Goal: Feedback & Contribution: Contribute content

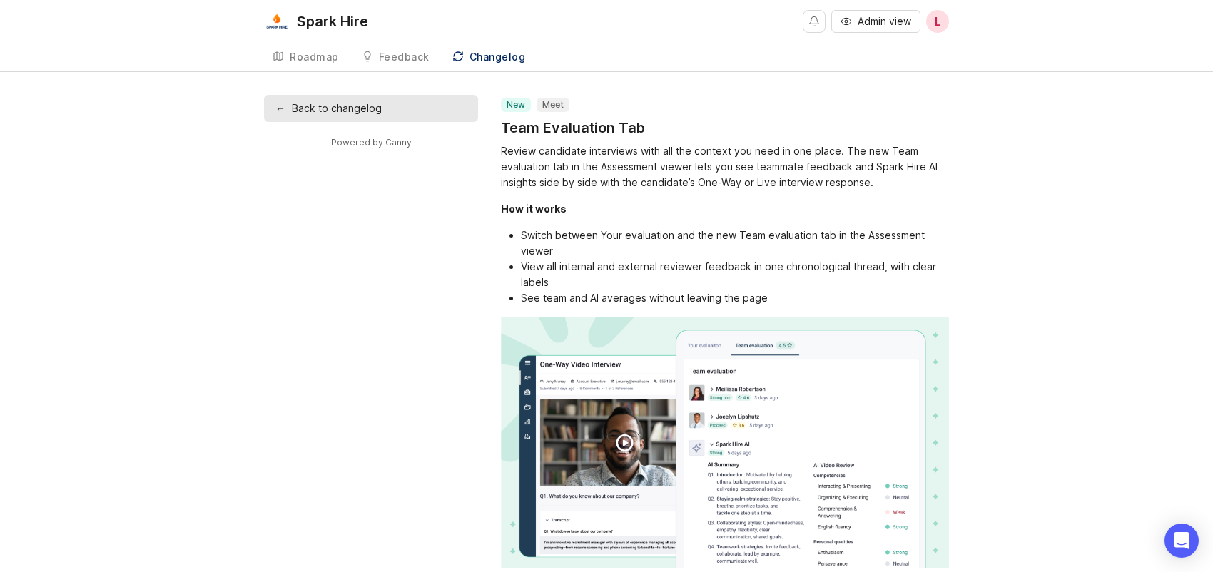
click at [325, 62] on div "Roadmap" at bounding box center [314, 57] width 49 height 10
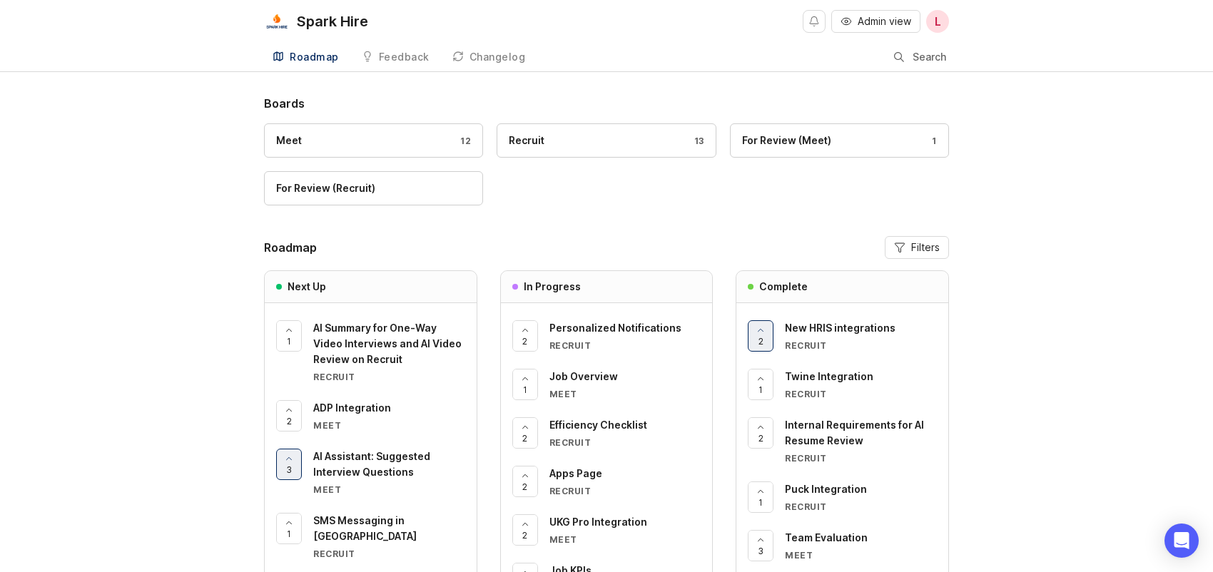
click at [939, 19] on span "L" at bounding box center [938, 21] width 6 height 17
click at [888, 19] on span "Admin view" at bounding box center [885, 21] width 54 height 14
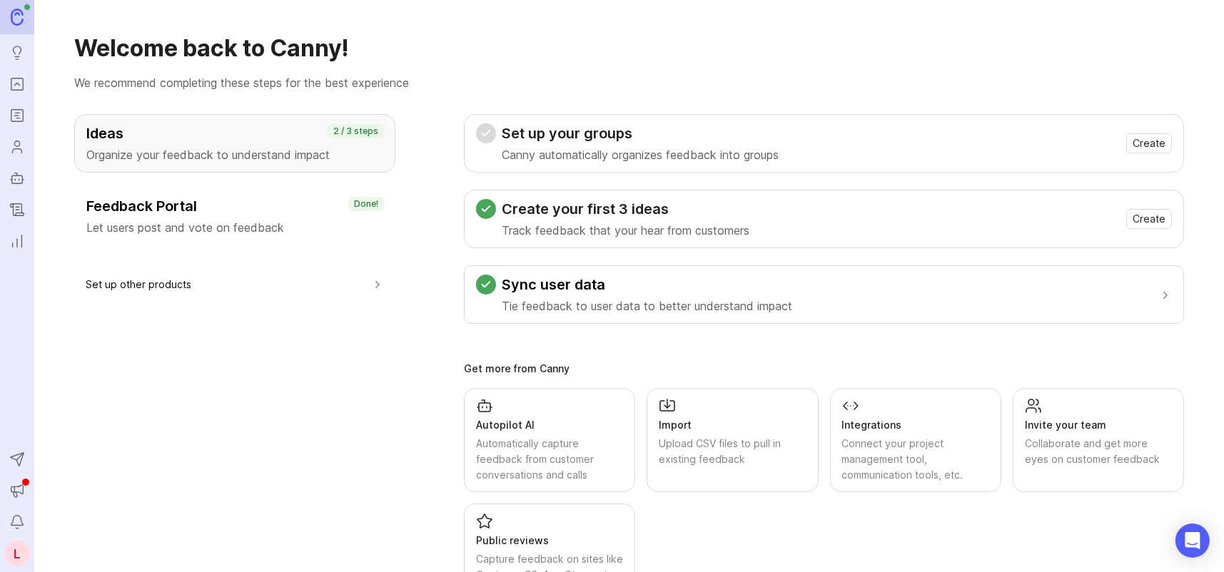
click at [18, 116] on icon "Roadmaps" at bounding box center [16, 116] width 4 height 0
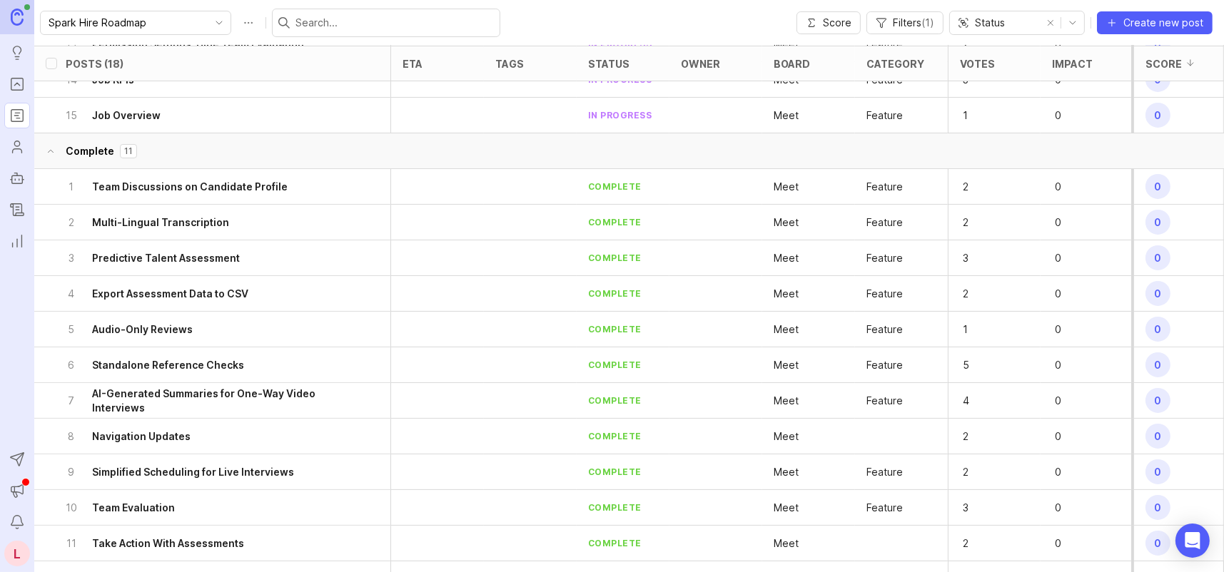
scroll to position [304, 0]
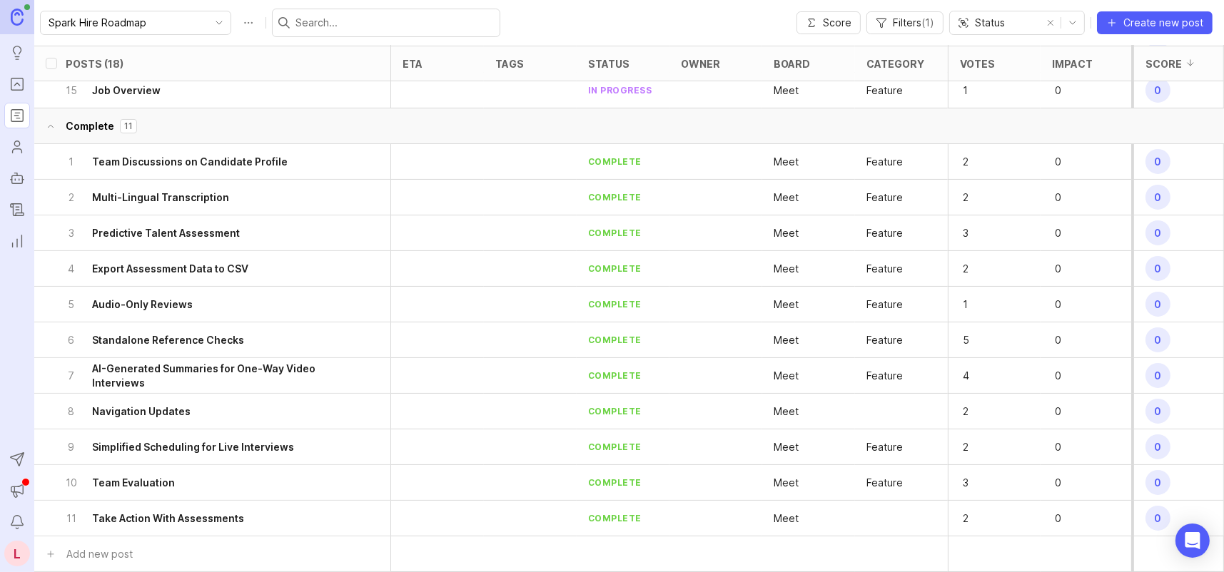
click at [11, 490] on icon "Announcements" at bounding box center [17, 489] width 12 height 9
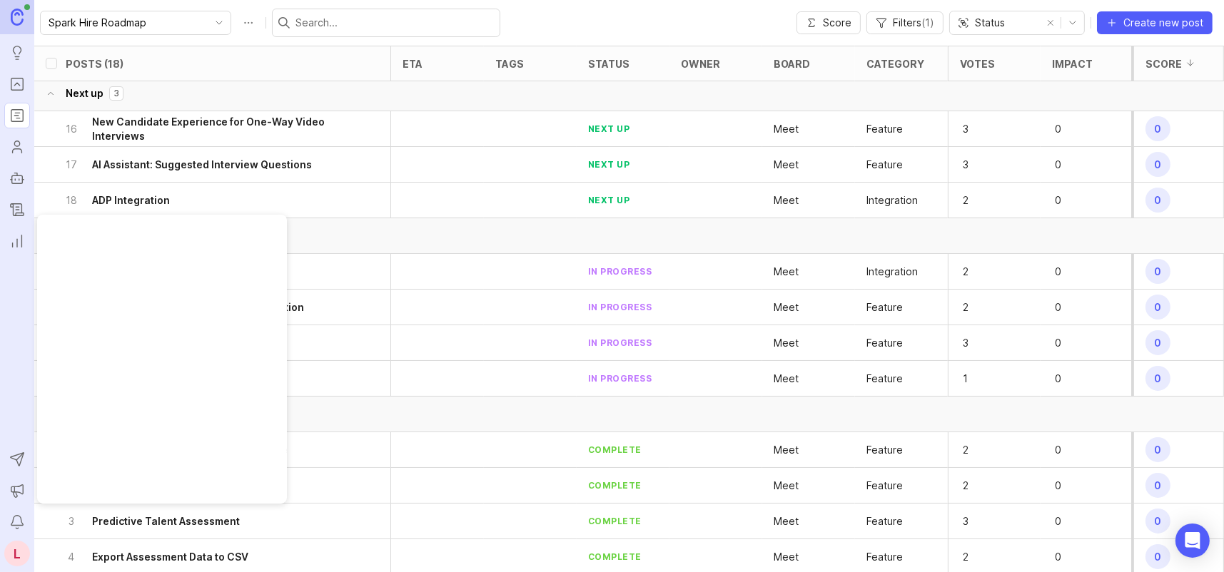
scroll to position [0, 0]
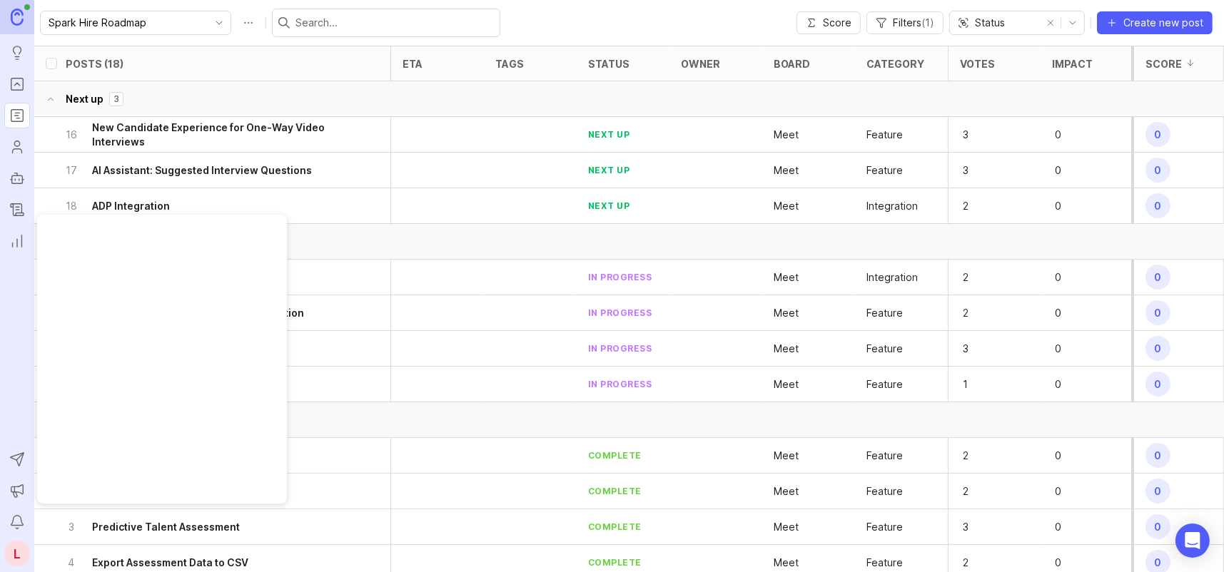
click at [24, 16] on link at bounding box center [17, 17] width 34 height 34
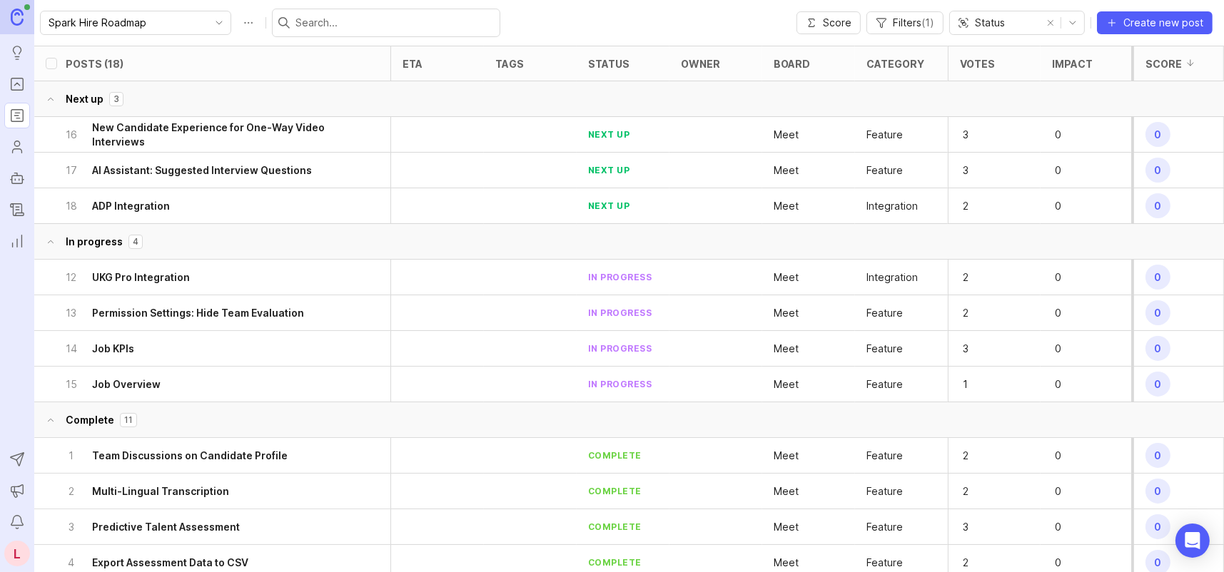
click at [14, 148] on icon "Users" at bounding box center [17, 146] width 16 height 17
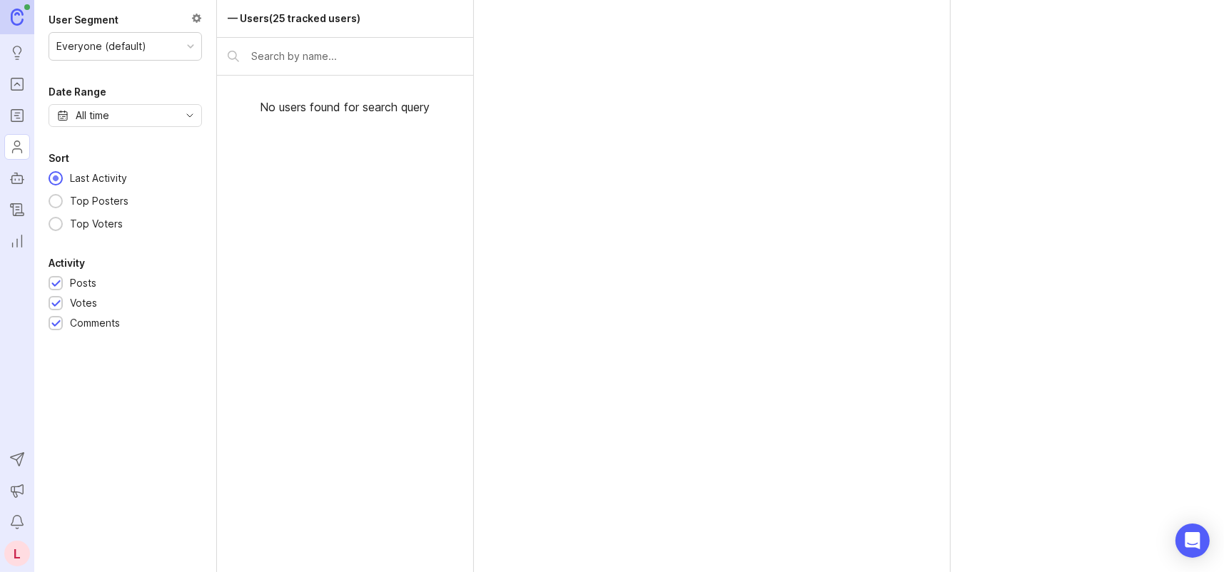
click at [17, 111] on icon "Roadmaps" at bounding box center [17, 115] width 16 height 17
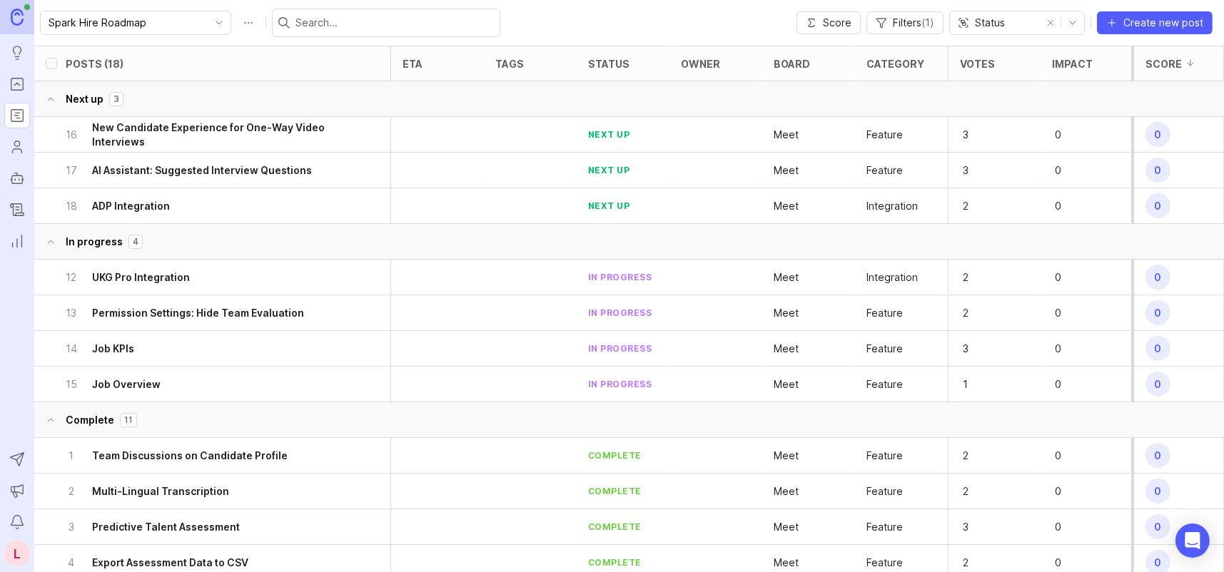
click at [99, 20] on input "Spark Hire Roadmap" at bounding box center [128, 23] width 158 height 16
click at [532, 31] on div "Spark Hire Roadmap Score Filters ( 1 ) Status Create new post" at bounding box center [629, 23] width 1190 height 46
click at [1040, 21] on div "Status" at bounding box center [995, 22] width 91 height 23
click at [696, 32] on div "Spark Hire Roadmap Score Filters ( 1 ) Status Create new post" at bounding box center [629, 23] width 1190 height 46
click at [21, 146] on icon "Users" at bounding box center [17, 146] width 16 height 17
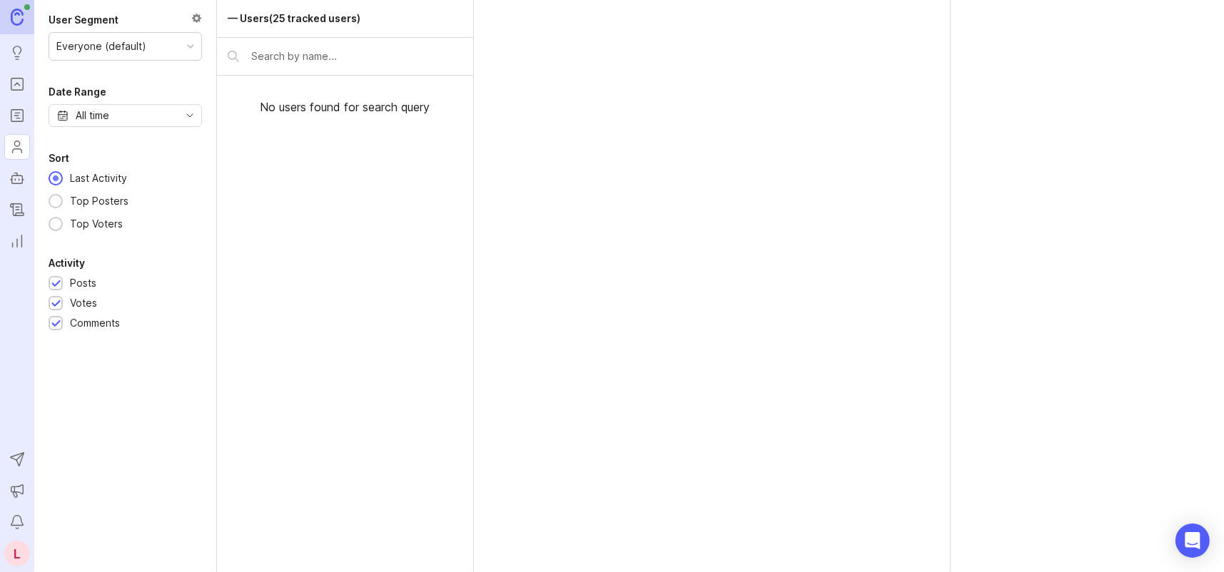
click at [22, 113] on icon "Roadmaps" at bounding box center [17, 115] width 16 height 17
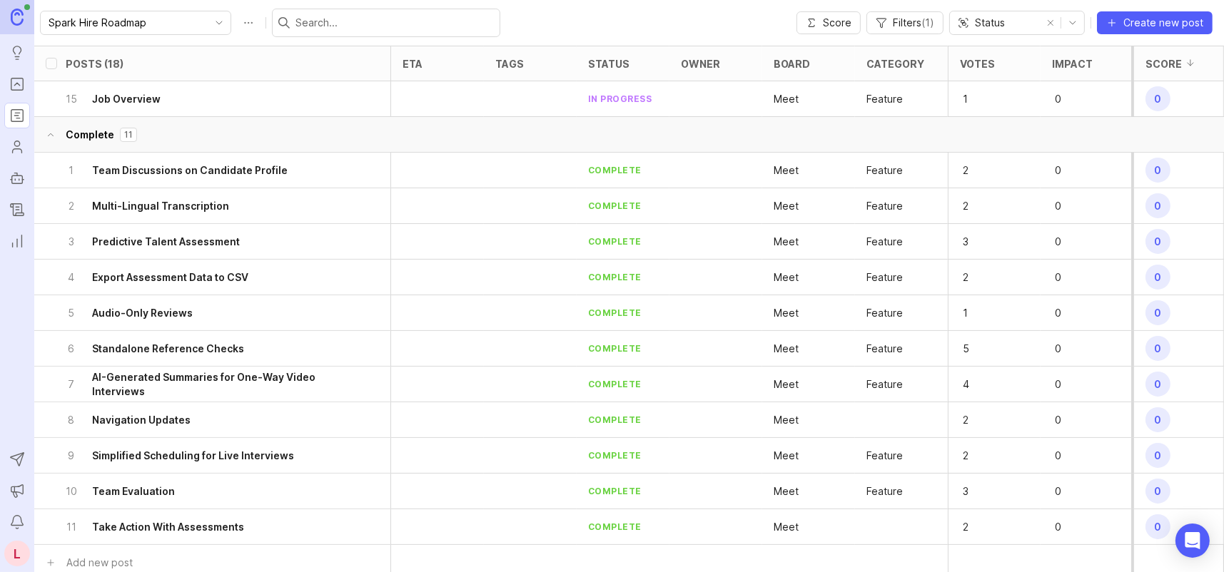
scroll to position [304, 0]
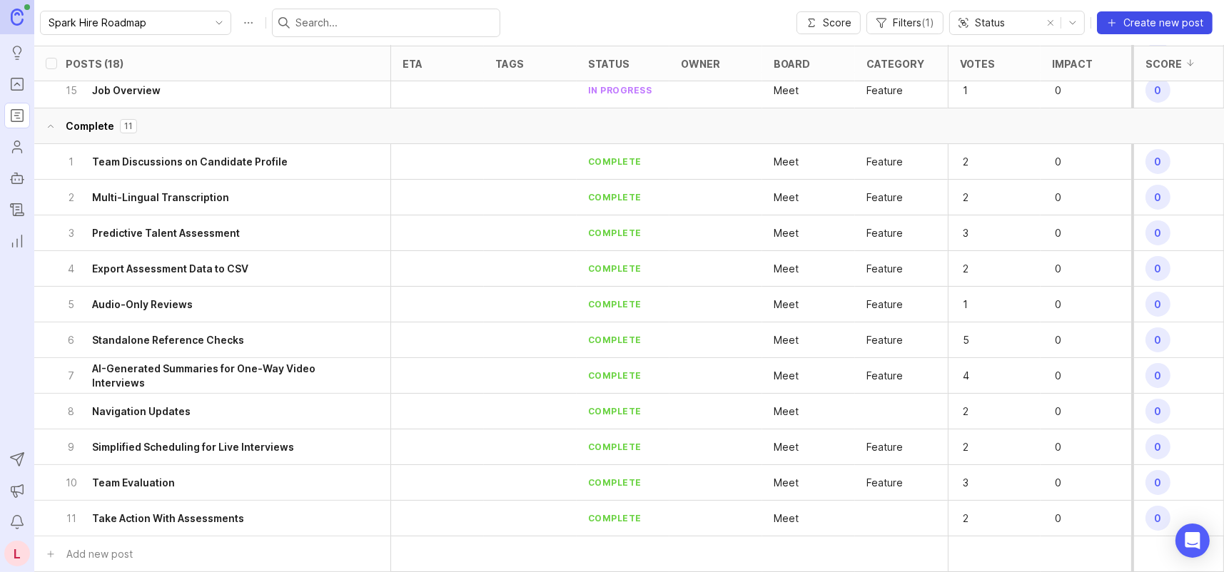
click at [1161, 26] on span "Create new post" at bounding box center [1163, 23] width 80 height 14
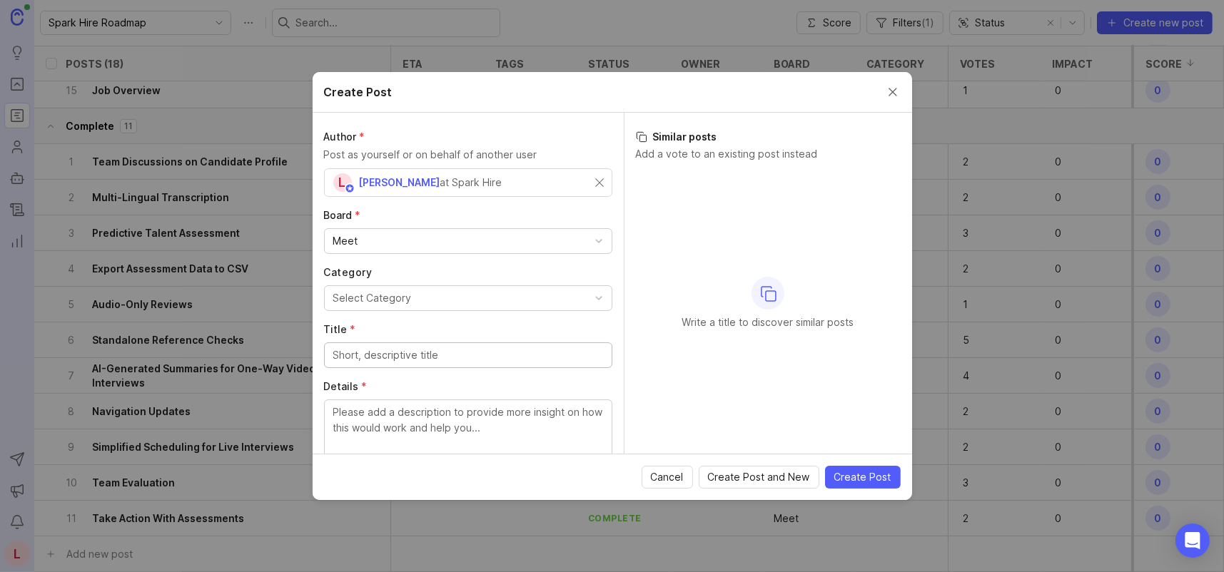
click at [378, 240] on div "Meet" at bounding box center [468, 241] width 287 height 24
click at [401, 298] on input "Title *" at bounding box center [468, 299] width 270 height 16
click at [425, 302] on input "Title *" at bounding box center [468, 299] width 270 height 16
type input "Mokka integration"
click at [434, 358] on textarea "Details" at bounding box center [468, 371] width 270 height 47
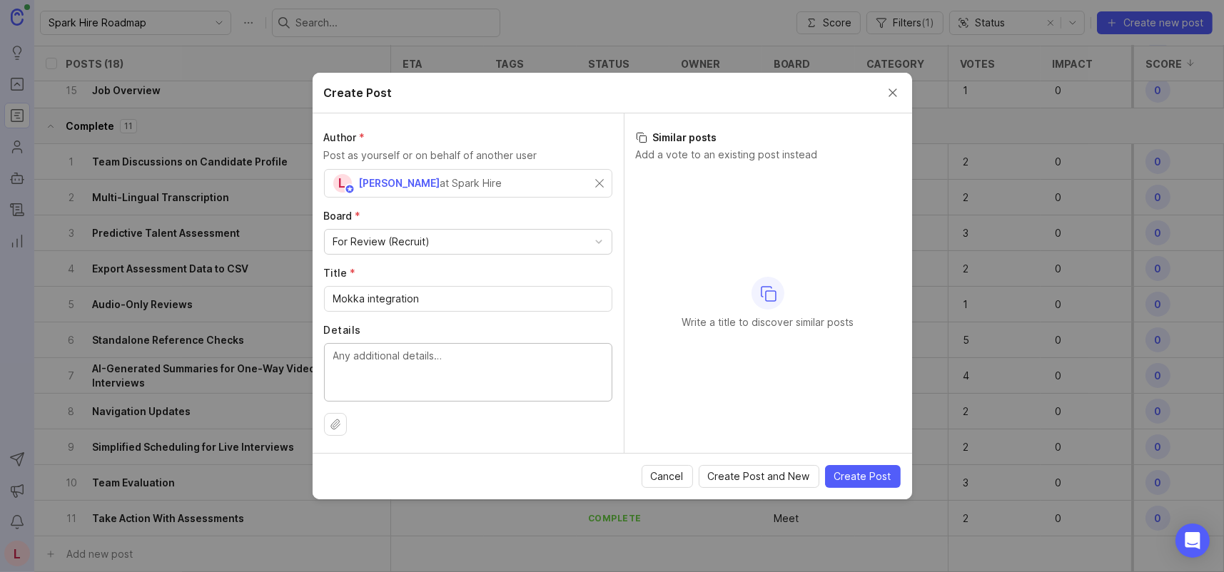
click at [378, 352] on textarea "Details" at bounding box center [468, 371] width 270 height 47
paste textarea "Spark Hire Recruit now integrates with Mokka, the AI assistant for top-of-funne…"
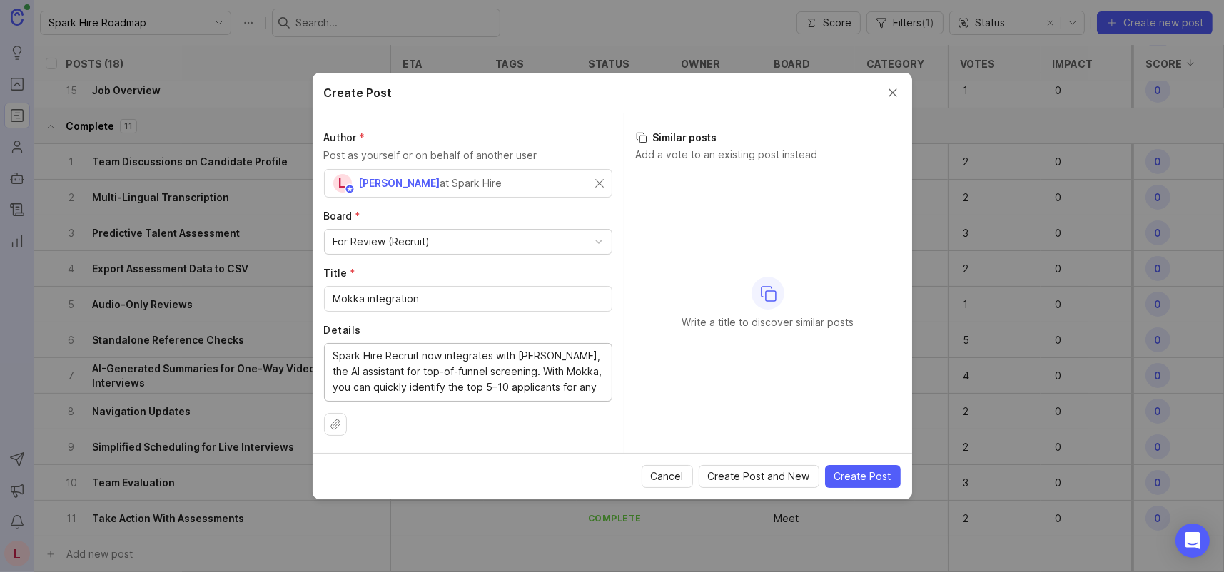
scroll to position [49, 0]
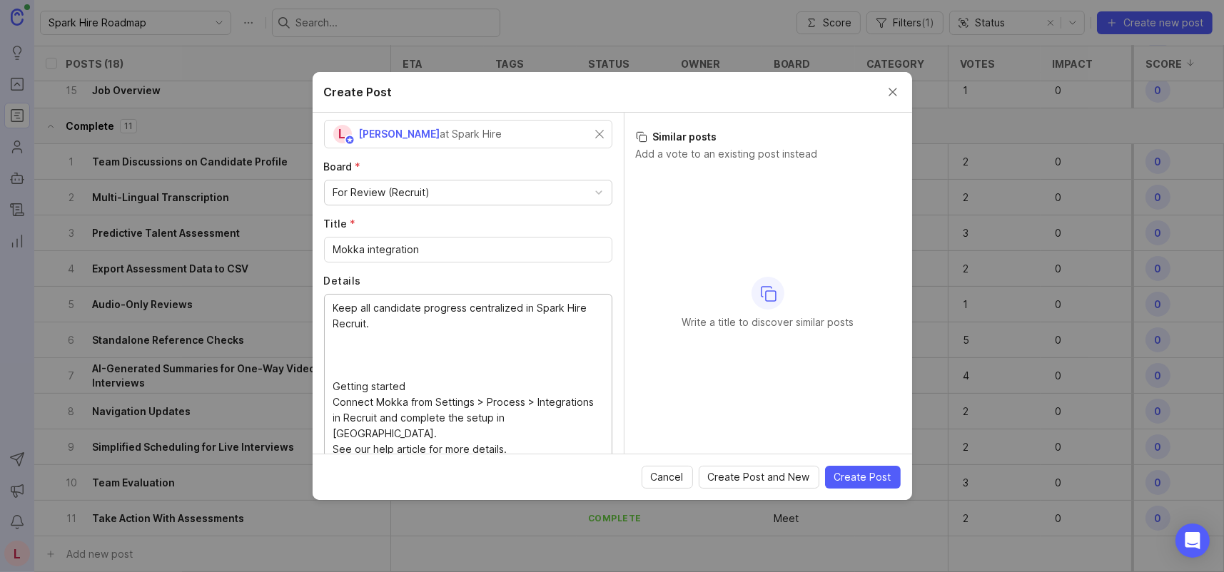
click at [426, 346] on textarea "Spark Hire Recruit now integrates with Mokka, the AI assistant for top-of-funne…" at bounding box center [468, 377] width 270 height 157
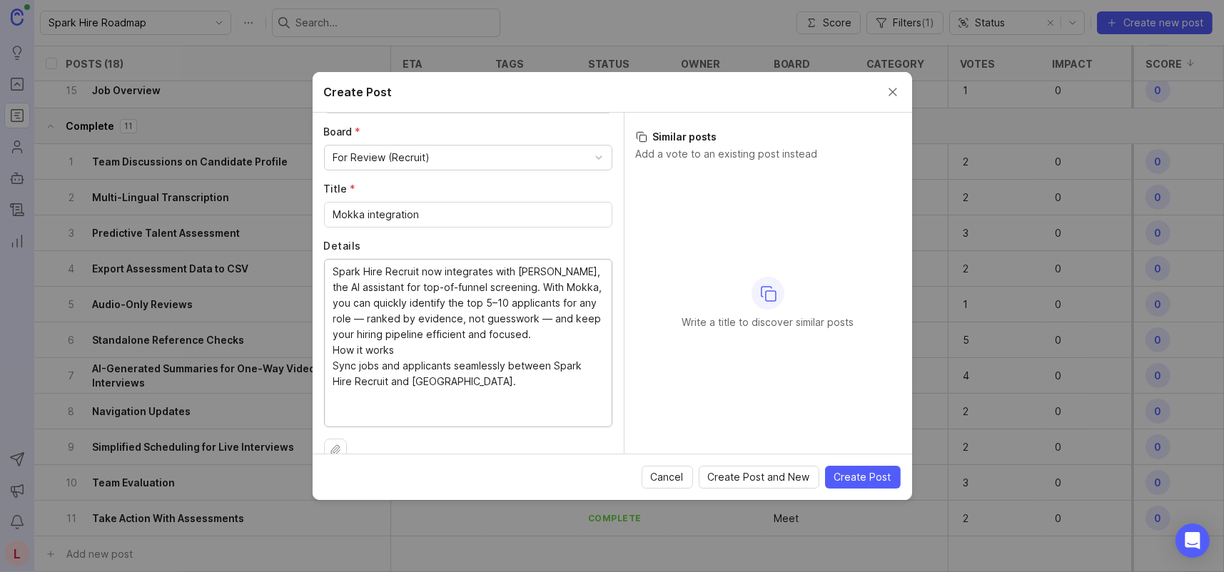
scroll to position [84, 0]
click at [349, 285] on textarea "Spark Hire Recruit now integrates with Mokka, the AI assistant for top-of-funne…" at bounding box center [468, 341] width 270 height 157
click at [553, 283] on textarea "Spark Hire Recruit now integrates with Mokka, the AI assistant for top-of-funne…" at bounding box center [468, 341] width 270 height 157
click at [546, 304] on textarea "Spark Hire Recruit now integrates with Mokka, the AI assistant for top-of-funne…" at bounding box center [468, 341] width 270 height 157
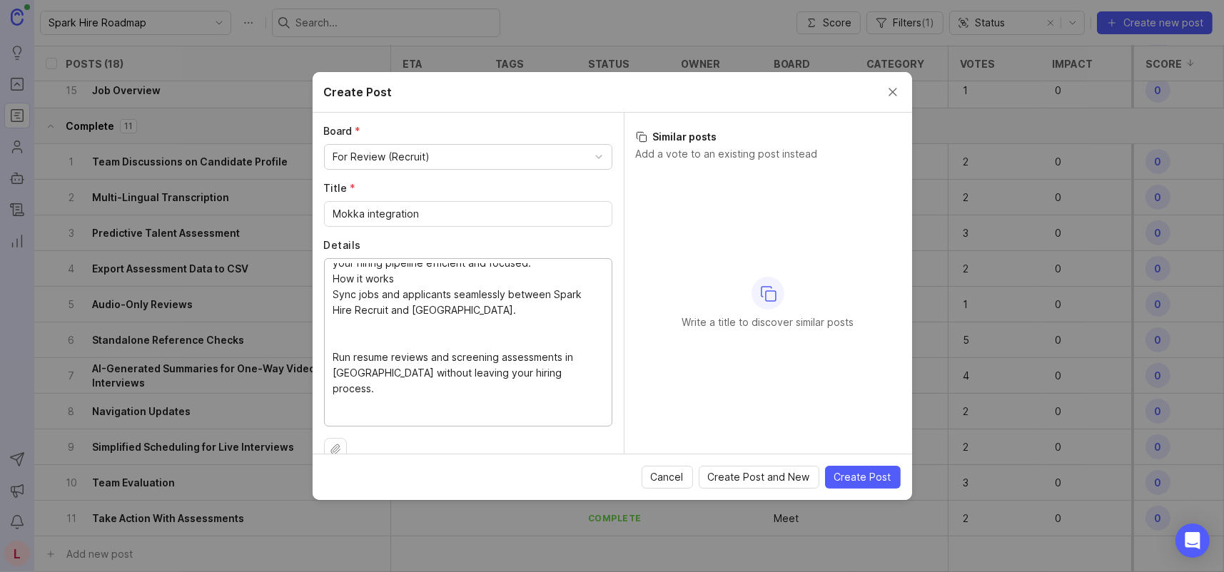
scroll to position [71, 0]
click at [395, 276] on textarea "Spark Hire Recruit now integrates with Mokka, the AI assistant for top-of-funne…" at bounding box center [468, 341] width 270 height 157
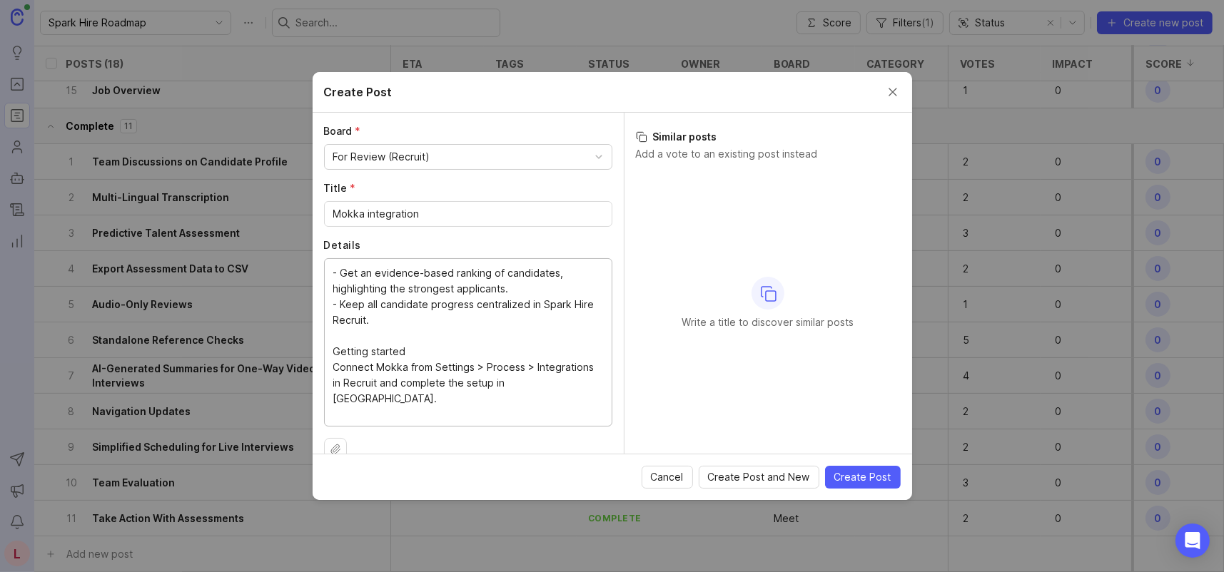
scroll to position [202, 0]
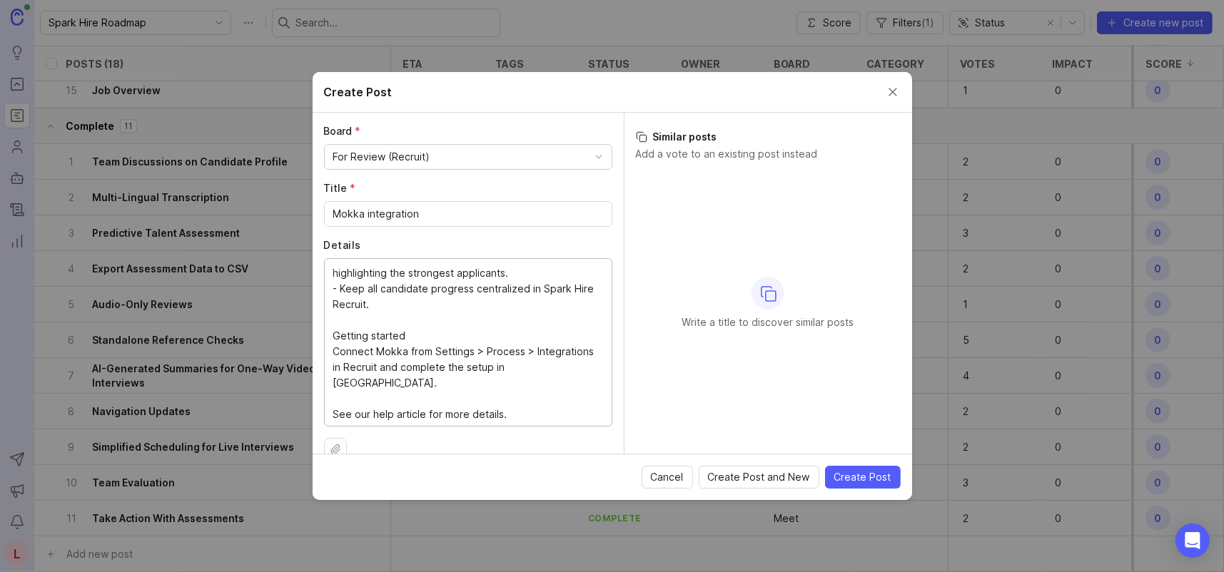
type textarea "Spark Hire Recruit now integrates with Mokka, the AI assistant for top-of-funne…"
click at [398, 319] on textarea "Spark Hire Recruit now integrates with Mokka, the AI assistant for top-of-funne…" at bounding box center [468, 341] width 270 height 157
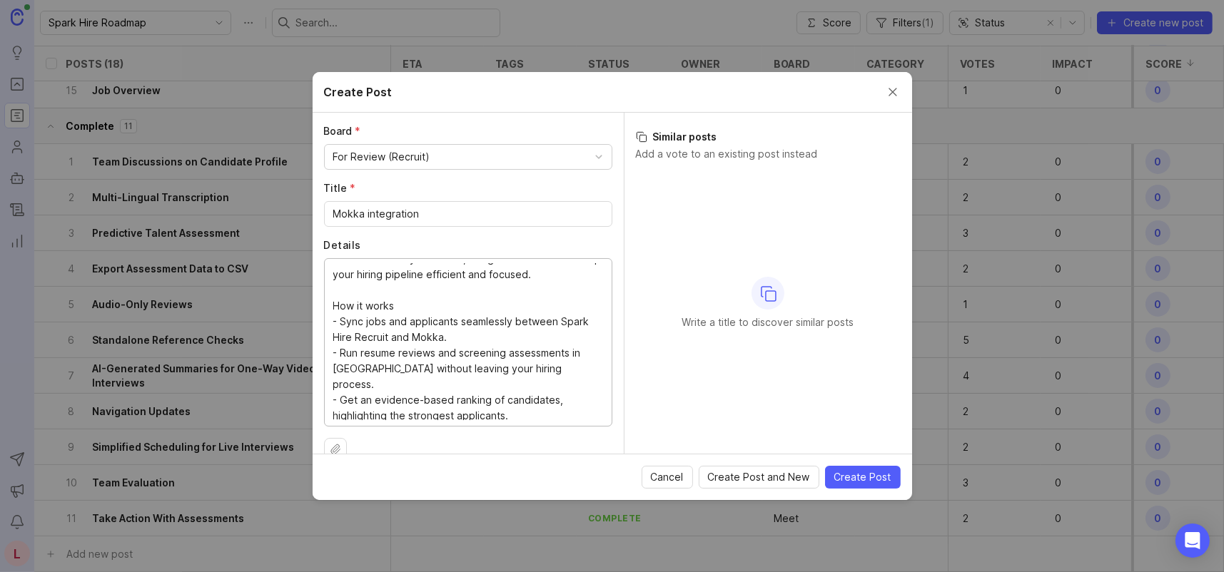
scroll to position [131, 0]
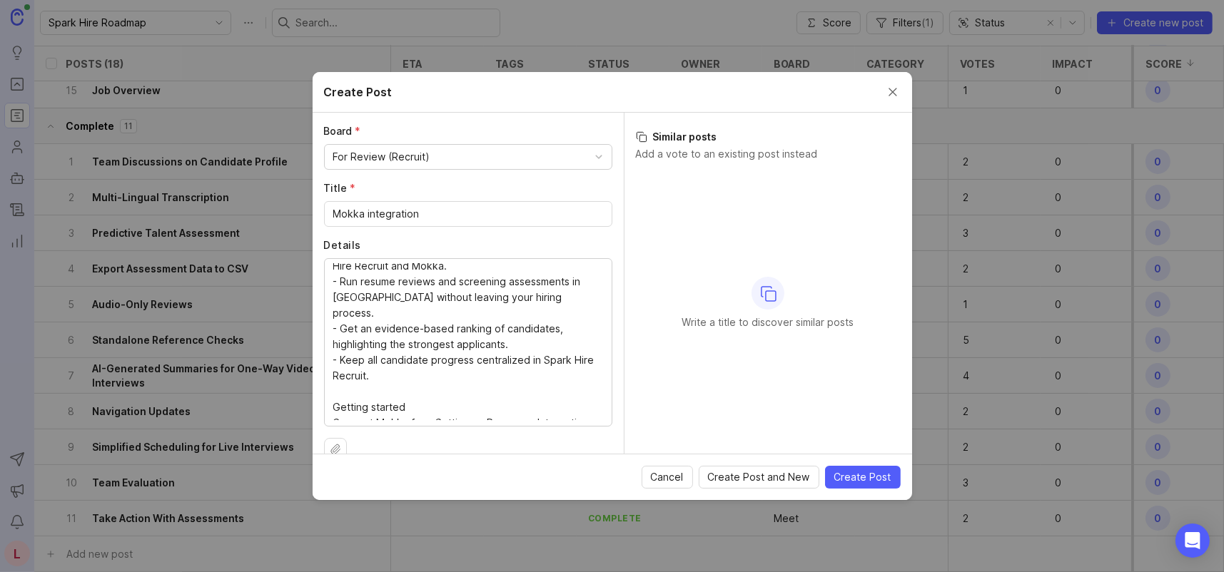
click at [343, 442] on button "Upload file" at bounding box center [335, 449] width 23 height 23
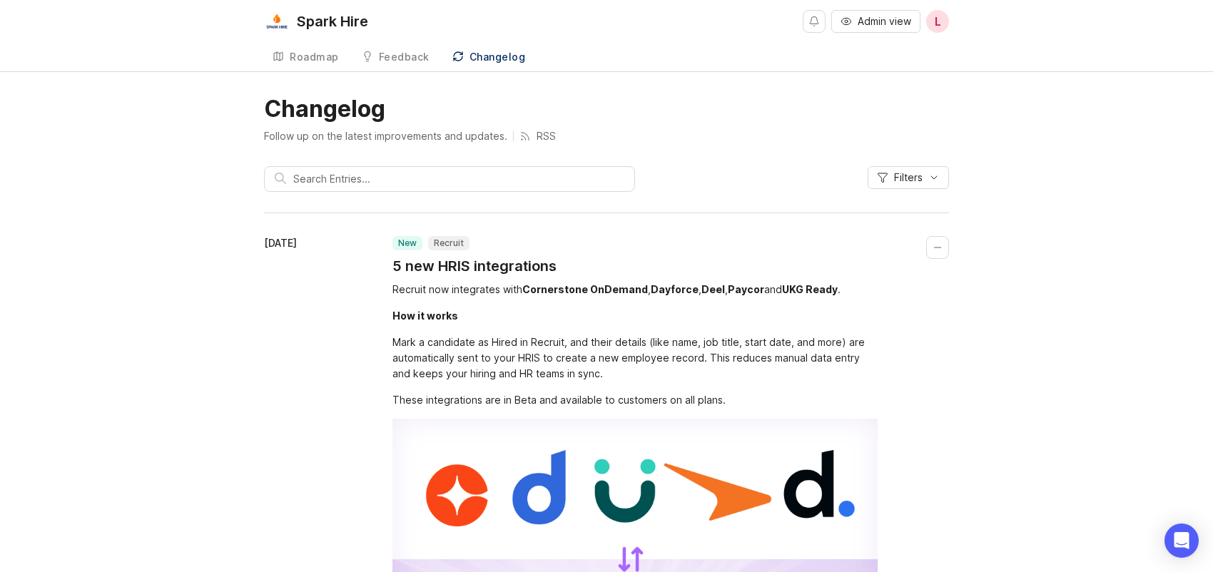
click at [936, 21] on span "L" at bounding box center [938, 21] width 6 height 17
click at [890, 21] on span "Admin view" at bounding box center [885, 21] width 54 height 14
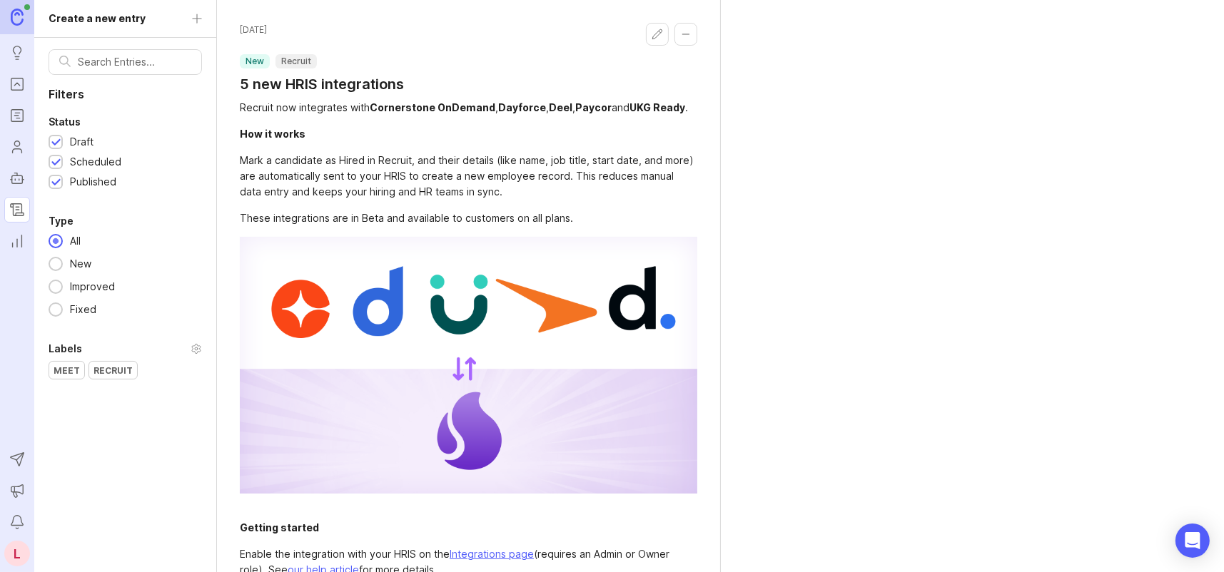
click at [18, 111] on icon "Roadmaps" at bounding box center [17, 115] width 16 height 17
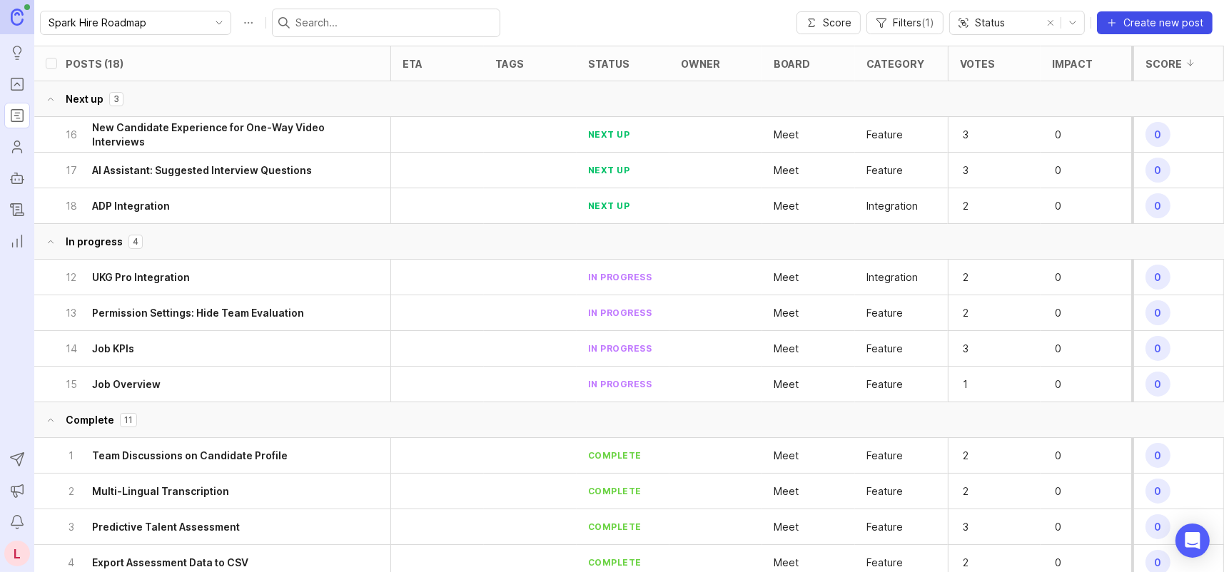
click at [1165, 23] on span "Create new post" at bounding box center [1163, 23] width 80 height 14
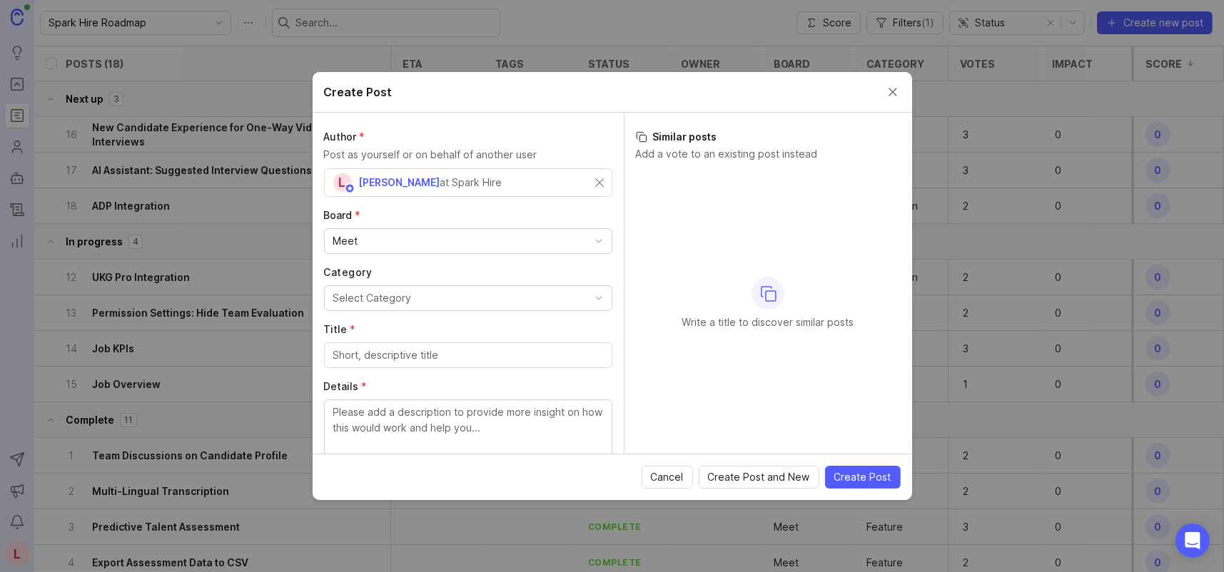
click at [386, 244] on div "Meet" at bounding box center [468, 241] width 287 height 24
click at [412, 303] on input "Title *" at bounding box center [468, 299] width 270 height 16
click at [438, 295] on input "Title *" at bounding box center [468, 299] width 270 height 16
paste input "Mokka Integration"
click at [452, 353] on textarea "Details" at bounding box center [468, 371] width 270 height 47
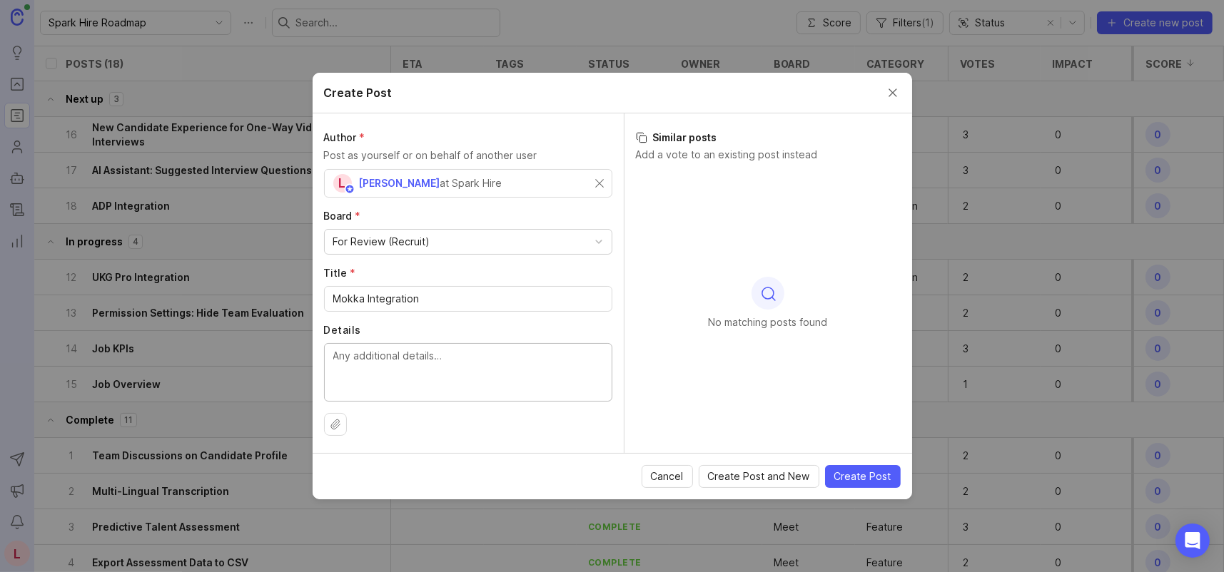
click at [369, 298] on input "Mokka Integration" at bounding box center [468, 299] width 270 height 16
type input "Mokka integration"
click at [384, 365] on textarea "Details" at bounding box center [468, 371] width 270 height 47
click at [417, 358] on textarea "Details" at bounding box center [468, 371] width 270 height 47
paste textarea "Spark Hire Recruit now integrates with Mokka, the AI assistant for top-of-funne…"
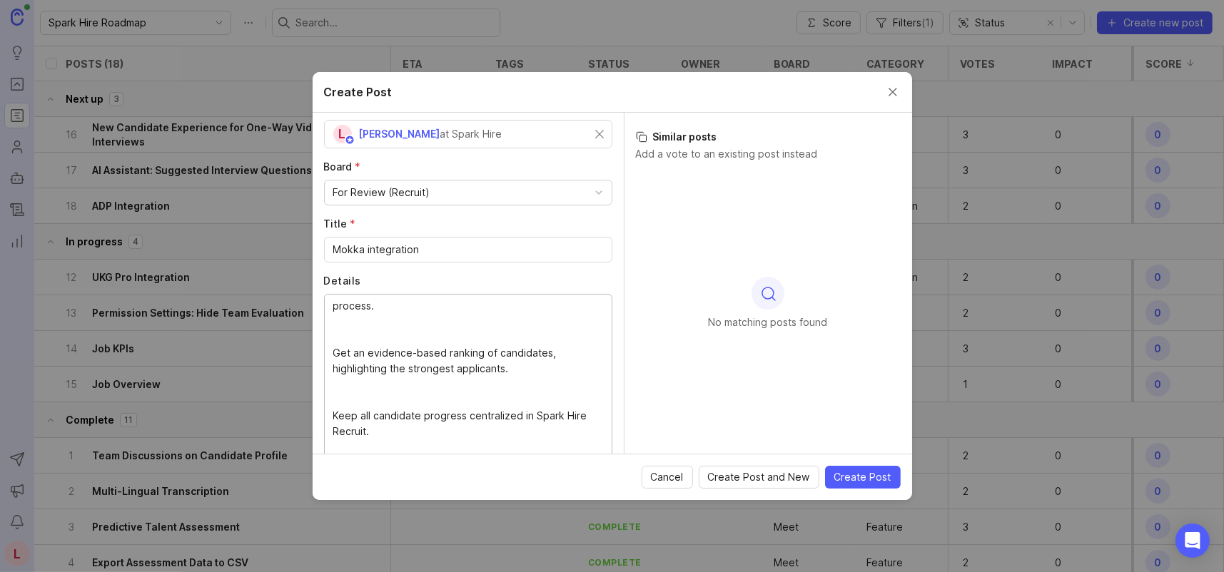
scroll to position [298, 0]
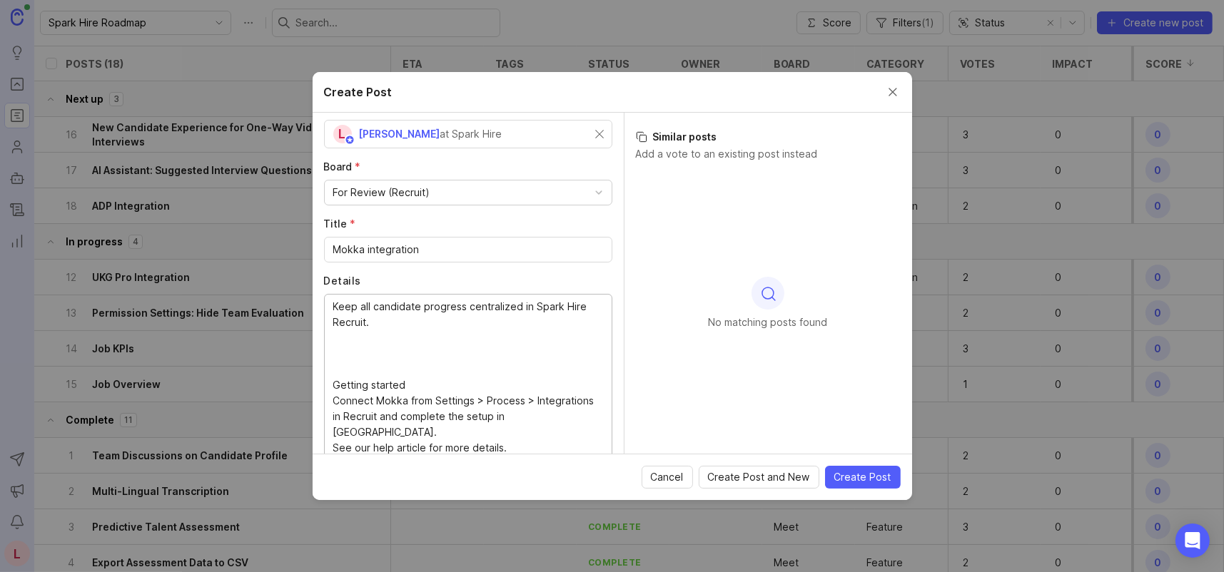
click at [385, 357] on textarea "Spark Hire Recruit now integrates with Mokka, the AI assistant for top-of-funne…" at bounding box center [468, 377] width 270 height 157
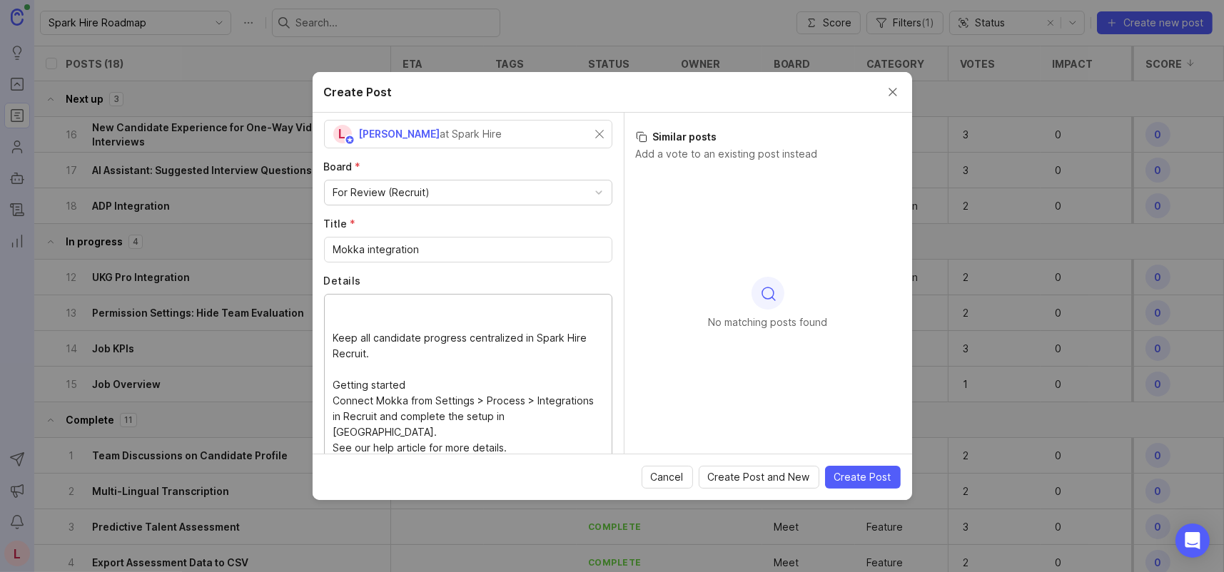
scroll to position [267, 0]
drag, startPoint x: 407, startPoint y: 385, endPoint x: 323, endPoint y: 375, distance: 84.2
click at [324, 375] on div "Spark Hire Recruit now integrates with Mokka, the AI assistant for top-of-funne…" at bounding box center [468, 378] width 288 height 168
click at [511, 407] on textarea "Spark Hire Recruit now integrates with Mokka, the AI assistant for top-of-funne…" at bounding box center [468, 377] width 270 height 157
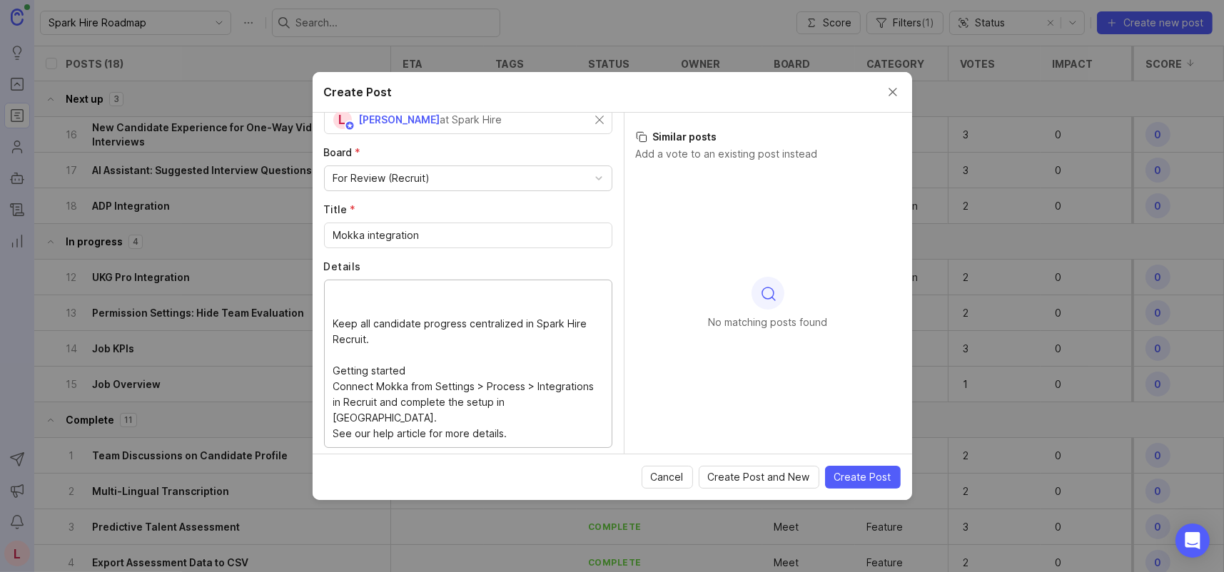
scroll to position [107, 0]
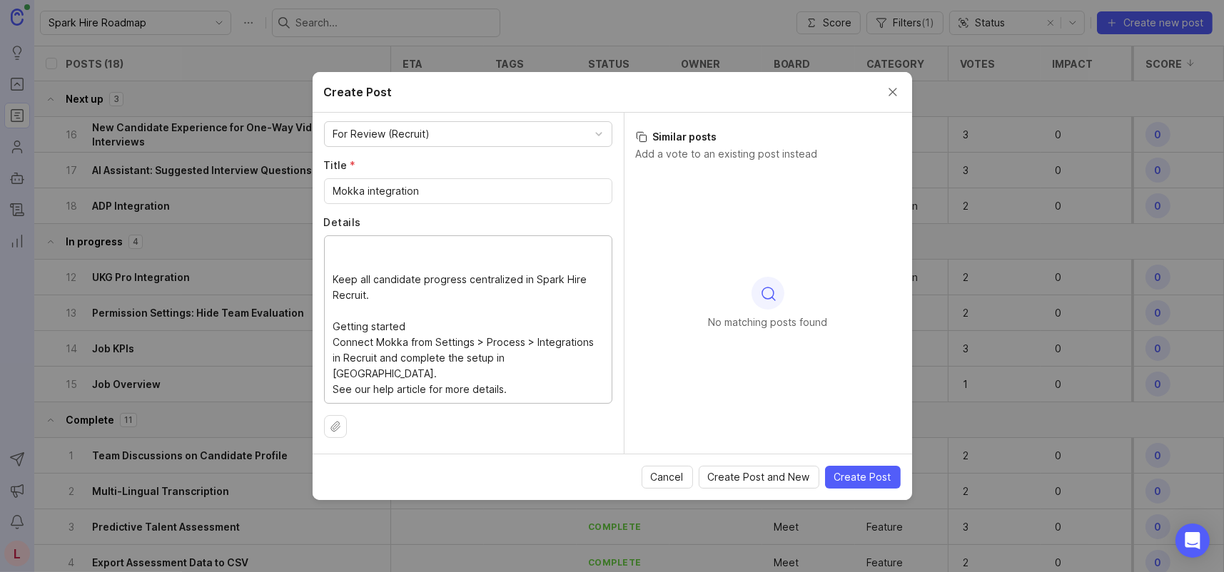
click at [385, 308] on textarea "Spark Hire Recruit now integrates with Mokka, the AI assistant for top-of-funne…" at bounding box center [468, 318] width 270 height 157
type textarea "Spark Hire Recruit now integrates with Mokka, the AI assistant for top-of-funne…"
click at [330, 425] on button "Upload file" at bounding box center [335, 426] width 23 height 23
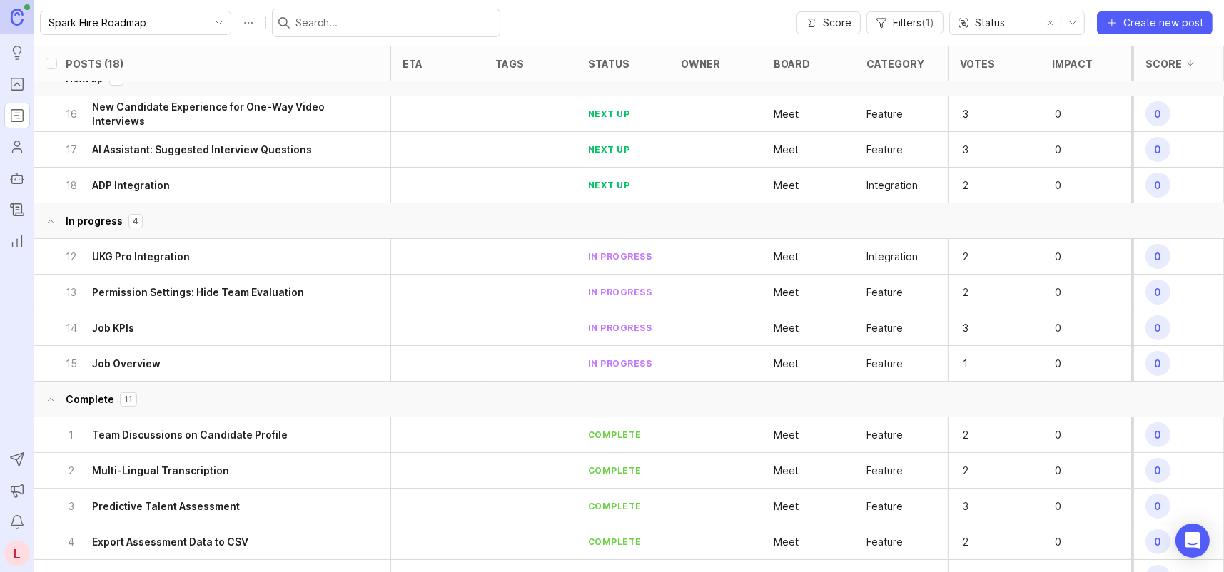
scroll to position [0, 0]
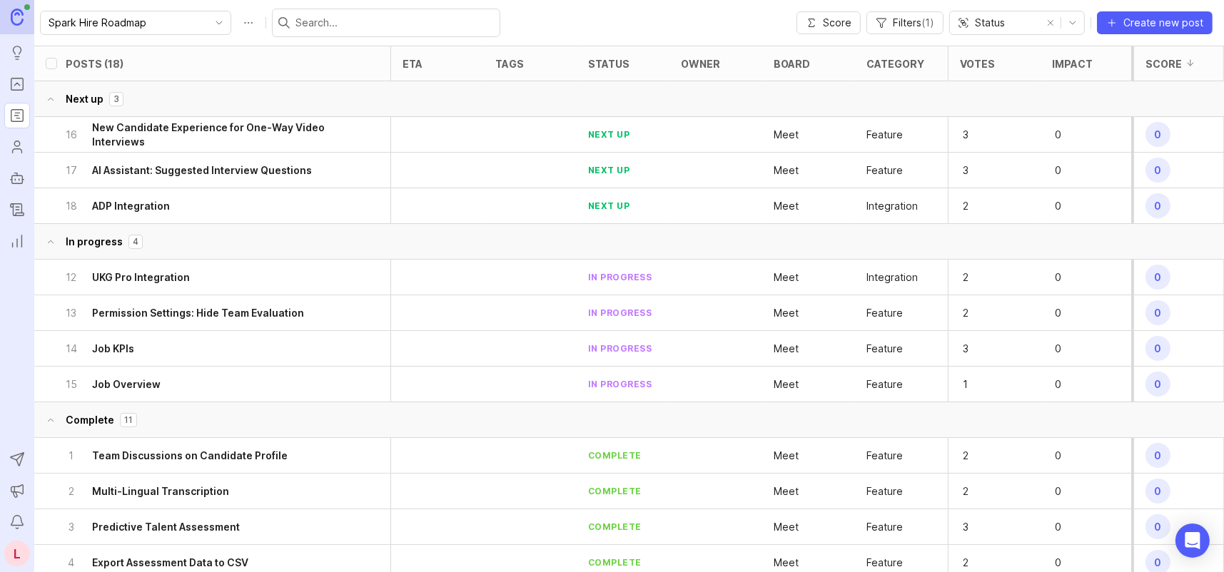
click at [18, 114] on icon "Roadmaps" at bounding box center [17, 115] width 16 height 17
click at [311, 17] on input "text" at bounding box center [394, 23] width 198 height 16
type input "mo"
checkbox input "true"
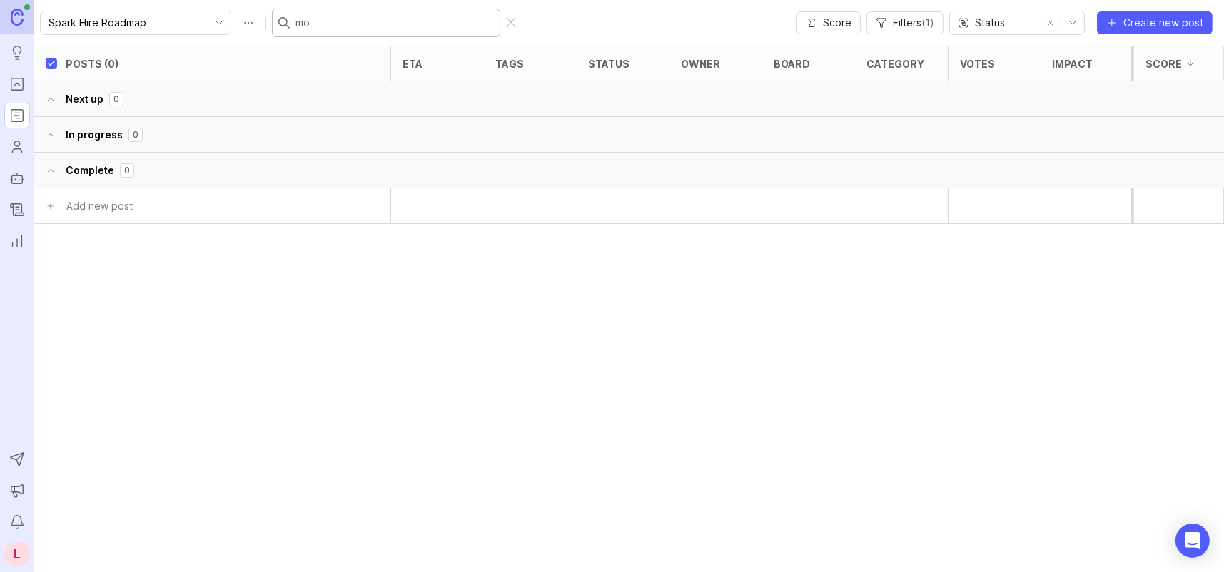
type input "m"
checkbox input "false"
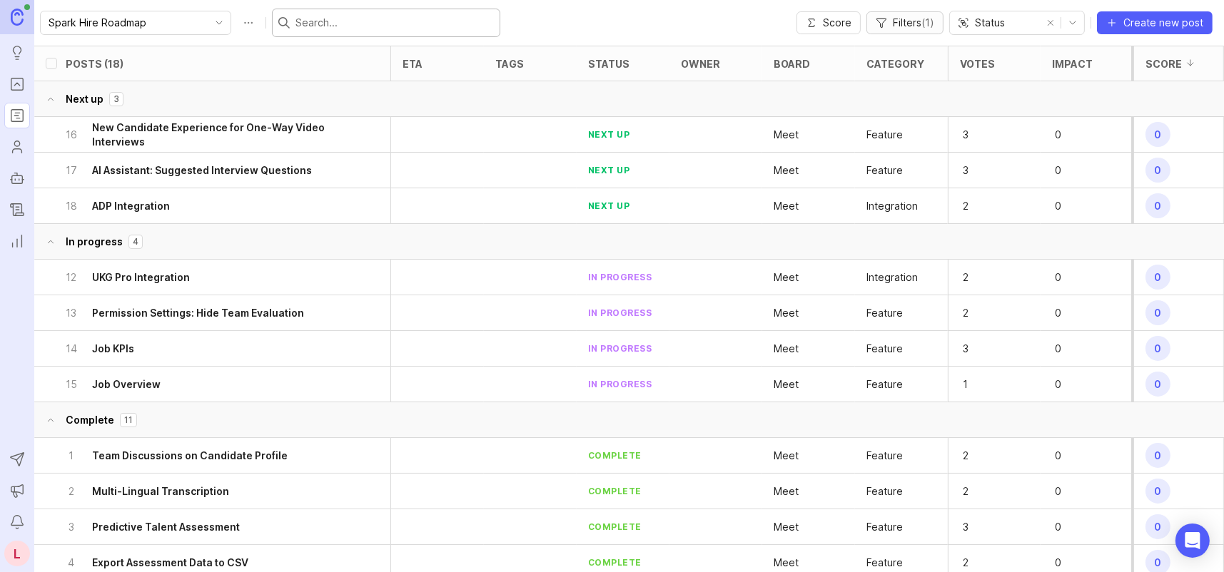
click at [924, 21] on span "( 1 )" at bounding box center [927, 22] width 13 height 12
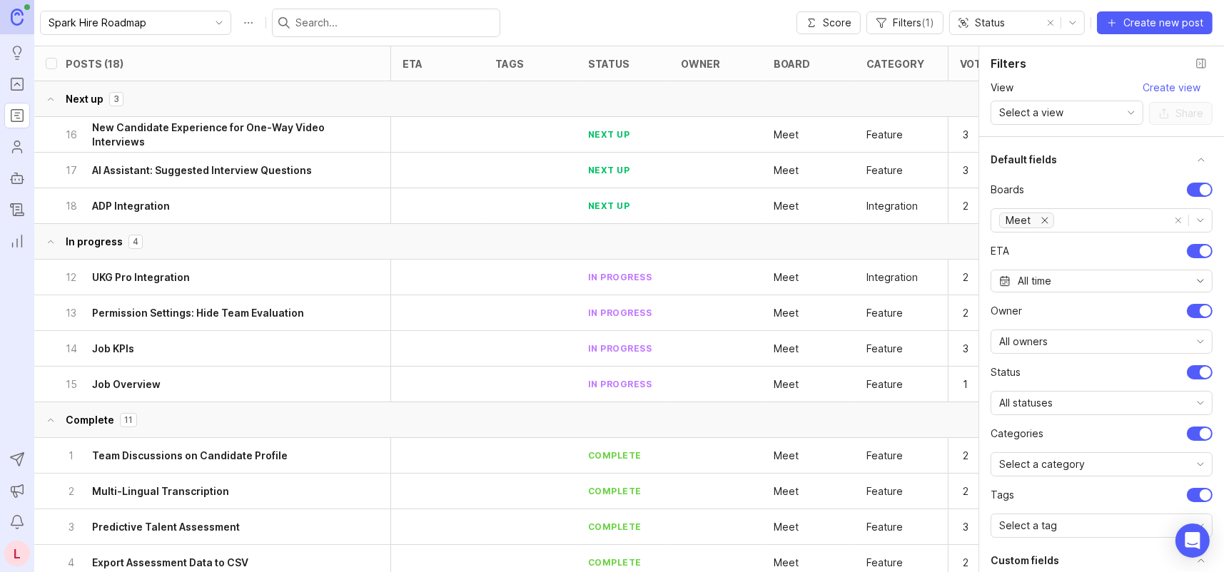
click at [1046, 221] on icon "remove Meet" at bounding box center [1044, 220] width 11 height 11
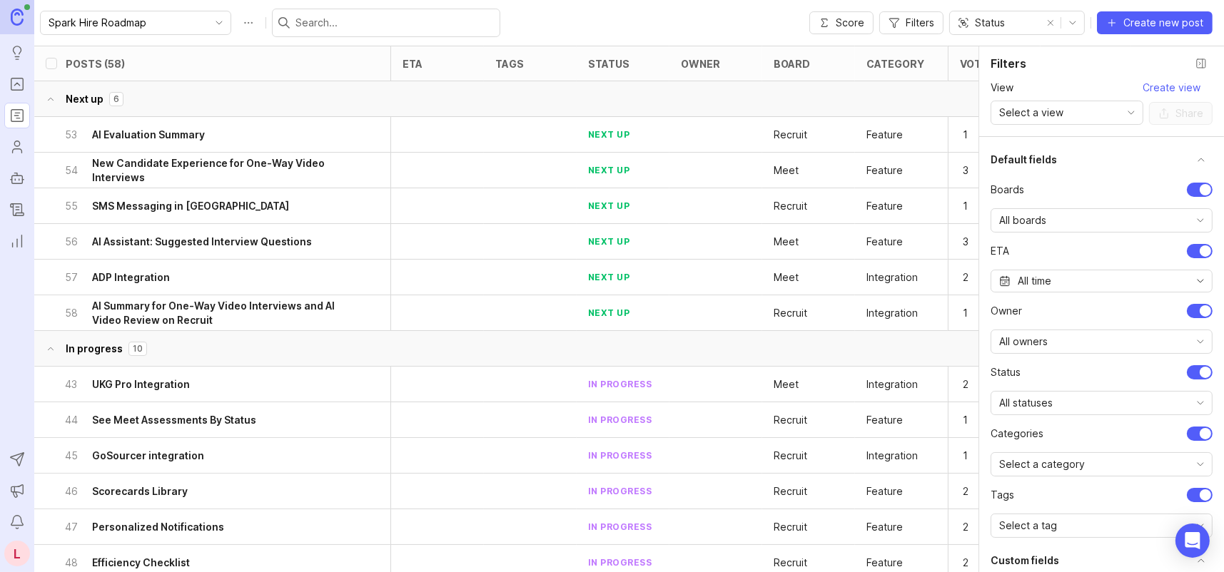
click at [1105, 216] on div "All boards" at bounding box center [1090, 220] width 198 height 23
click at [1079, 317] on span "For Review (Recruit)" at bounding box center [1048, 318] width 97 height 16
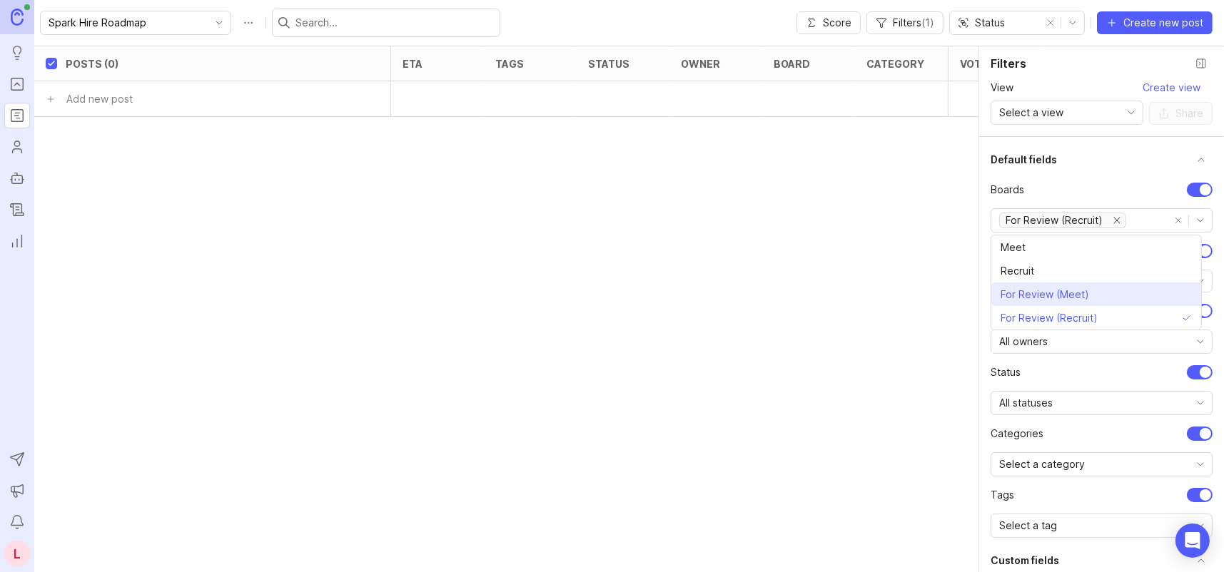
click at [1076, 291] on span "For Review (Meet)" at bounding box center [1044, 295] width 88 height 16
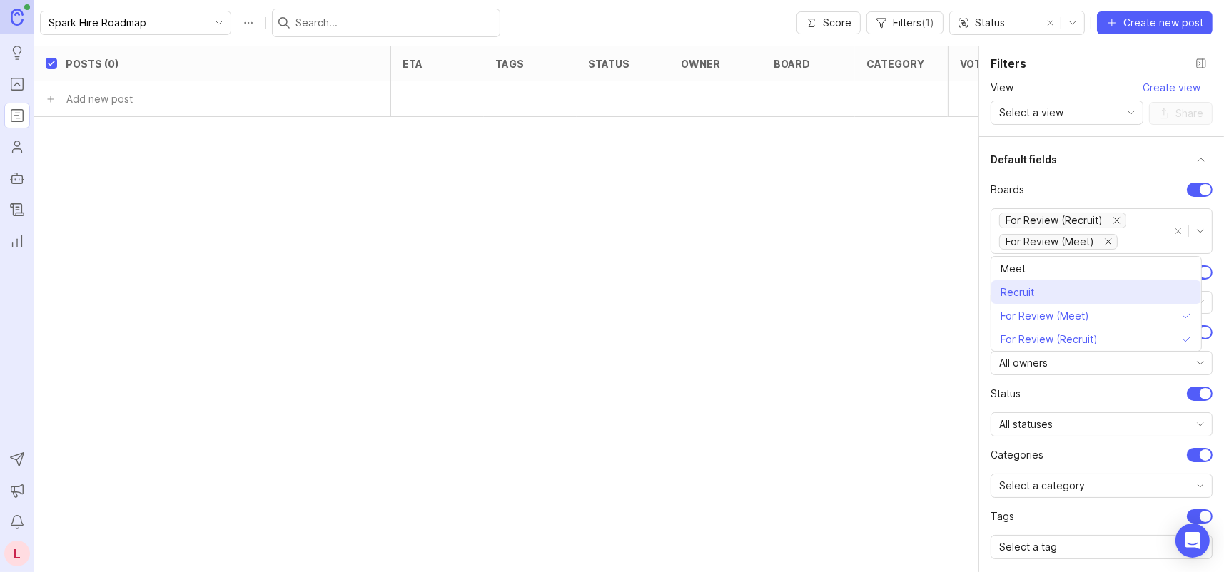
click at [1082, 296] on li "Recruit" at bounding box center [1096, 292] width 210 height 24
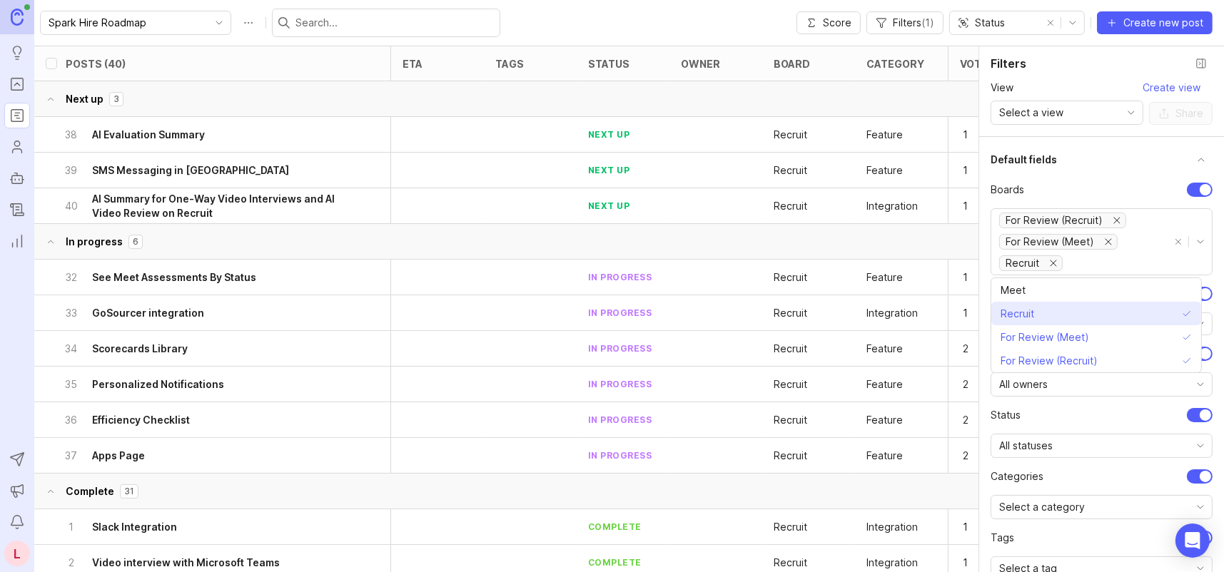
click at [1088, 314] on li "Recruit" at bounding box center [1096, 314] width 210 height 24
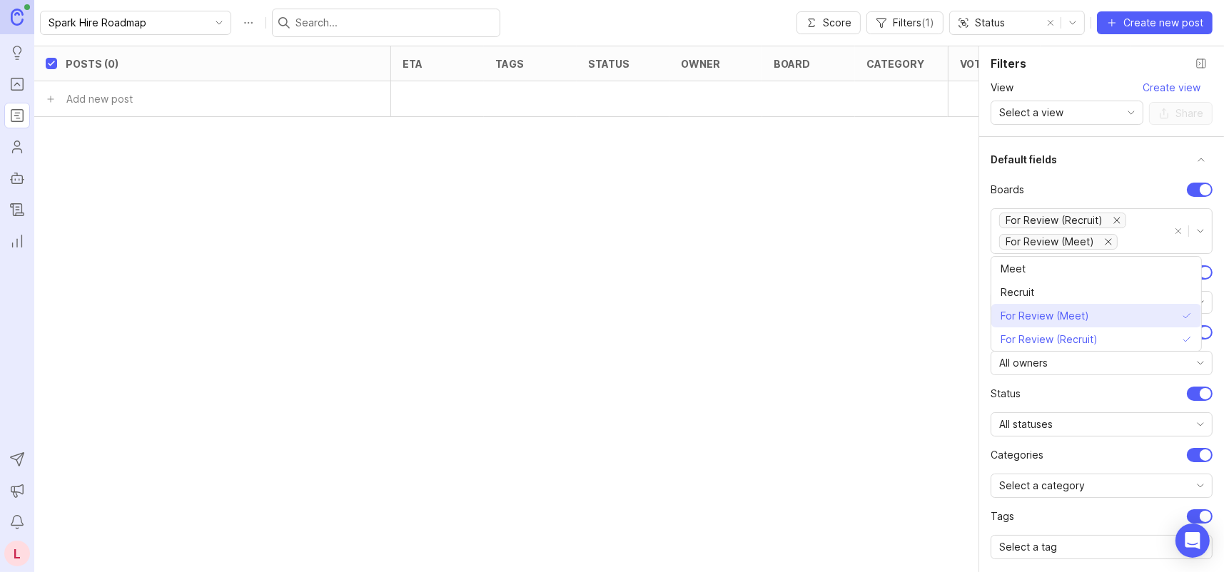
click at [1085, 316] on span "For Review (Meet)" at bounding box center [1044, 316] width 88 height 16
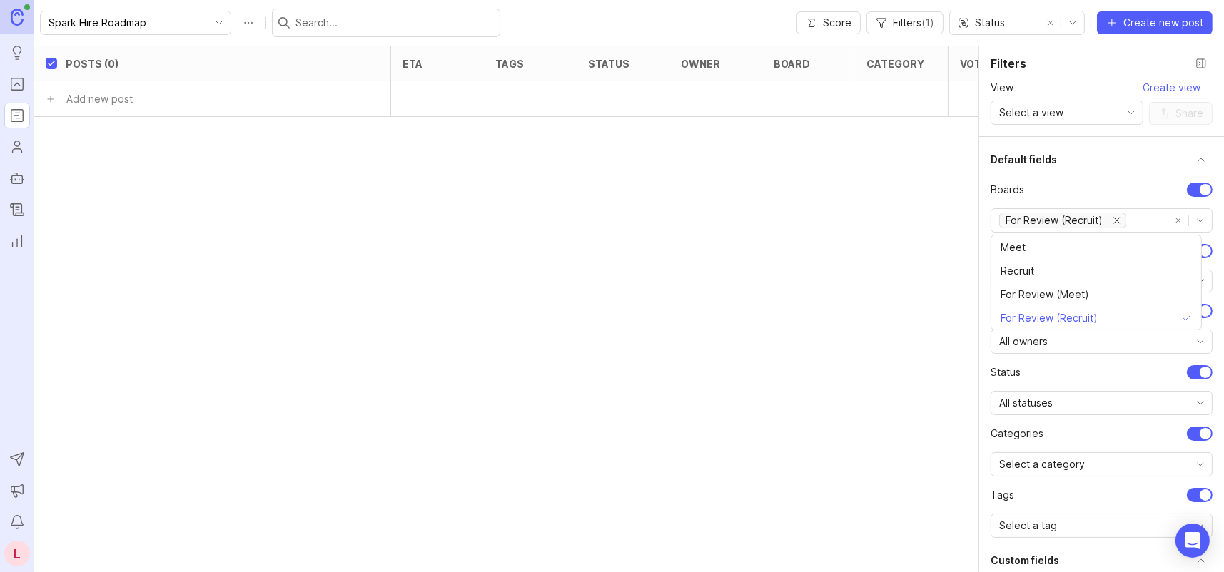
click at [844, 306] on div "Posts (0) eta tags status owner board category Votes Impact Effort Score Add ne…" at bounding box center [676, 252] width 1284 height 412
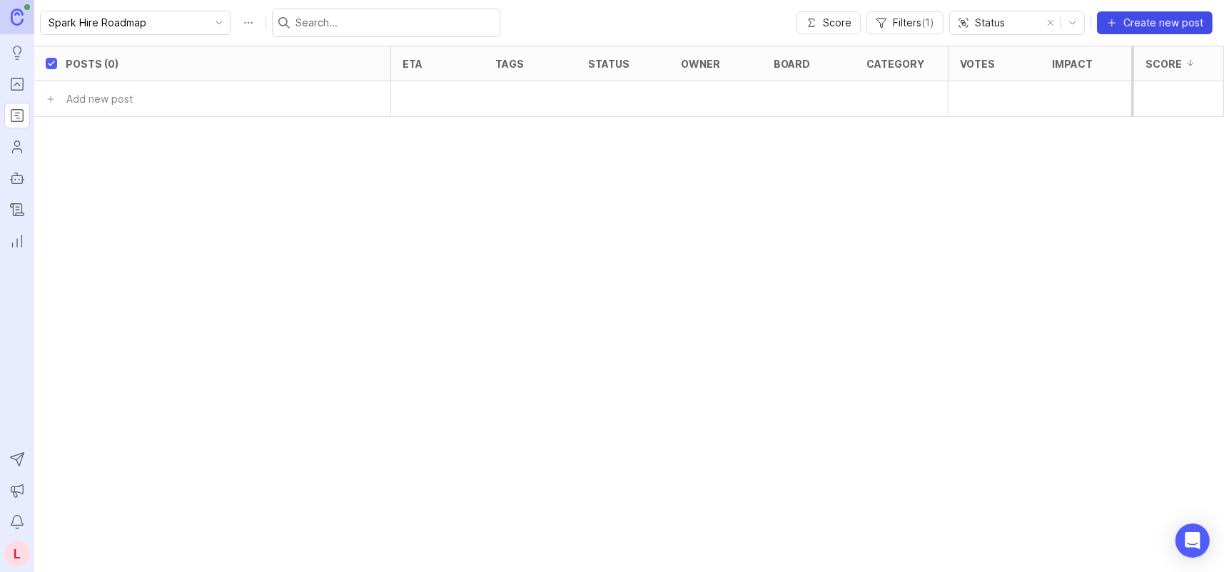
click at [1140, 22] on span "Create new post" at bounding box center [1163, 23] width 80 height 14
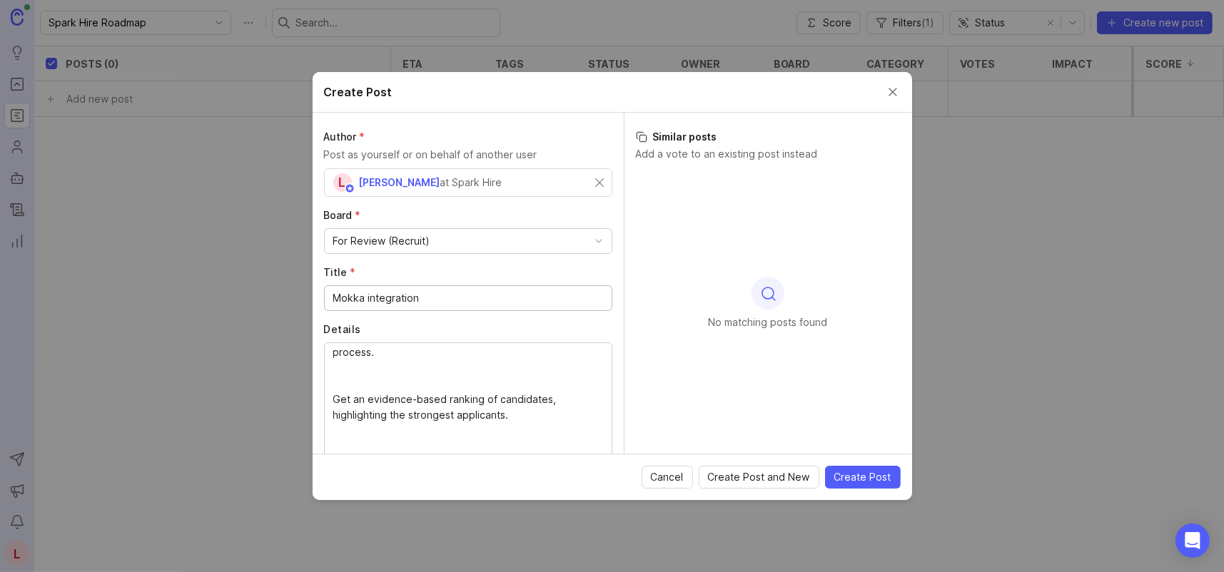
scroll to position [267, 0]
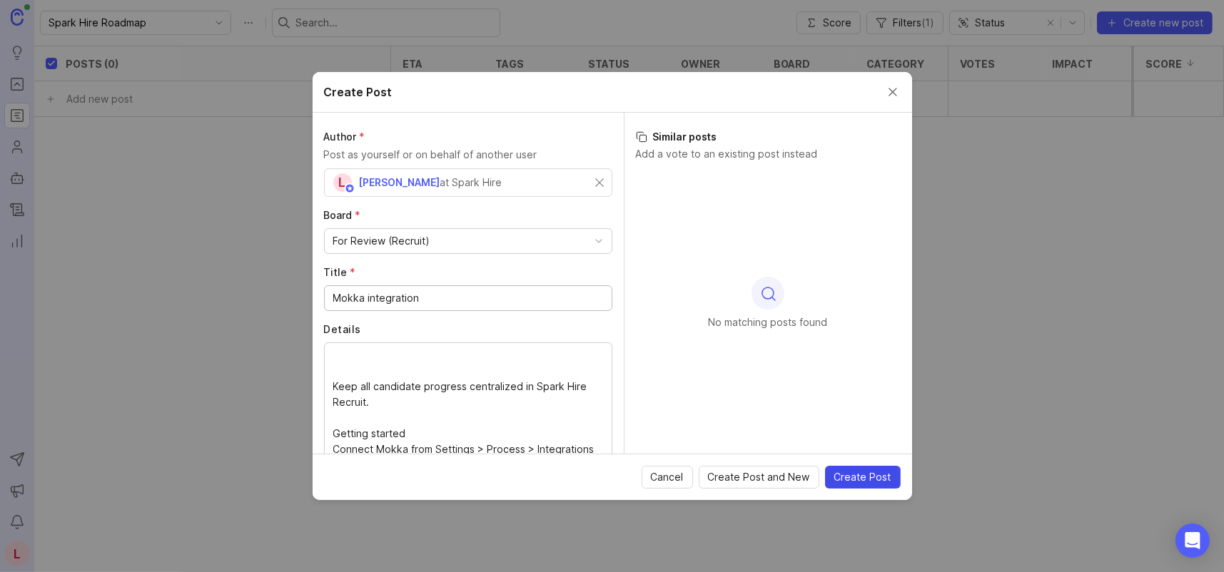
click at [861, 477] on span "Create Post" at bounding box center [862, 477] width 57 height 14
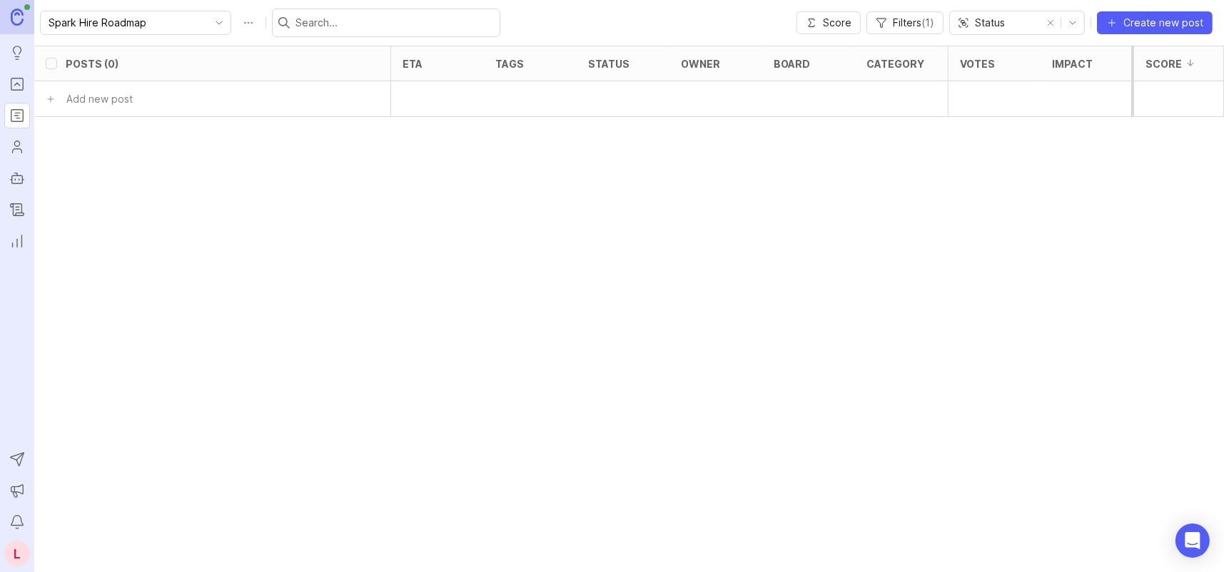
checkbox input "false"
click at [192, 139] on div "1 Mokka integration" at bounding box center [207, 134] width 285 height 35
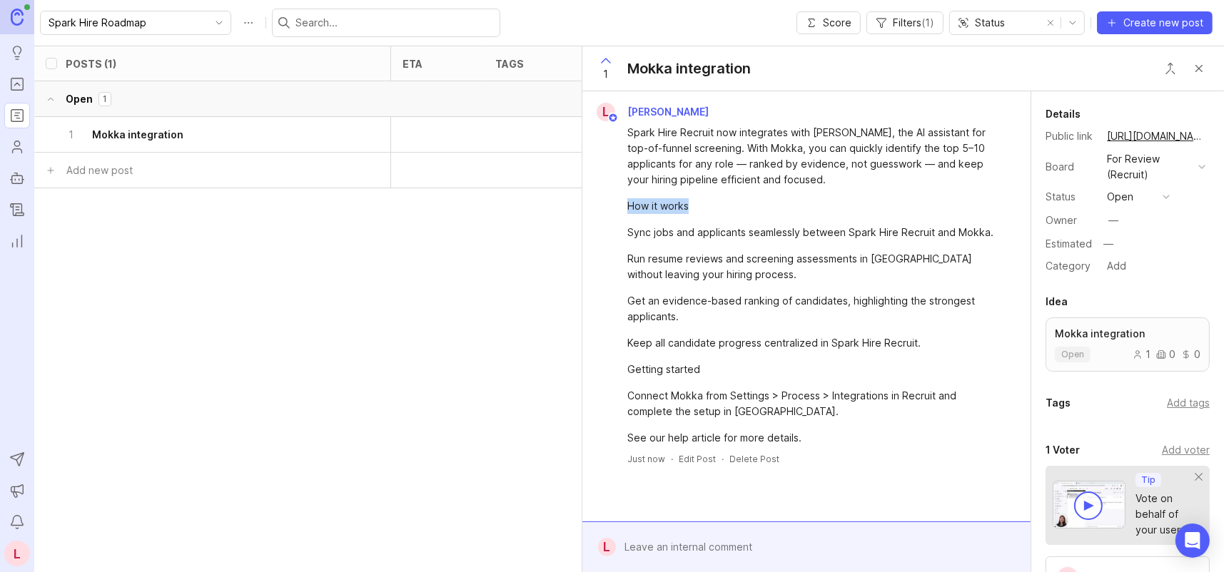
drag, startPoint x: 635, startPoint y: 199, endPoint x: 694, endPoint y: 203, distance: 58.6
click at [694, 203] on div "How it works" at bounding box center [814, 206] width 375 height 16
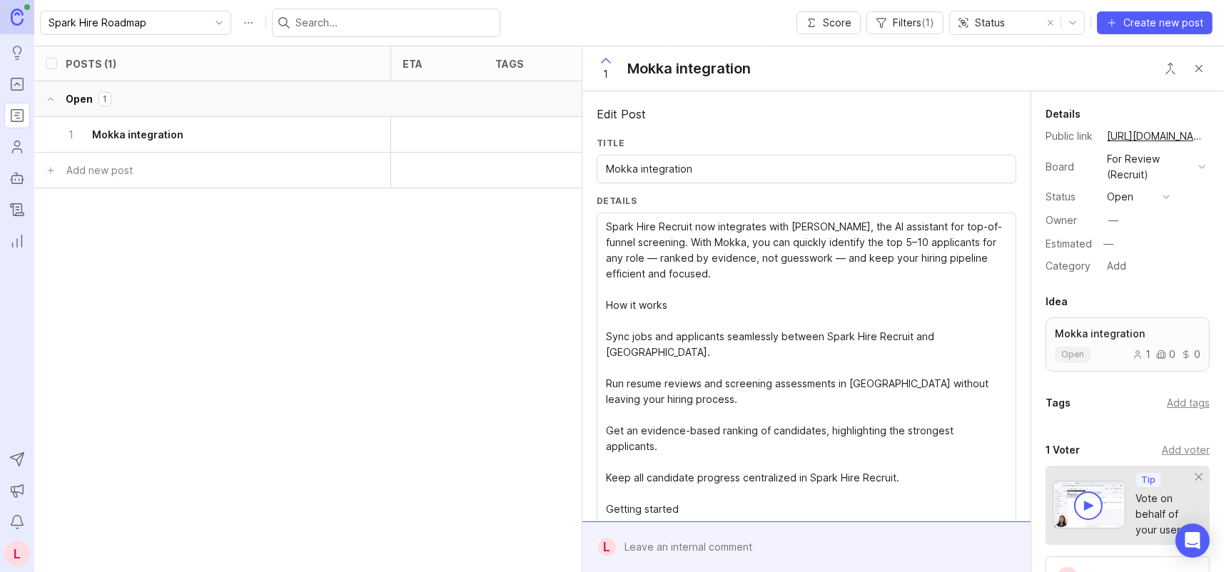
drag, startPoint x: 607, startPoint y: 304, endPoint x: 682, endPoint y: 303, distance: 75.6
click at [707, 313] on textarea "Spark Hire Recruit now integrates with Mokka, the AI assistant for top-of-funne…" at bounding box center [806, 399] width 401 height 361
click at [1164, 196] on div "button" at bounding box center [1165, 196] width 7 height 7
click at [1200, 223] on div "Details Public link https://sparkhire.canny.io/for-review-recruit/p/mokka-integ…" at bounding box center [1127, 191] width 193 height 170
drag, startPoint x: 670, startPoint y: 304, endPoint x: 601, endPoint y: 303, distance: 69.2
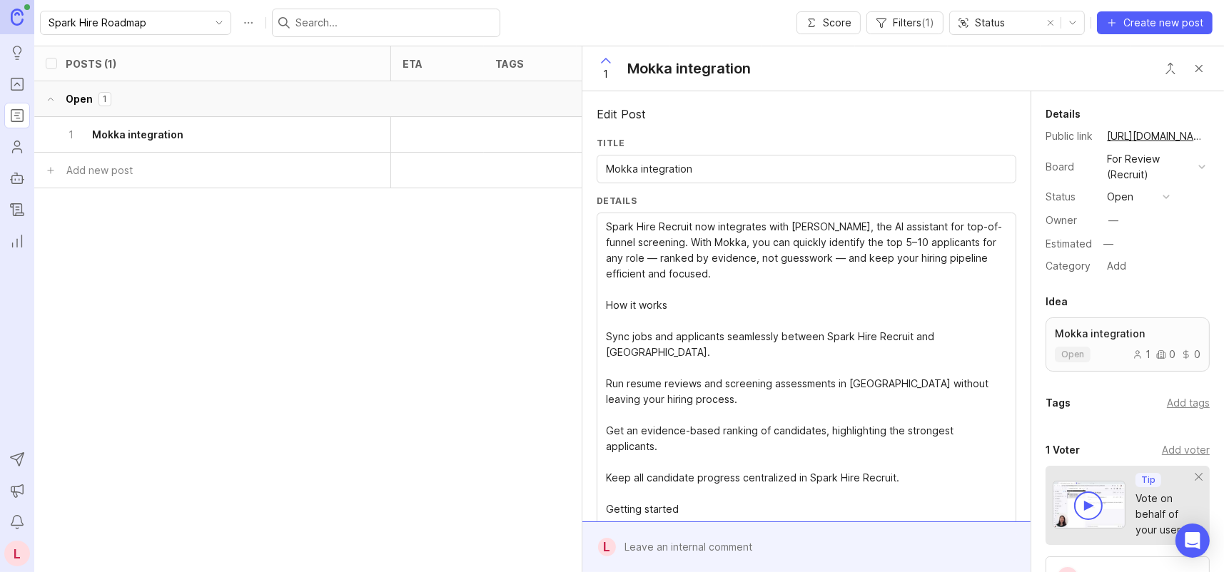
click at [601, 303] on div "Spark Hire Recruit now integrates with Mokka, the AI assistant for top-of-funne…" at bounding box center [807, 399] width 420 height 372
click at [714, 306] on textarea "Spark Hire Recruit now integrates with Mokka, the AI assistant for top-of-funne…" at bounding box center [806, 399] width 401 height 361
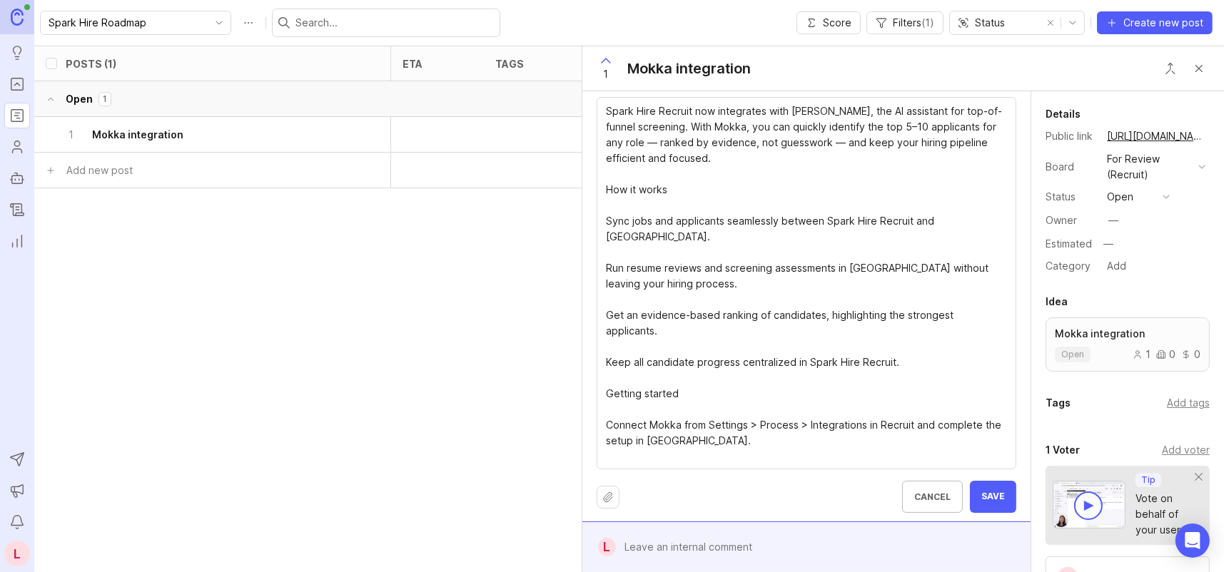
scroll to position [120, 0]
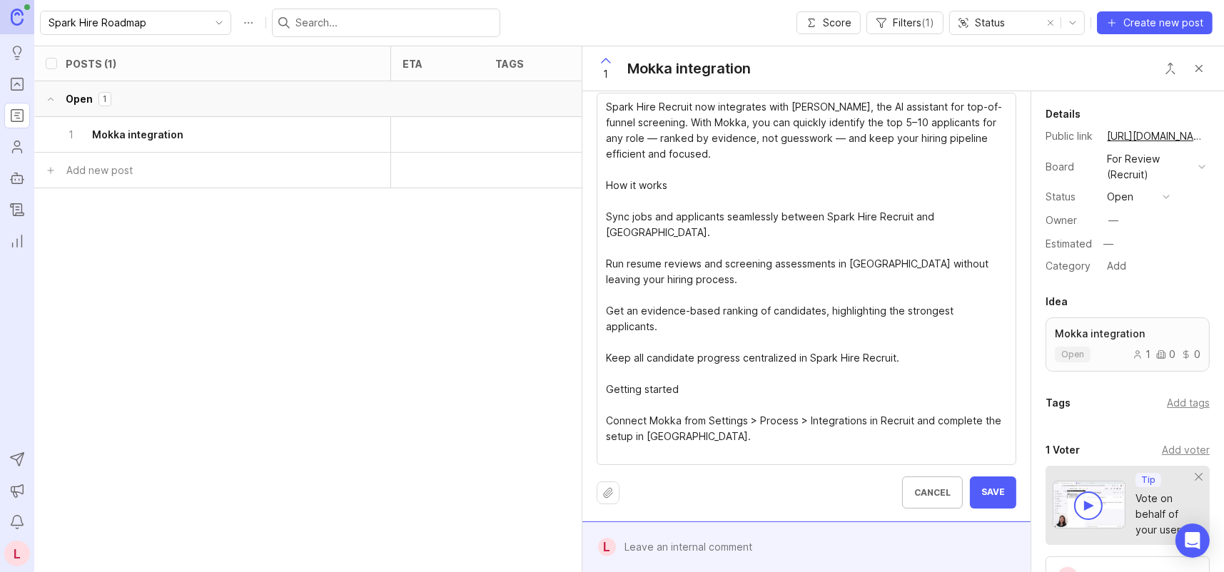
click at [612, 490] on button "Upload file" at bounding box center [608, 493] width 23 height 23
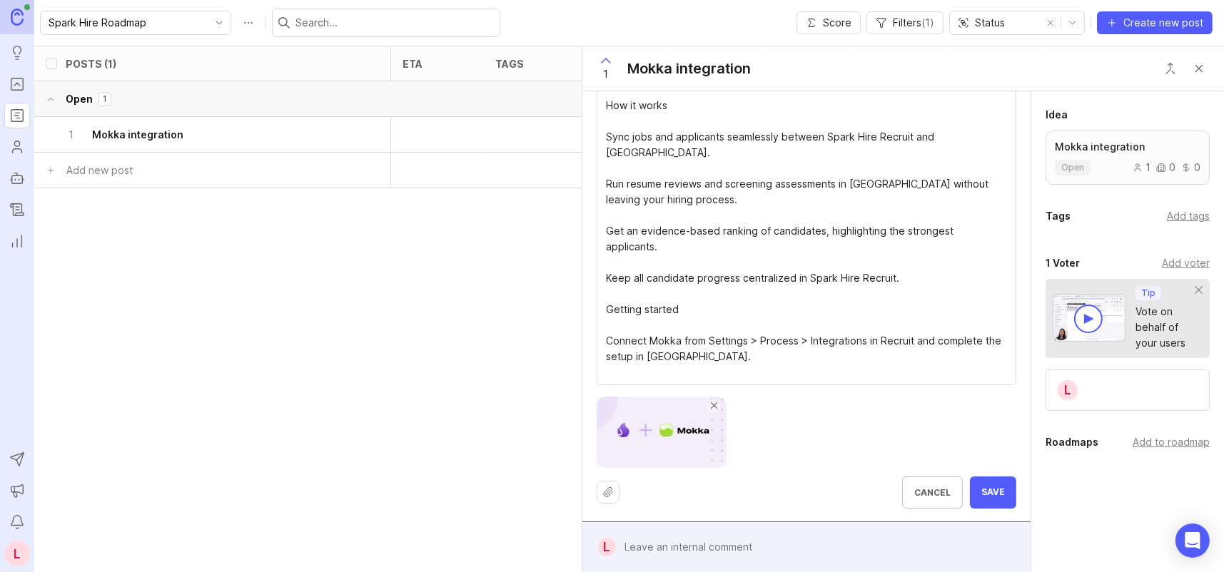
scroll to position [200, 0]
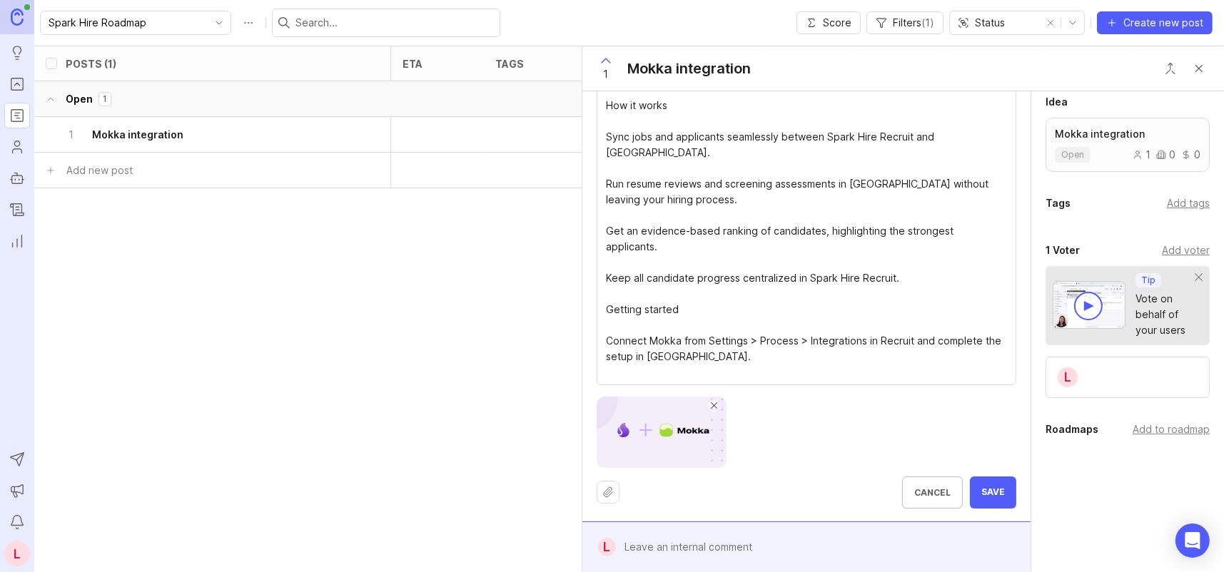
click at [1155, 428] on div "Add to roadmap" at bounding box center [1170, 430] width 77 height 16
click at [1082, 552] on div "Details Public link https://sparkhire.canny.io/for-review-recruit/p/mokka-integ…" at bounding box center [1127, 253] width 193 height 722
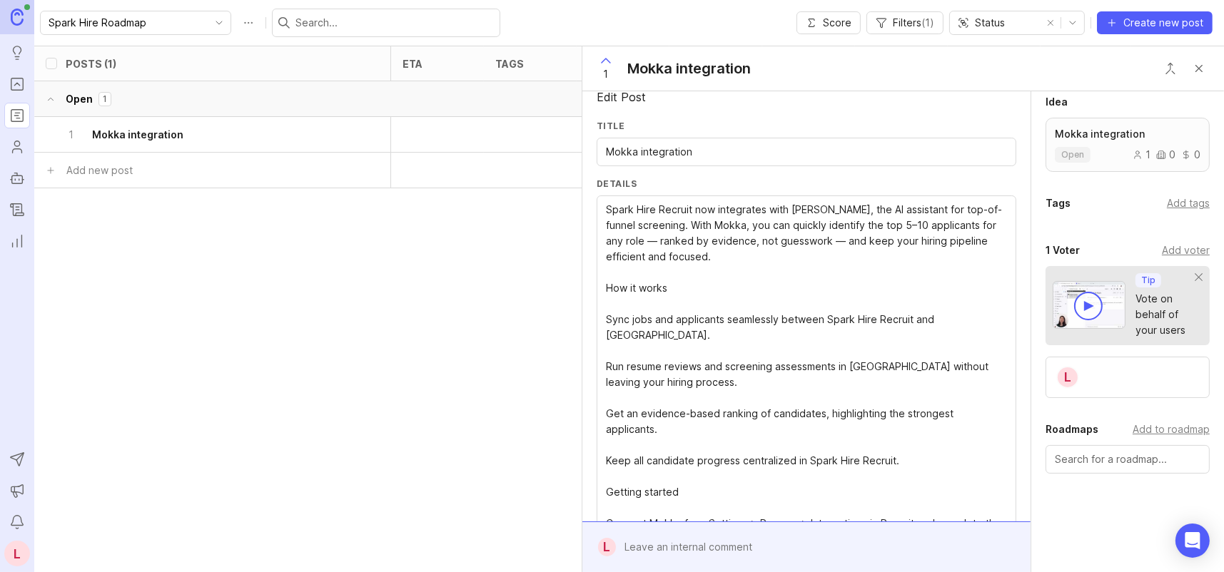
scroll to position [0, 0]
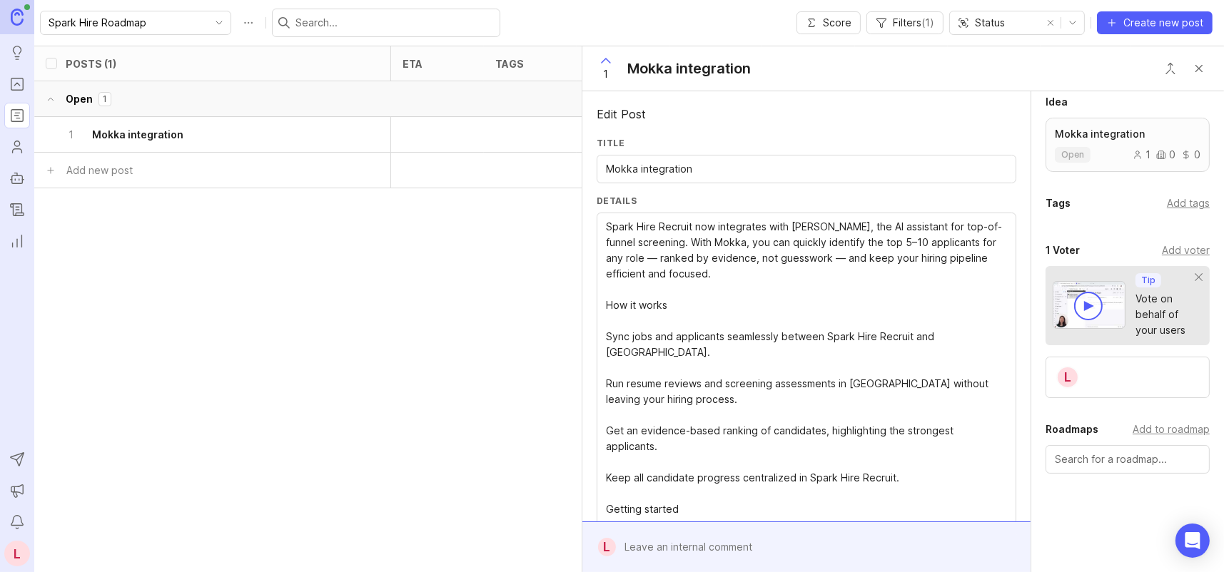
click at [1016, 27] on div "Status" at bounding box center [995, 22] width 91 height 23
click at [724, 140] on label "Title" at bounding box center [807, 143] width 420 height 12
click at [724, 161] on input "Mokka integration" at bounding box center [806, 169] width 401 height 16
click at [730, 163] on input "Mokka integration" at bounding box center [806, 169] width 401 height 16
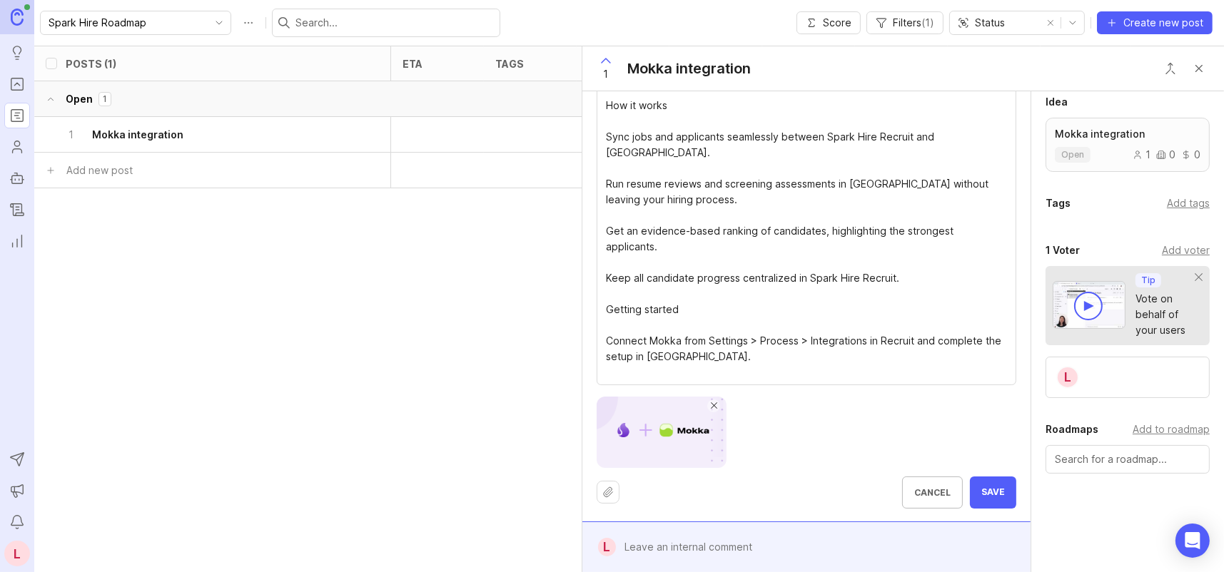
click at [990, 496] on span "Save" at bounding box center [993, 493] width 24 height 12
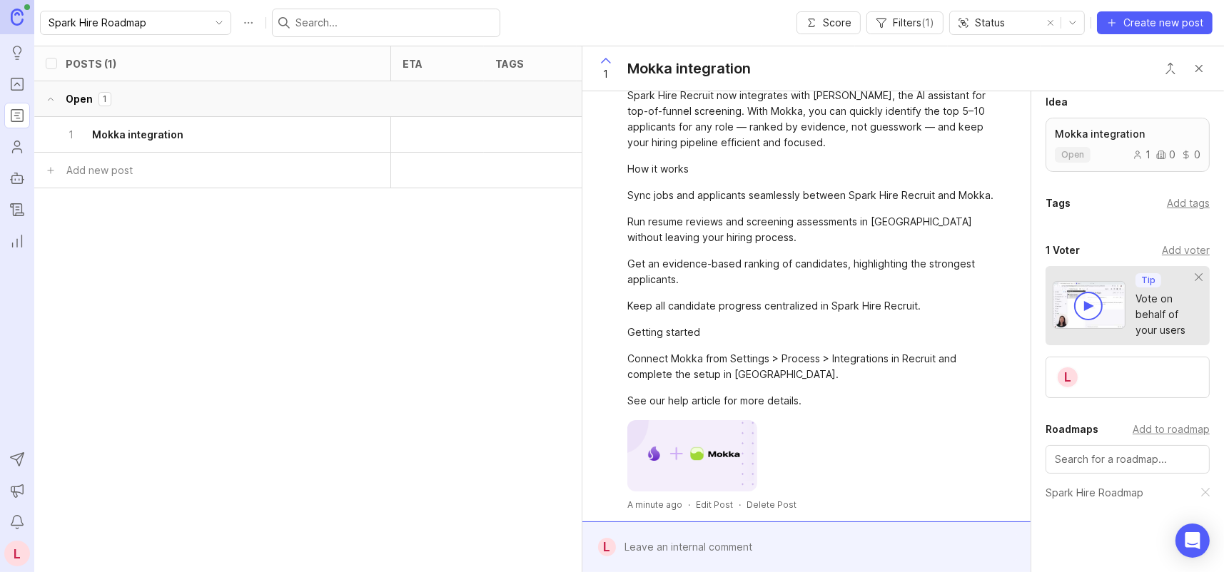
scroll to position [0, 0]
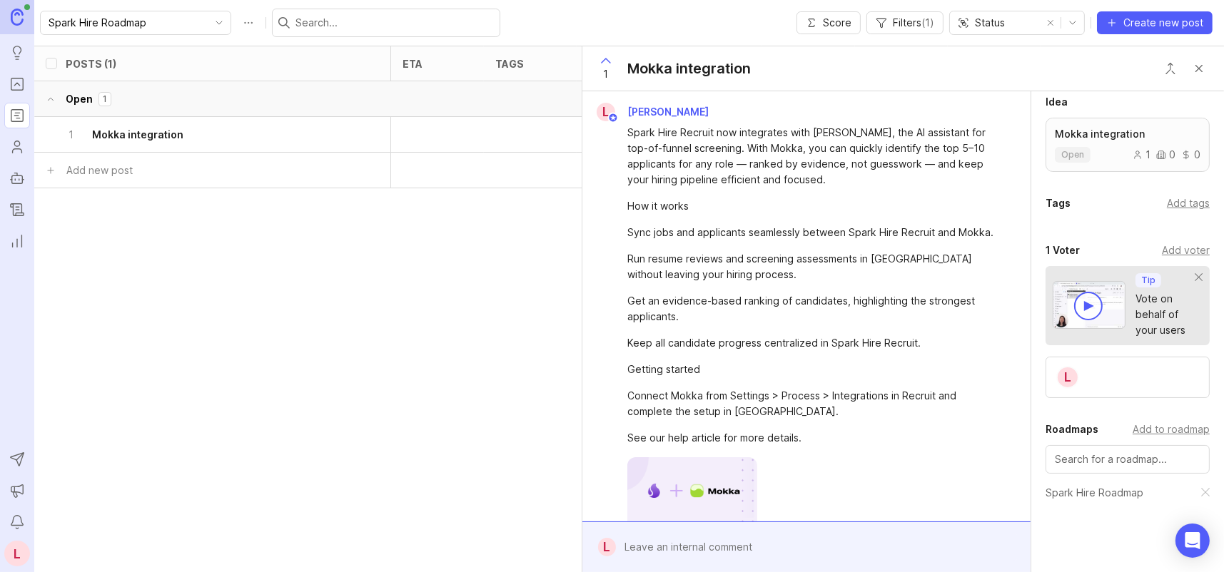
click at [1204, 66] on button "Close button" at bounding box center [1199, 68] width 29 height 29
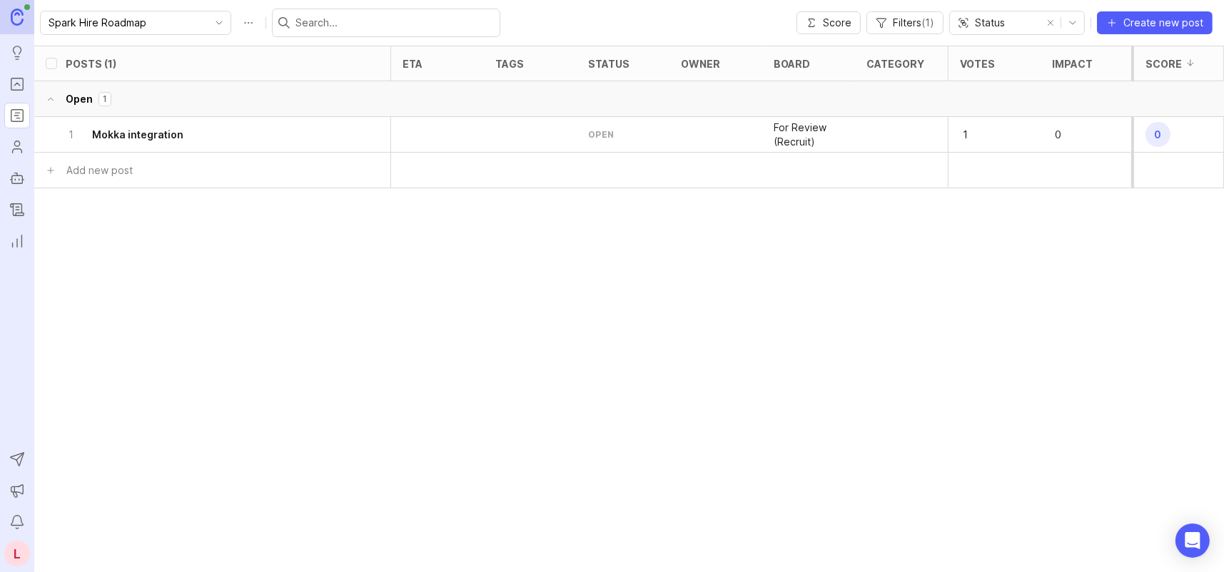
click at [965, 136] on p "1" at bounding box center [982, 135] width 44 height 20
click at [787, 133] on p "For Review (Recruit)" at bounding box center [809, 135] width 70 height 29
click at [141, 135] on h6 "Mokka integration" at bounding box center [137, 135] width 91 height 14
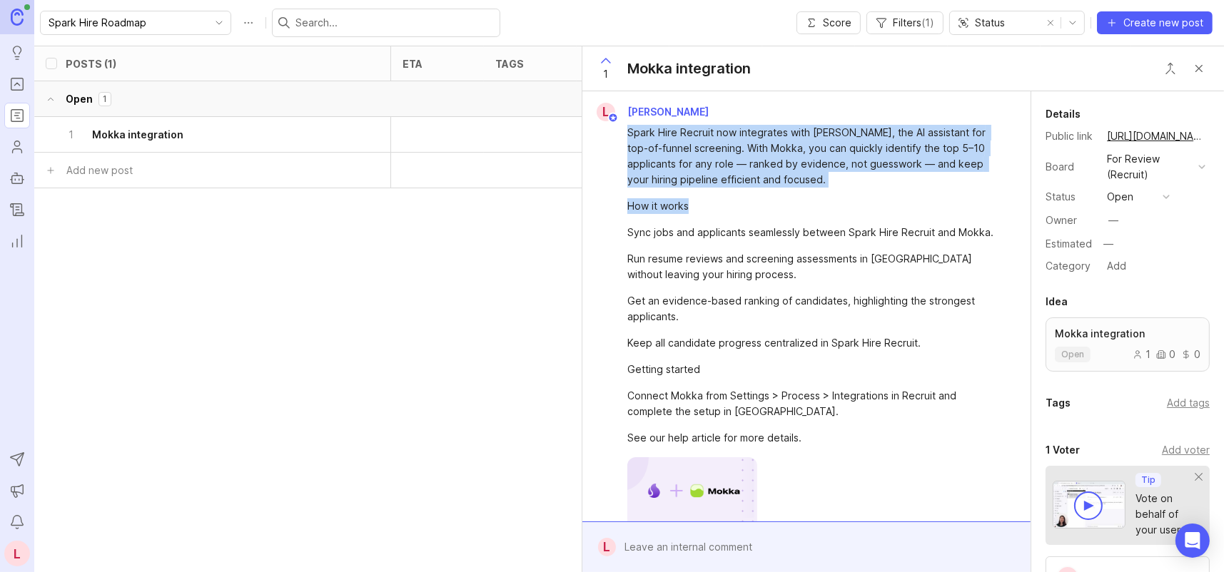
drag, startPoint x: 629, startPoint y: 132, endPoint x: 865, endPoint y: 196, distance: 244.8
click at [865, 196] on div "Spark Hire Recruit now integrates with Mokka, the AI assistant for top-of-funne…" at bounding box center [814, 285] width 375 height 321
click at [868, 203] on div "How it works" at bounding box center [814, 206] width 375 height 16
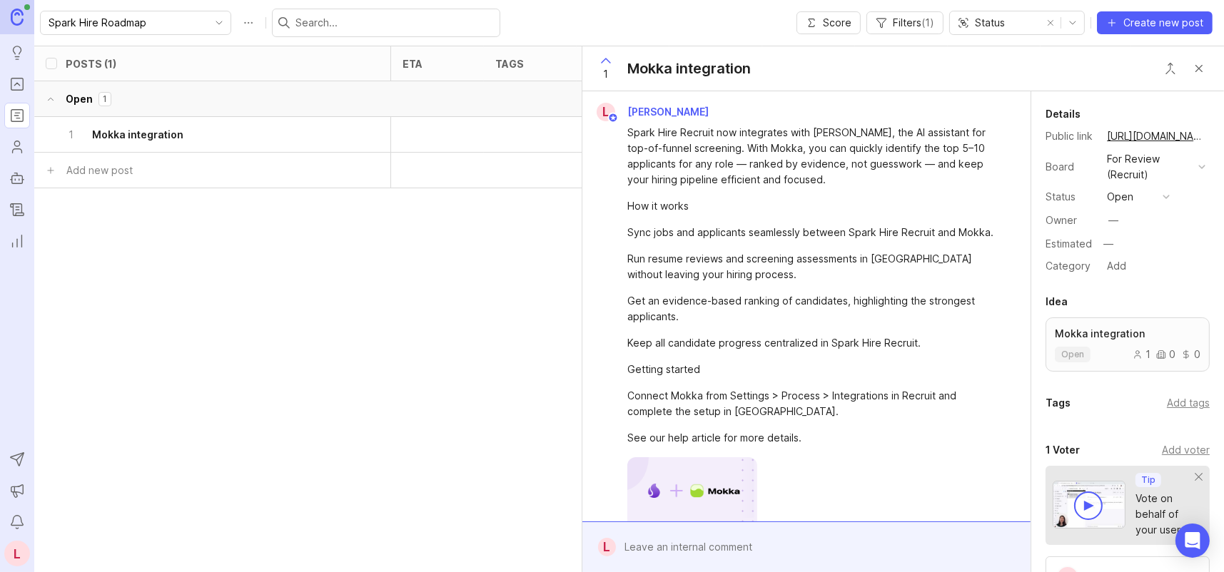
click at [148, 29] on input "Spark Hire Roadmap" at bounding box center [128, 23] width 158 height 16
click at [208, 20] on icon "toggle icon" at bounding box center [219, 22] width 23 height 11
click at [218, 10] on div "Spark Hire Roadmap" at bounding box center [270, 23] width 460 height 29
click at [1204, 67] on button "Close button" at bounding box center [1199, 68] width 29 height 29
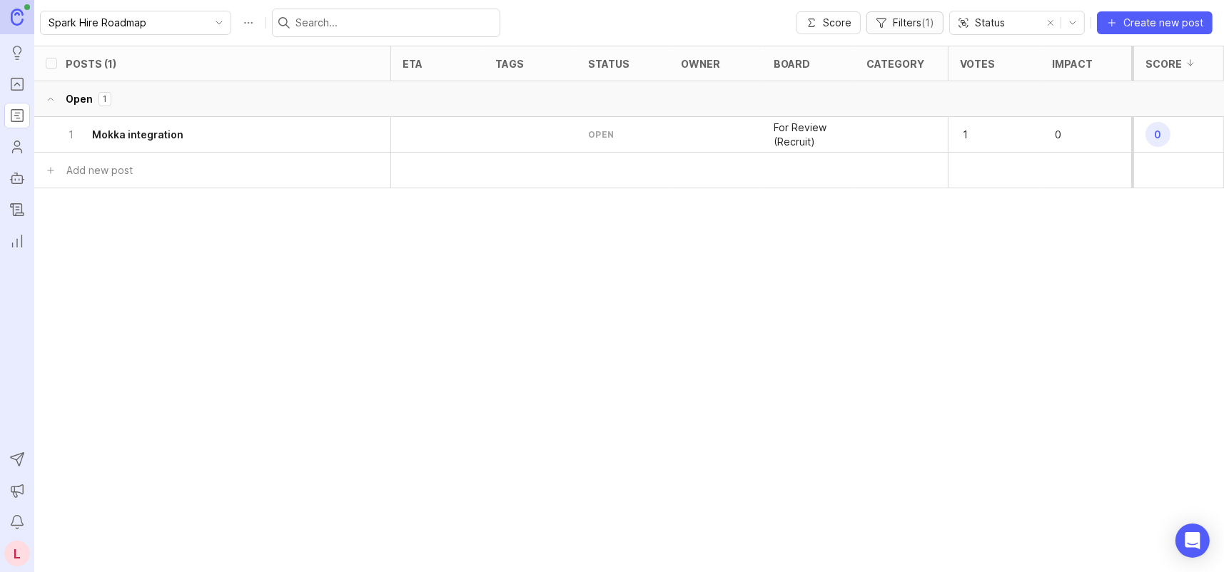
click at [921, 21] on span "Filters ( 1 )" at bounding box center [913, 23] width 41 height 14
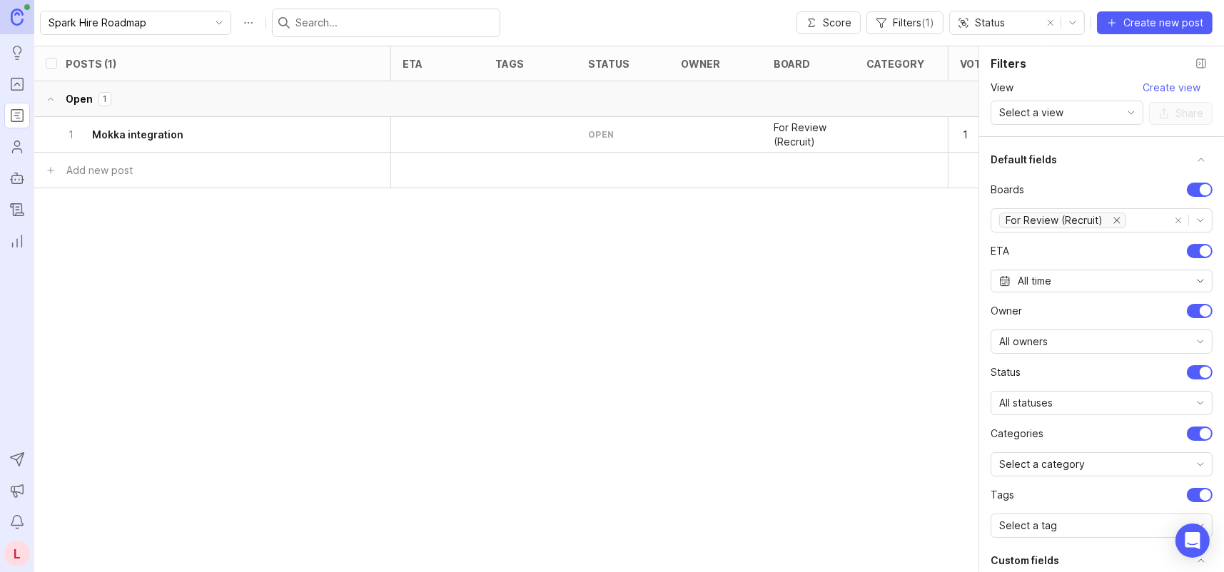
click at [1170, 218] on button "remove all options" at bounding box center [1178, 221] width 20 height 20
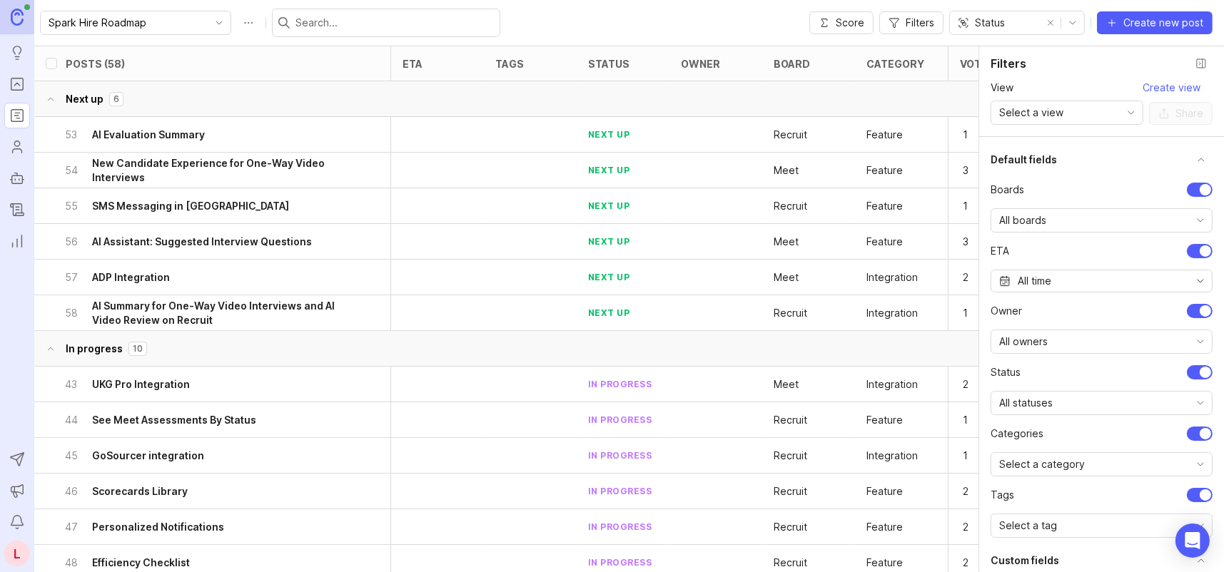
click at [149, 243] on h6 "AI Assistant: Suggested Interview Questions" at bounding box center [202, 242] width 220 height 14
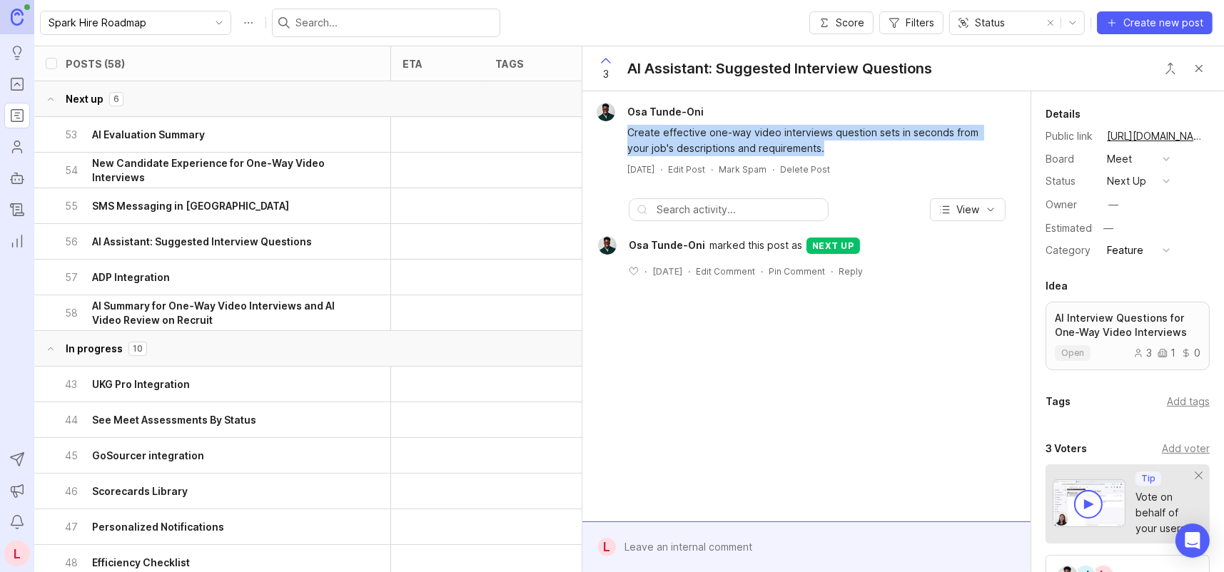
drag, startPoint x: 628, startPoint y: 130, endPoint x: 859, endPoint y: 151, distance: 232.2
click at [859, 151] on div "Create effective one-way video interviews question sets in seconds from your jo…" at bounding box center [814, 140] width 375 height 31
click at [859, 152] on div "Create effective one-way video interviews question sets in seconds from your jo…" at bounding box center [814, 140] width 375 height 31
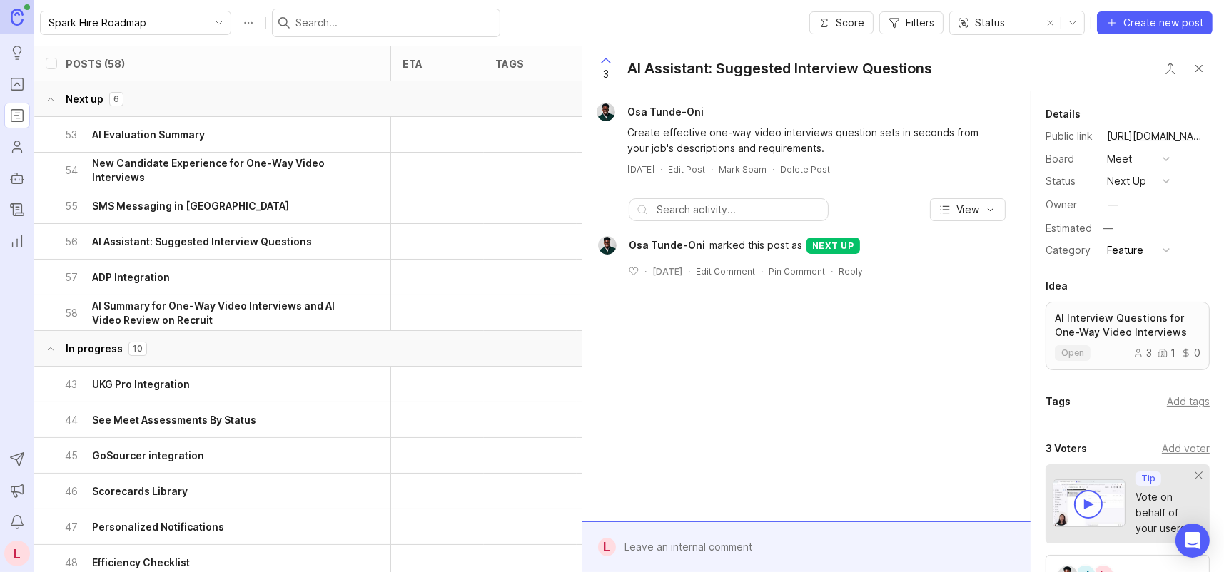
click at [1193, 69] on button "Close button" at bounding box center [1199, 68] width 29 height 29
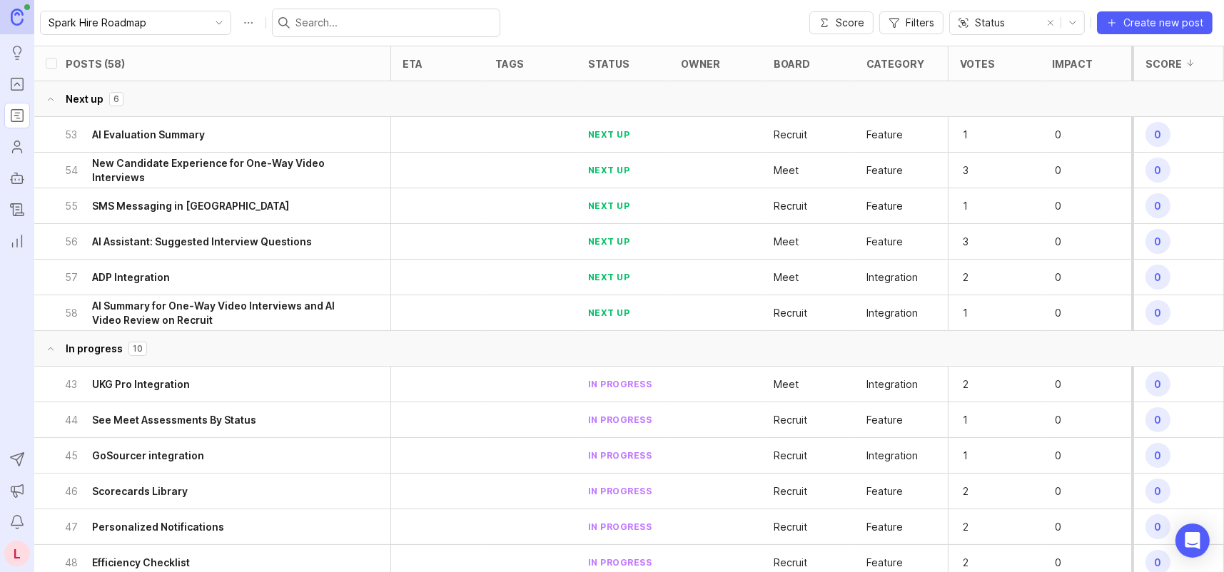
click at [208, 21] on icon "toggle icon" at bounding box center [219, 22] width 23 height 11
click at [916, 18] on span "Filters" at bounding box center [920, 23] width 29 height 14
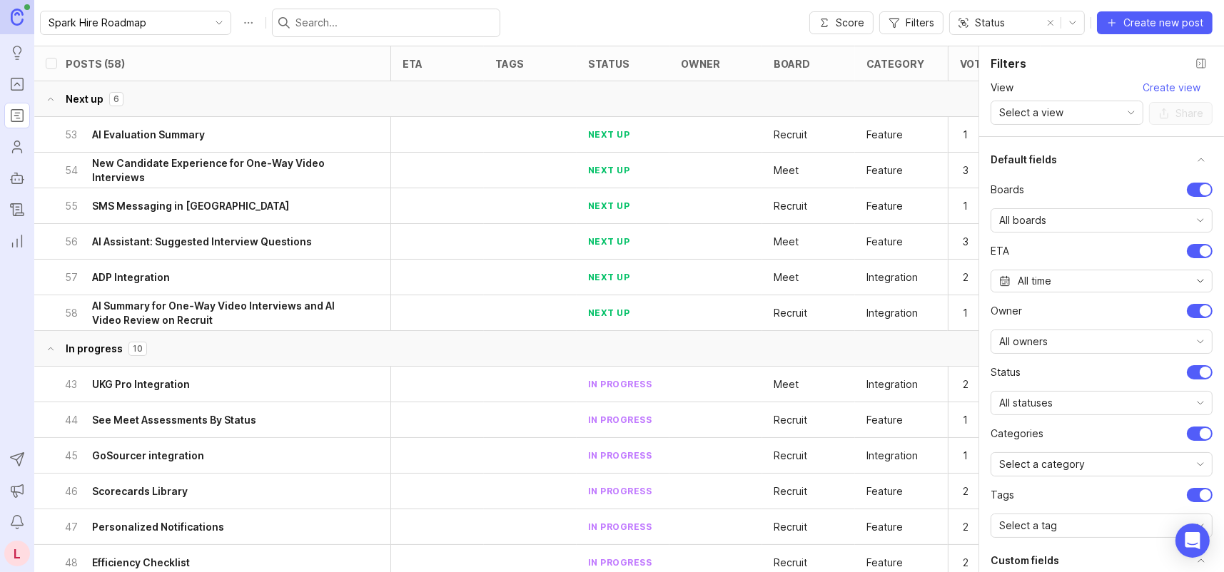
click at [1065, 225] on div "All boards" at bounding box center [1090, 220] width 198 height 23
click at [1065, 317] on span "For Review (Recruit)" at bounding box center [1048, 318] width 97 height 16
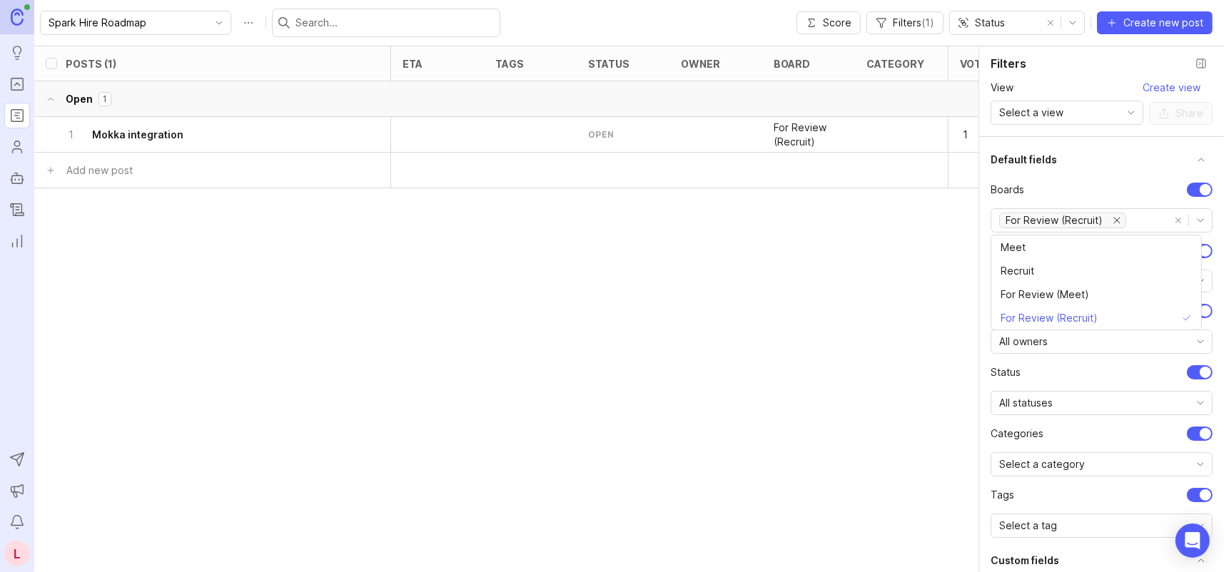
click at [131, 131] on h6 "Mokka integration" at bounding box center [137, 135] width 91 height 14
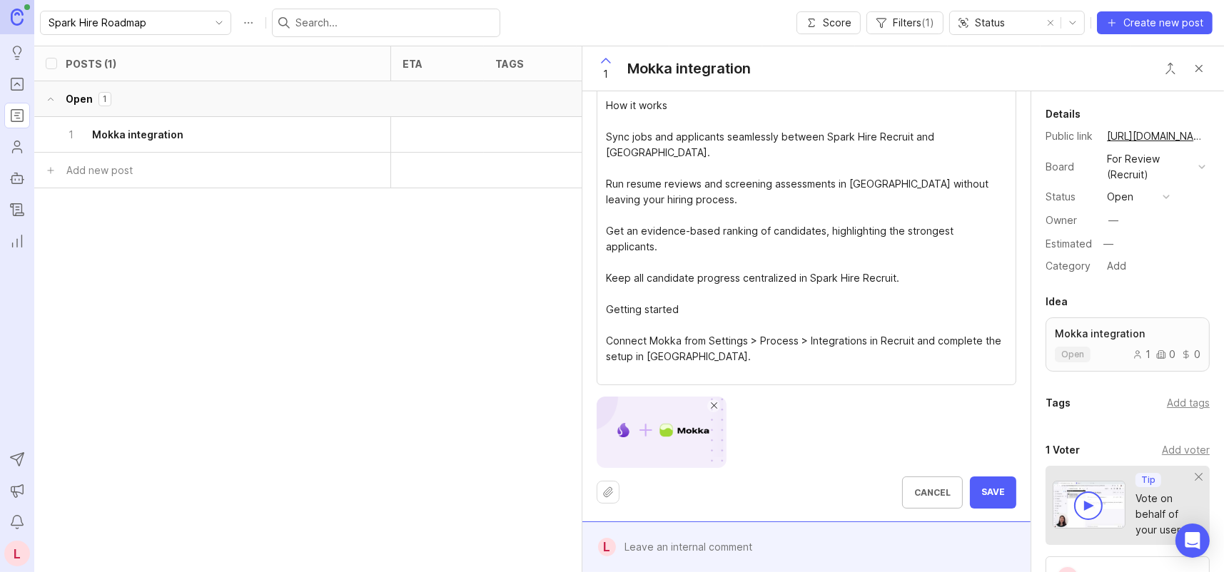
drag, startPoint x: 606, startPoint y: 246, endPoint x: 782, endPoint y: 377, distance: 219.4
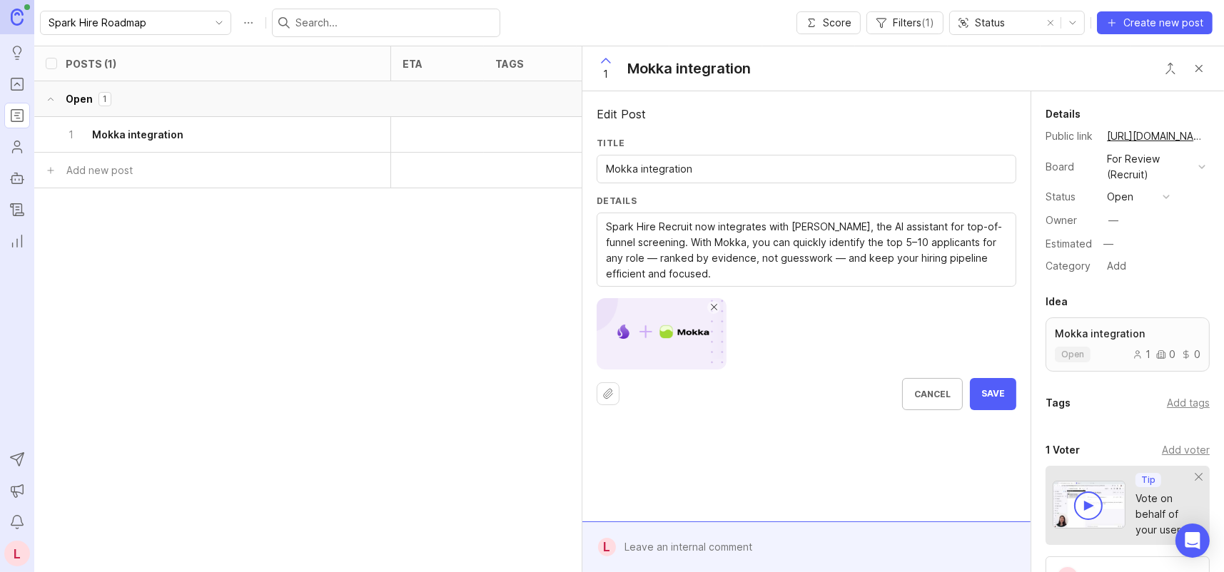
type textarea "Spark Hire Recruit now integrates with Mokka, the AI assistant for top-of-funne…"
click at [988, 395] on span "Save" at bounding box center [993, 394] width 24 height 12
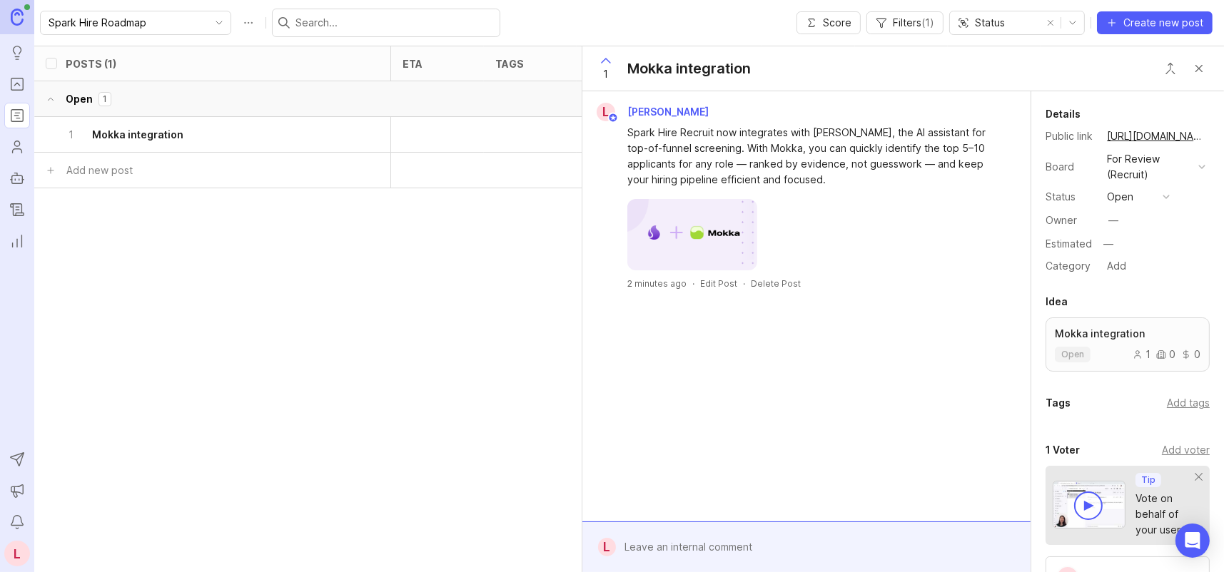
click at [1202, 64] on button "Close button" at bounding box center [1199, 68] width 29 height 29
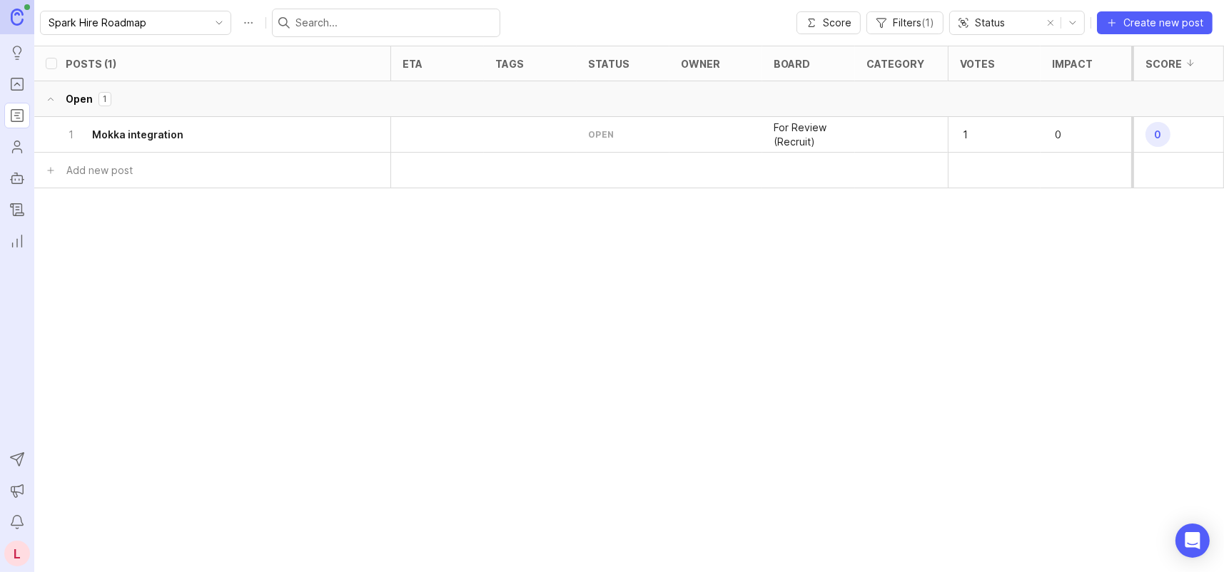
click at [14, 205] on icon "Changelog" at bounding box center [17, 209] width 16 height 17
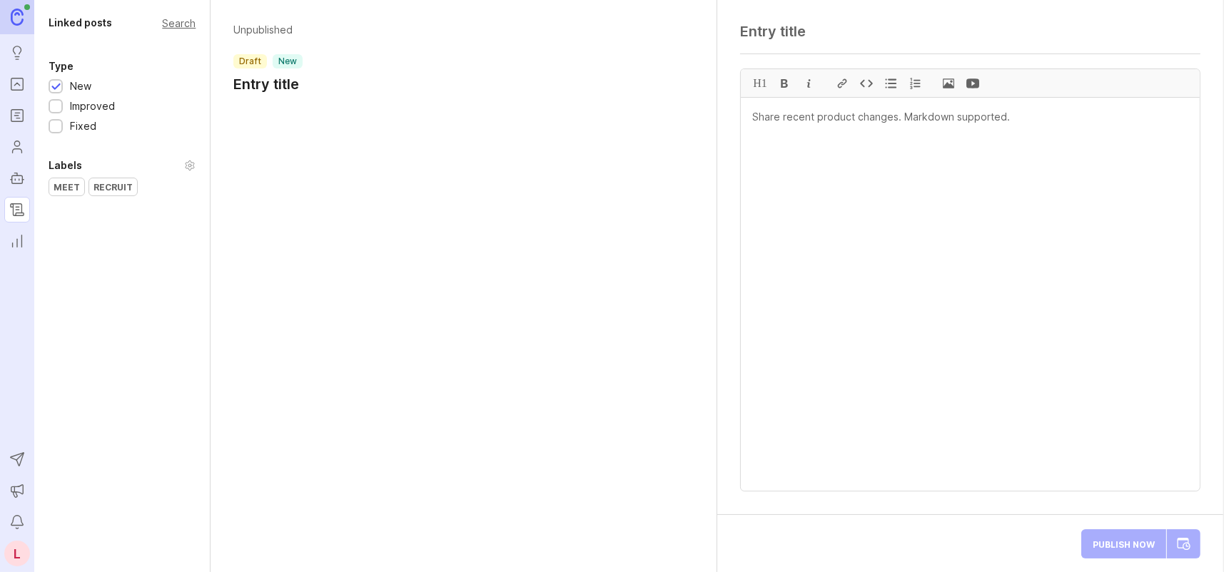
click at [255, 86] on h1 "Entry title" at bounding box center [267, 84] width 69 height 20
click at [272, 85] on h1 "Entry title" at bounding box center [267, 84] width 69 height 20
click at [298, 110] on div "Unpublished draft new Entry title" at bounding box center [464, 61] width 506 height 123
drag, startPoint x: 310, startPoint y: 195, endPoint x: 321, endPoint y: 197, distance: 10.9
click at [310, 196] on div "Unpublished draft new Entry title" at bounding box center [464, 286] width 507 height 572
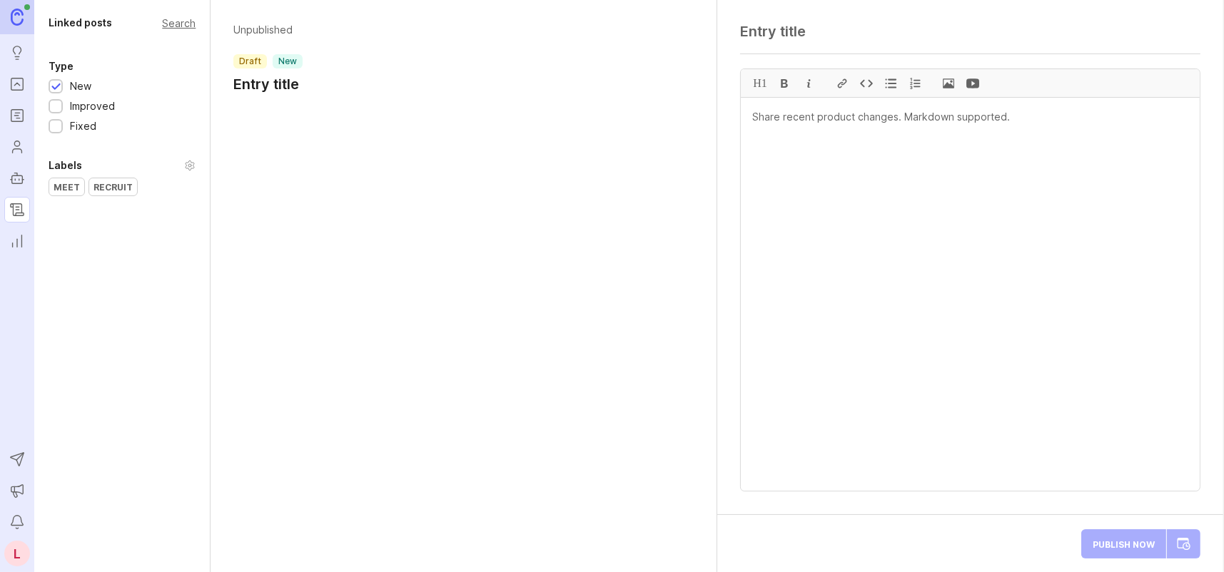
click at [805, 116] on textarea at bounding box center [970, 294] width 459 height 393
paste textarea "Mokka Integration Spark Hire Recruit now integrates with Mokka, the AI assistan…"
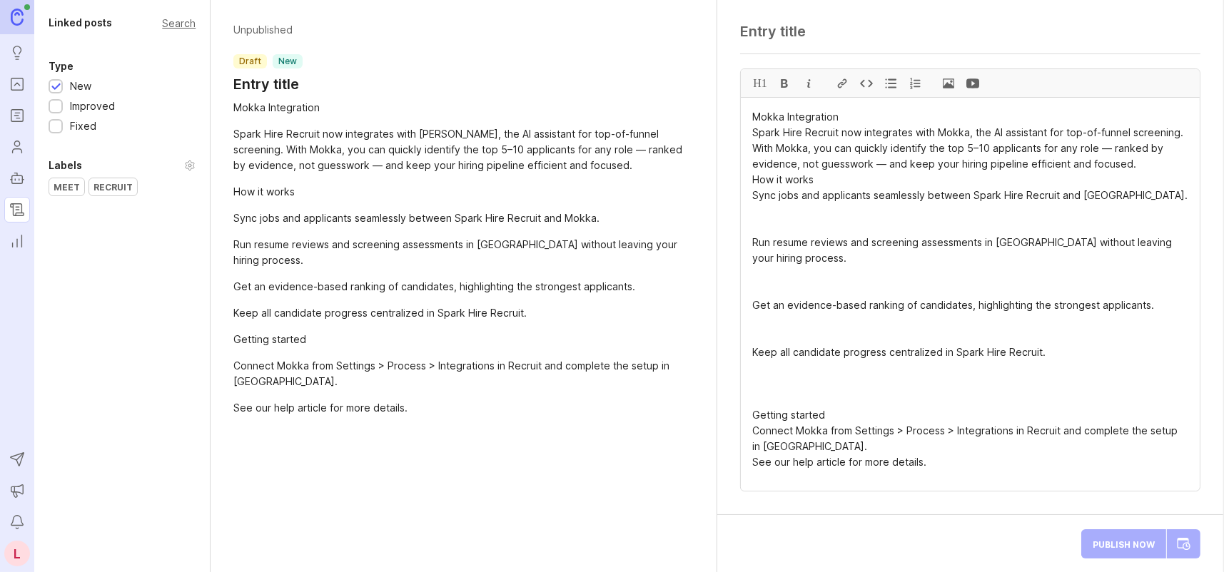
drag, startPoint x: 847, startPoint y: 117, endPoint x: 753, endPoint y: 112, distance: 94.3
click at [753, 112] on textarea "Mokka Integration Spark Hire Recruit now integrates with Mokka, the AI assistan…" at bounding box center [970, 294] width 459 height 393
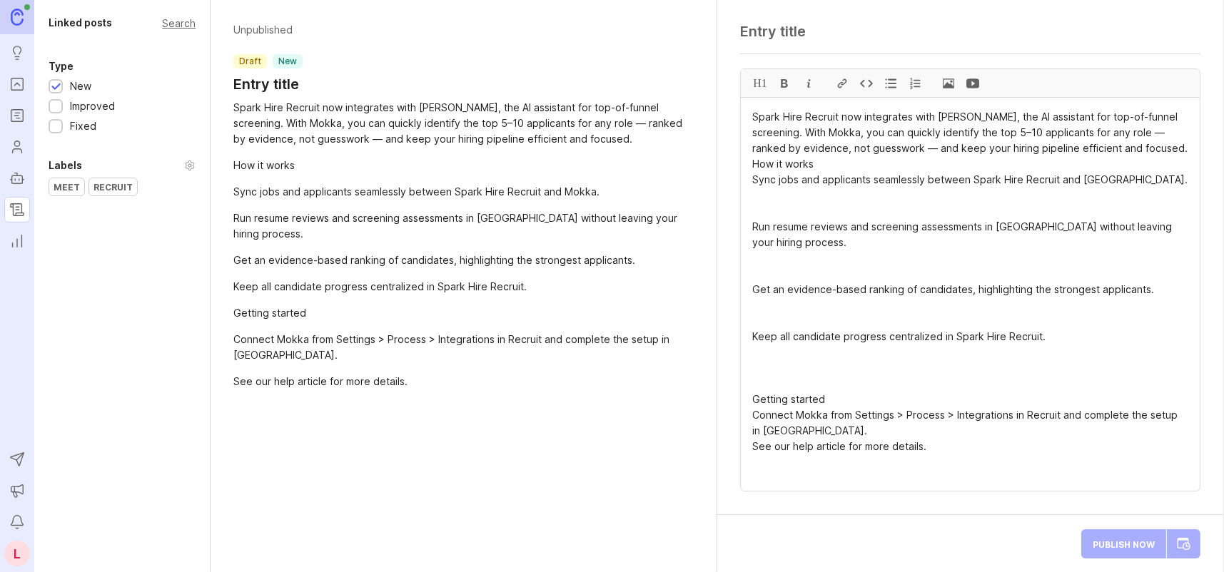
type textarea "Spark Hire Recruit now integrates with Mokka, the AI assistant for top-of-funne…"
click at [799, 29] on textarea at bounding box center [970, 31] width 460 height 17
paste textarea "Mokka Integration"
type textarea "Mokka Integration"
drag, startPoint x: 763, startPoint y: 205, endPoint x: 815, endPoint y: 233, distance: 59.4
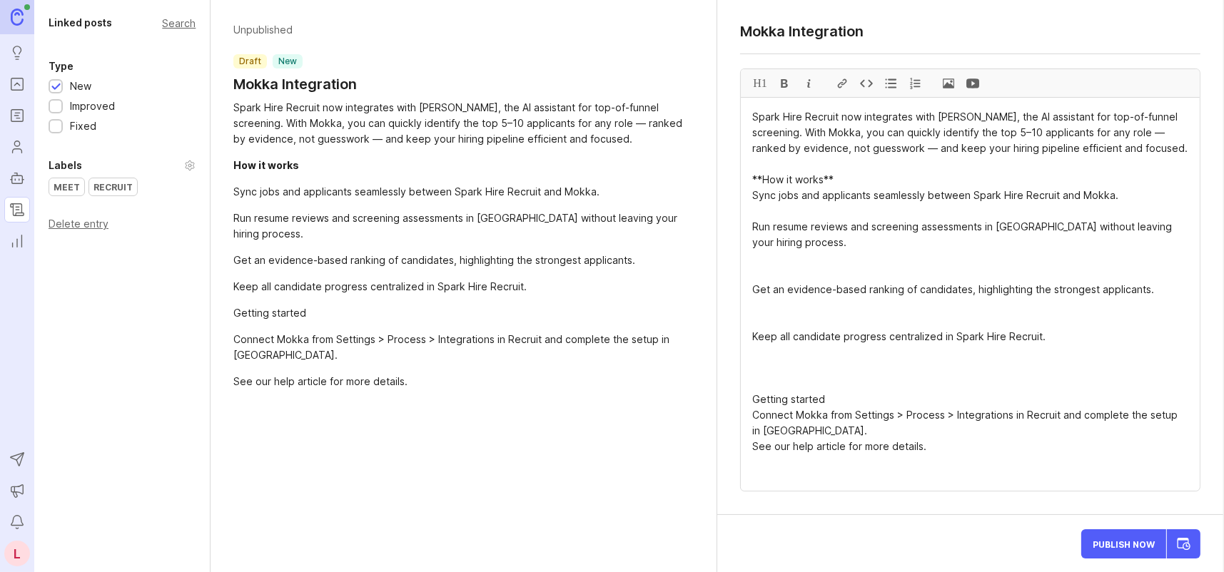
click at [888, 86] on div at bounding box center [890, 83] width 24 height 28
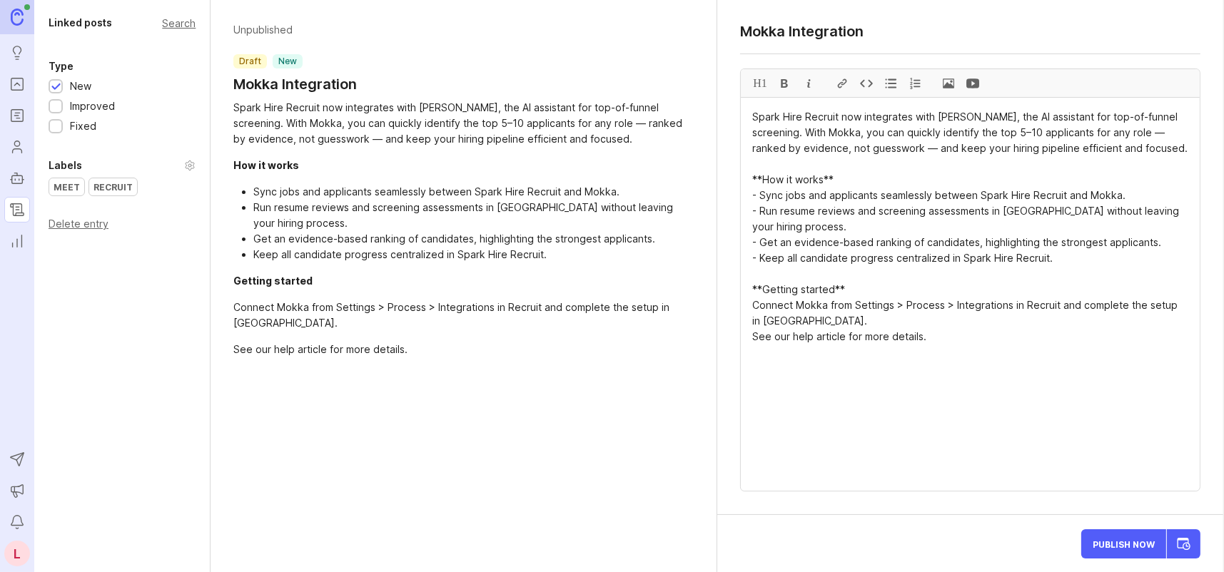
click at [843, 81] on div at bounding box center [842, 83] width 24 height 28
paste textarea "https://app.comeet.co/app/company/settings/integrations"
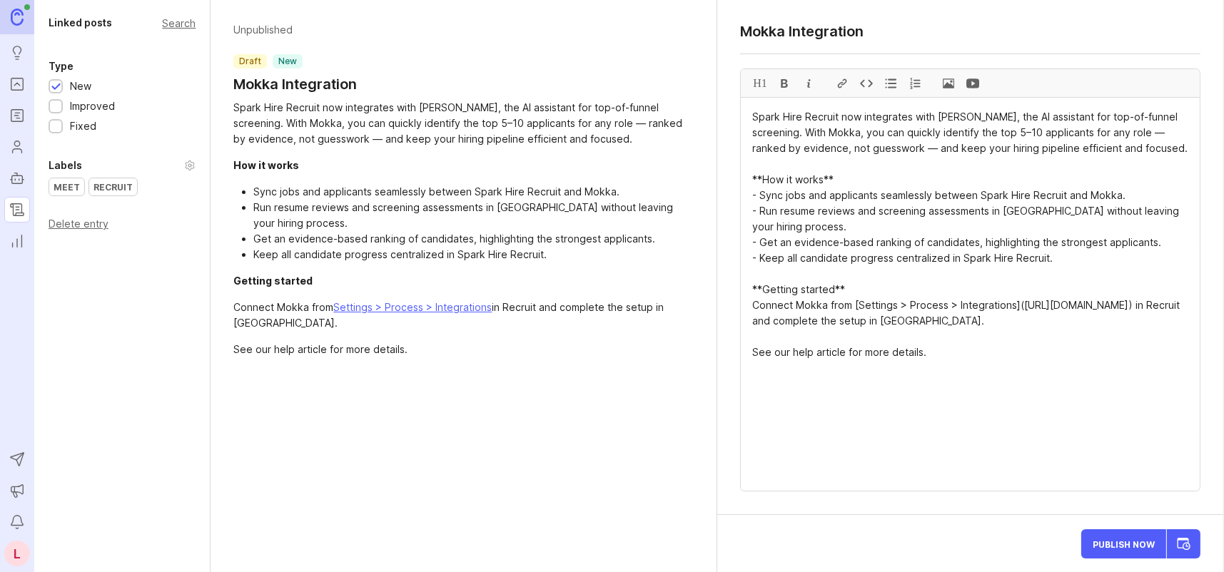
click at [843, 80] on div at bounding box center [842, 83] width 24 height 28
paste textarea "https://help.comeet.co/en/articles/12461576-integration-with-mokka"
click at [866, 350] on textarea "Spark Hire Recruit now integrates with Mokka, the AI assistant for top-of-funne…" at bounding box center [970, 294] width 459 height 393
click at [809, 275] on textarea "Spark Hire Recruit now integrates with Mokka, the AI assistant for top-of-funne…" at bounding box center [970, 294] width 459 height 393
click at [947, 80] on span at bounding box center [948, 83] width 24 height 28
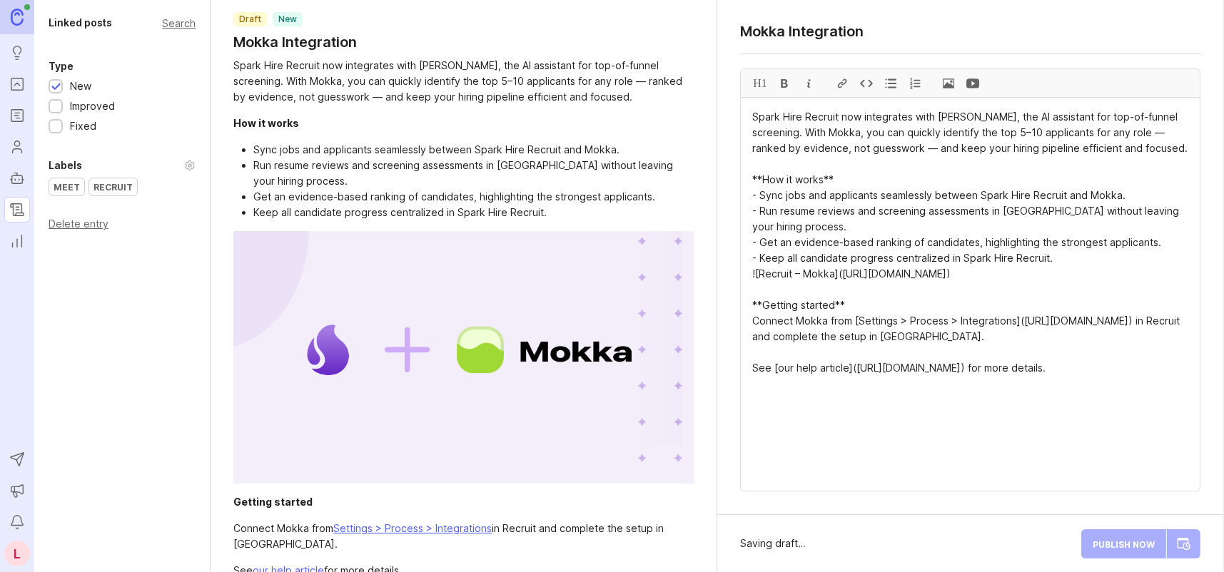
scroll to position [65, 0]
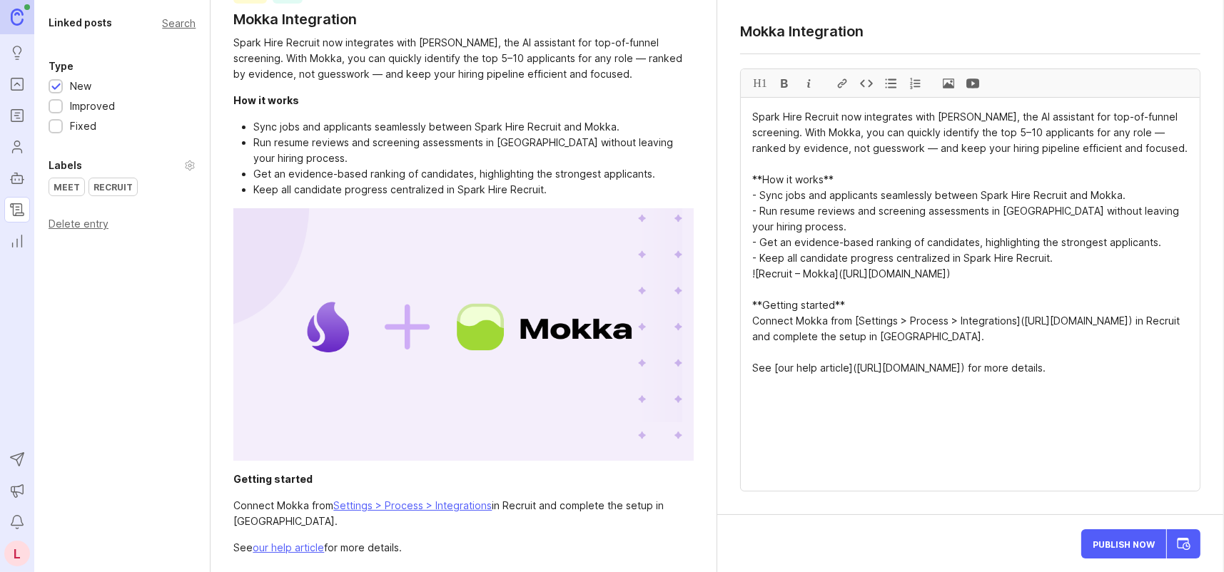
type textarea "Spark Hire Recruit now integrates with Mokka, the AI assistant for top-of-funne…"
click at [424, 542] on div "See our help article for more details." at bounding box center [463, 548] width 460 height 16
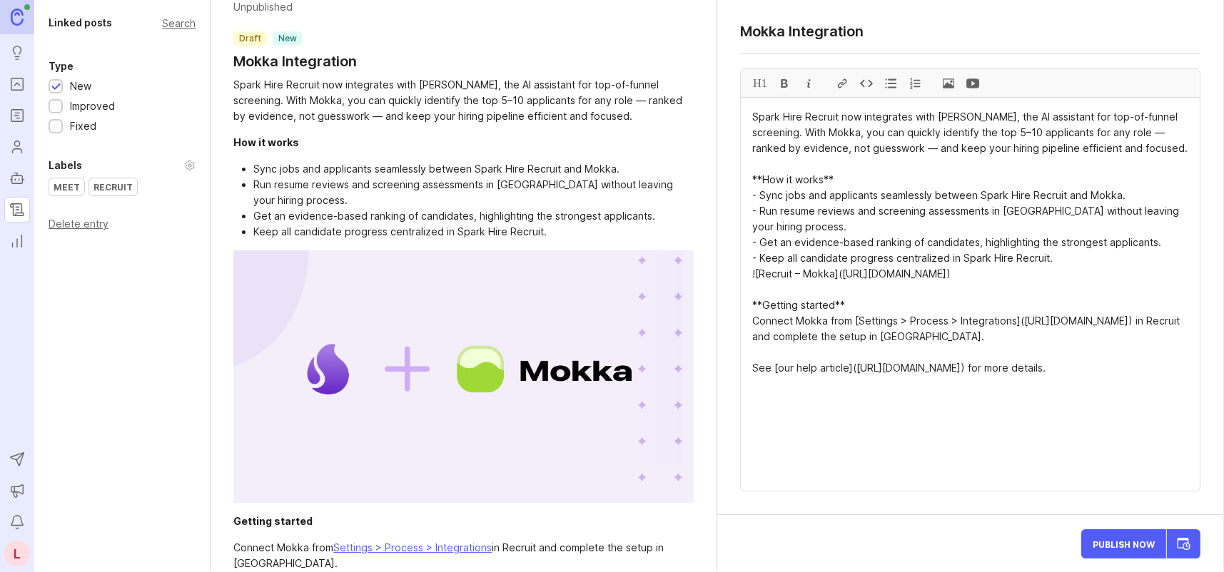
scroll to position [0, 0]
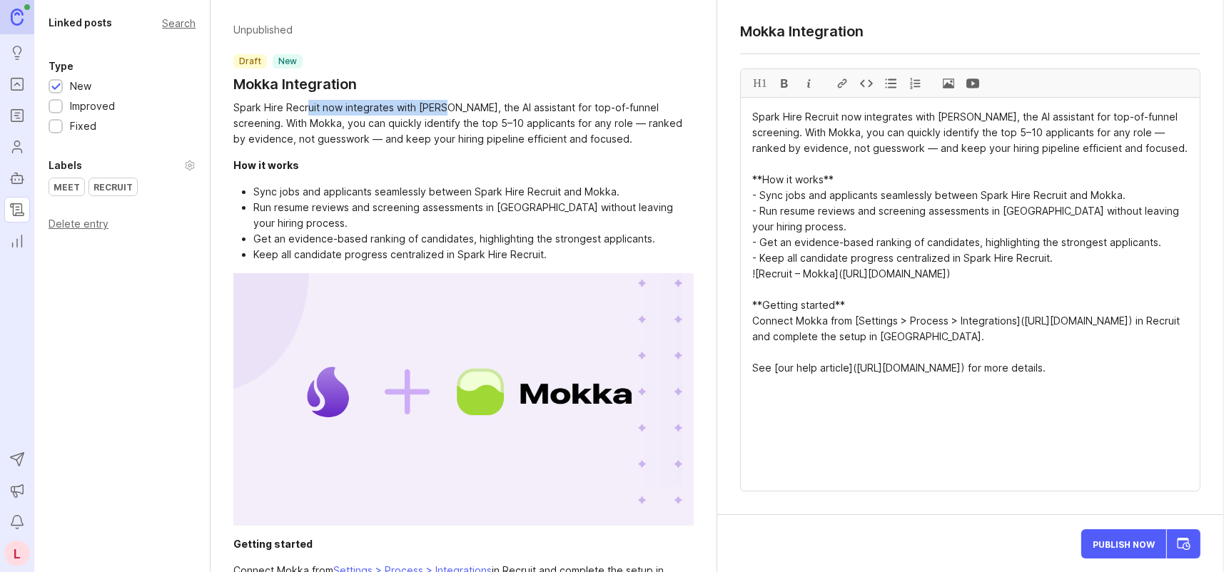
drag, startPoint x: 366, startPoint y: 101, endPoint x: 509, endPoint y: 111, distance: 143.1
click at [456, 100] on div "Spark Hire Recruit now integrates with Mokka, the AI assistant for top-of-funne…" at bounding box center [463, 123] width 460 height 47
click at [518, 115] on div "Spark Hire Recruit now integrates with Mokka, the AI assistant for top-of-funne…" at bounding box center [463, 123] width 460 height 47
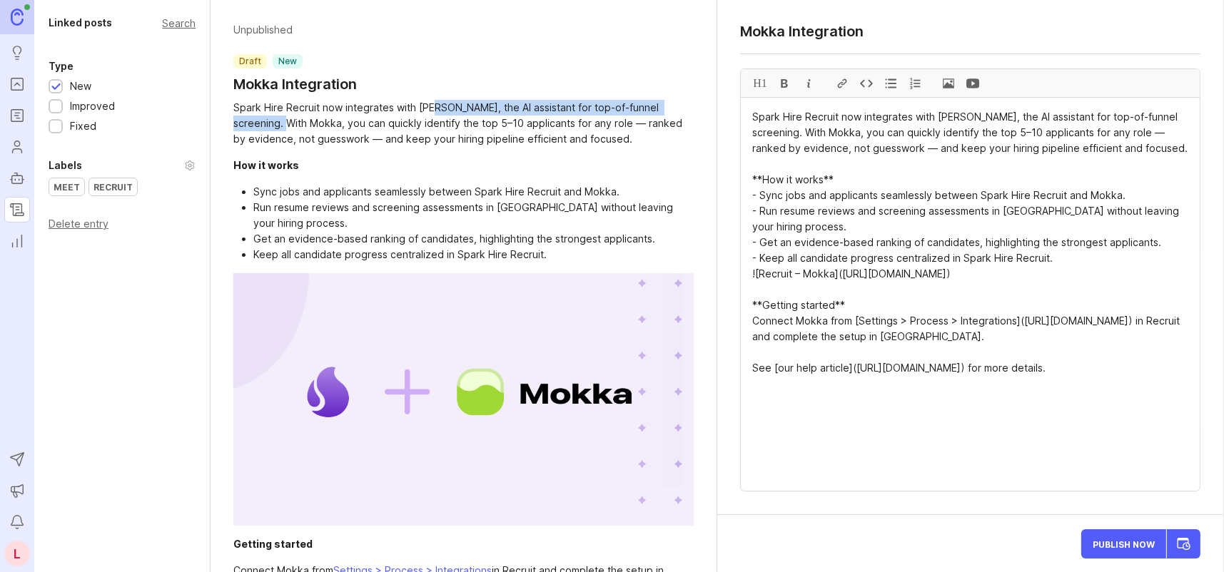
drag, startPoint x: 277, startPoint y: 121, endPoint x: 437, endPoint y: 115, distance: 159.9
click at [437, 115] on div "Spark Hire Recruit now integrates with Mokka, the AI assistant for top-of-funne…" at bounding box center [463, 123] width 460 height 47
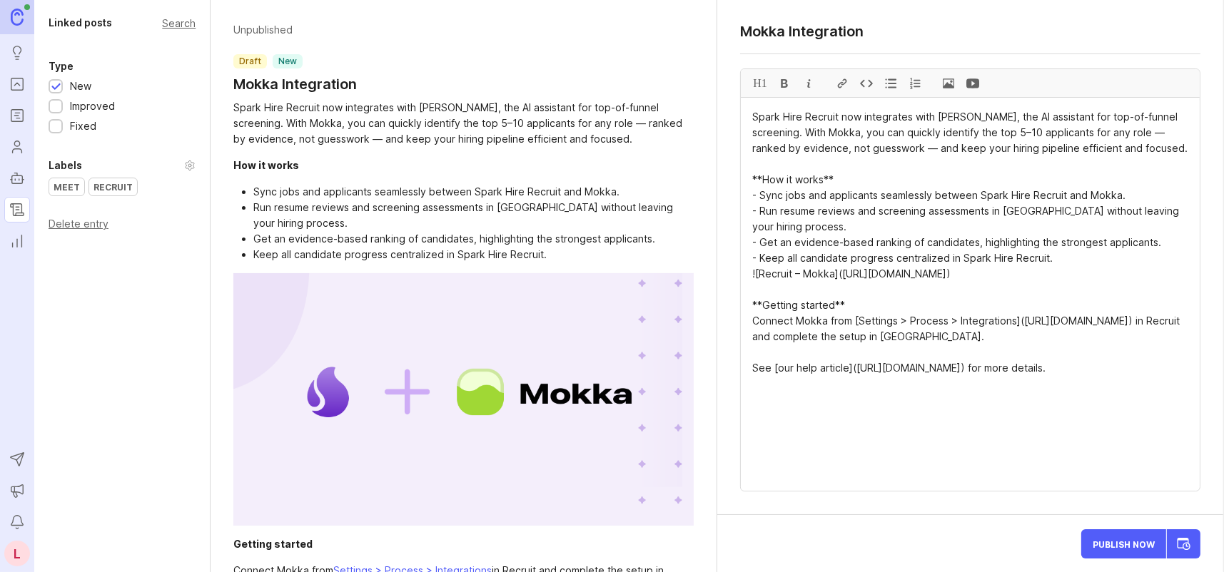
click at [490, 145] on div "Spark Hire Recruit now integrates with Mokka, the AI assistant for top-of-funne…" at bounding box center [463, 123] width 460 height 47
drag, startPoint x: 263, startPoint y: 122, endPoint x: 639, endPoint y: 121, distance: 375.4
click at [638, 121] on div "Spark Hire Recruit now integrates with Mokka, the AI assistant for top-of-funne…" at bounding box center [463, 123] width 460 height 47
click at [642, 130] on div "Spark Hire Recruit now integrates with Mokka, the AI assistant for top-of-funne…" at bounding box center [463, 123] width 460 height 47
drag, startPoint x: 314, startPoint y: 135, endPoint x: 624, endPoint y: 141, distance: 309.8
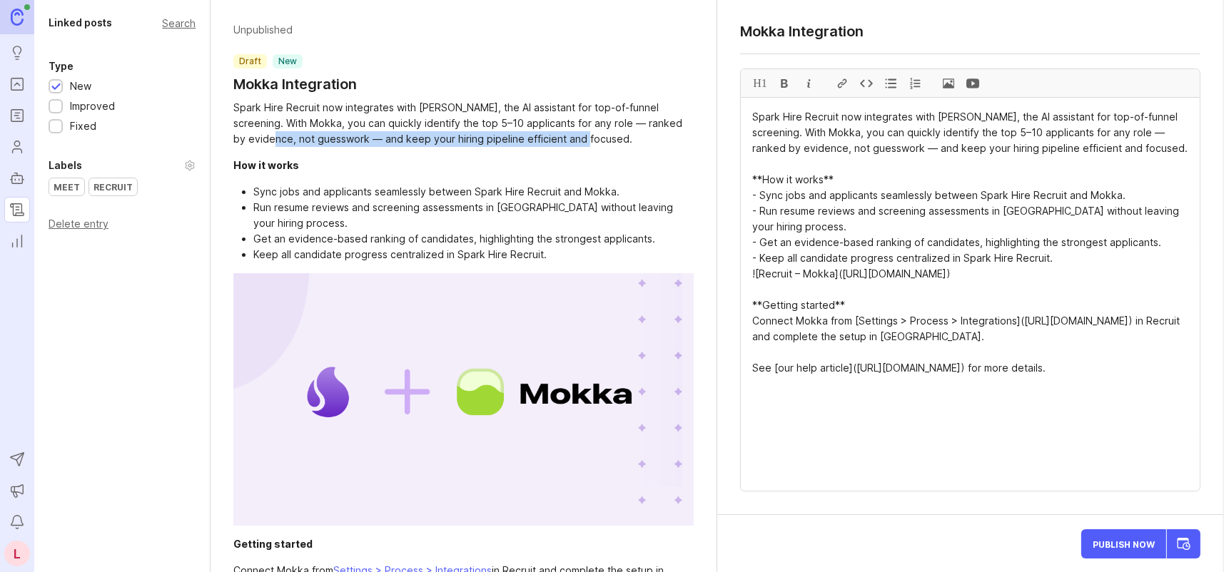
click at [624, 141] on div "Spark Hire Recruit now integrates with Mokka, the AI assistant for top-of-funne…" at bounding box center [463, 123] width 460 height 47
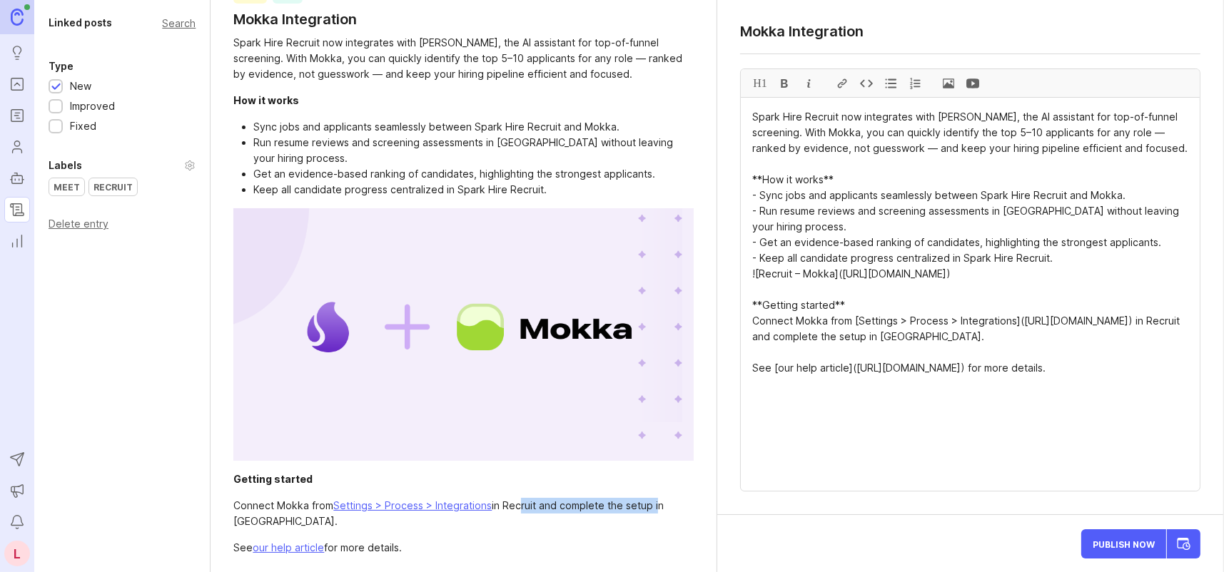
drag, startPoint x: 520, startPoint y: 501, endPoint x: 656, endPoint y: 502, distance: 135.6
click at [656, 502] on div "Connect Mokka from Settings > Process > Integrations in Recruit and complete th…" at bounding box center [463, 513] width 460 height 31
click at [659, 503] on div "Connect Mokka from Settings > Process > Integrations in Recruit and complete th…" at bounding box center [463, 513] width 460 height 31
click at [316, 517] on div "Connect Mokka from Settings > Process > Integrations in Recruit and complete th…" at bounding box center [463, 513] width 460 height 31
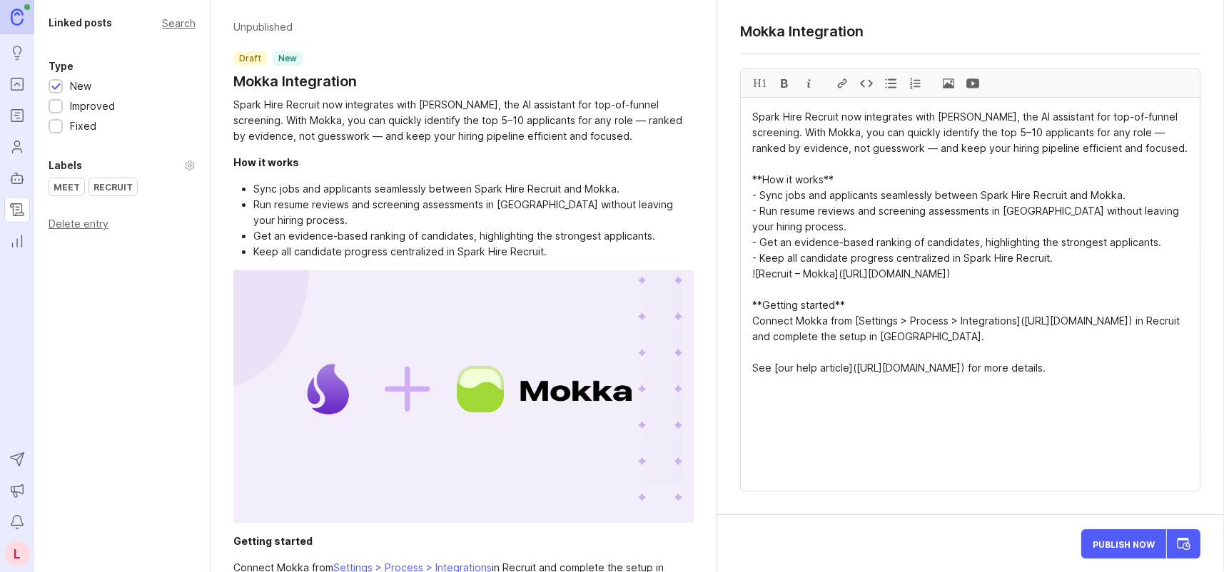
scroll to position [0, 0]
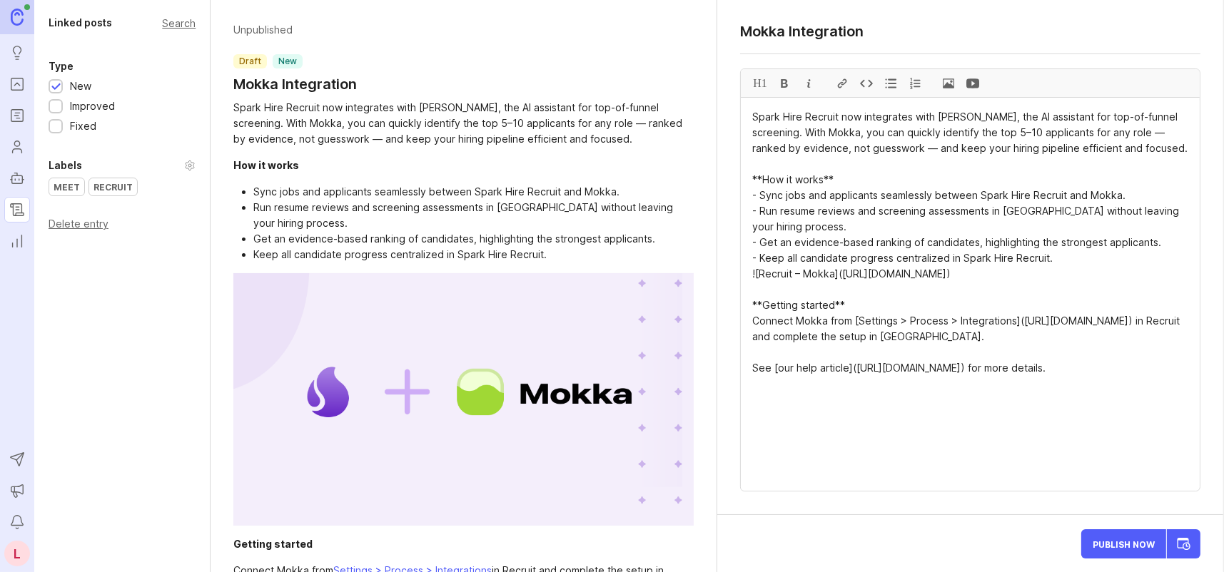
drag, startPoint x: 1095, startPoint y: 132, endPoint x: 887, endPoint y: 149, distance: 208.4
drag, startPoint x: 981, startPoint y: 196, endPoint x: 1028, endPoint y: 193, distance: 46.4
click at [1028, 193] on textarea "Spark Hire Recruit now integrates with Mokka, the AI assistant for top-of-funne…" at bounding box center [970, 294] width 459 height 393
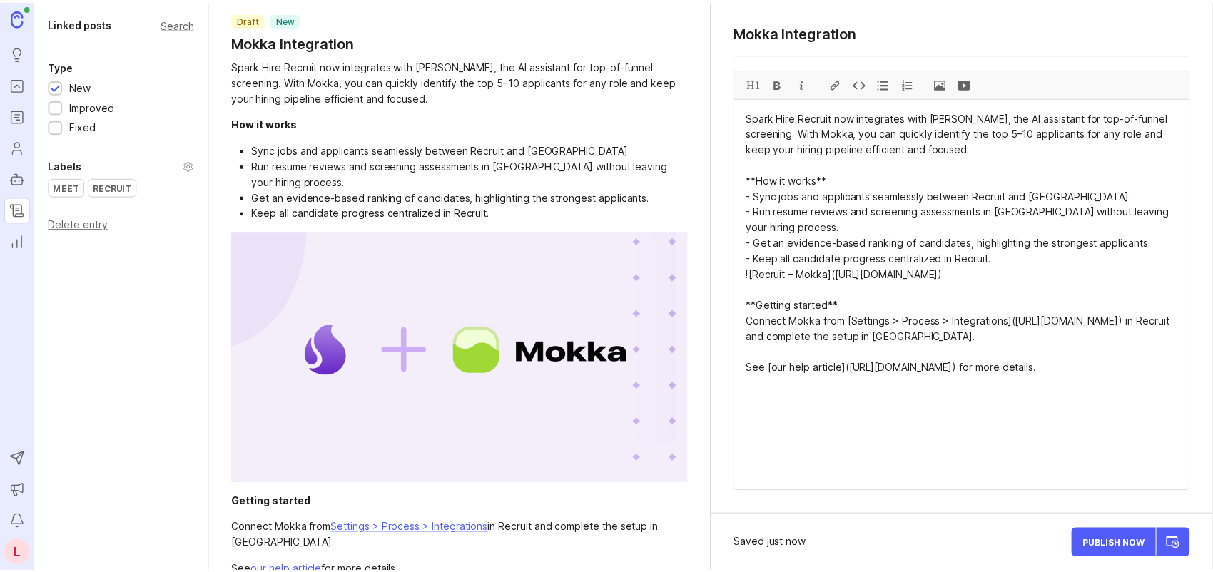
scroll to position [65, 0]
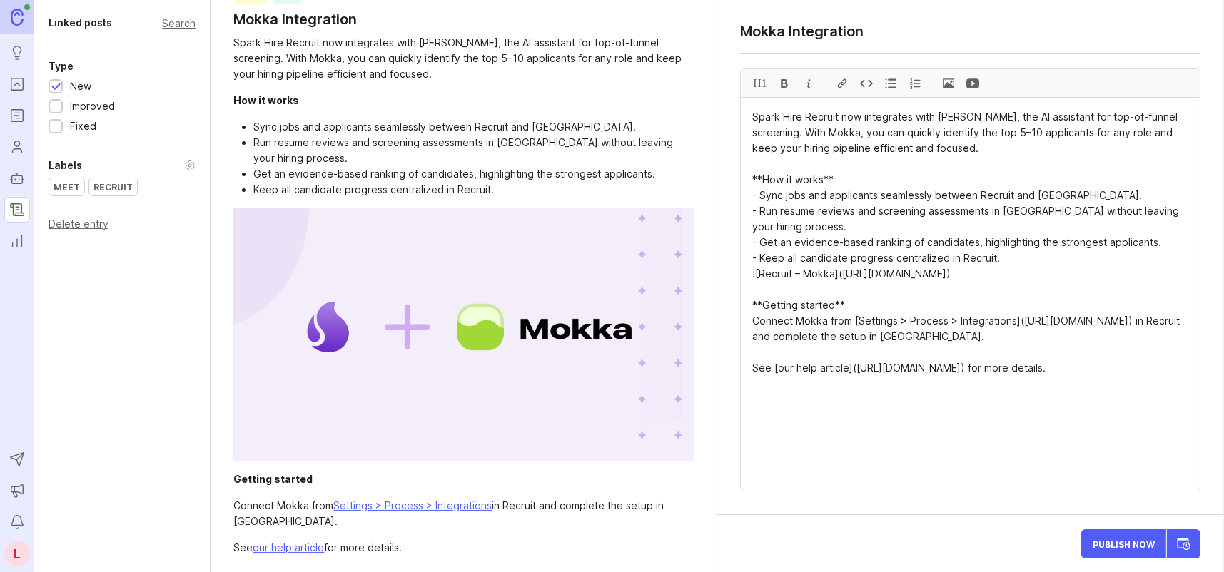
type textarea "Spark Hire Recruit now integrates with Mokka, the AI assistant for top-of-funne…"
click at [1134, 547] on span "Publish Now" at bounding box center [1124, 543] width 62 height 9
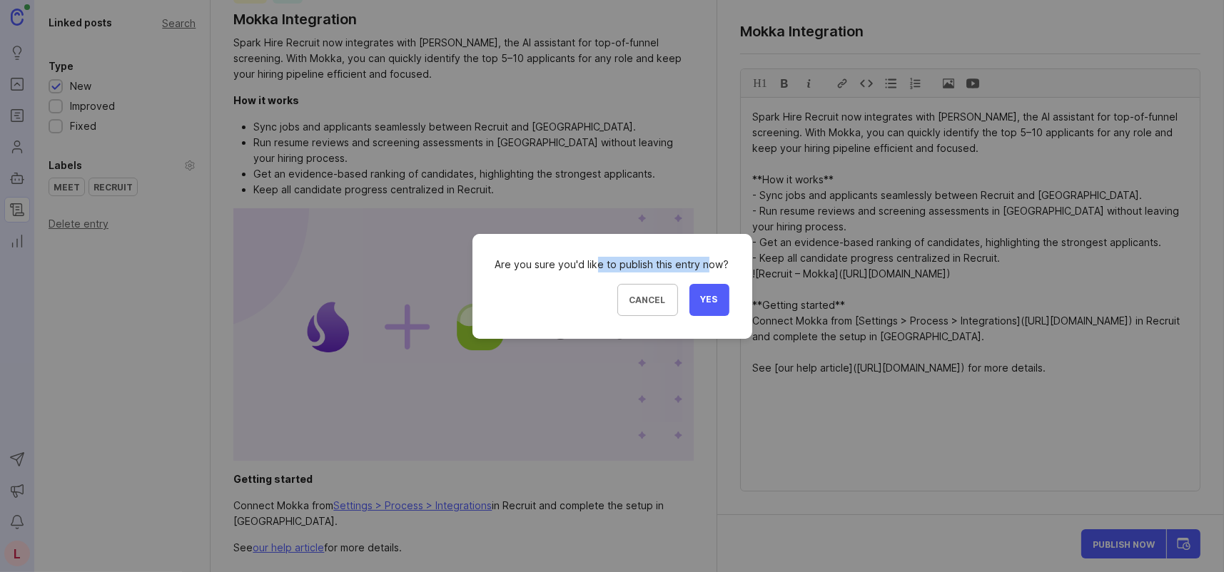
drag, startPoint x: 683, startPoint y: 268, endPoint x: 716, endPoint y: 267, distance: 32.9
click at [715, 267] on div "Are you sure you'd like to publish this entry now?" at bounding box center [612, 265] width 234 height 16
click at [723, 267] on div "Are you sure you'd like to publish this entry now?" at bounding box center [612, 265] width 234 height 16
click at [711, 304] on span "Yes" at bounding box center [709, 300] width 17 height 12
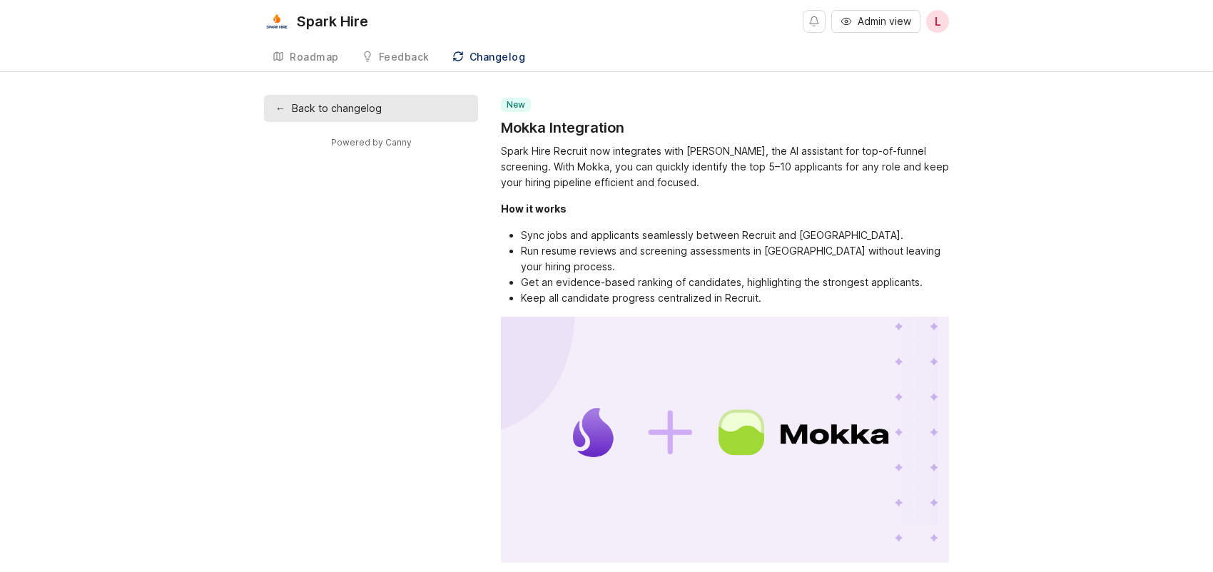
click at [582, 128] on h1 "Mokka Integration" at bounding box center [562, 128] width 123 height 20
click at [396, 110] on link "← Back to changelog" at bounding box center [371, 108] width 214 height 27
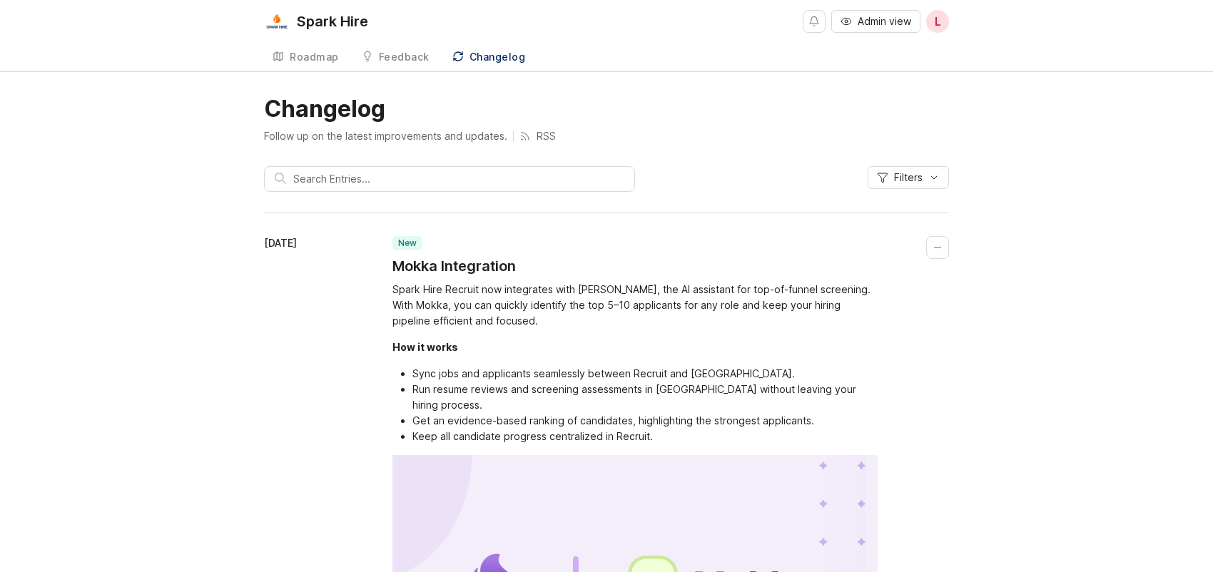
click at [431, 259] on h1 "Mokka Integration" at bounding box center [453, 266] width 123 height 20
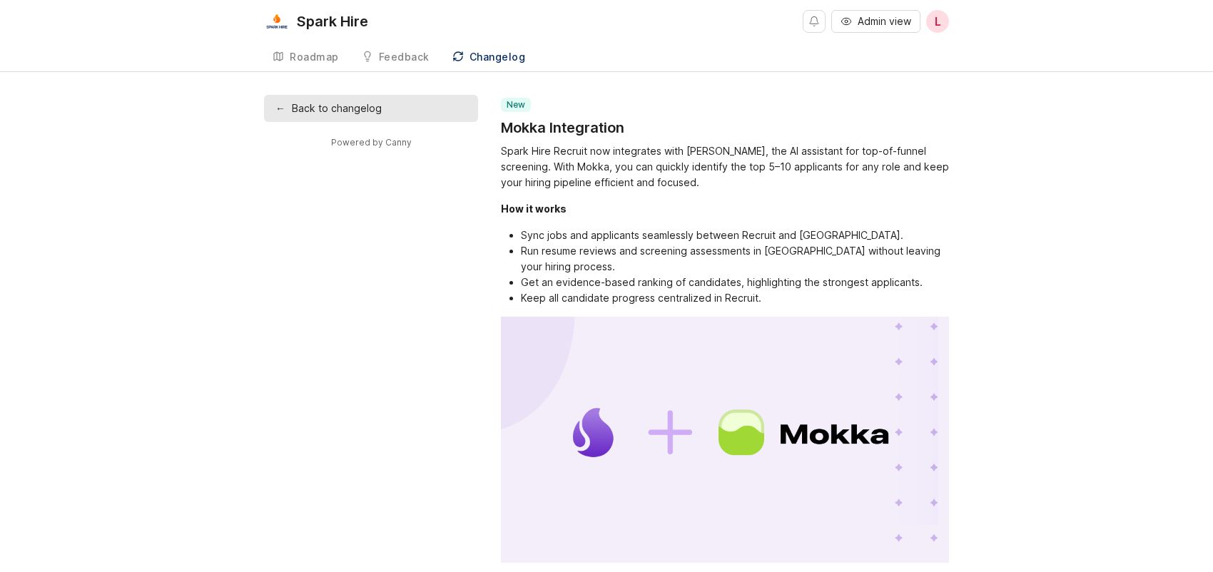
click at [542, 121] on h1 "Mokka Integration" at bounding box center [562, 128] width 123 height 20
click at [871, 21] on span "Admin view" at bounding box center [885, 21] width 54 height 14
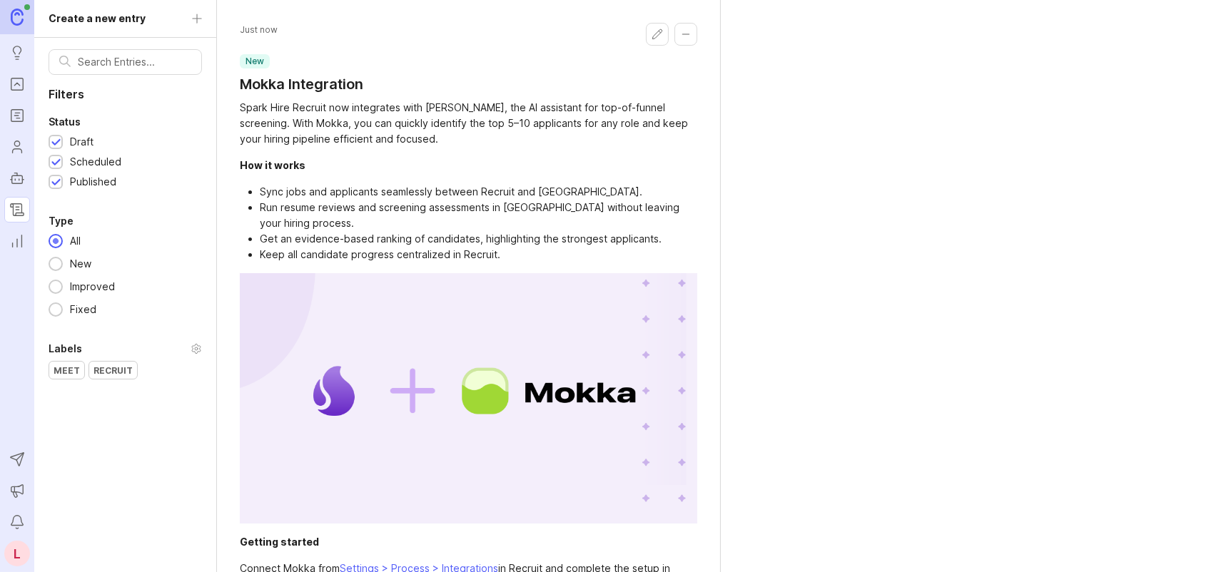
click at [108, 371] on div "Recruit" at bounding box center [113, 370] width 48 height 17
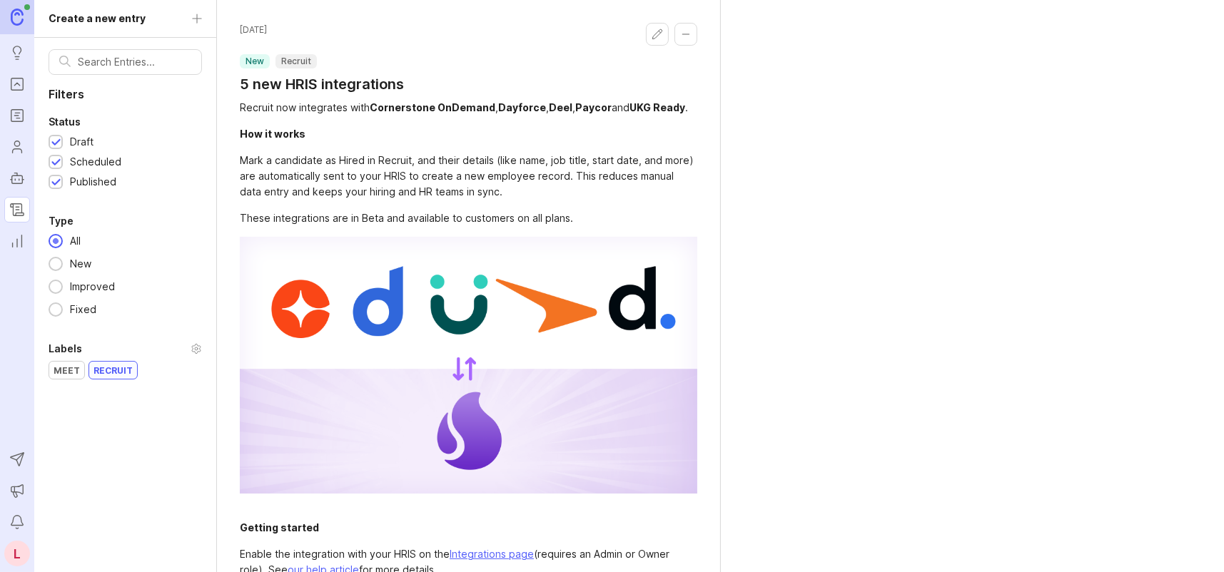
click at [112, 369] on div "Recruit" at bounding box center [113, 370] width 48 height 17
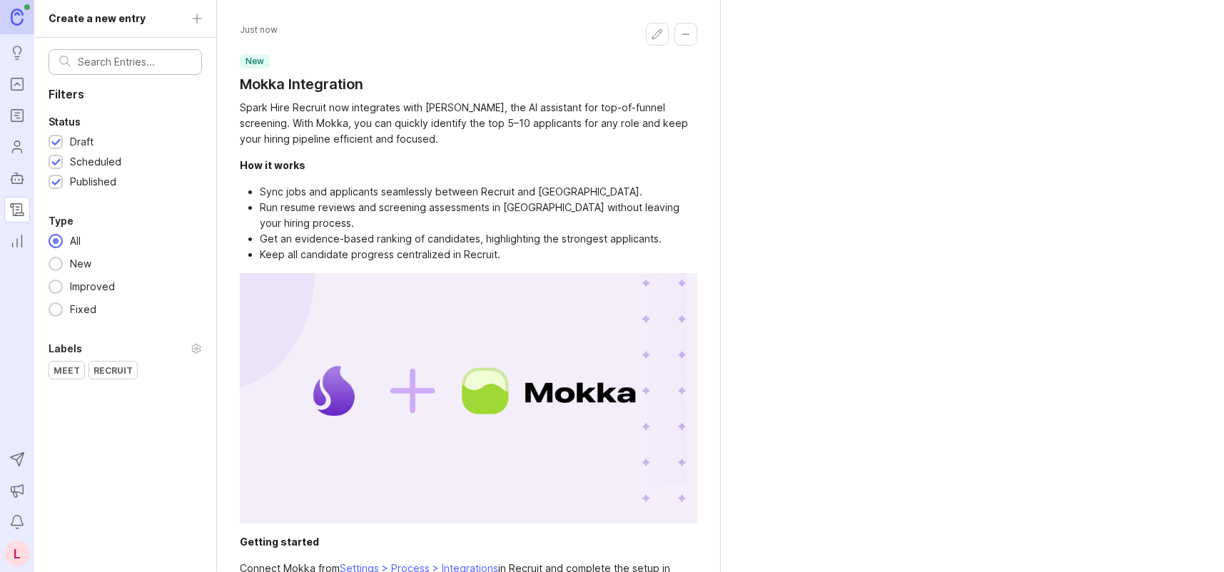
click at [128, 65] on input "text" at bounding box center [134, 62] width 113 height 16
click at [647, 34] on button "Edit changelog entry" at bounding box center [657, 34] width 23 height 23
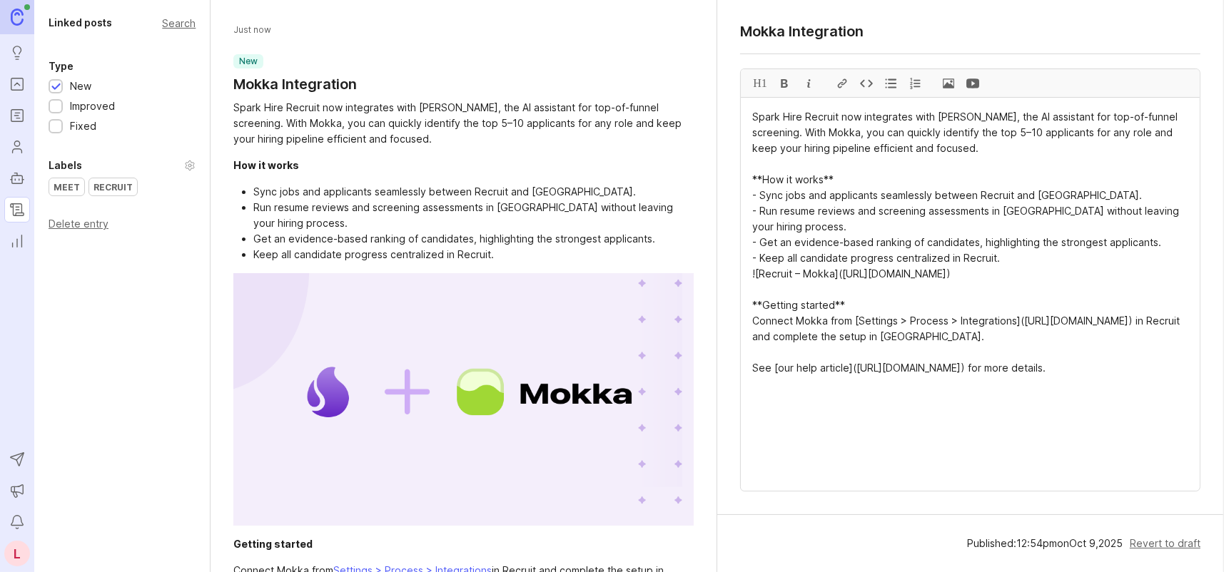
click at [121, 186] on div "Recruit" at bounding box center [113, 186] width 48 height 17
click at [431, 90] on header "Just now new Recruit Mokka Integration" at bounding box center [463, 58] width 460 height 71
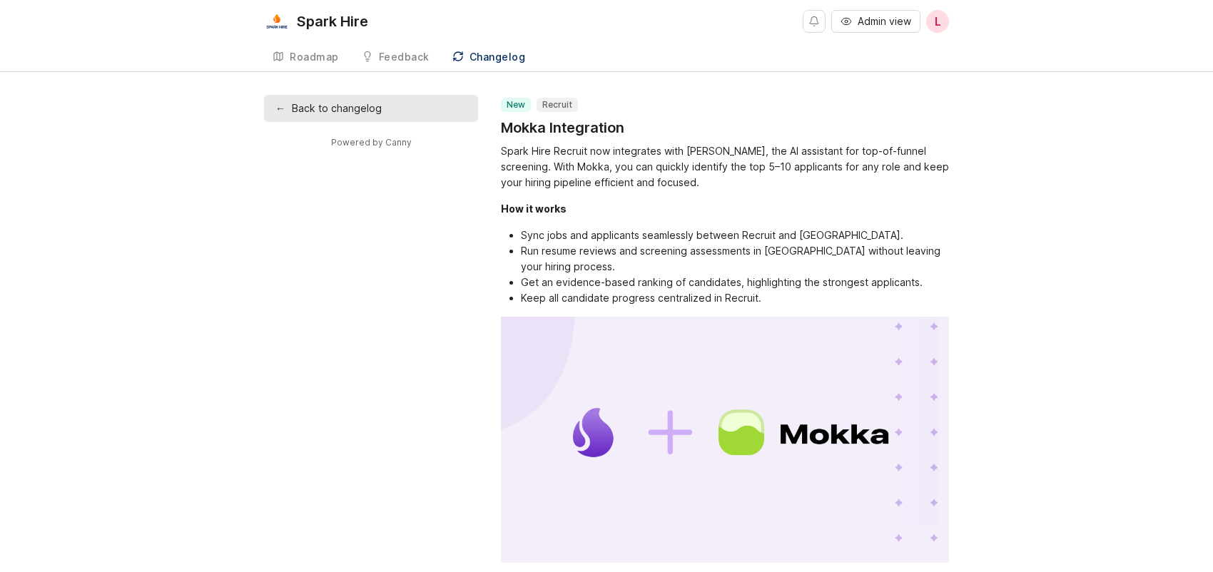
click at [484, 59] on div "Changelog" at bounding box center [498, 57] width 56 height 10
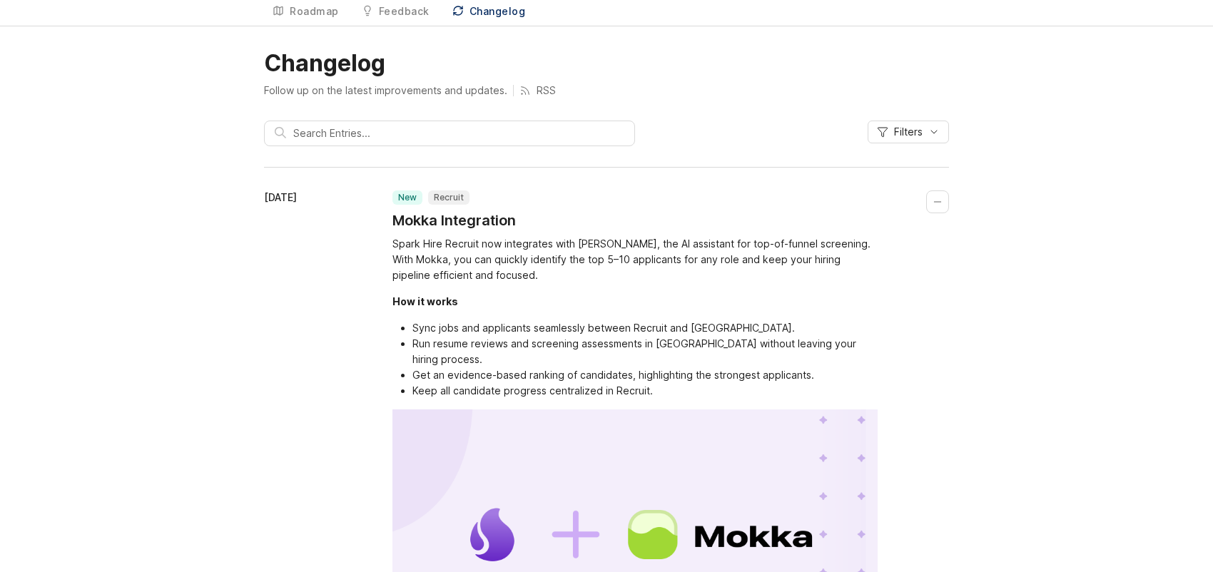
scroll to position [71, 0]
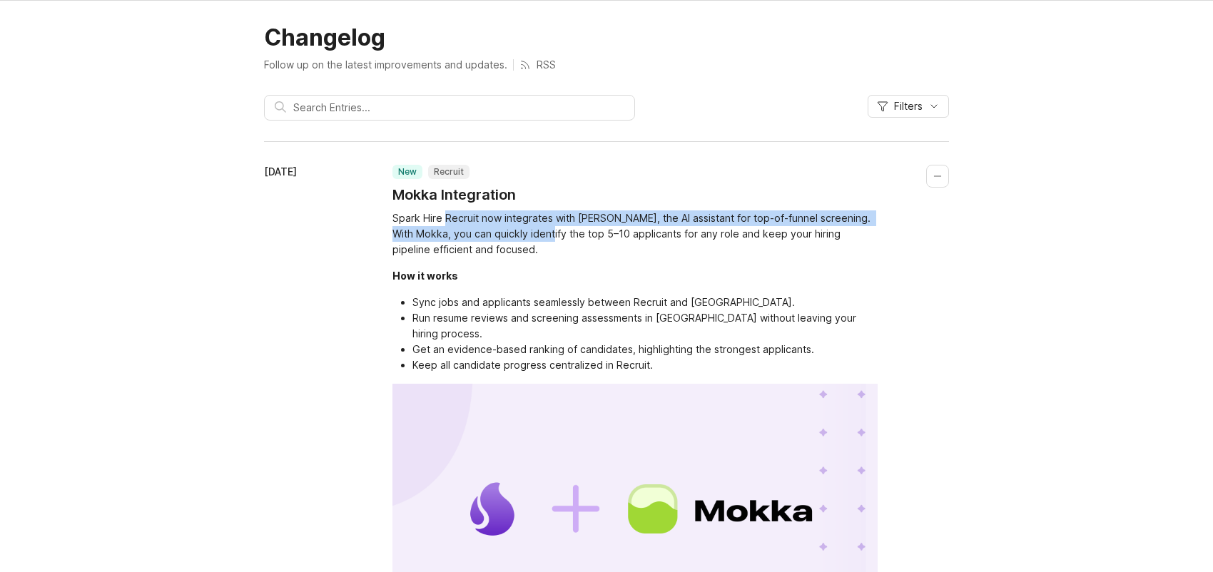
drag, startPoint x: 443, startPoint y: 217, endPoint x: 562, endPoint y: 243, distance: 122.1
click at [562, 243] on div "Spark Hire Recruit now integrates with Mokka, the AI assistant for top-of-funne…" at bounding box center [634, 234] width 485 height 47
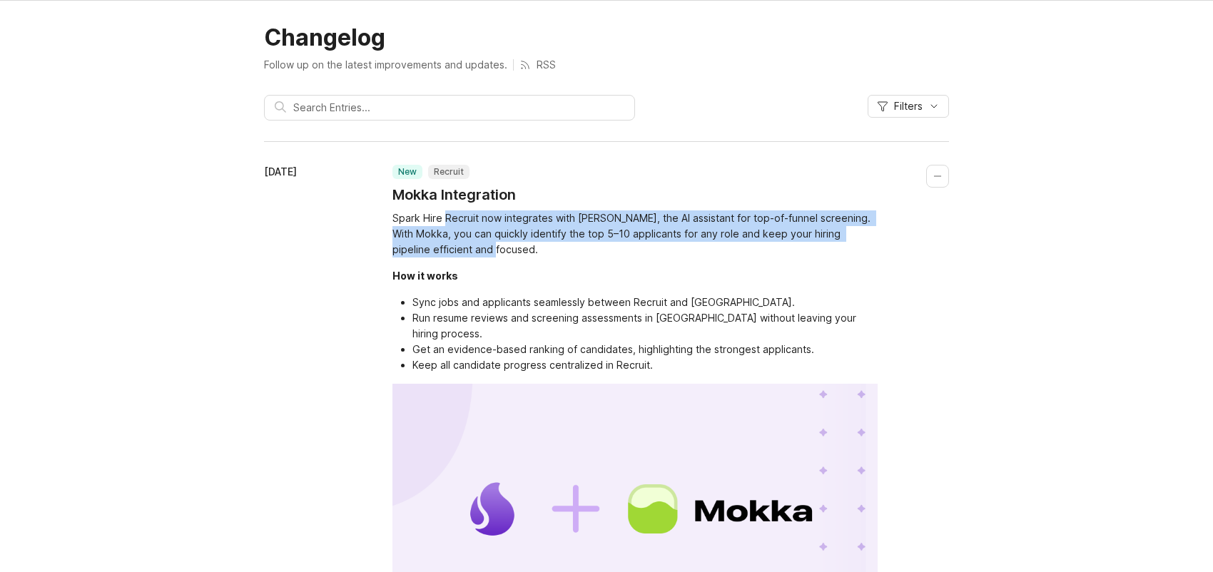
click at [578, 254] on div "Spark Hire Recruit now integrates with Mokka, the AI assistant for top-of-funne…" at bounding box center [634, 234] width 485 height 47
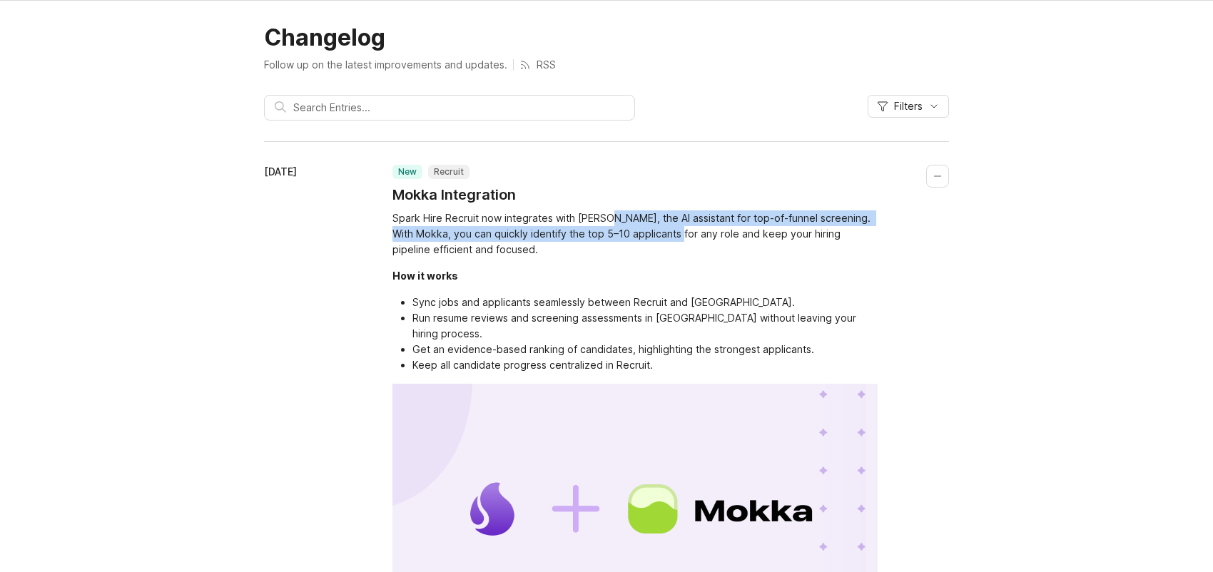
drag, startPoint x: 611, startPoint y: 217, endPoint x: 691, endPoint y: 229, distance: 80.8
click at [691, 229] on div "Spark Hire Recruit now integrates with Mokka, the AI assistant for top-of-funne…" at bounding box center [634, 234] width 485 height 47
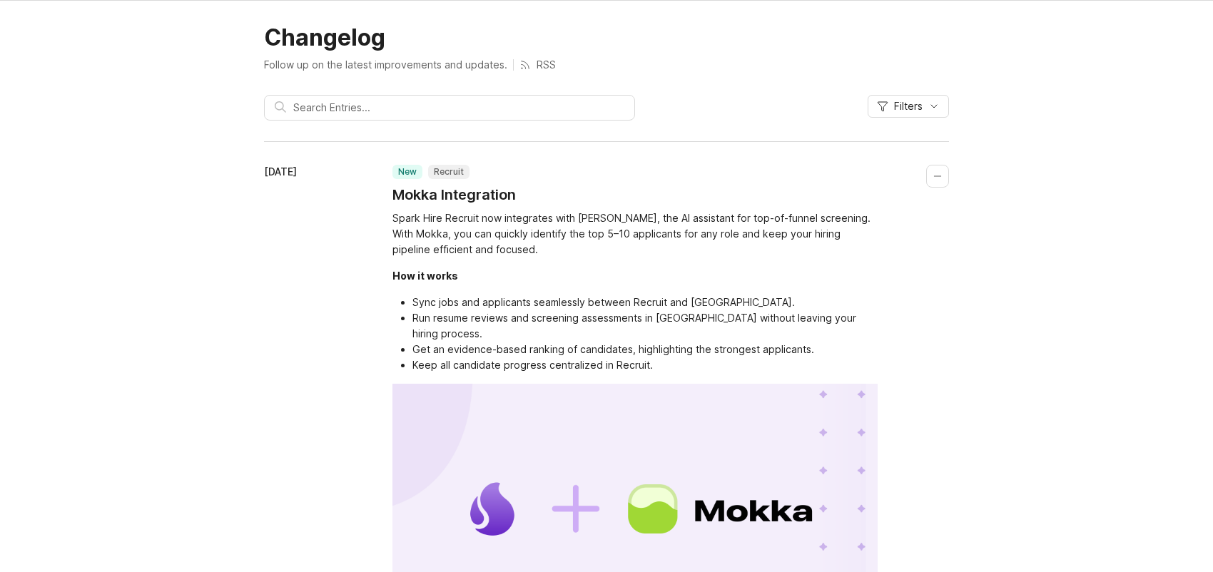
click at [701, 254] on div "Spark Hire Recruit now integrates with Mokka, the AI assistant for top-of-funne…" at bounding box center [634, 234] width 485 height 47
click at [505, 195] on h1 "Mokka Integration" at bounding box center [453, 195] width 123 height 20
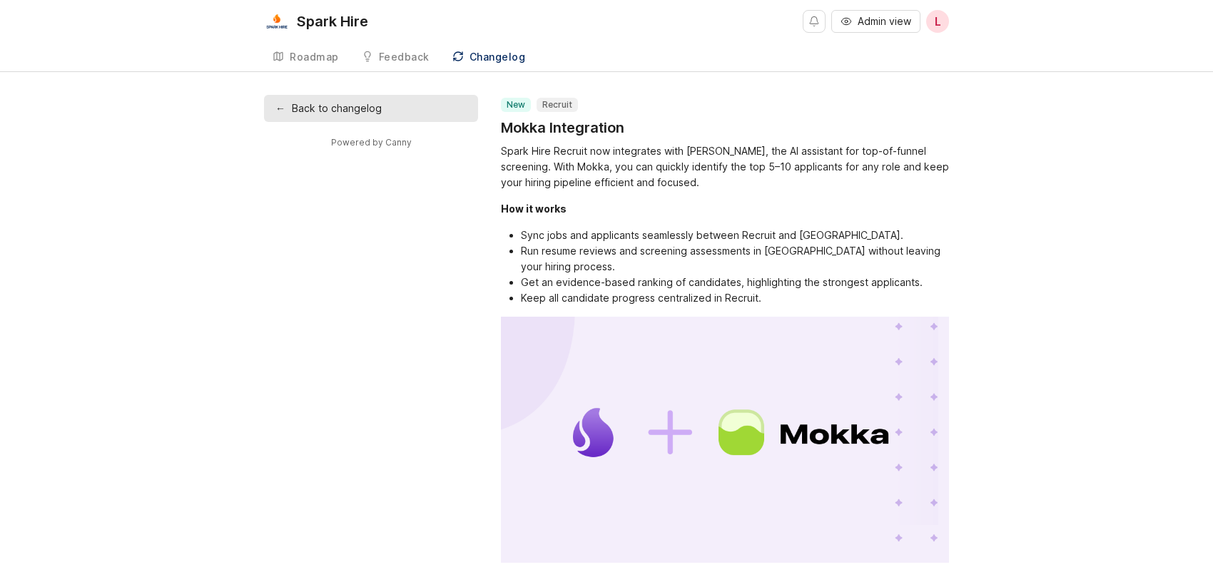
click at [335, 59] on div "Roadmap" at bounding box center [314, 57] width 49 height 10
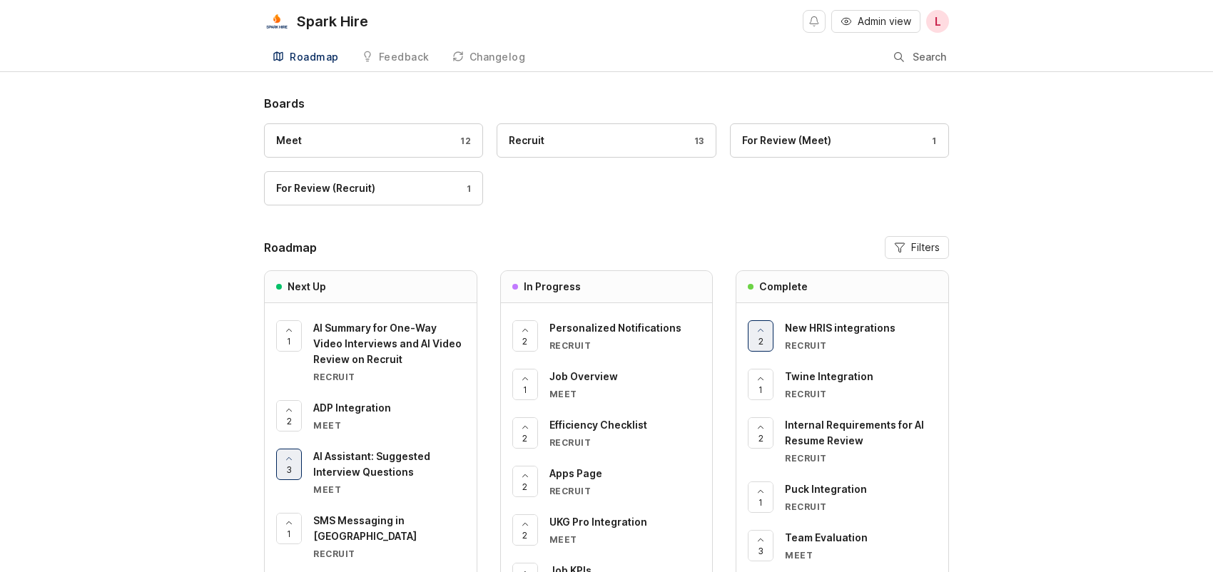
click at [815, 140] on div "For Review (Meet)" at bounding box center [786, 141] width 89 height 16
click at [408, 186] on div "For Review (Recruit) 1" at bounding box center [373, 189] width 195 height 16
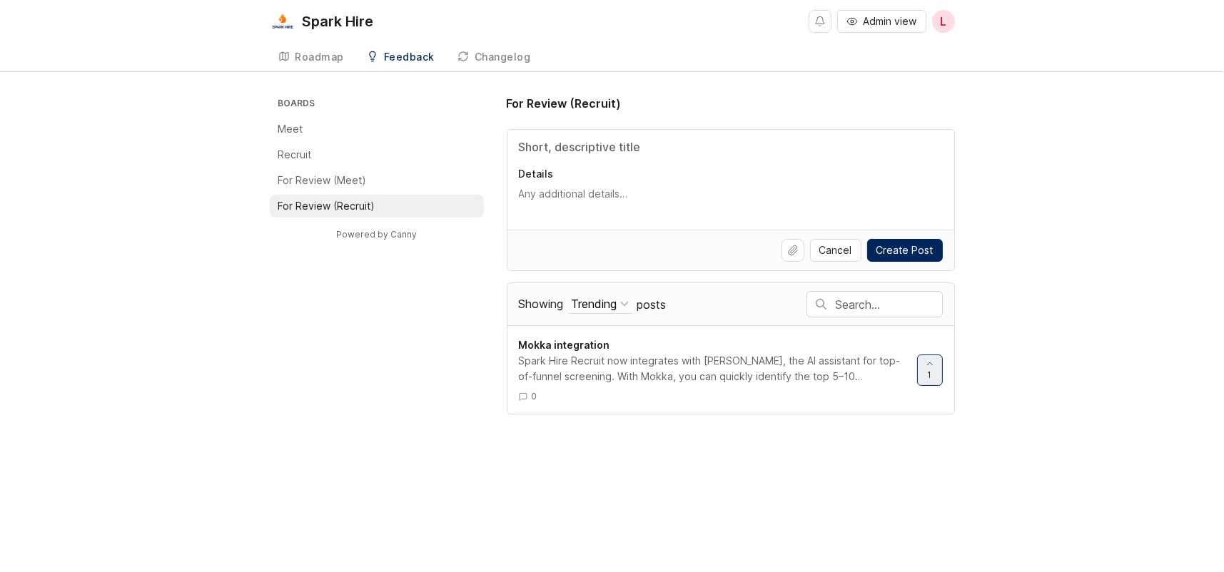
click at [547, 194] on textarea "Details" at bounding box center [731, 201] width 424 height 29
click at [569, 146] on input "Title" at bounding box center [731, 146] width 424 height 17
drag, startPoint x: 580, startPoint y: 190, endPoint x: 559, endPoint y: 185, distance: 21.3
click at [584, 195] on textarea "Details" at bounding box center [731, 201] width 424 height 29
click at [575, 357] on div "Spark Hire Recruit now integrates with Mokka, the AI assistant for top-of-funne…" at bounding box center [712, 368] width 387 height 31
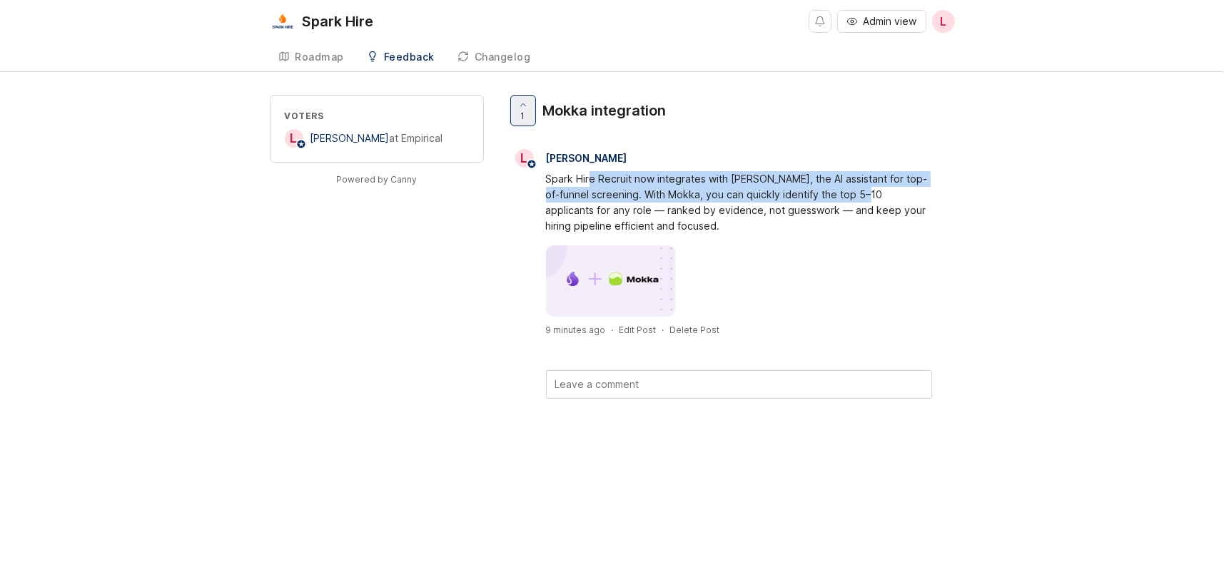
drag, startPoint x: 588, startPoint y: 180, endPoint x: 863, endPoint y: 193, distance: 275.0
click at [861, 191] on div "Spark Hire Recruit now integrates with Mokka, the AI assistant for top-of-funne…" at bounding box center [739, 202] width 386 height 63
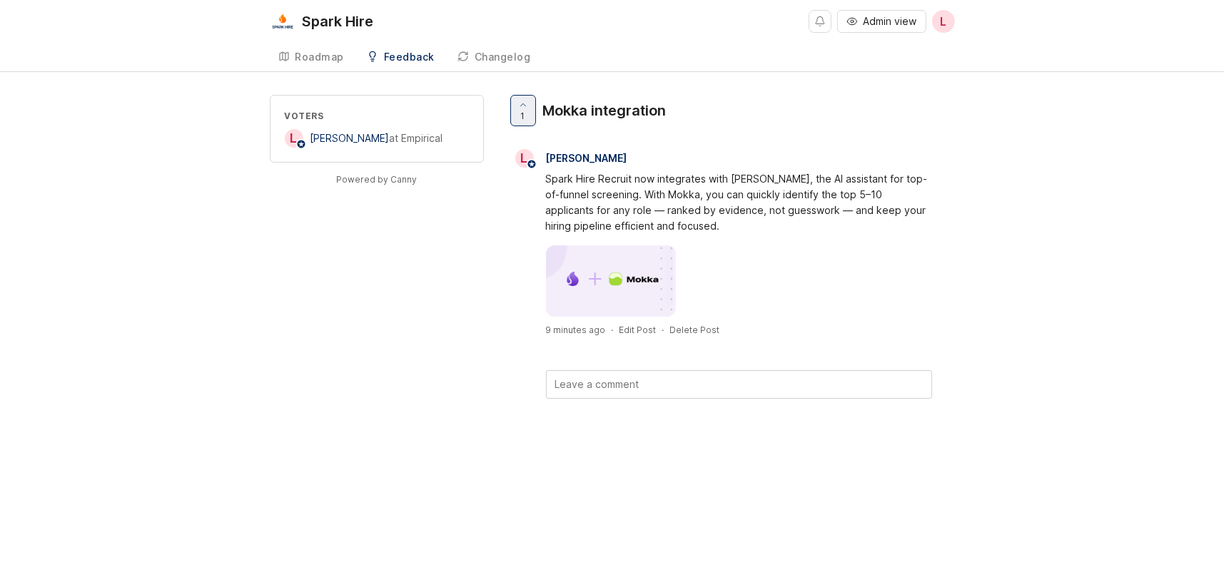
click at [883, 203] on div "Spark Hire Recruit now integrates with Mokka, the AI assistant for top-of-funne…" at bounding box center [739, 202] width 386 height 63
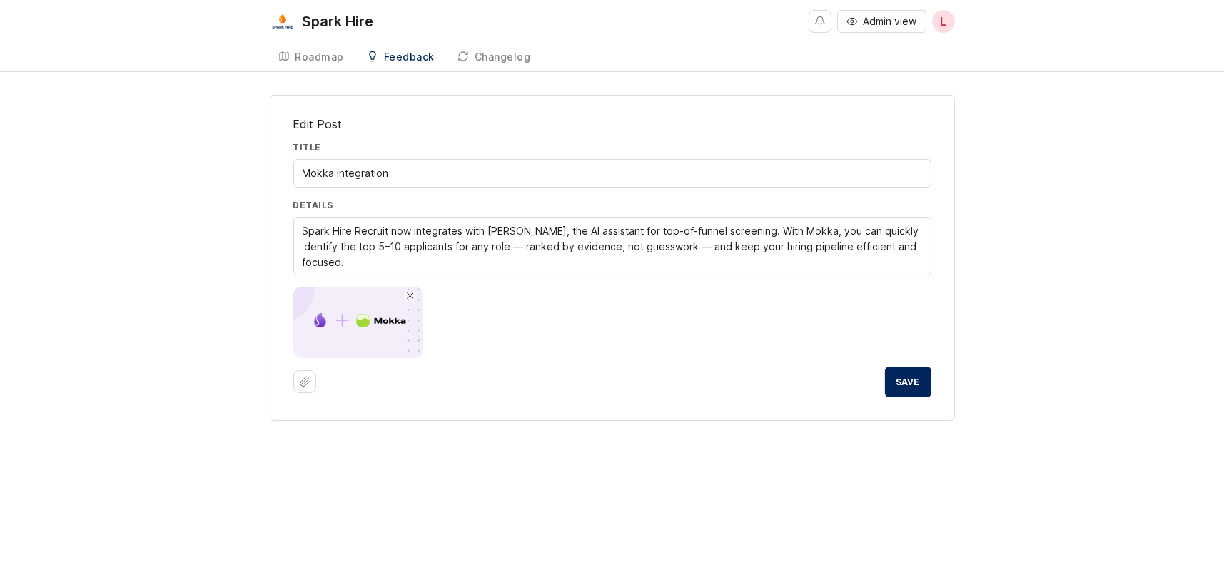
click at [916, 385] on span "Save" at bounding box center [908, 382] width 24 height 11
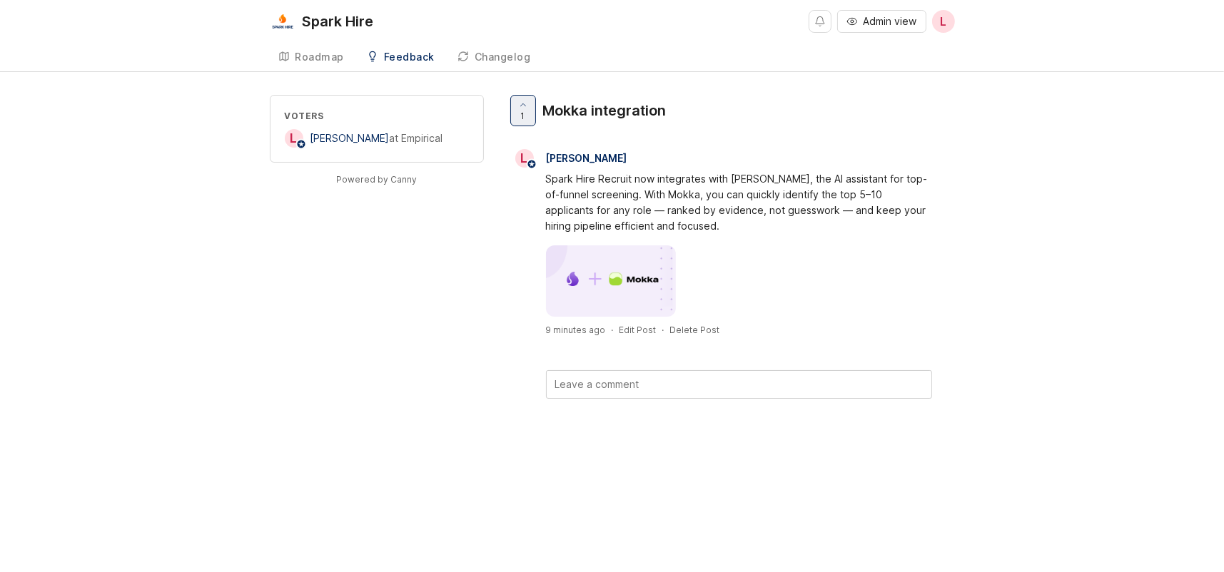
click at [338, 56] on div "Roadmap" at bounding box center [319, 57] width 49 height 10
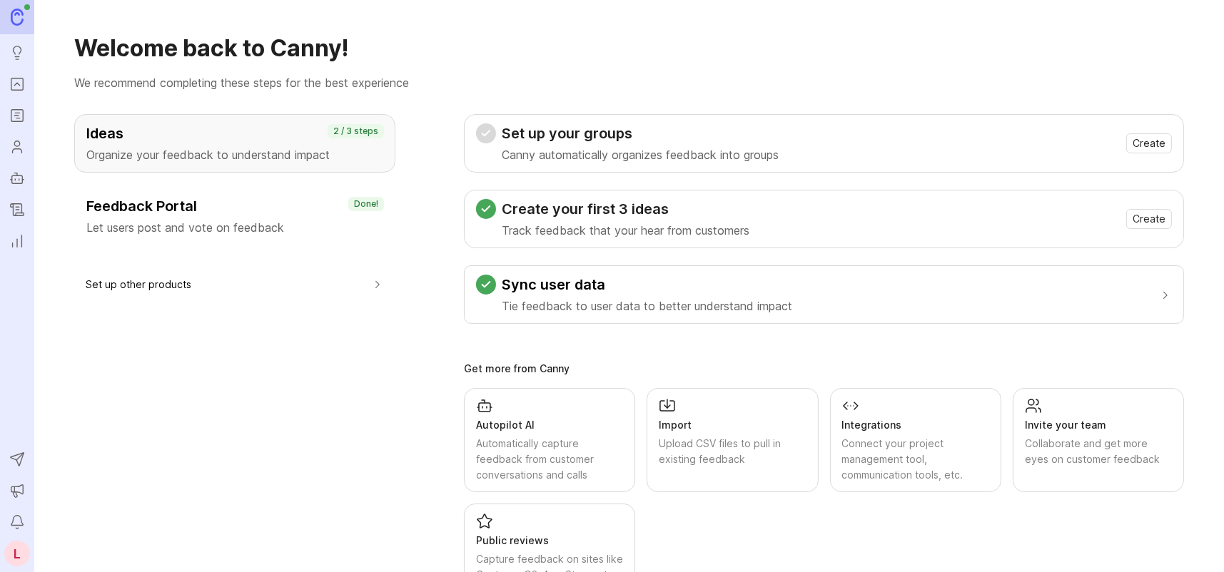
click at [11, 115] on rect "Roadmaps" at bounding box center [17, 116] width 12 height 12
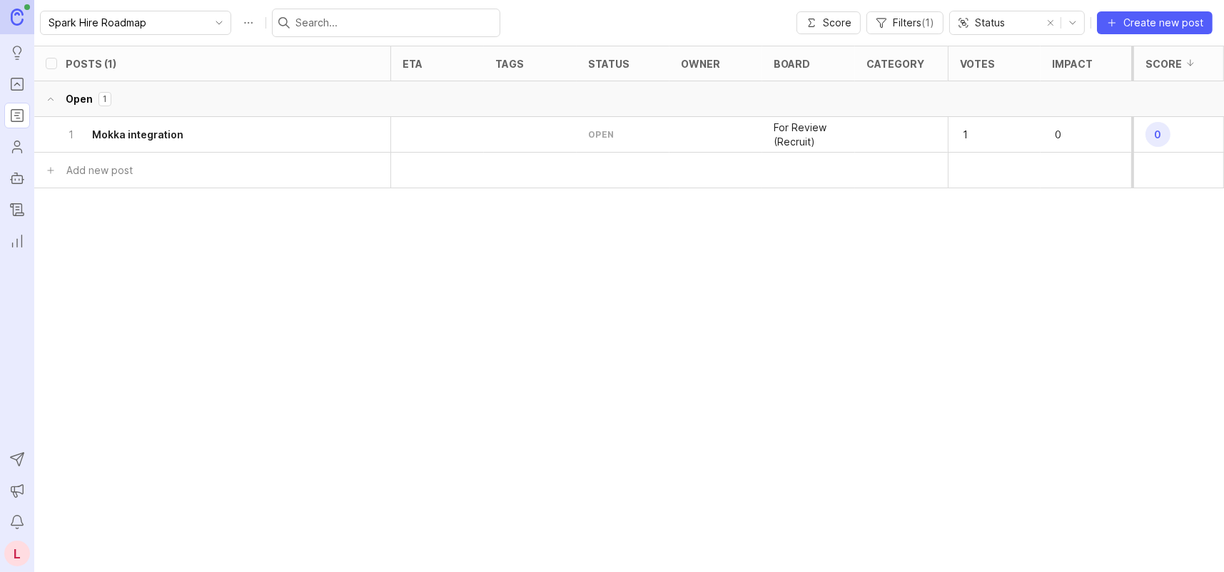
click at [161, 129] on h6 "Mokka integration" at bounding box center [137, 135] width 91 height 14
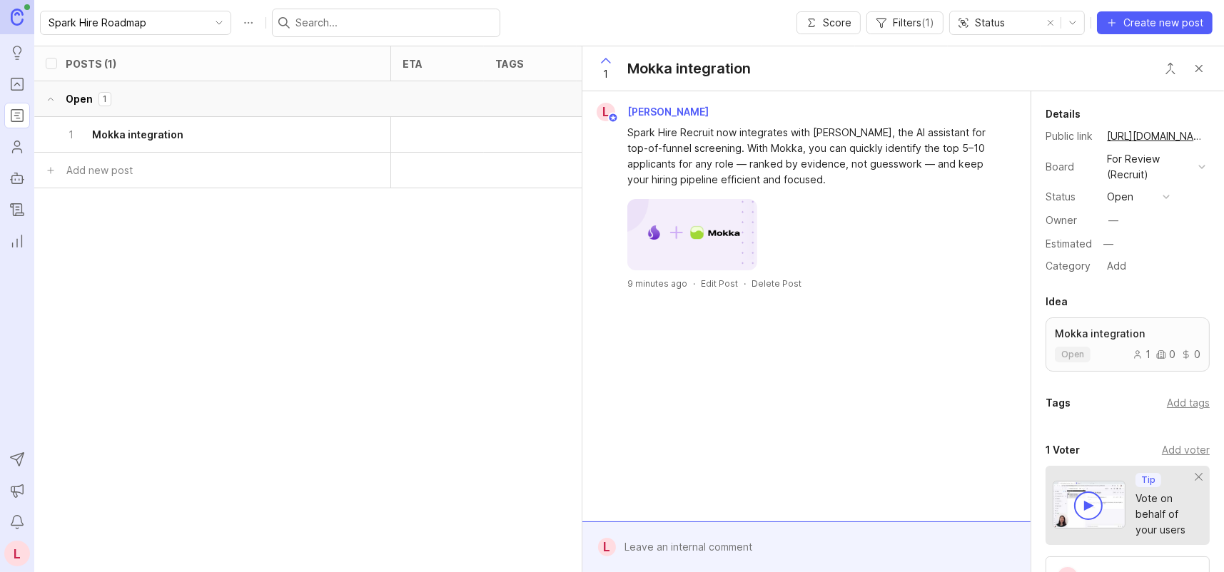
click at [1153, 197] on button "open" at bounding box center [1138, 197] width 71 height 19
click at [1147, 352] on div "complete" at bounding box center [1137, 354] width 54 height 12
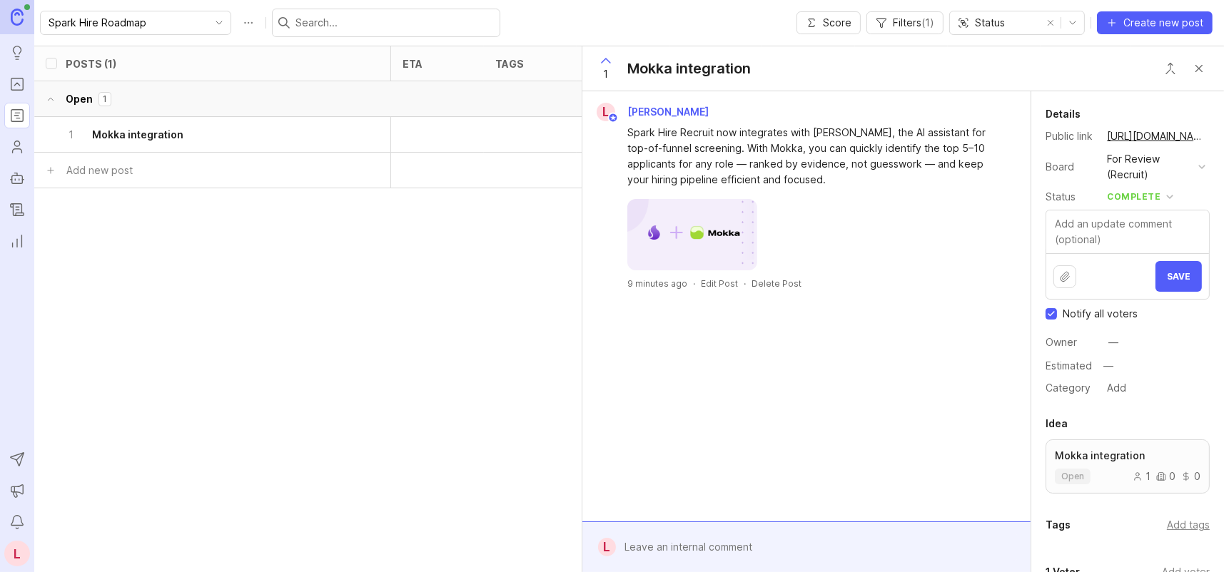
click at [1159, 225] on textarea at bounding box center [1127, 232] width 163 height 43
click at [1089, 225] on textarea at bounding box center [1127, 232] width 163 height 43
paste textarea "Visit our changelog to read the official release notes 🎉"
type textarea "Visit our changelog to read the official release notes 🎉"
click at [1067, 279] on button "Upload file" at bounding box center [1064, 276] width 23 height 23
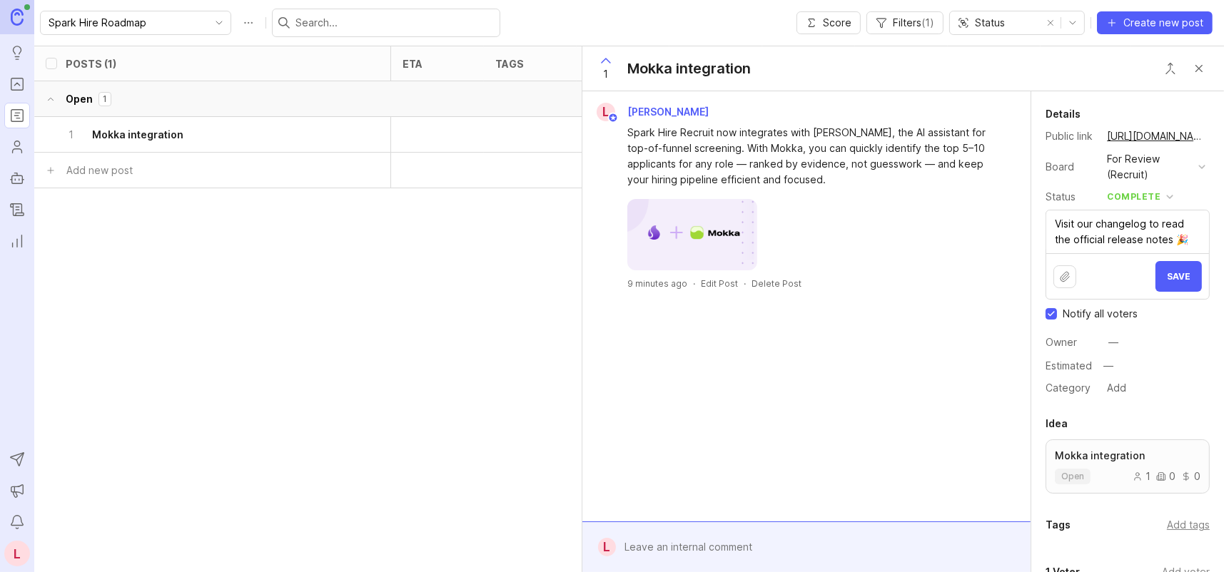
click at [1190, 238] on textarea "Visit our changelog to read the official release notes 🎉" at bounding box center [1127, 232] width 163 height 43
drag, startPoint x: 1080, startPoint y: 225, endPoint x: 1170, endPoint y: 236, distance: 90.6
click at [1167, 235] on textarea "Visit our changelog to read the official release notes 🎉" at bounding box center [1127, 232] width 163 height 43
click at [1171, 240] on textarea "Visit our changelog to read the official release notes 🎉" at bounding box center [1127, 232] width 163 height 43
click at [1189, 235] on textarea "Visit our changelog to read the official release notes 🎉" at bounding box center [1127, 232] width 163 height 43
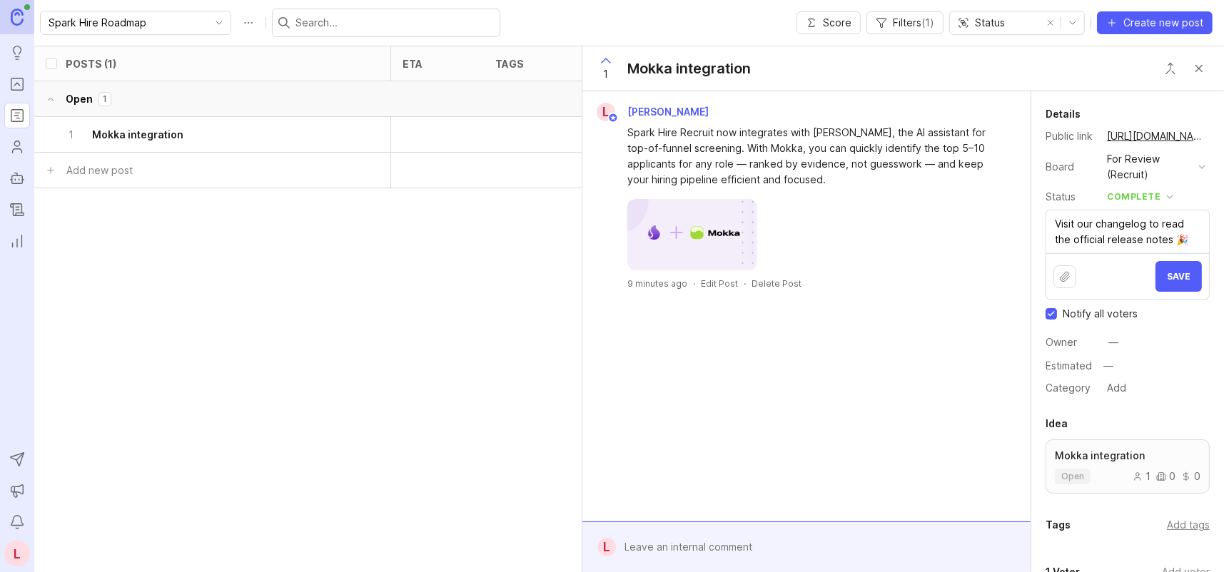
drag, startPoint x: 1093, startPoint y: 235, endPoint x: 1181, endPoint y: 240, distance: 87.9
click at [1166, 237] on textarea "Visit our changelog to read the official release notes 🎉" at bounding box center [1127, 232] width 163 height 43
click at [1188, 240] on textarea "Visit our changelog to read the official release notes 🎉" at bounding box center [1127, 232] width 163 height 43
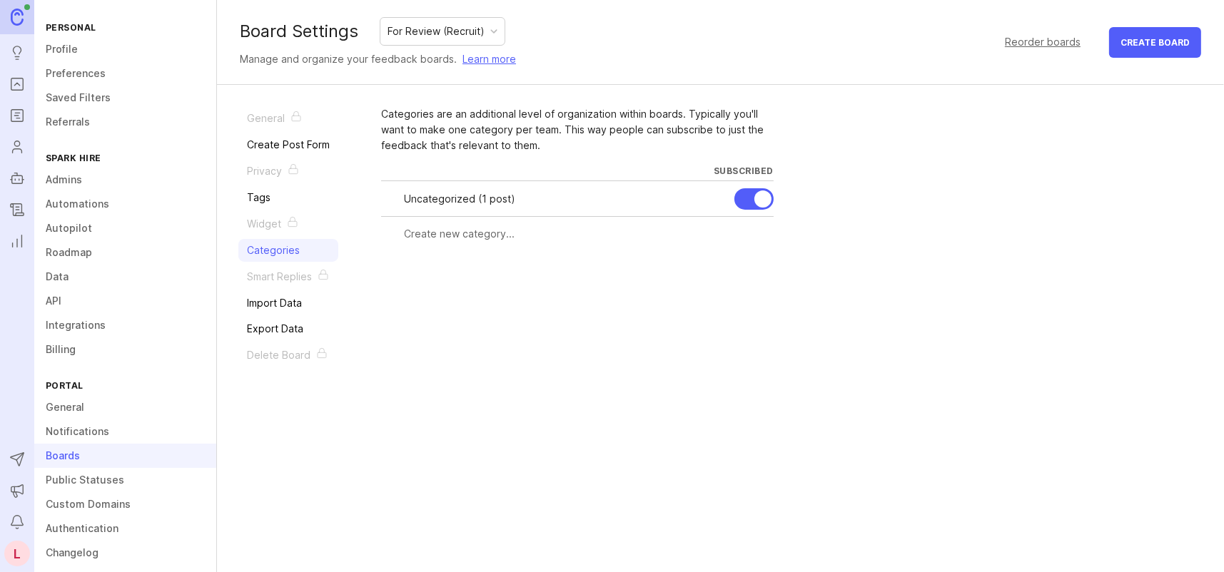
click at [485, 30] on div "For Review (Recruit)" at bounding box center [442, 31] width 124 height 27
click at [629, 44] on div "Board Settings For Review (Recruit) Manage and organize your feedback boards. L…" at bounding box center [720, 42] width 1007 height 85
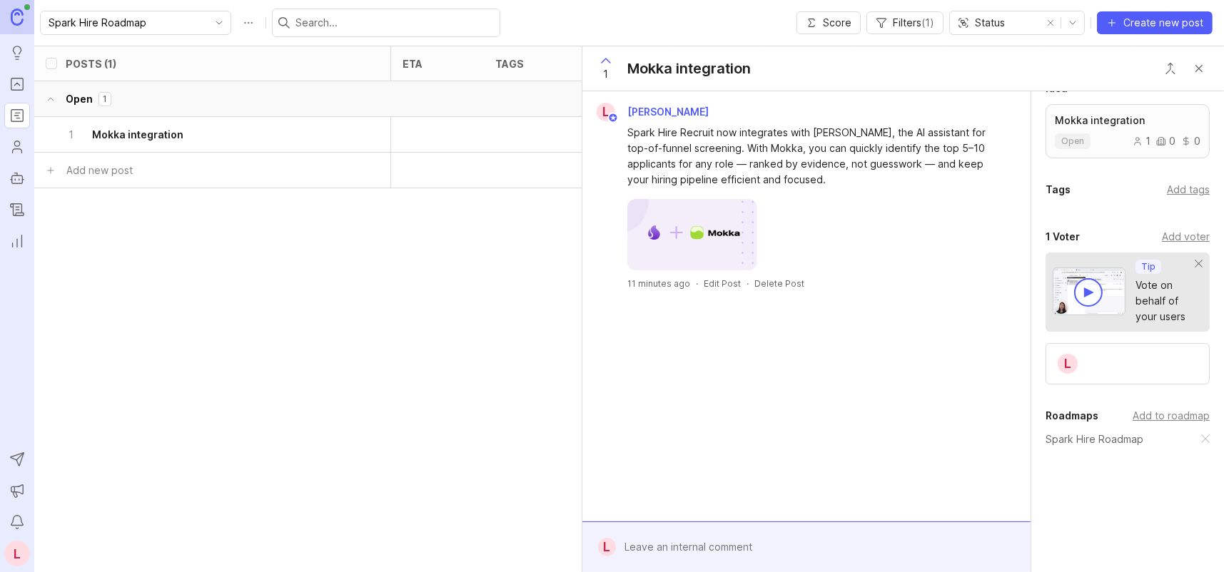
scroll to position [214, 0]
click at [1157, 415] on div "Add to roadmap" at bounding box center [1170, 415] width 77 height 16
click at [1120, 514] on div "Details Public link https://sparkhire.canny.io/for-review-recruit/p/mokka-integ…" at bounding box center [1127, 249] width 193 height 745
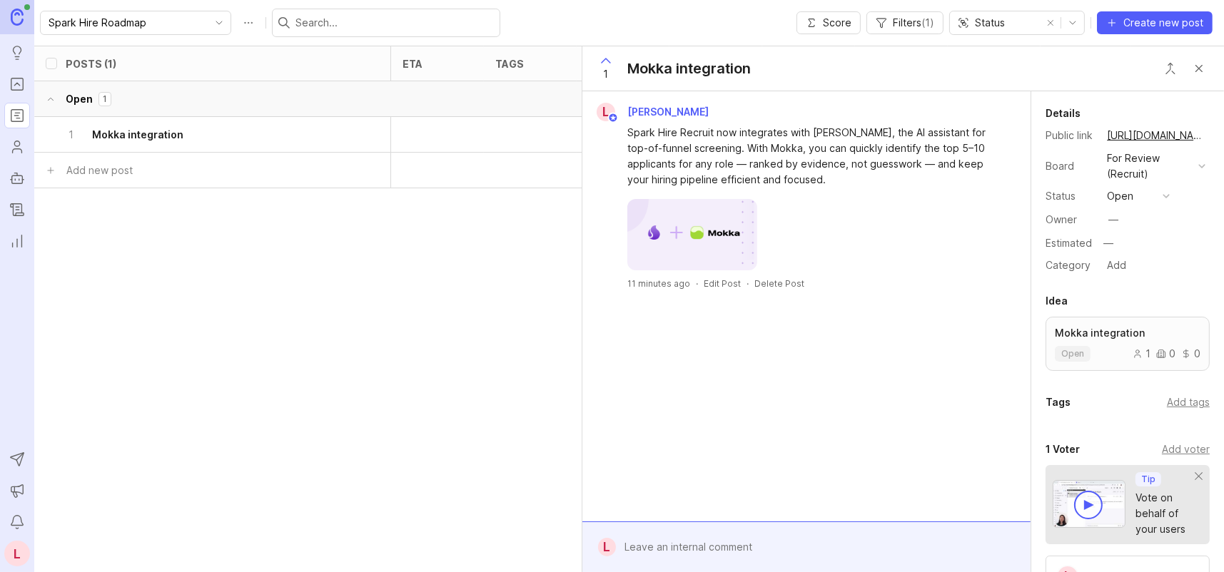
scroll to position [0, 0]
click at [1145, 194] on button "open" at bounding box center [1138, 197] width 71 height 19
click at [1145, 351] on div "complete" at bounding box center [1137, 354] width 54 height 12
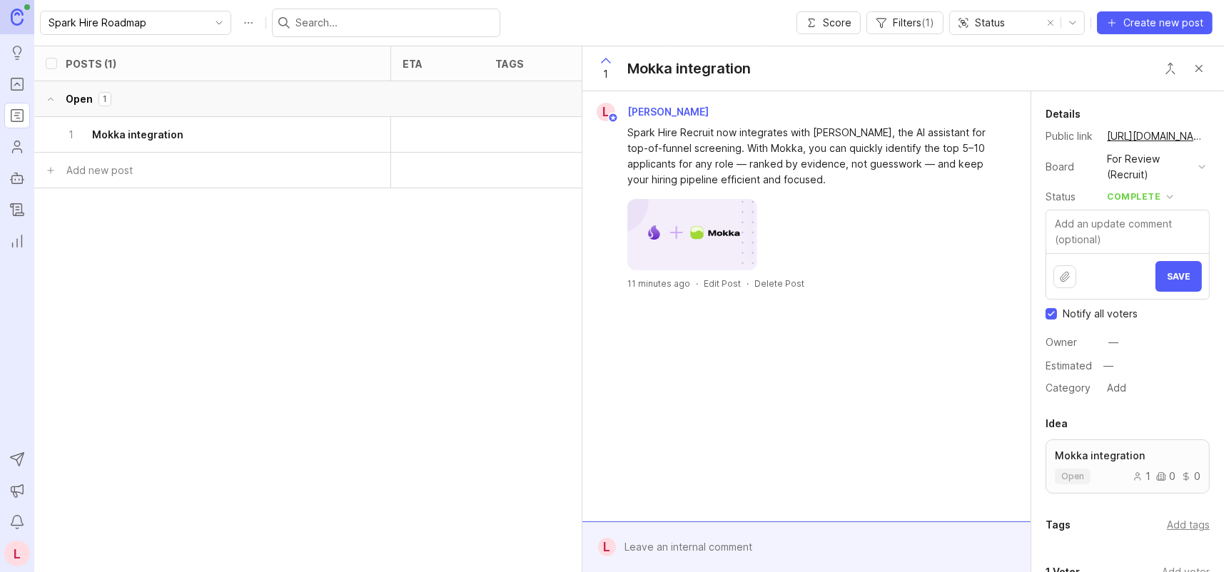
click at [1153, 169] on div "For Review (Recruit)" at bounding box center [1150, 166] width 86 height 31
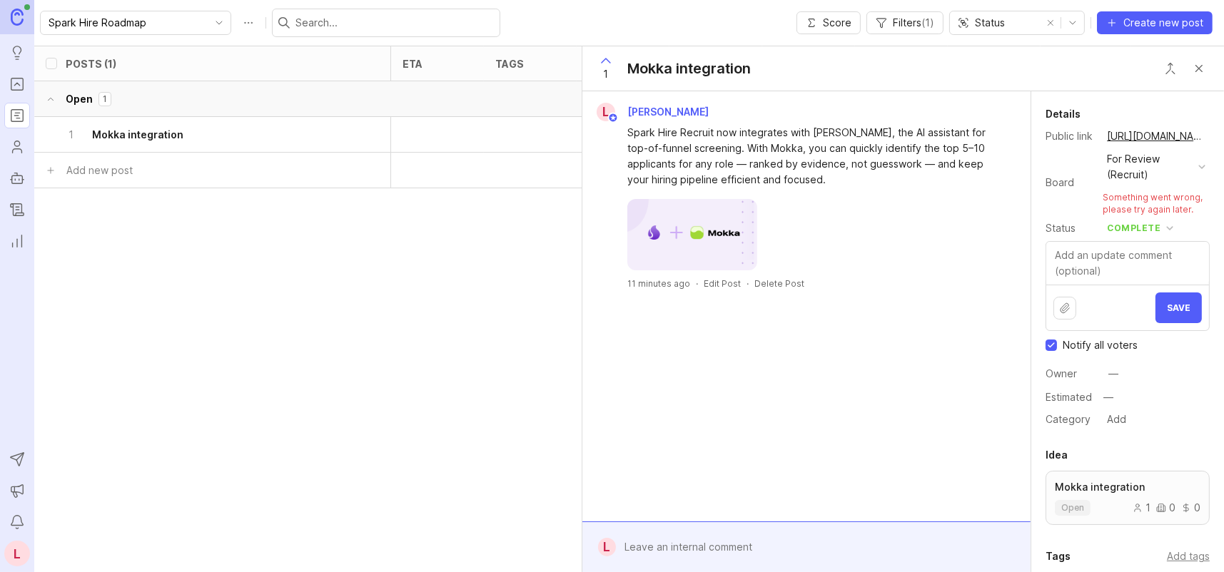
click at [1145, 169] on div "For Review (Recruit)" at bounding box center [1150, 166] width 86 height 31
click at [1119, 253] on textarea at bounding box center [1127, 263] width 163 height 43
paste textarea "Visit our changelog to read the official release notes 🎉"
type textarea "Visit our changelog to read the official release notes 🎉"
click at [1167, 310] on span "Save" at bounding box center [1179, 308] width 24 height 11
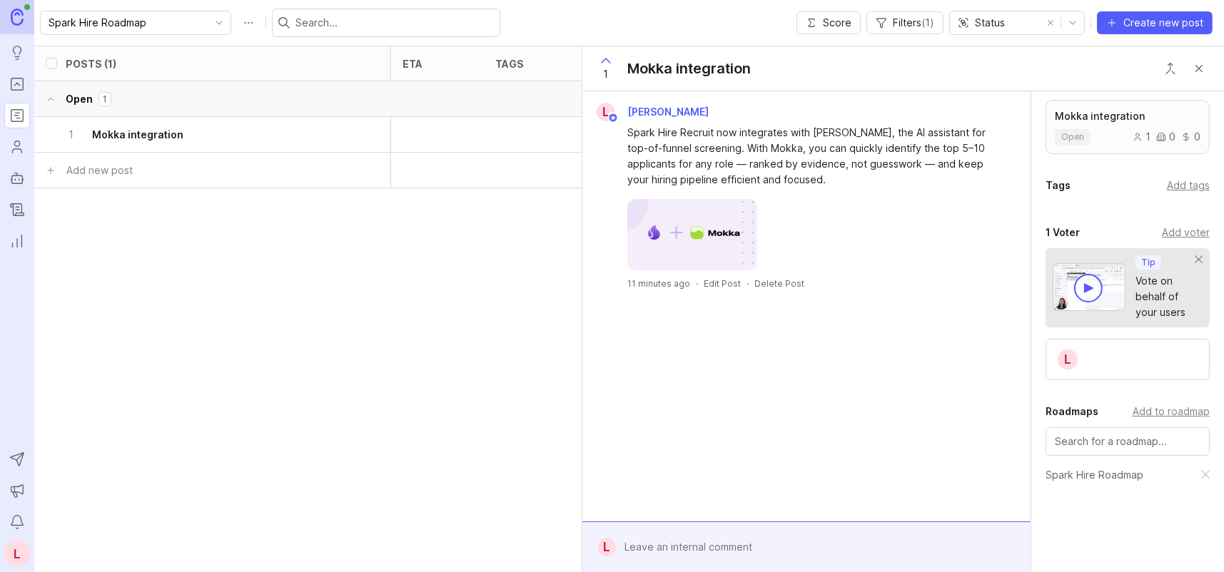
scroll to position [451, 0]
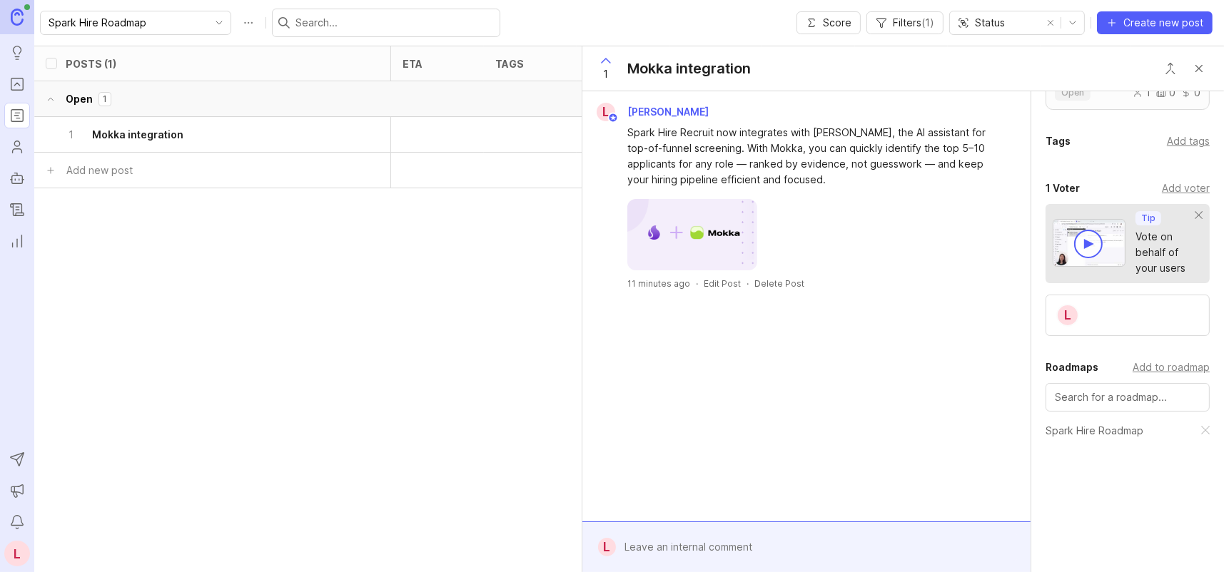
drag, startPoint x: 283, startPoint y: 305, endPoint x: 291, endPoint y: 305, distance: 7.8
click at [283, 305] on div "Posts (1) eta tags status owner board category Votes Impact Effort Score Open 1…" at bounding box center [676, 252] width 1284 height 412
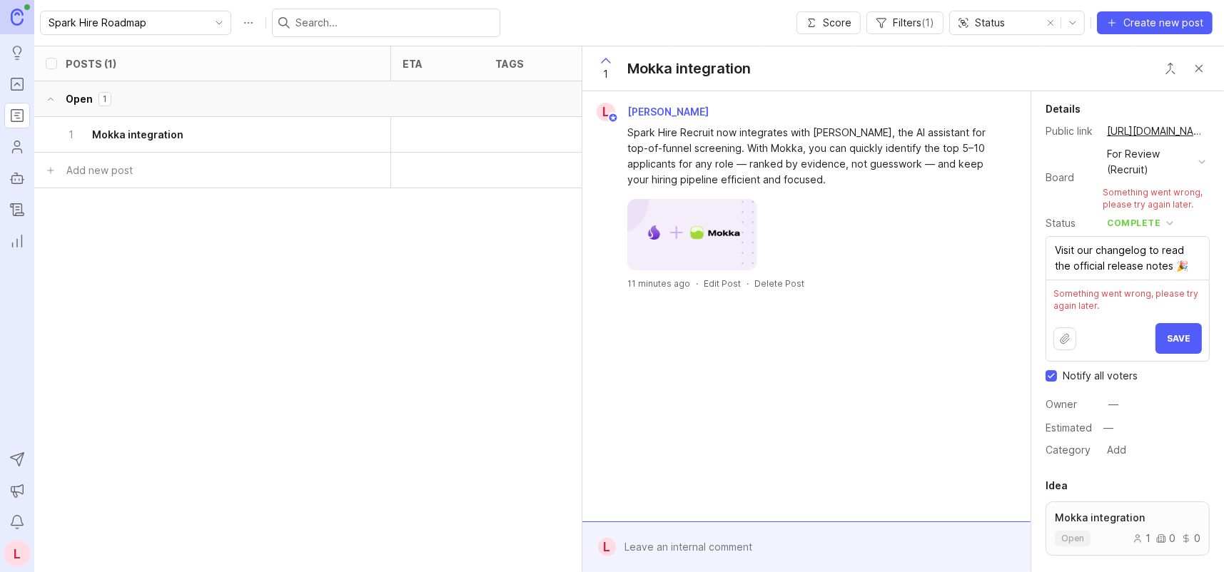
scroll to position [0, 0]
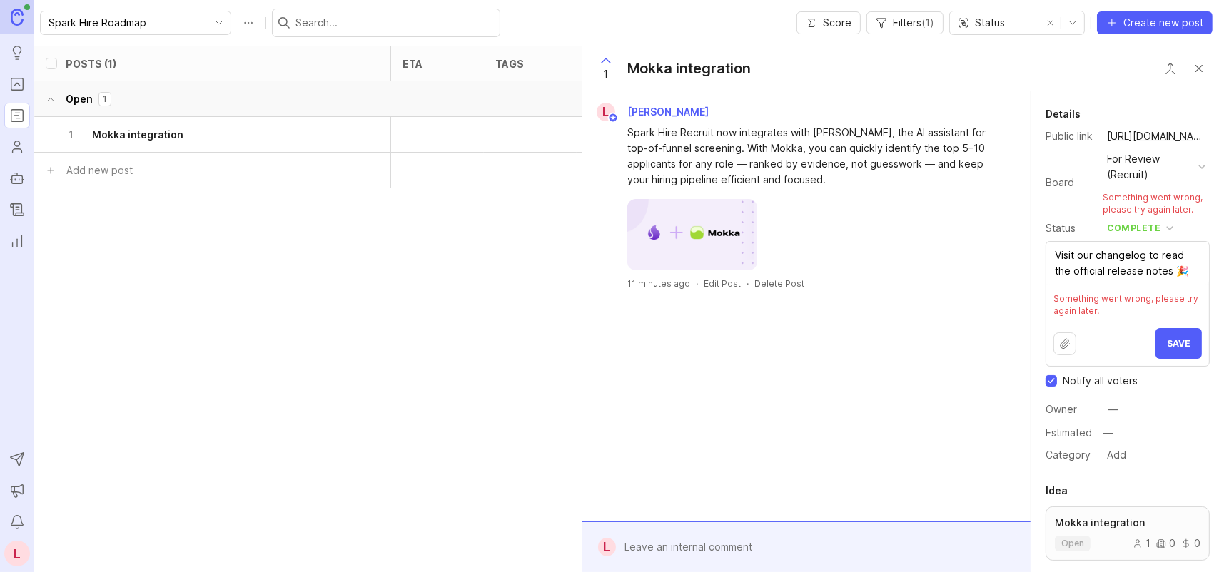
click at [1172, 342] on span "Save" at bounding box center [1179, 343] width 24 height 11
click at [1201, 69] on button "Close button" at bounding box center [1199, 68] width 29 height 29
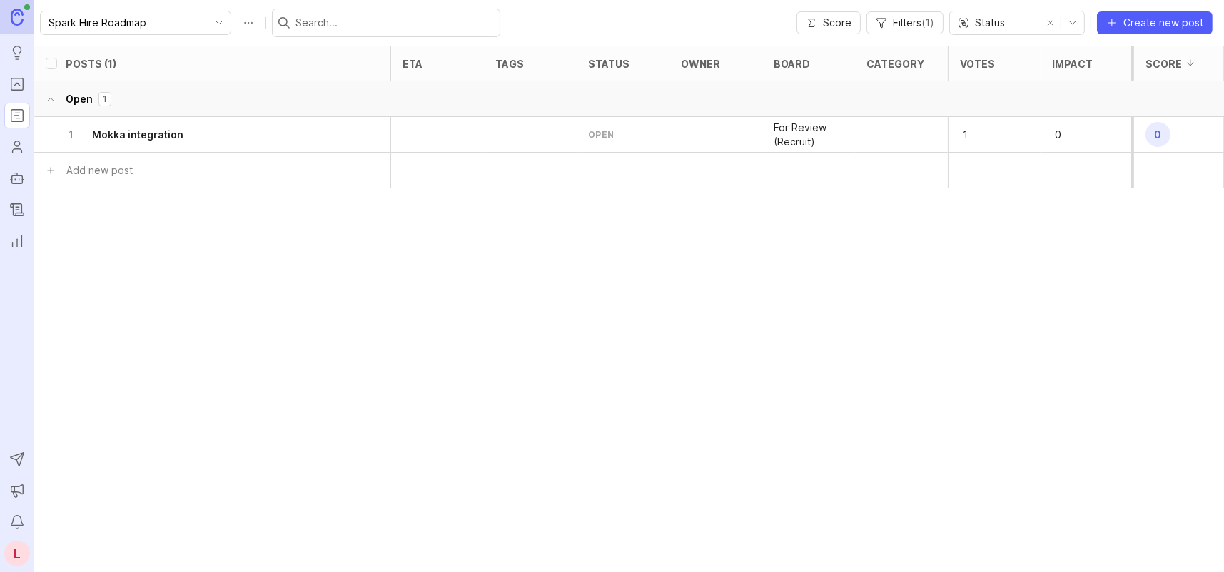
click at [698, 387] on div "Posts (1) eta tags status owner board category Votes Impact Effort Score Open 1…" at bounding box center [676, 252] width 1284 height 412
click at [123, 133] on h6 "Mokka integration" at bounding box center [137, 135] width 91 height 14
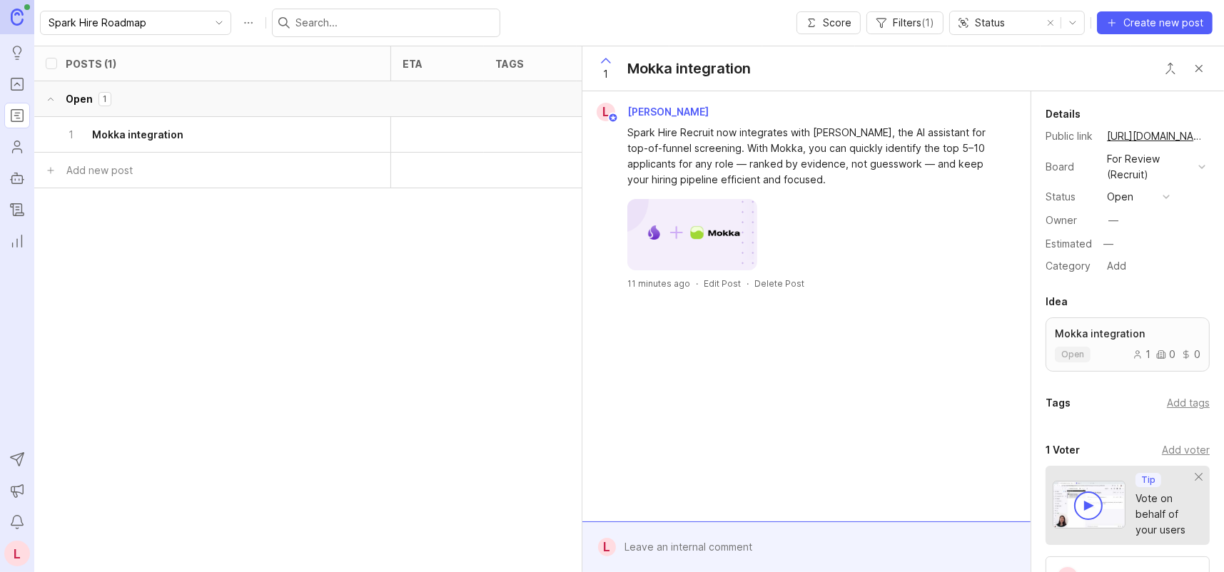
click at [1153, 197] on button "open" at bounding box center [1138, 197] width 71 height 19
click at [1196, 264] on div "Category Add" at bounding box center [1127, 266] width 164 height 19
click at [1176, 169] on div "For Review (Recruit)" at bounding box center [1150, 166] width 86 height 31
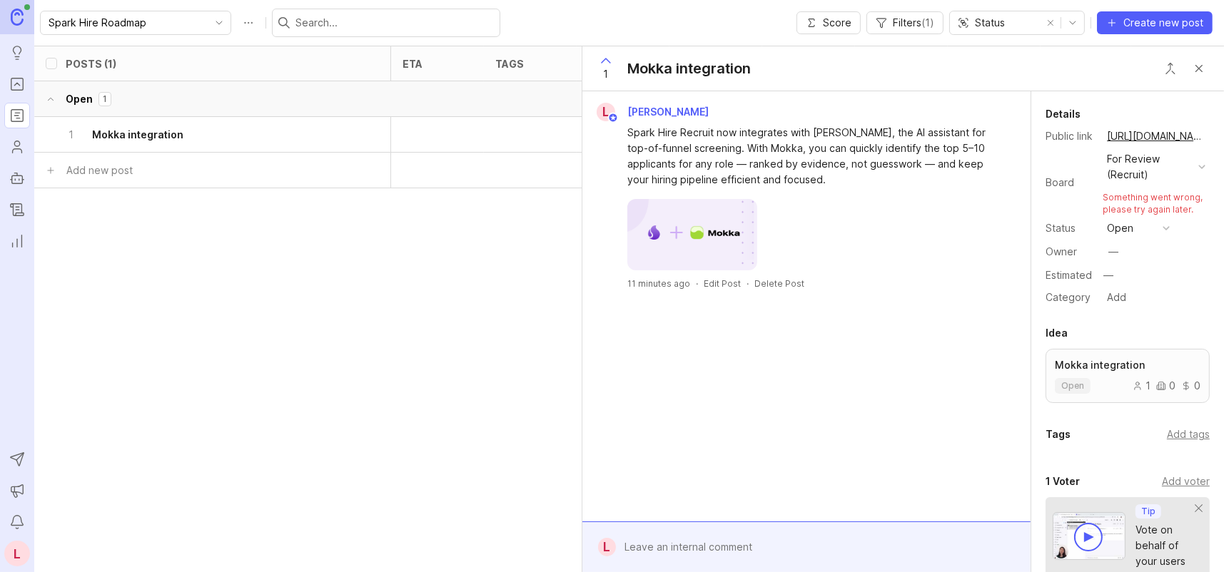
click at [1162, 166] on div "For Review (Recruit)" at bounding box center [1150, 166] width 86 height 31
click at [1208, 181] on div "Details Public link https://sparkhire.canny.io/for-review-recruit/p/mokka-integ…" at bounding box center [1127, 206] width 193 height 201
click at [226, 285] on div "Posts (1) eta tags status owner board category Votes Impact Effort Score Open 1…" at bounding box center [676, 252] width 1284 height 412
click at [1198, 166] on div at bounding box center [1201, 166] width 7 height 7
click at [1123, 231] on div "open" at bounding box center [1120, 229] width 26 height 16
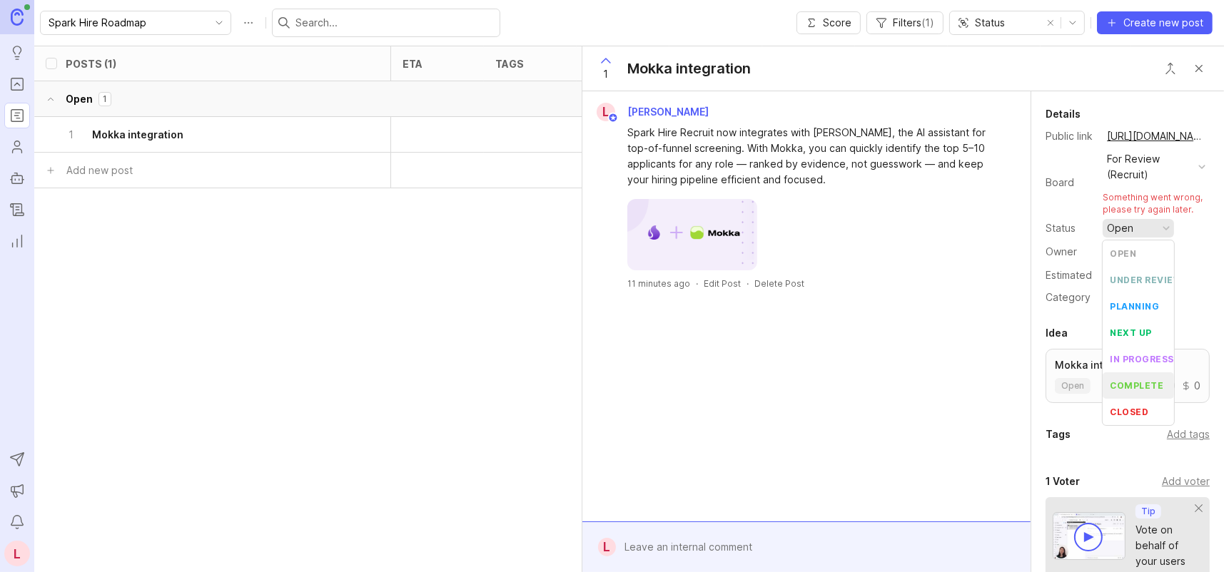
click at [1137, 385] on div "complete" at bounding box center [1137, 386] width 54 height 12
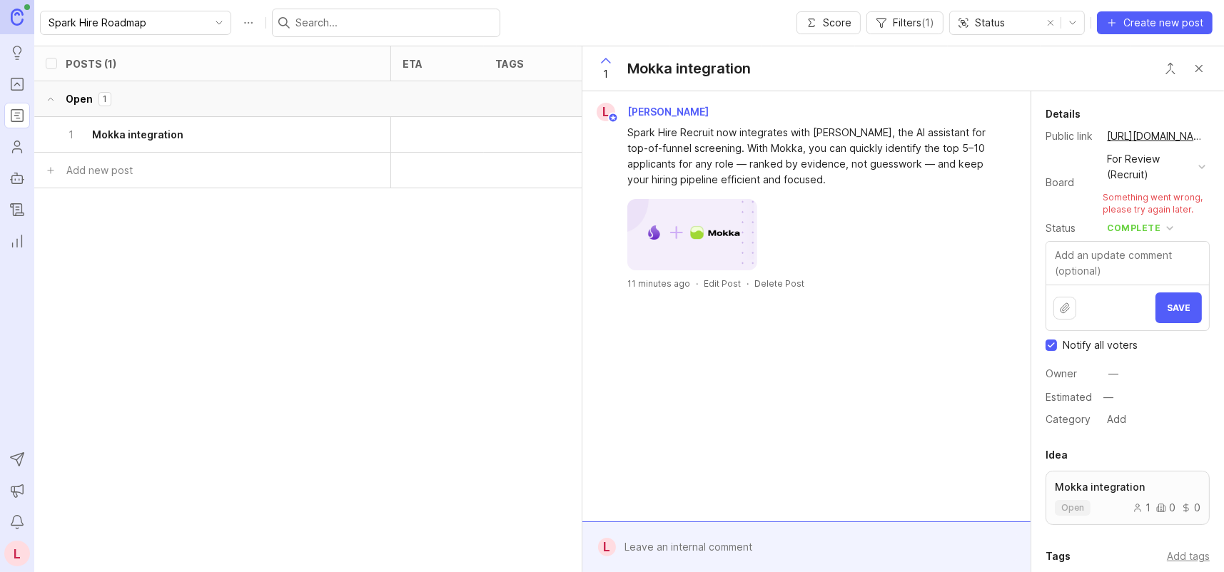
click at [1145, 253] on textarea at bounding box center [1127, 263] width 163 height 43
type textarea "Visit our changelog to read the official release notes 🎉"
click at [1167, 304] on span "Save" at bounding box center [1179, 308] width 24 height 11
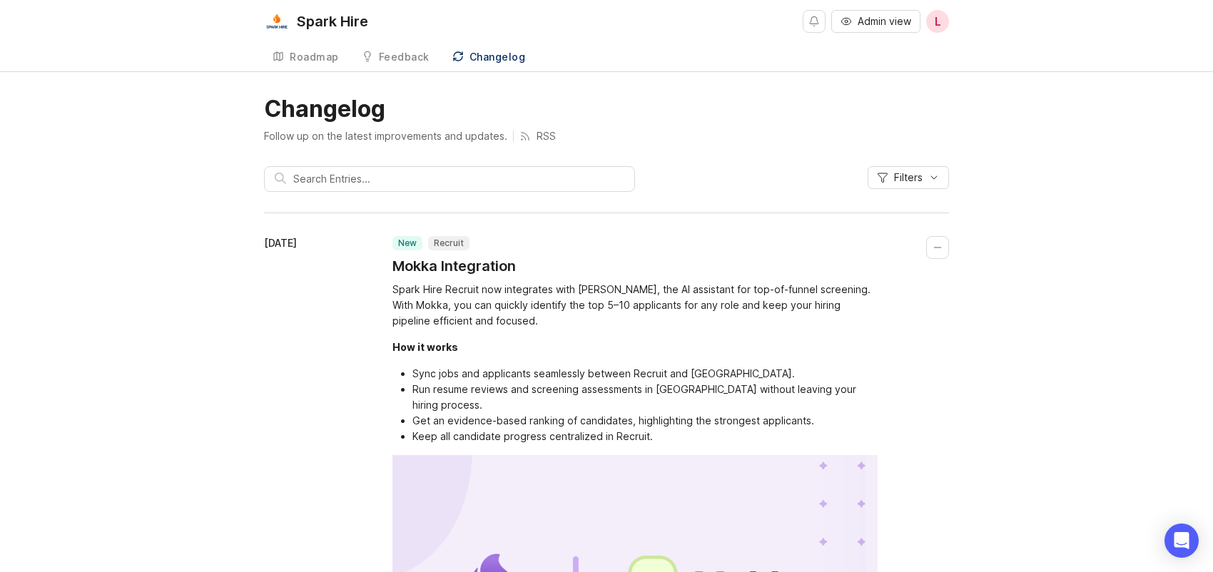
click at [320, 59] on div "Roadmap" at bounding box center [314, 57] width 49 height 10
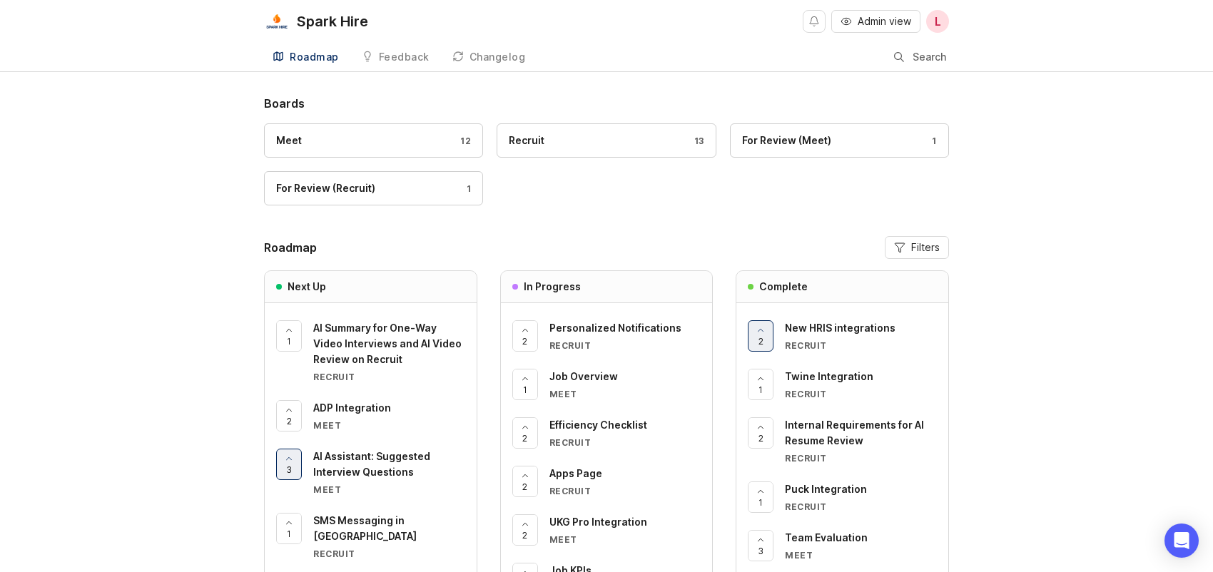
click at [395, 188] on div "For Review (Recruit) 1" at bounding box center [373, 189] width 195 height 16
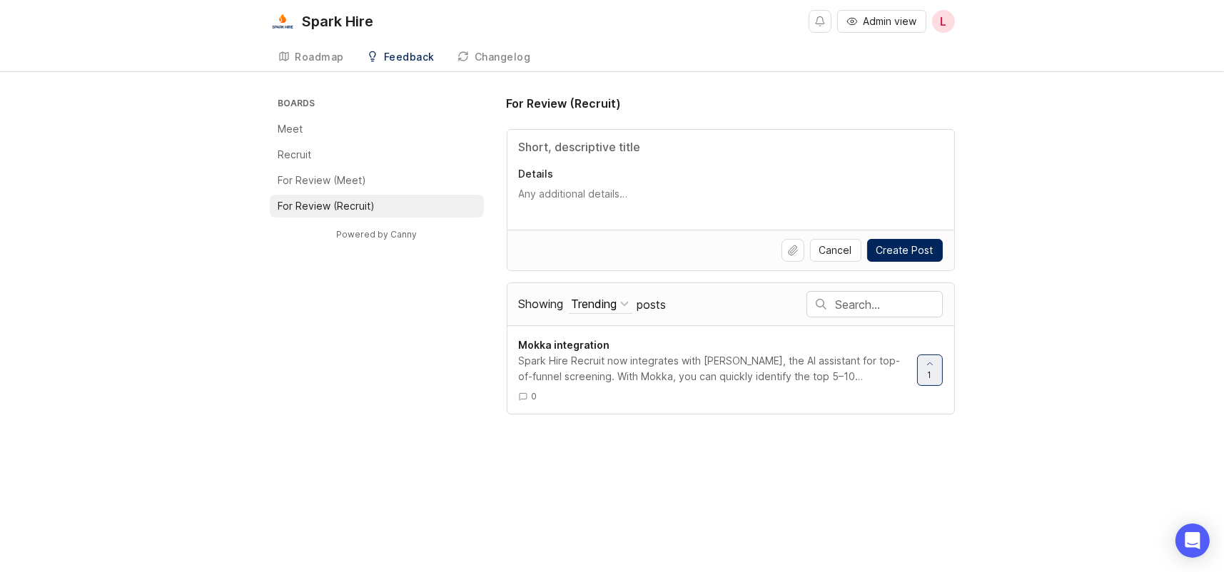
click at [551, 340] on span "Mokka integration" at bounding box center [564, 345] width 91 height 12
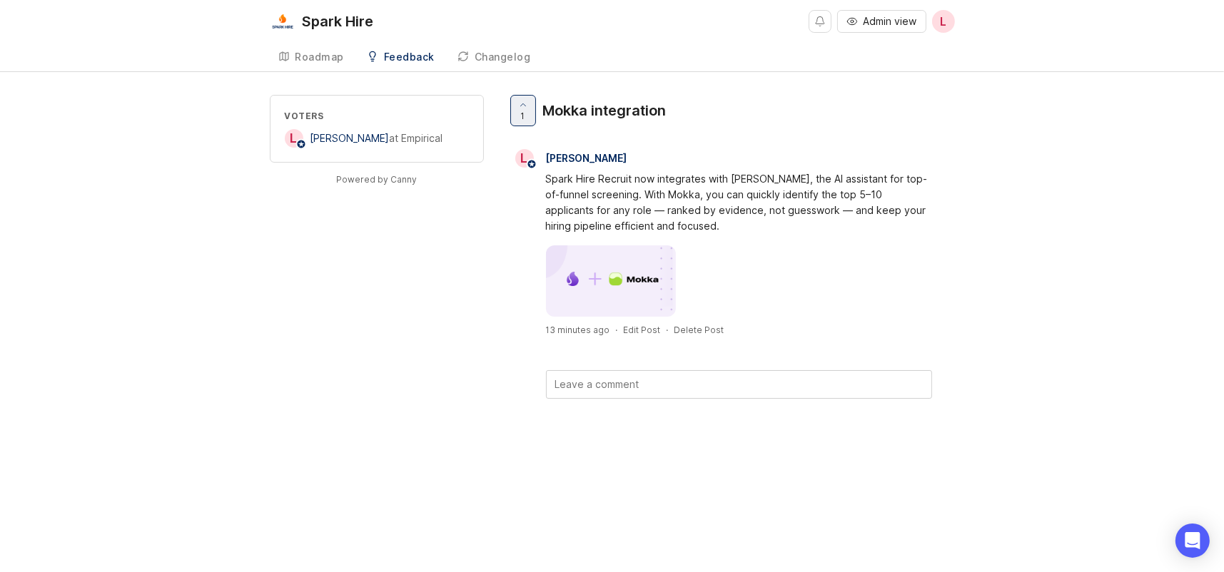
click at [337, 56] on div "Roadmap" at bounding box center [319, 57] width 49 height 10
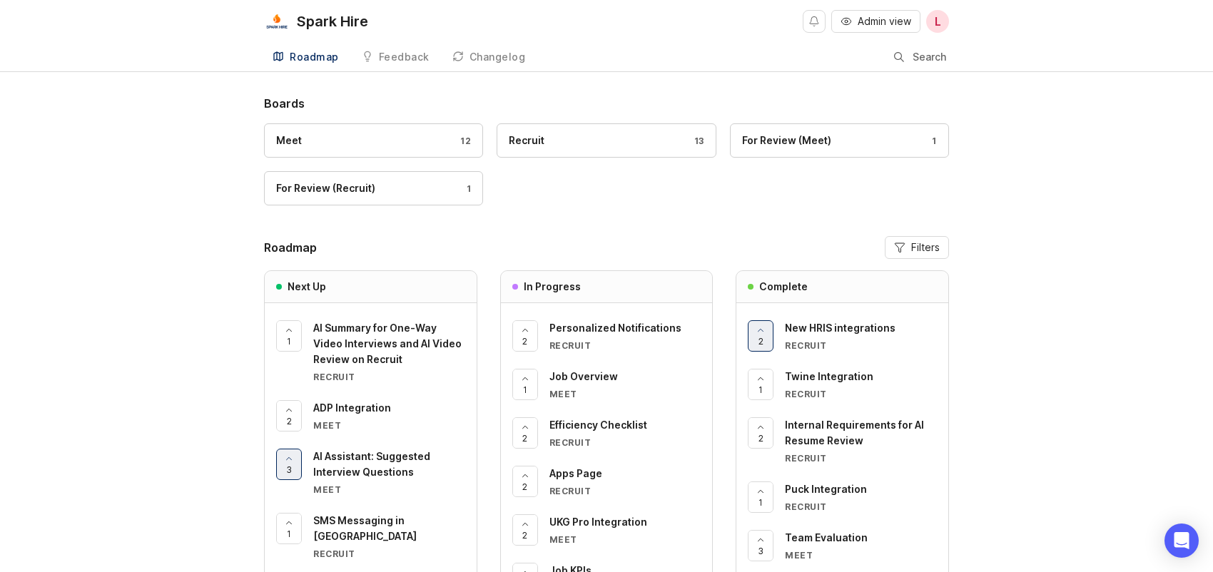
click at [317, 60] on div "Roadmap" at bounding box center [314, 57] width 49 height 10
click at [866, 20] on span "Admin view" at bounding box center [885, 21] width 54 height 14
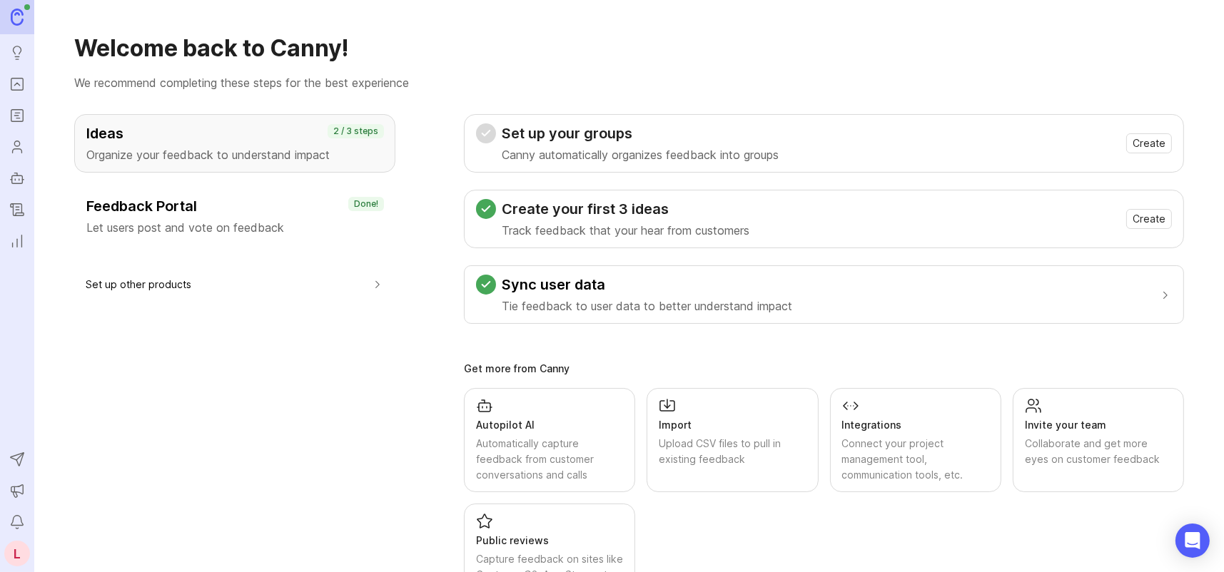
click at [17, 113] on icon "Roadmaps" at bounding box center [17, 115] width 16 height 17
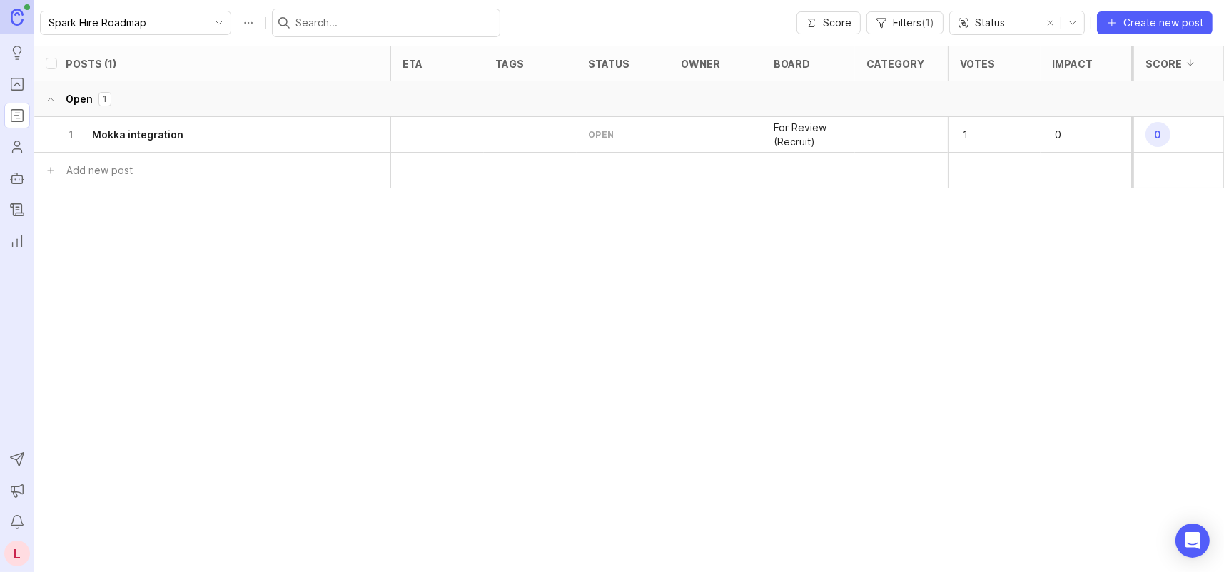
click at [157, 134] on h6 "Mokka integration" at bounding box center [137, 135] width 91 height 14
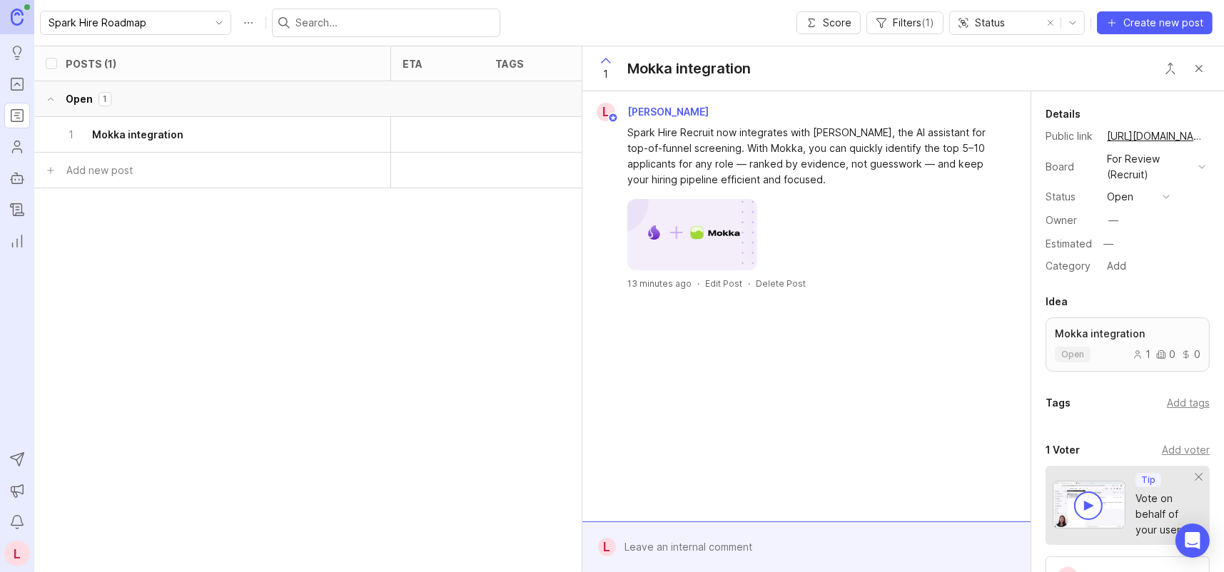
click at [1127, 200] on div "open" at bounding box center [1120, 197] width 26 height 16
click at [1135, 349] on div "complete" at bounding box center [1137, 354] width 54 height 12
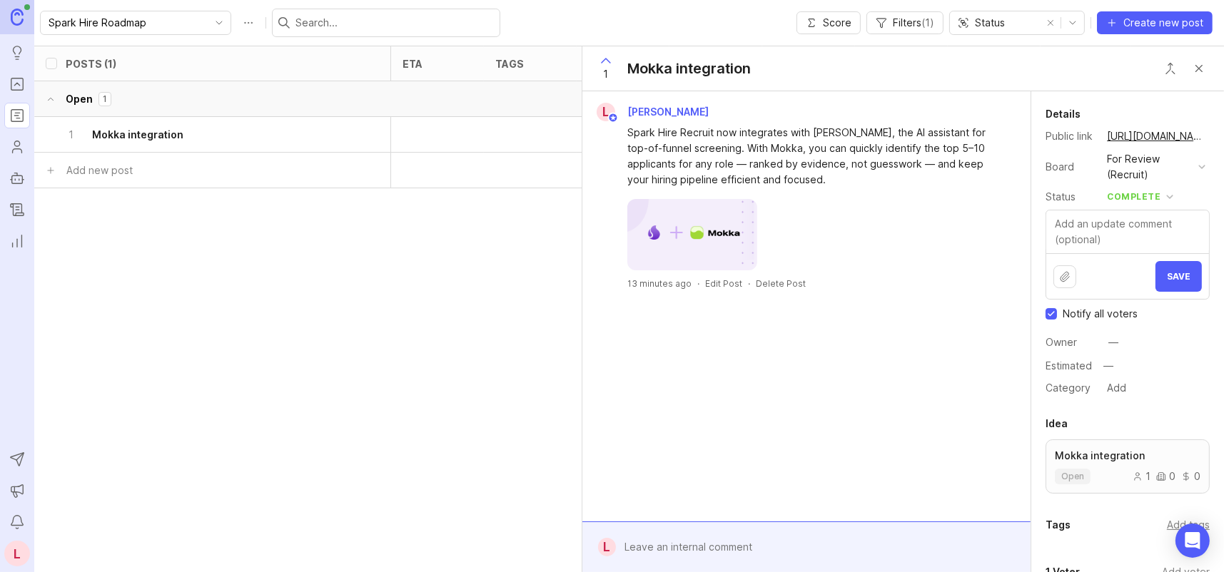
click at [1106, 228] on textarea at bounding box center [1127, 232] width 163 height 43
type textarea "Visit our changelog to read the official release notes 🎉"
click at [1172, 270] on button "Save" at bounding box center [1178, 276] width 46 height 31
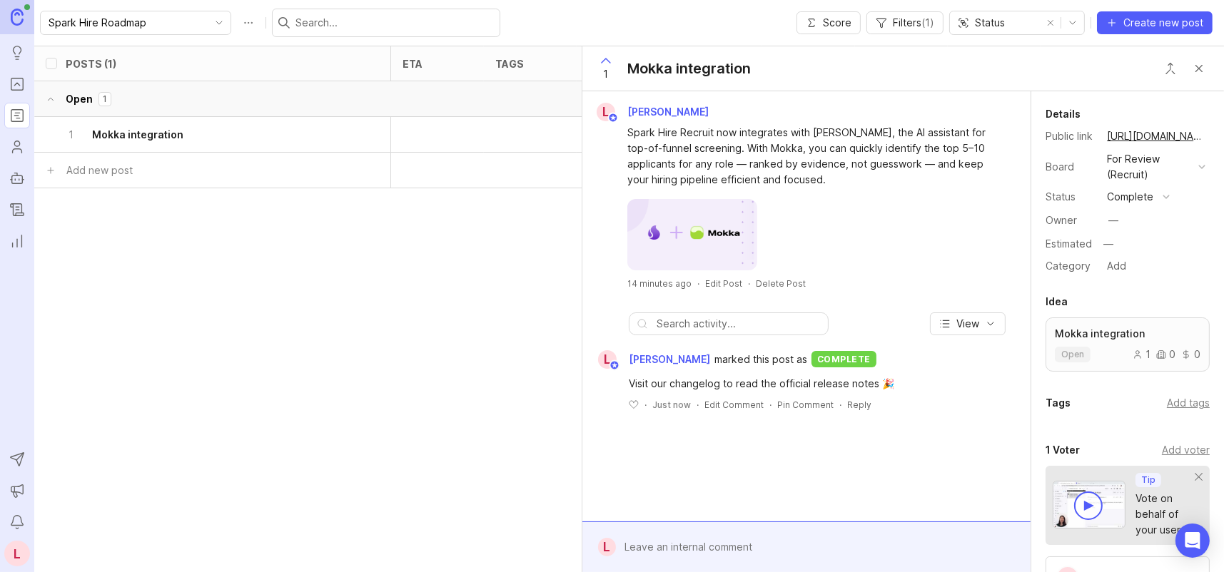
click at [1172, 168] on div "For Review (Recruit)" at bounding box center [1150, 166] width 86 height 31
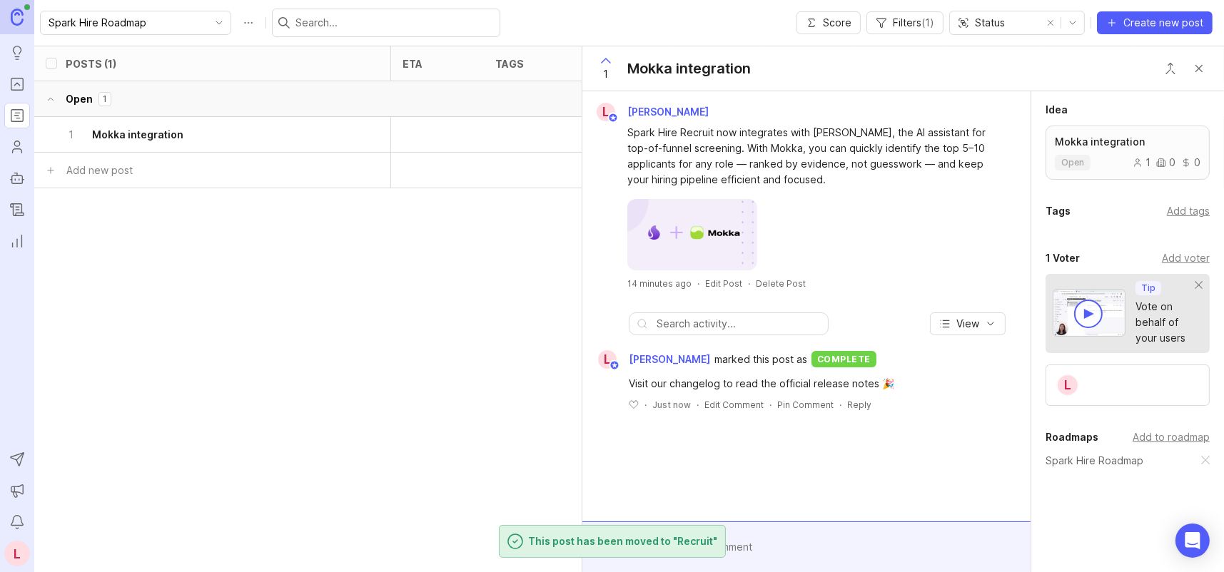
scroll to position [208, 0]
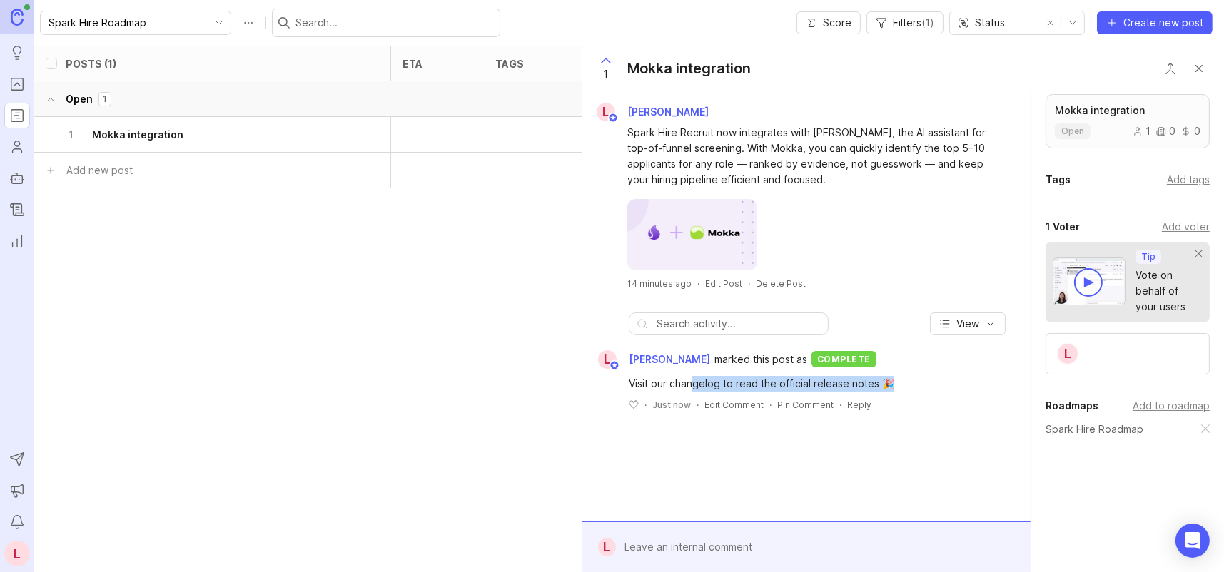
drag, startPoint x: 758, startPoint y: 384, endPoint x: 928, endPoint y: 384, distance: 170.5
click at [928, 384] on div "Visit our changelog to read the official release notes 🎉" at bounding box center [815, 384] width 372 height 16
click at [19, 118] on icon "Roadmaps" at bounding box center [18, 118] width 4 height 0
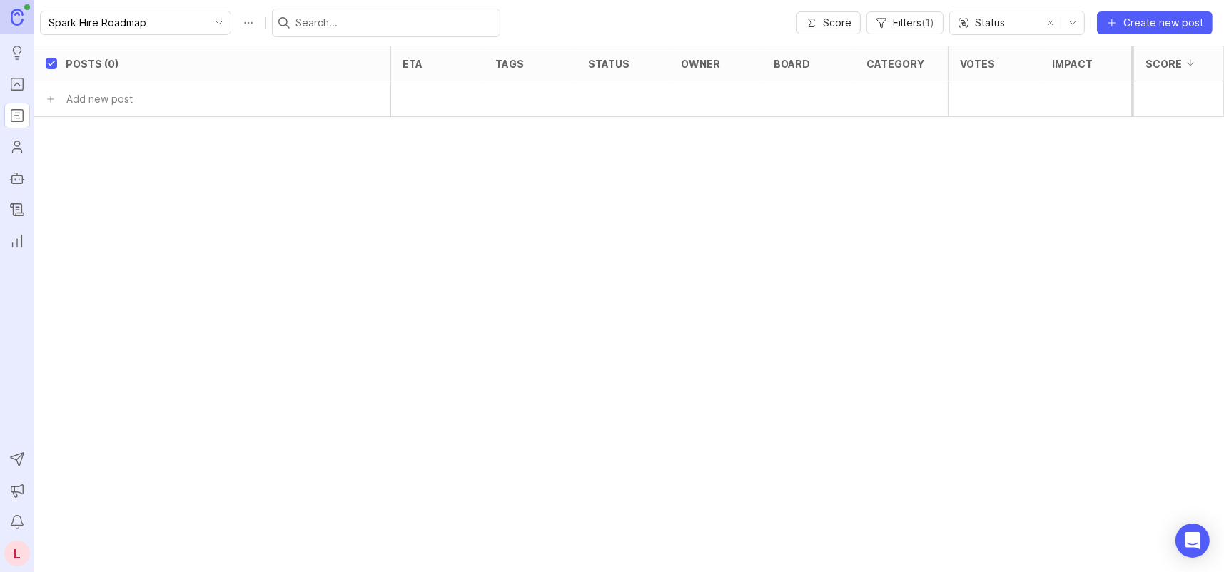
click at [15, 554] on div "L" at bounding box center [17, 554] width 26 height 26
click at [19, 143] on icon "Users" at bounding box center [17, 146] width 16 height 17
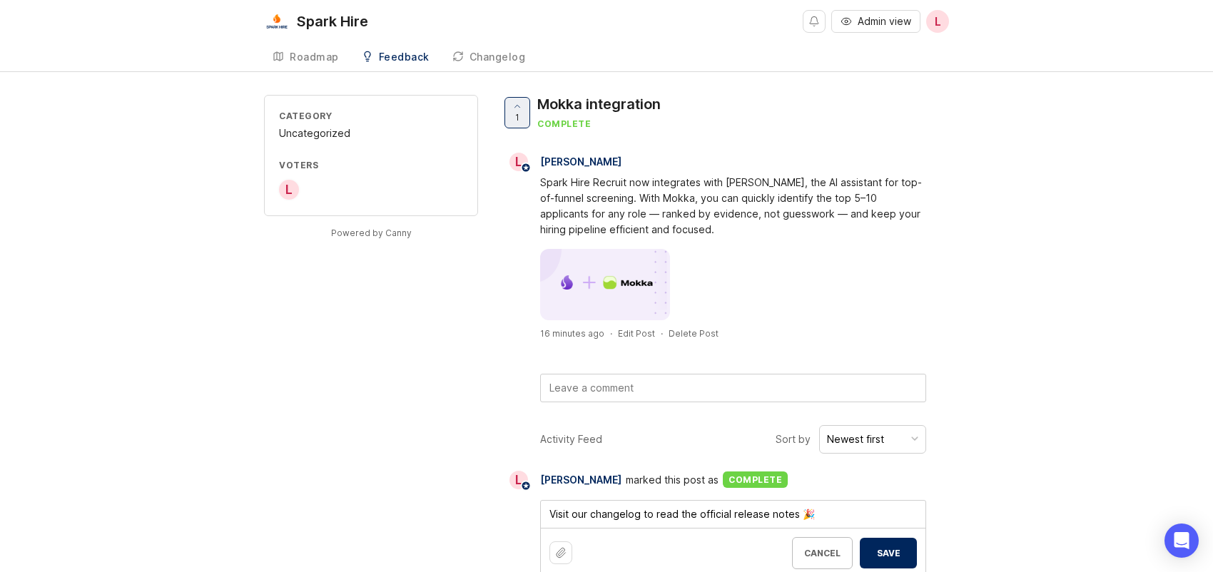
scroll to position [35, 0]
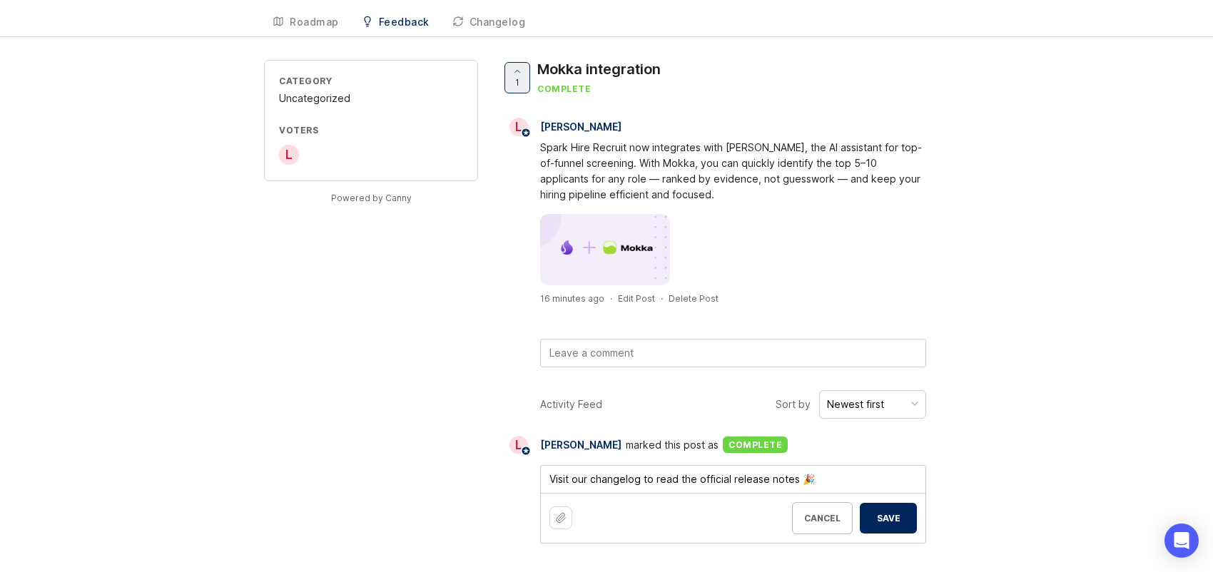
drag, startPoint x: 843, startPoint y: 480, endPoint x: 547, endPoint y: 482, distance: 296.9
click at [547, 482] on textarea "Visit our changelog to read the official release notes 🎉" at bounding box center [733, 479] width 385 height 27
click at [883, 517] on div "Cancel Save" at bounding box center [854, 518] width 125 height 32
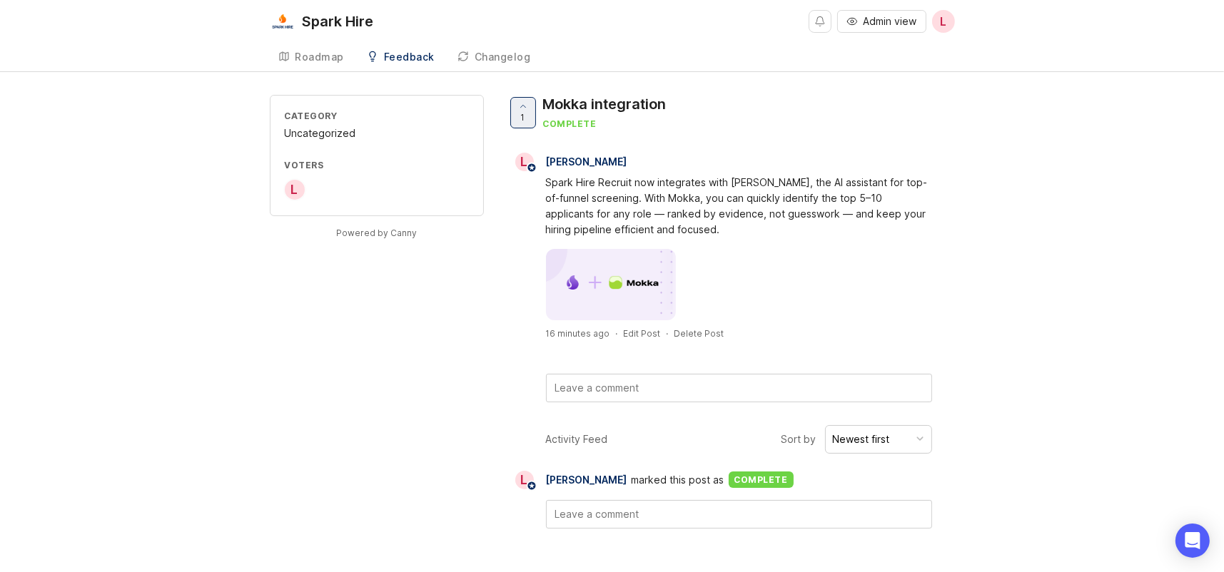
click at [999, 470] on div "Category Uncategorized Voters L Powered by Canny 1 Mokka integration complete L…" at bounding box center [612, 323] width 1224 height 457
click at [323, 153] on div "Category Uncategorized Voters L" at bounding box center [377, 155] width 214 height 121
drag, startPoint x: 333, startPoint y: 115, endPoint x: 358, endPoint y: 121, distance: 26.3
click at [353, 118] on div "Category" at bounding box center [377, 116] width 184 height 12
click at [359, 121] on div "Category" at bounding box center [377, 116] width 184 height 12
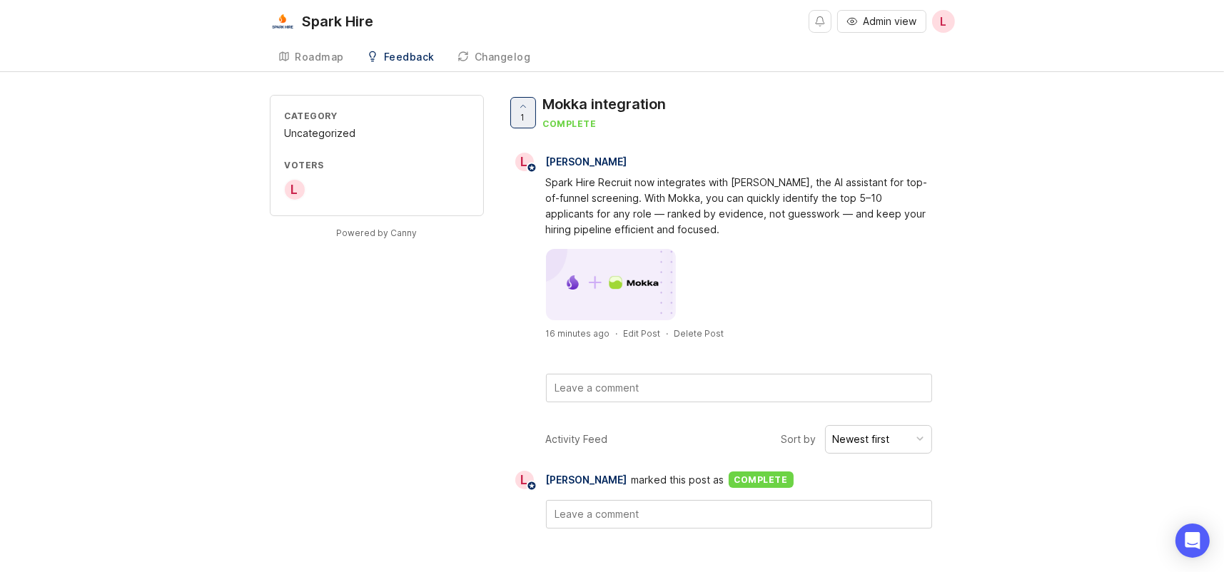
click at [624, 210] on div "Spark Hire Recruit now integrates with [PERSON_NAME], the AI assistant for top-…" at bounding box center [739, 206] width 386 height 63
drag, startPoint x: 639, startPoint y: 479, endPoint x: 700, endPoint y: 481, distance: 60.7
click at [700, 481] on span "marked this post as" at bounding box center [678, 480] width 93 height 16
click at [714, 482] on span "marked this post as" at bounding box center [678, 480] width 93 height 16
click at [324, 56] on div "Roadmap" at bounding box center [319, 57] width 49 height 10
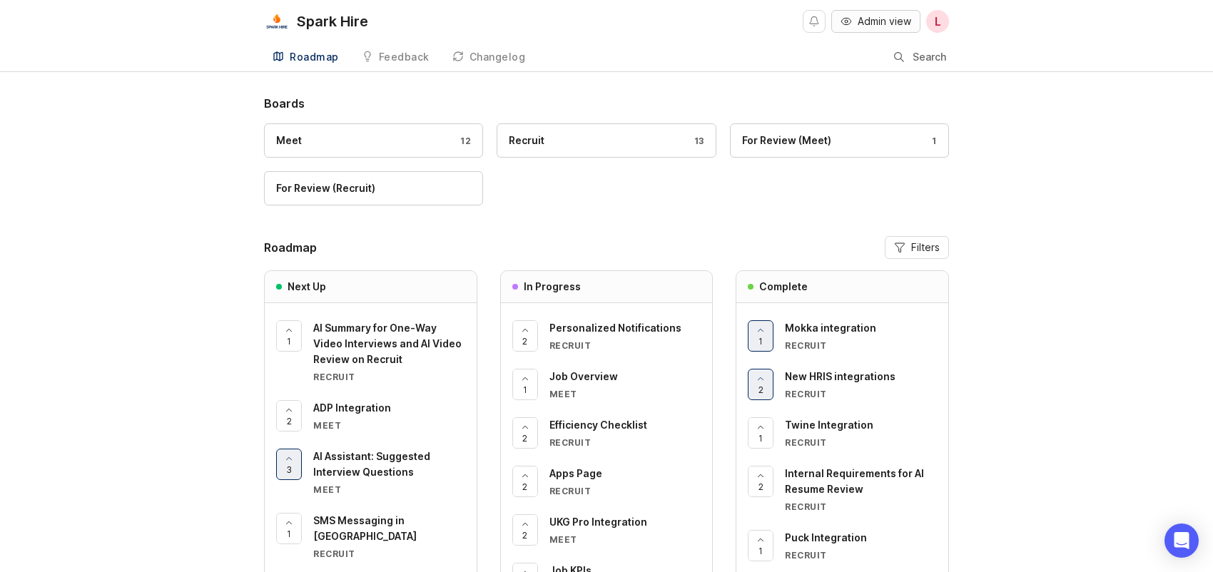
click at [899, 24] on span "Admin view" at bounding box center [885, 21] width 54 height 14
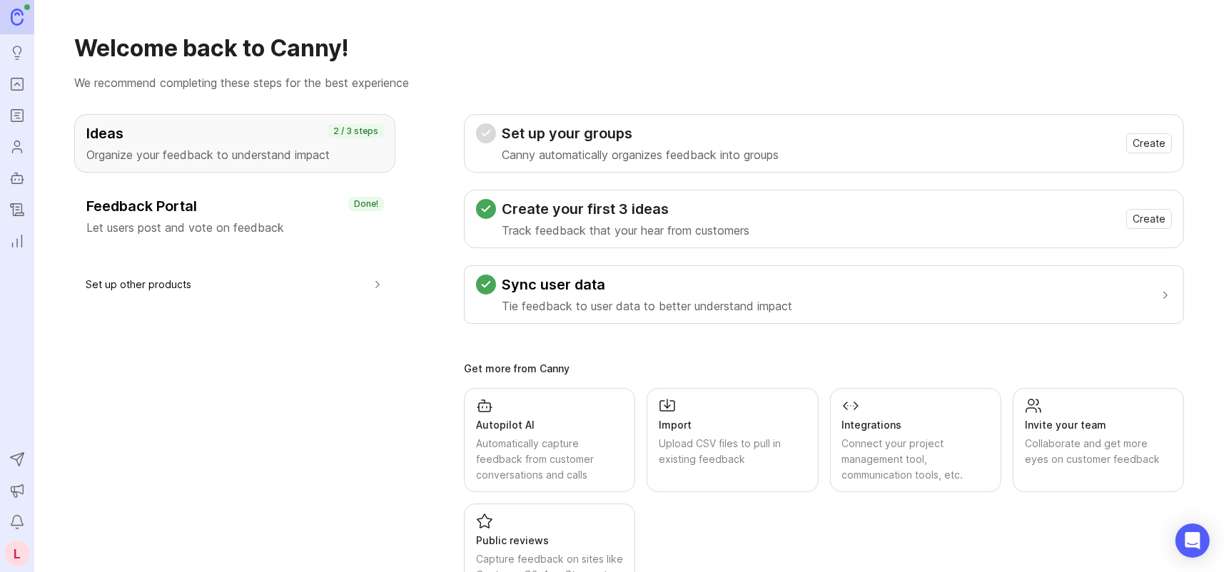
click at [19, 113] on icon "Roadmaps" at bounding box center [17, 113] width 4 height 0
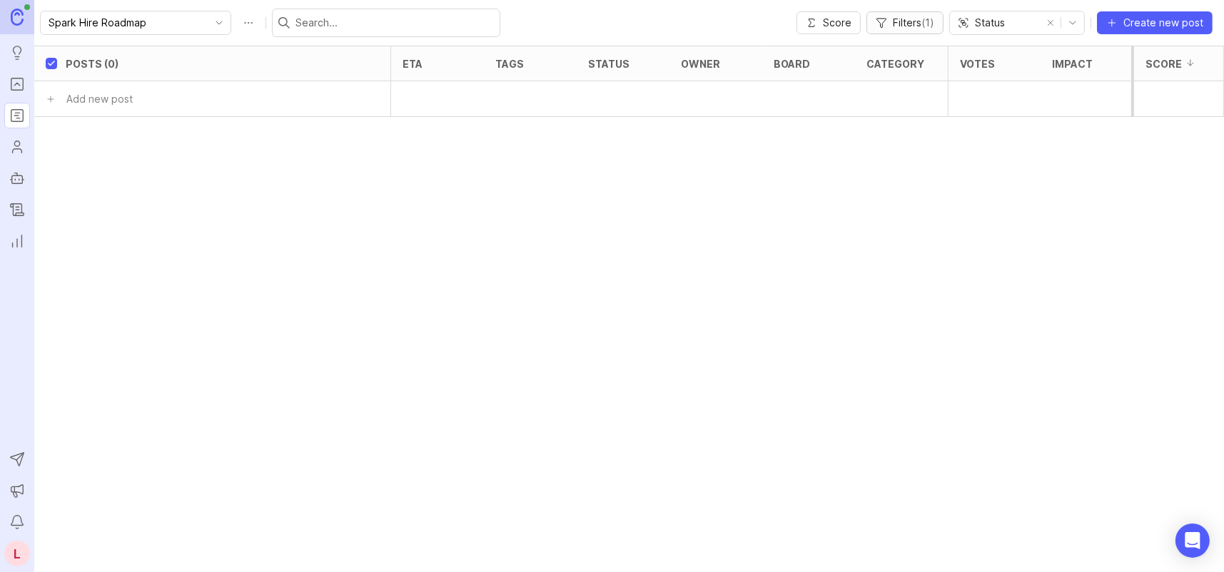
click at [933, 21] on span "( 1 )" at bounding box center [927, 22] width 13 height 12
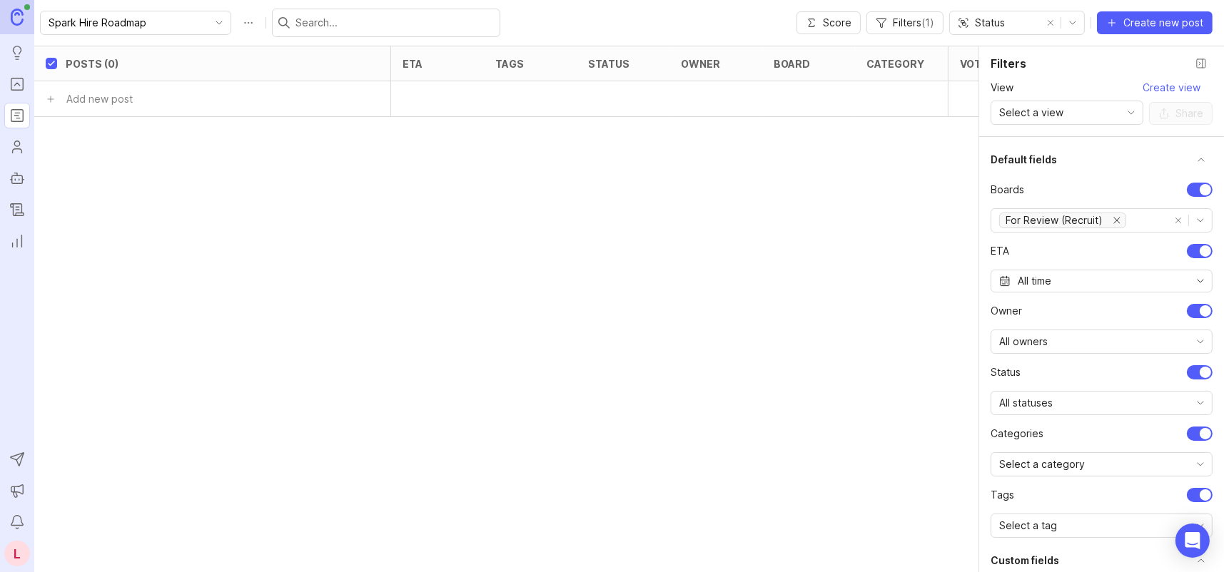
click at [1168, 218] on button "remove all options" at bounding box center [1178, 221] width 20 height 20
checkbox input "false"
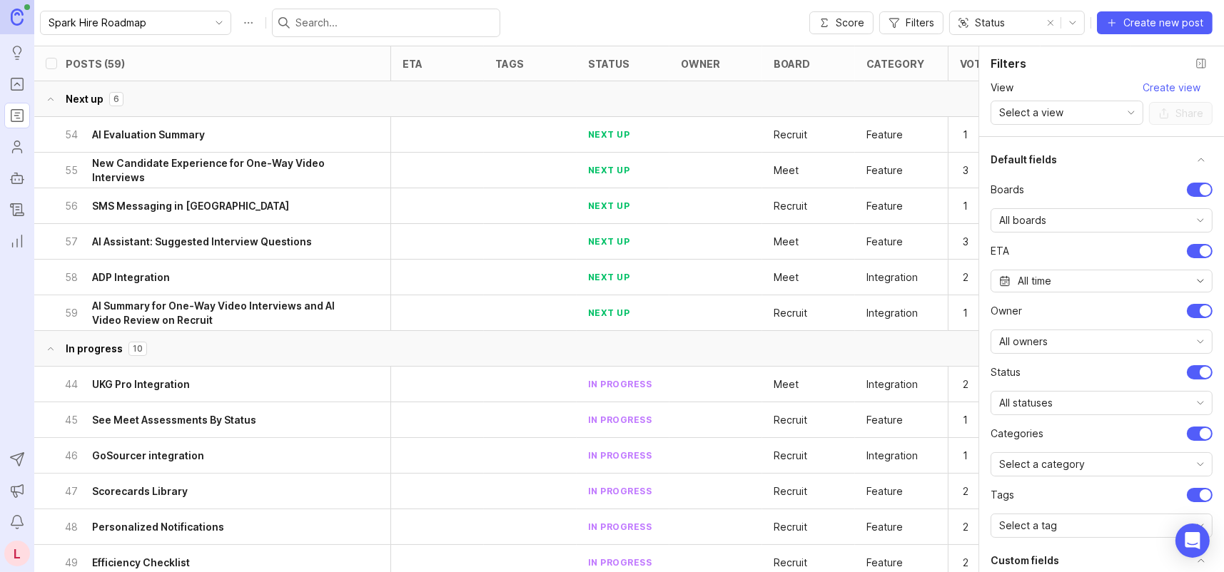
click at [1140, 221] on div "All boards" at bounding box center [1090, 220] width 198 height 23
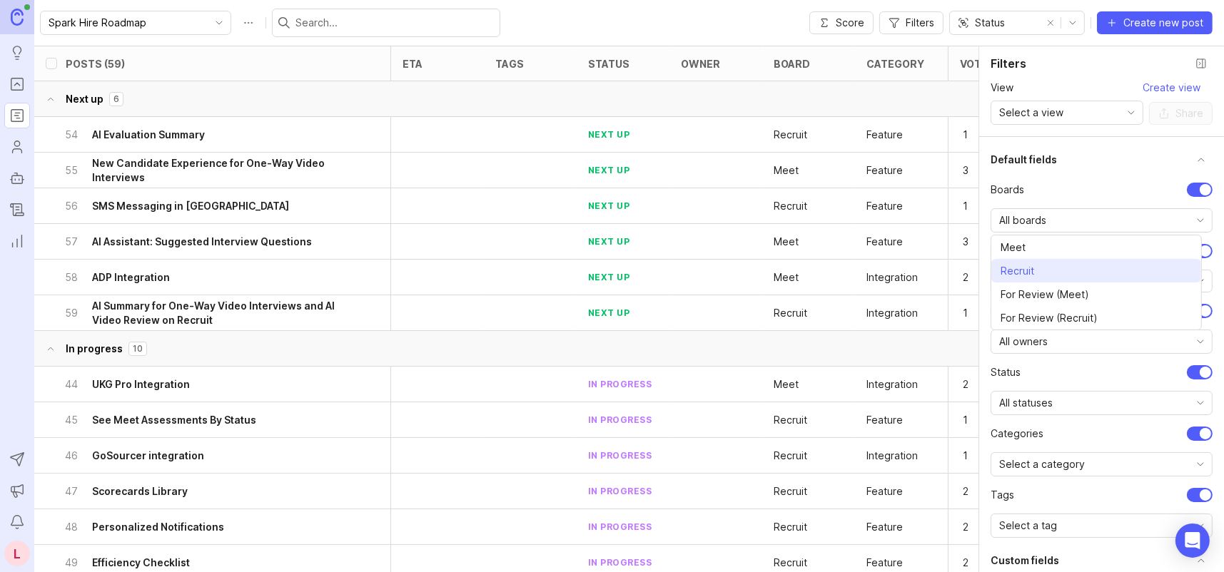
click at [1041, 272] on li "Recruit" at bounding box center [1096, 271] width 210 height 24
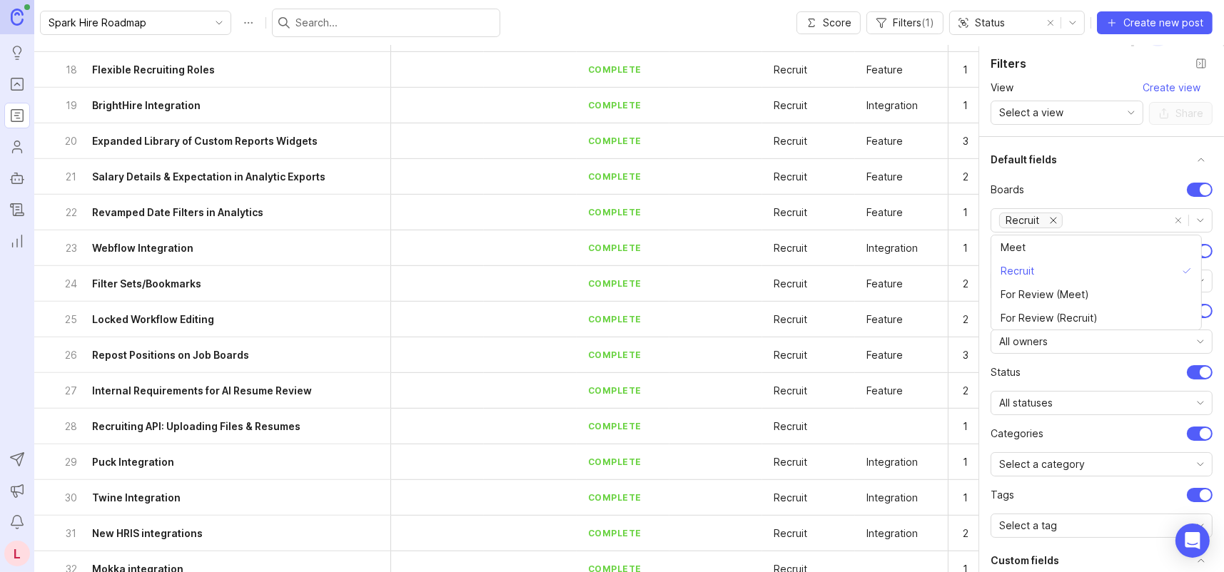
scroll to position [1125, 0]
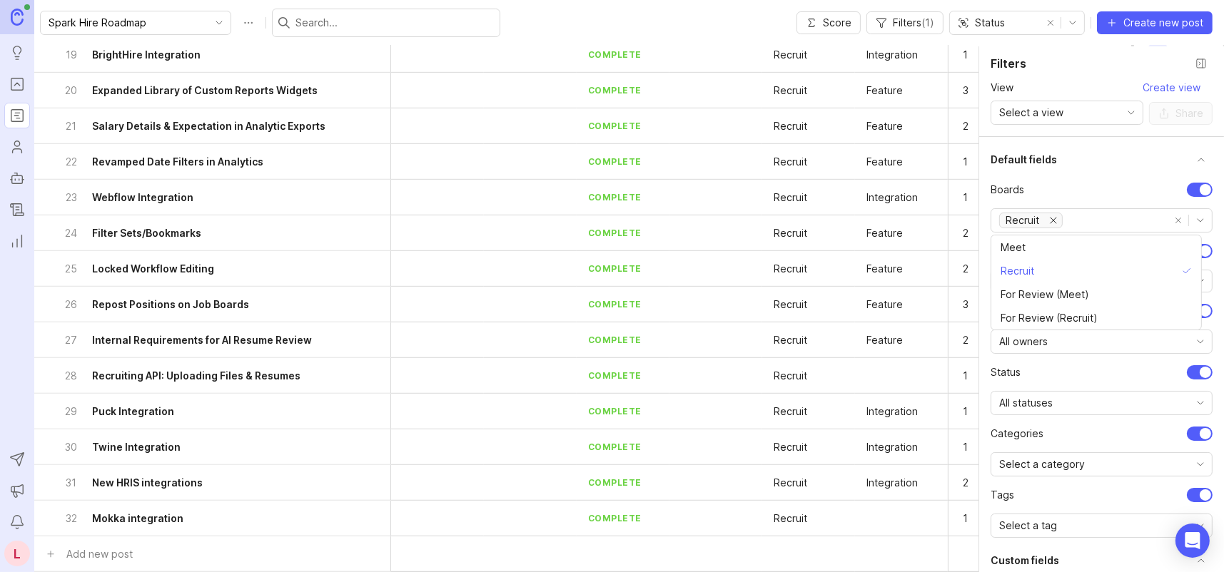
click at [143, 512] on h6 "Mokka integration" at bounding box center [137, 519] width 91 height 14
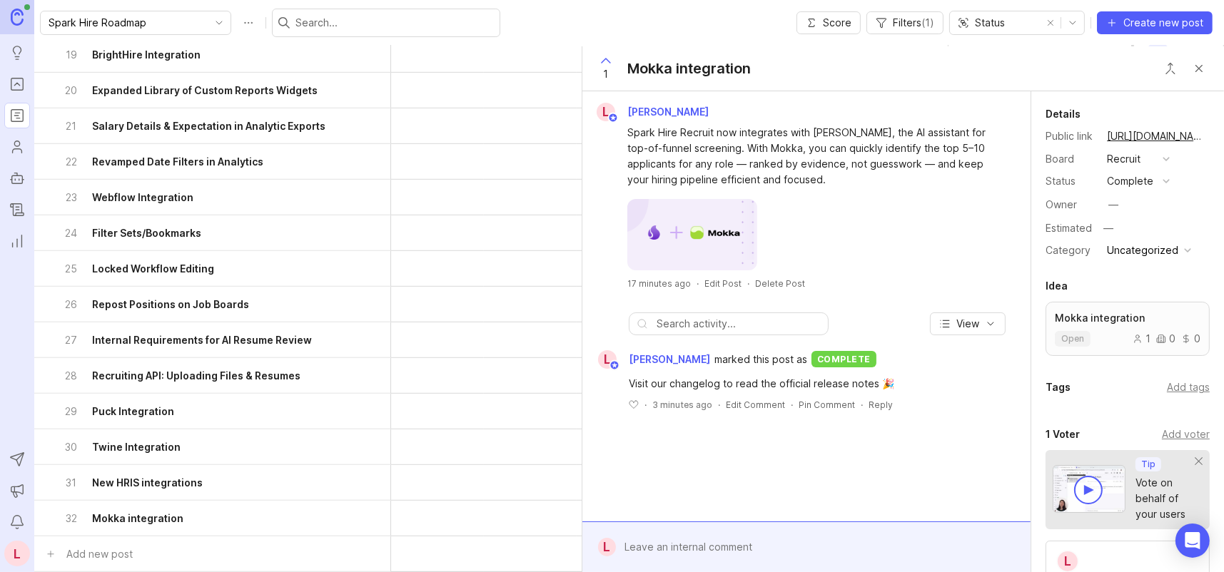
click at [1157, 246] on div "Uncategorized" at bounding box center [1142, 251] width 71 height 16
click at [1147, 275] on li "Integration" at bounding box center [1148, 276] width 91 height 26
drag, startPoint x: 940, startPoint y: 396, endPoint x: 624, endPoint y: 388, distance: 316.2
click at [624, 388] on div "Visit our changelog to read the official release notes 🎉 Visit our changelog to…" at bounding box center [806, 413] width 434 height 89
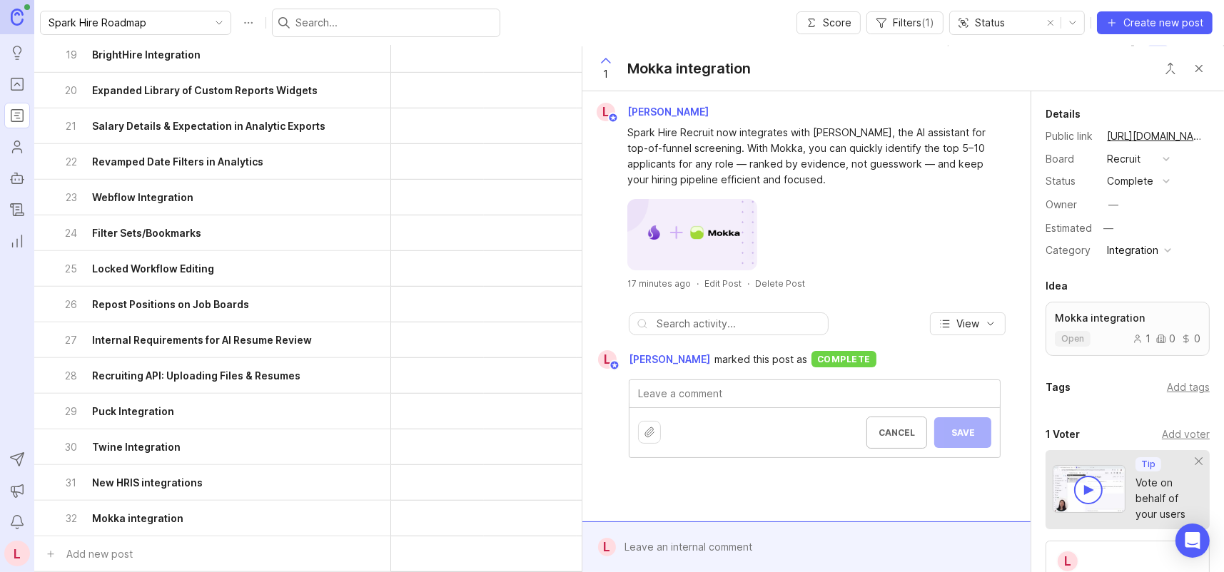
click at [956, 352] on div "L [PERSON_NAME] marked this post as complete" at bounding box center [806, 359] width 434 height 19
click at [816, 425] on div "L Laura Dominoni marked this post as complete" at bounding box center [806, 389] width 448 height 84
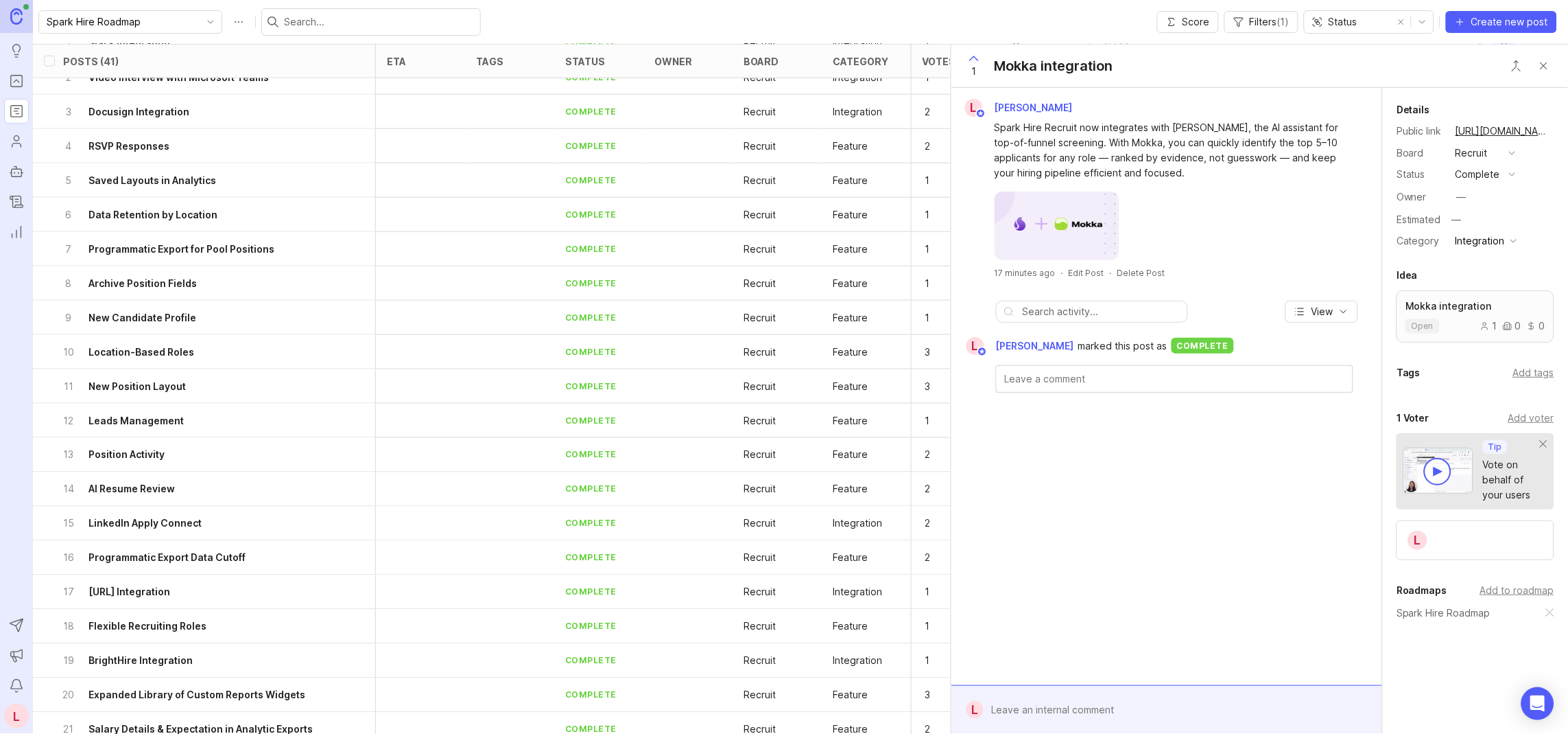
scroll to position [464, 0]
click at [1176, 313] on span "View" at bounding box center [1322, 312] width 22 height 13
click at [1176, 263] on div "L Laura Dominoni Spark Hire Recruit now integrates with Mokka, the AI assistant…" at bounding box center [1166, 189] width 420 height 180
click at [1176, 66] on button "Close button" at bounding box center [1544, 65] width 28 height 28
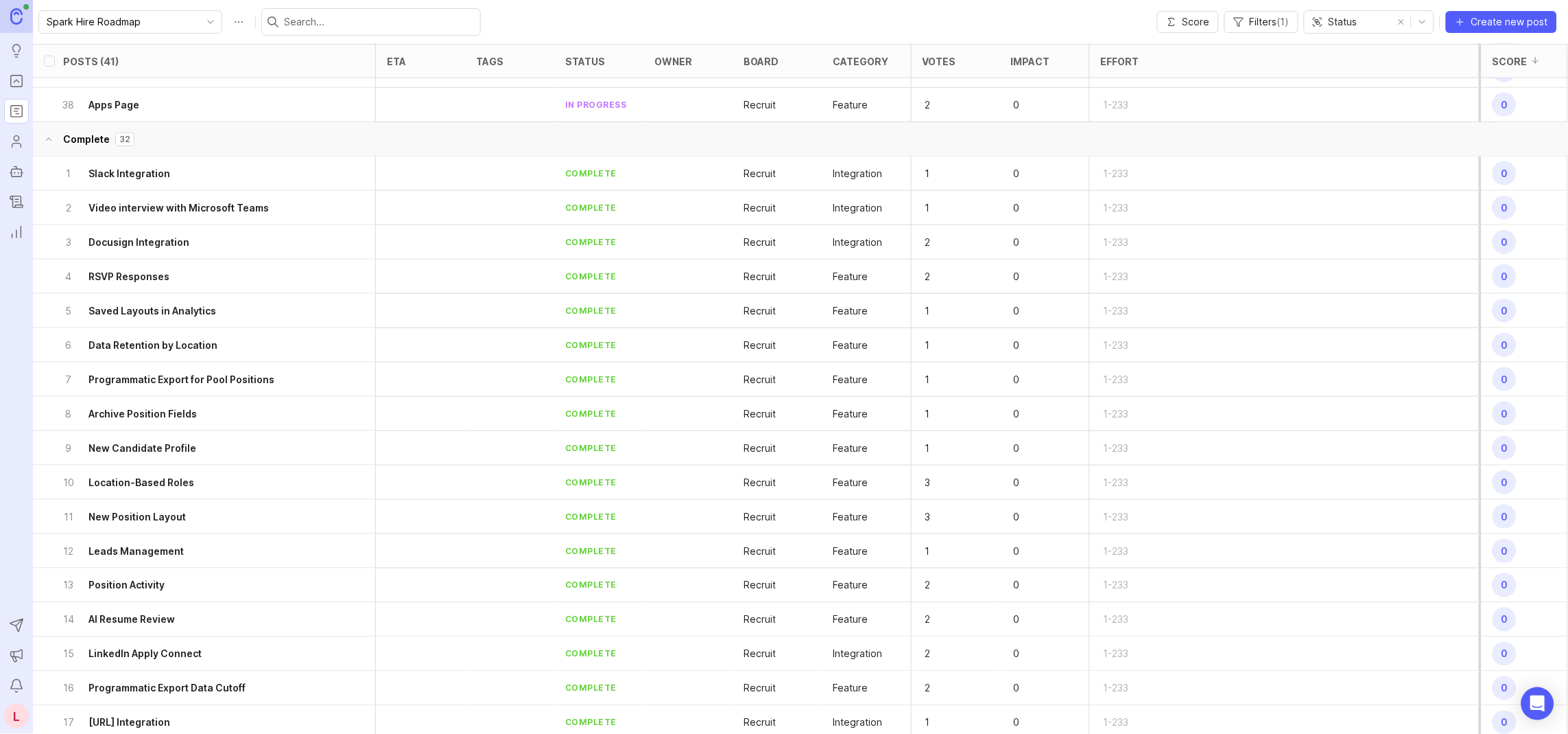
scroll to position [6, 0]
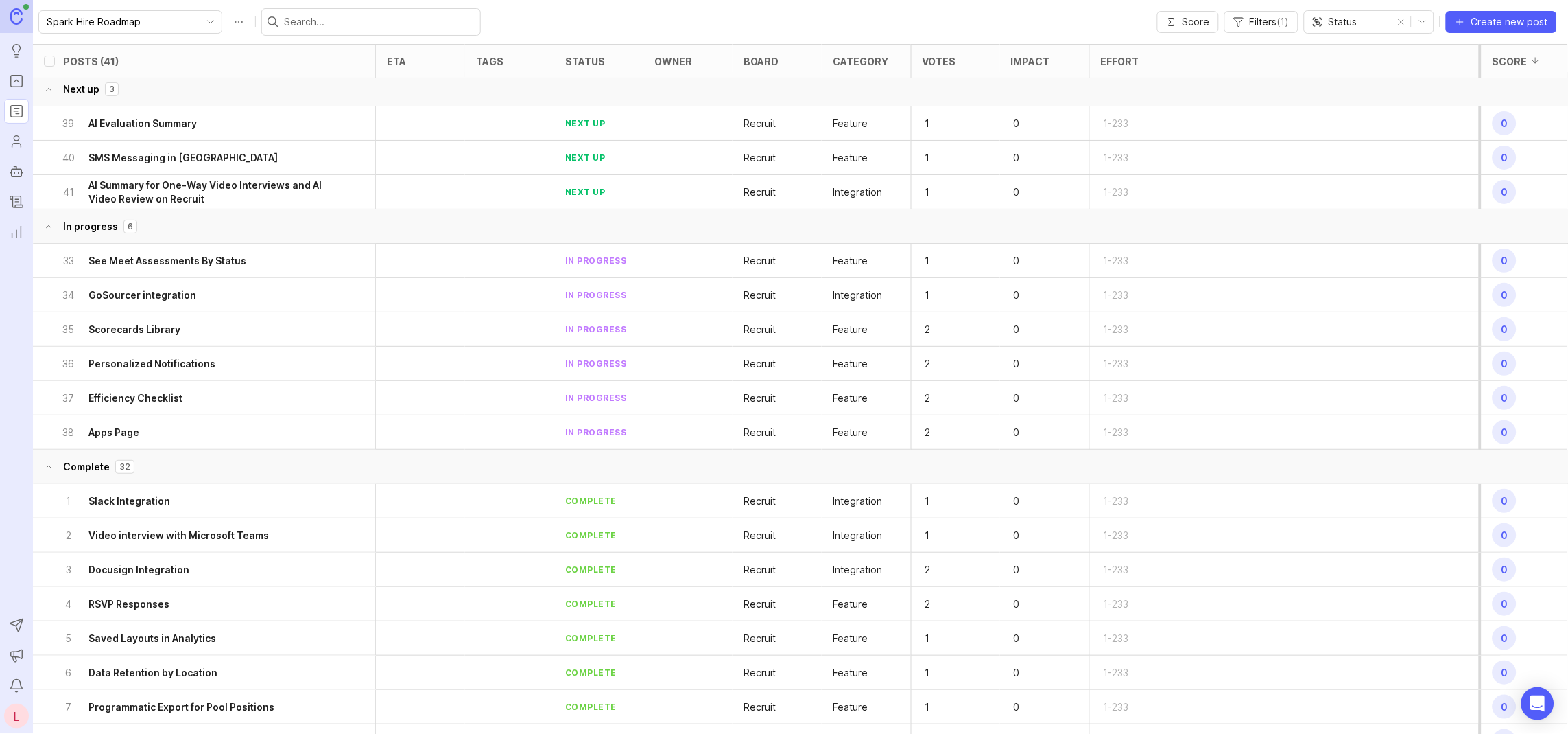
click at [11, 194] on icon "Changelog" at bounding box center [16, 201] width 15 height 16
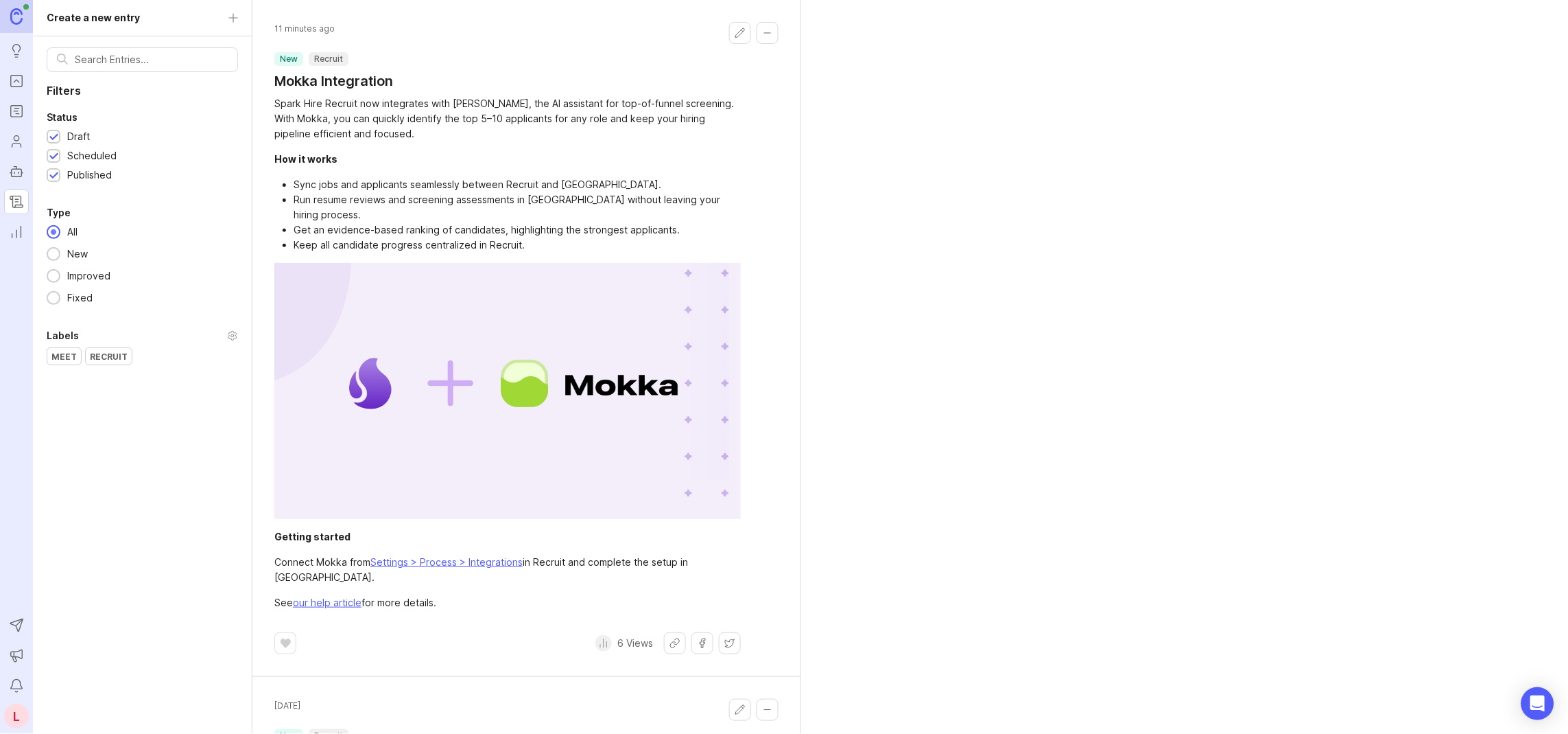
click at [375, 78] on h1 "Mokka Integration" at bounding box center [333, 81] width 118 height 19
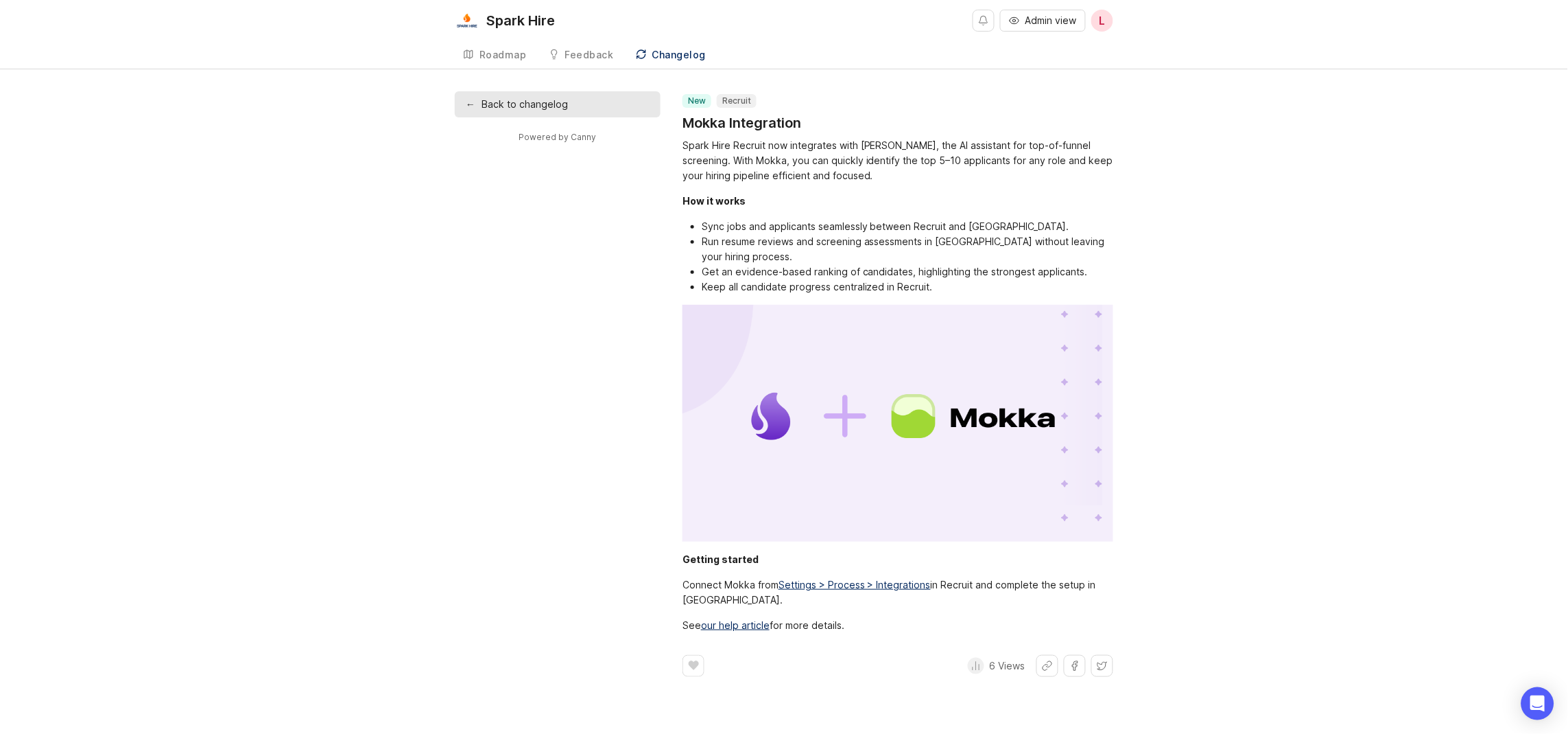
click at [566, 101] on link "← Back to changelog" at bounding box center [558, 104] width 206 height 26
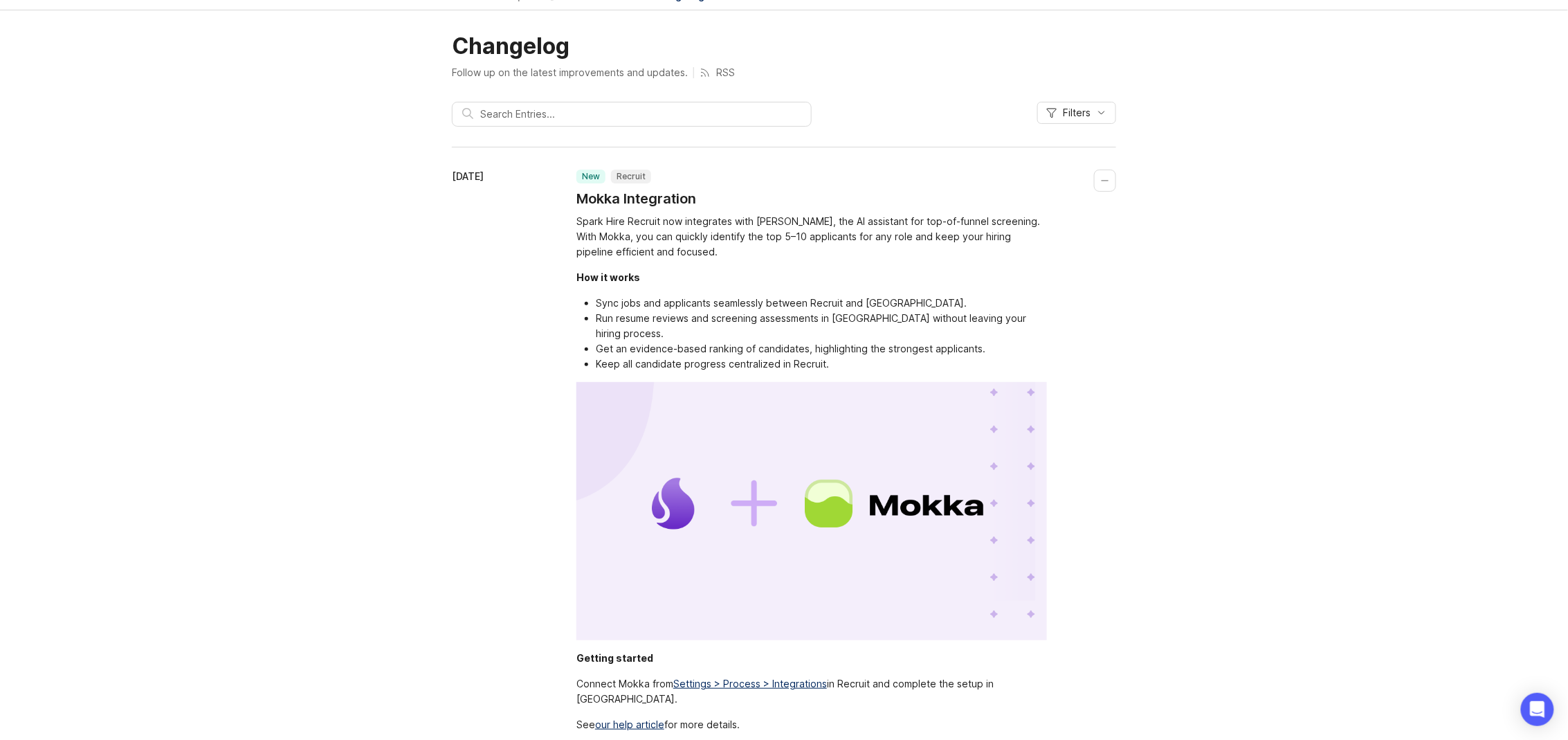
scroll to position [92, 0]
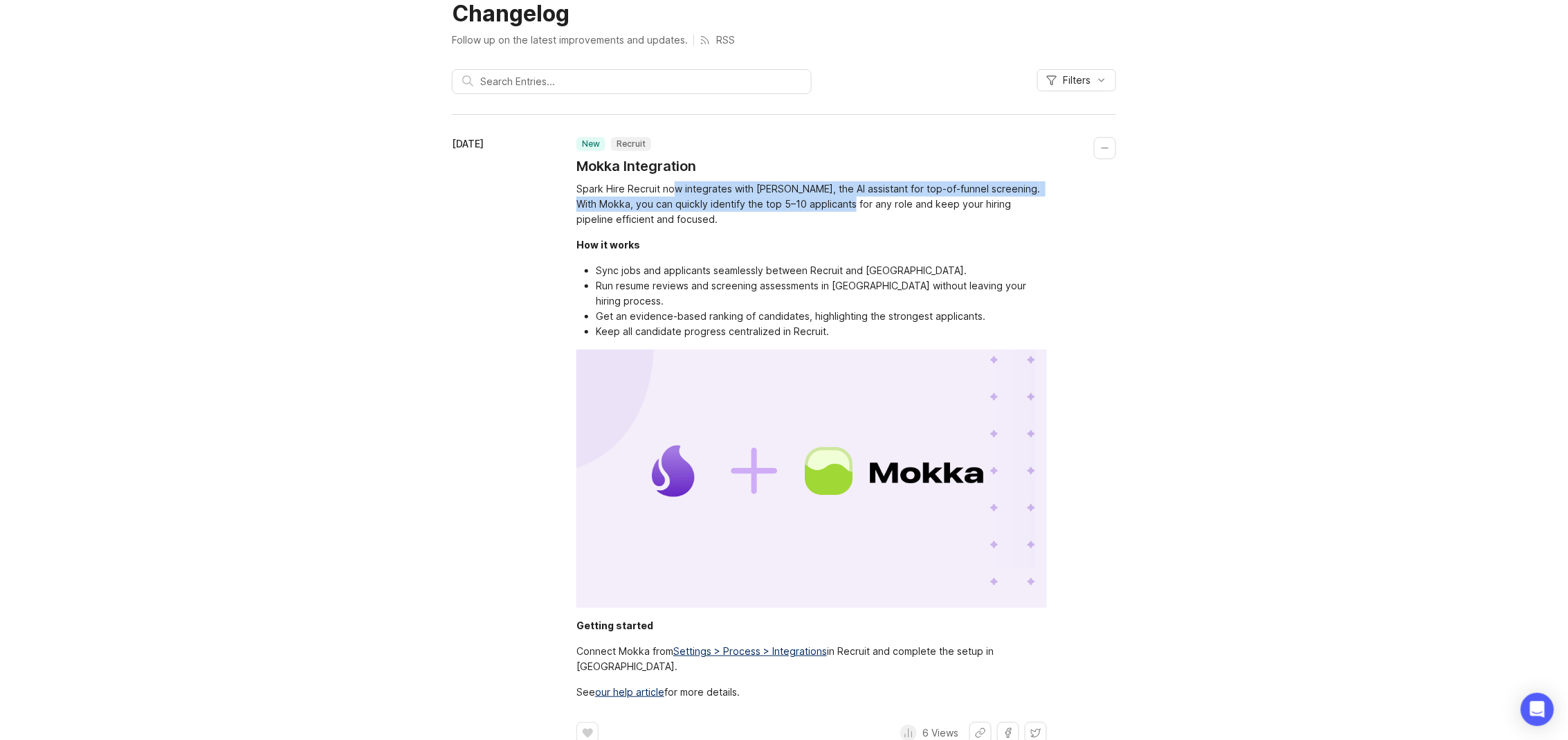
drag, startPoint x: 677, startPoint y: 186, endPoint x: 869, endPoint y: 202, distance: 192.7
click at [865, 198] on div "Spark Hire Recruit now integrates with [PERSON_NAME], the AI assistant for top-…" at bounding box center [811, 204] width 470 height 46
click at [892, 233] on div "Spark Hire Recruit now integrates with Mokka, the AI assistant for top-of-funne…" at bounding box center [811, 440] width 470 height 518
drag, startPoint x: 842, startPoint y: 185, endPoint x: 1002, endPoint y: 218, distance: 163.4
click at [979, 203] on div "Spark Hire Recruit now integrates with [PERSON_NAME], the AI assistant for top-…" at bounding box center [811, 204] width 470 height 46
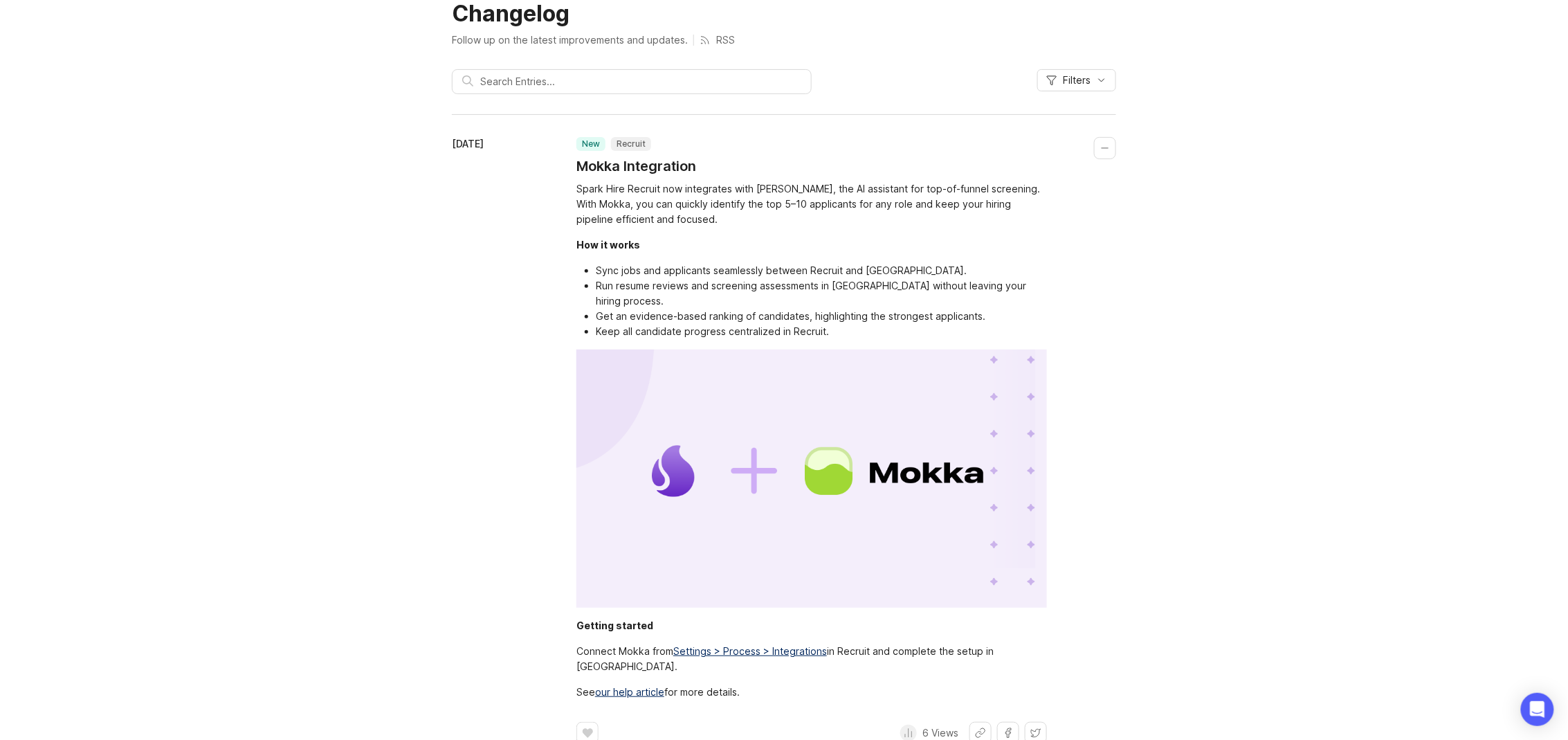
click at [1002, 218] on div "Spark Hire Recruit now integrates with [PERSON_NAME], the AI assistant for top-…" at bounding box center [811, 204] width 470 height 46
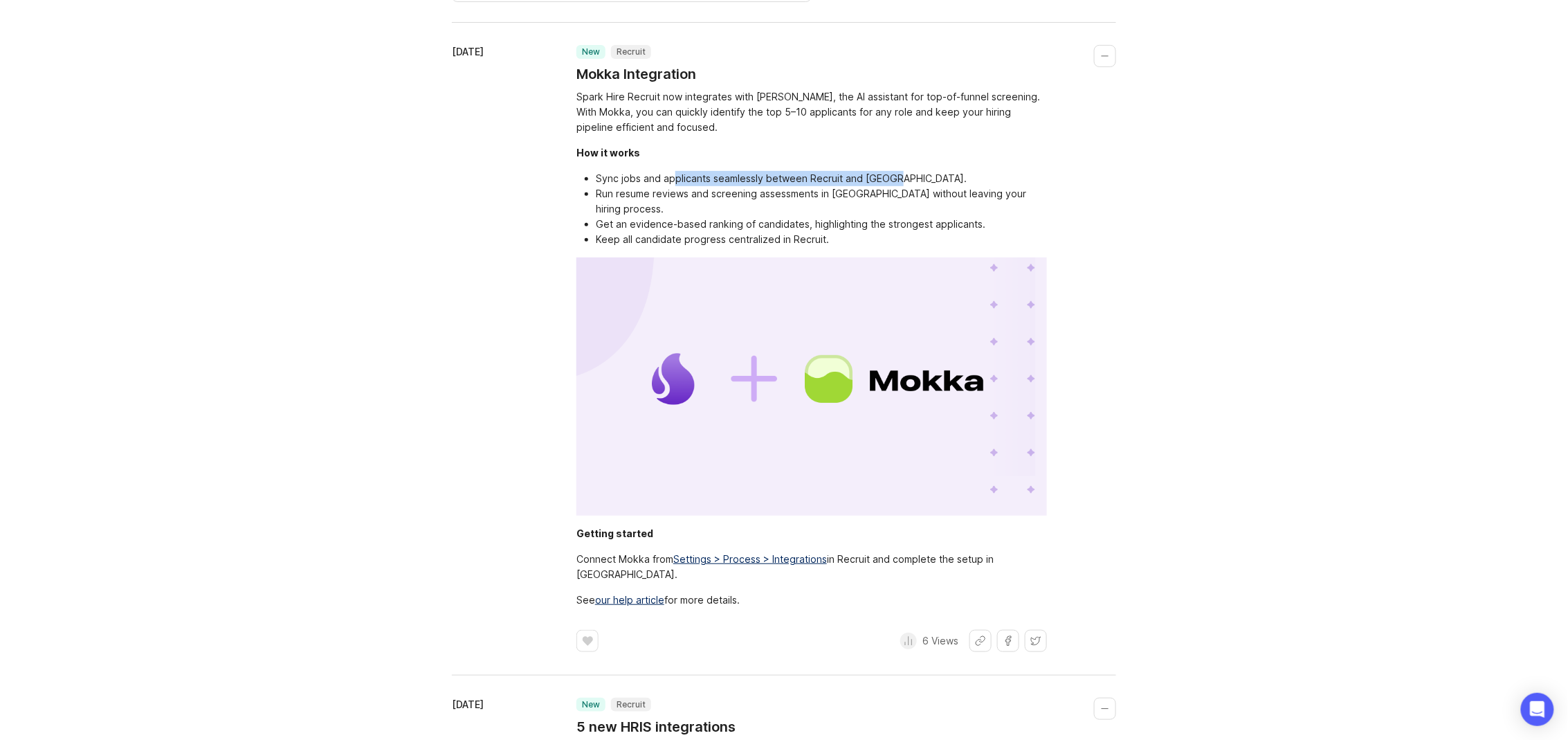
drag, startPoint x: 672, startPoint y: 180, endPoint x: 926, endPoint y: 178, distance: 254.0
click at [926, 178] on li "Sync jobs and applicants seamlessly between Recruit and [GEOGRAPHIC_DATA]." at bounding box center [820, 178] width 451 height 16
click at [934, 178] on li "Sync jobs and applicants seamlessly between Recruit and [GEOGRAPHIC_DATA]." at bounding box center [820, 178] width 451 height 16
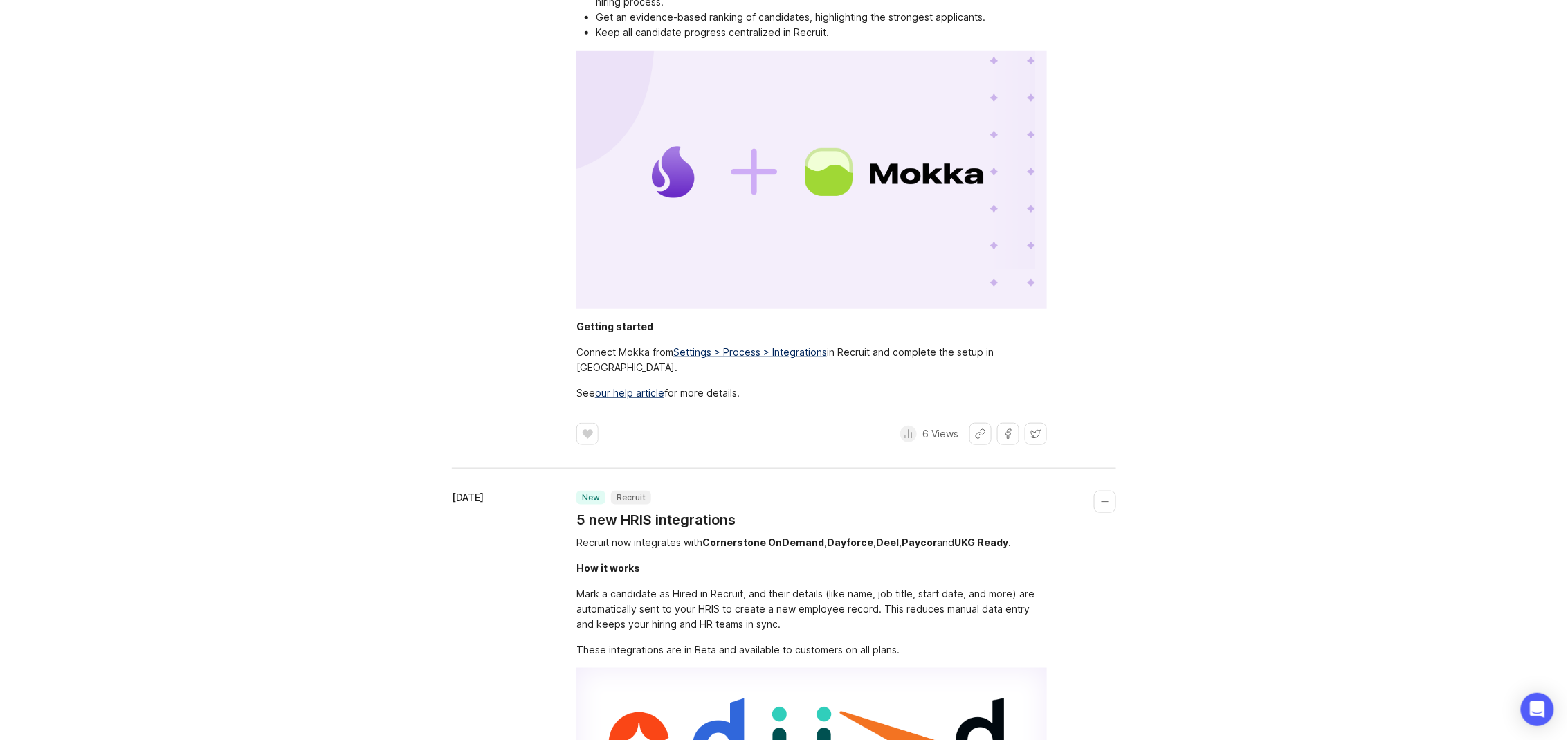
scroll to position [461, 0]
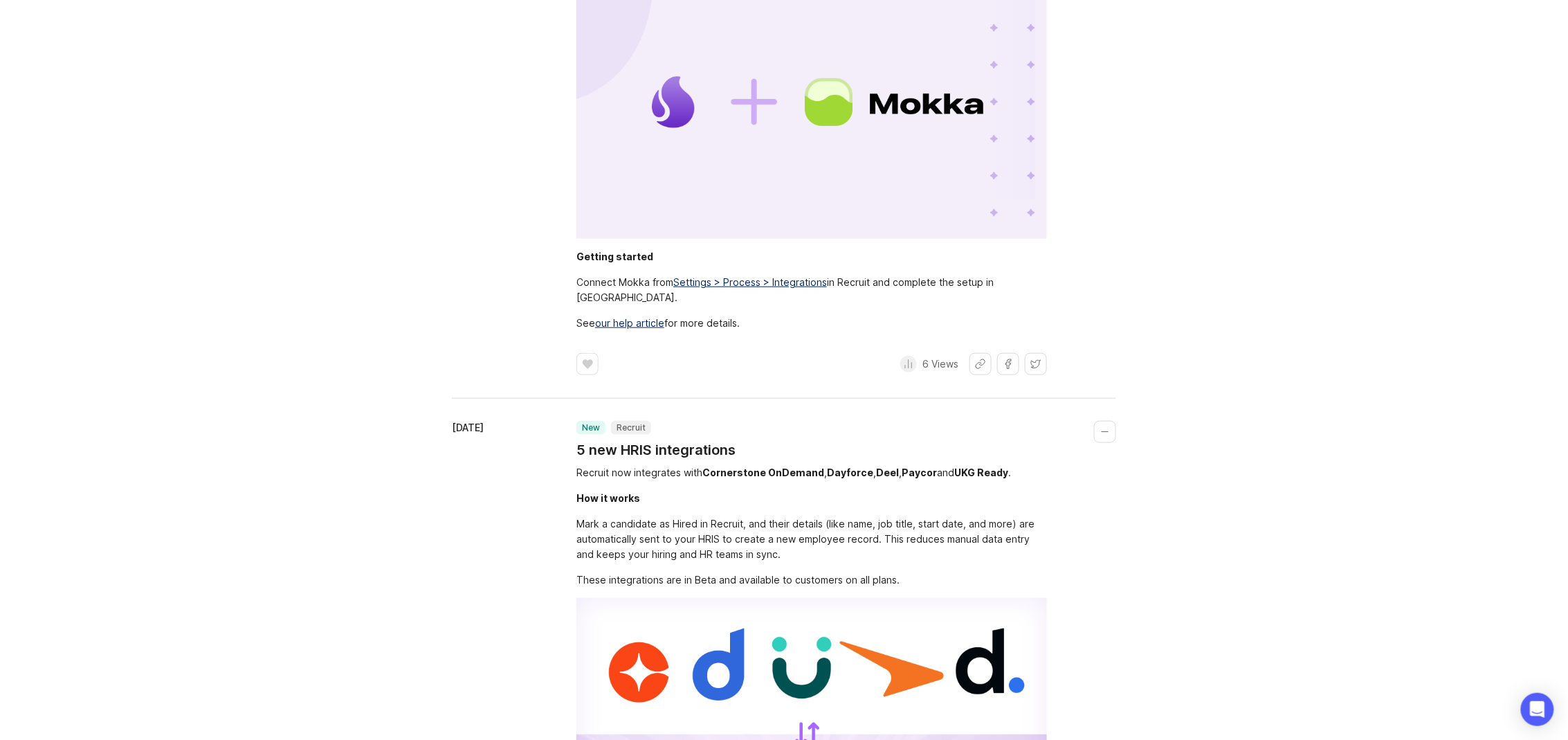
click at [620, 317] on link "our help article" at bounding box center [629, 323] width 69 height 12
click at [807, 276] on link "Settings > Process > Integrations" at bounding box center [750, 282] width 153 height 12
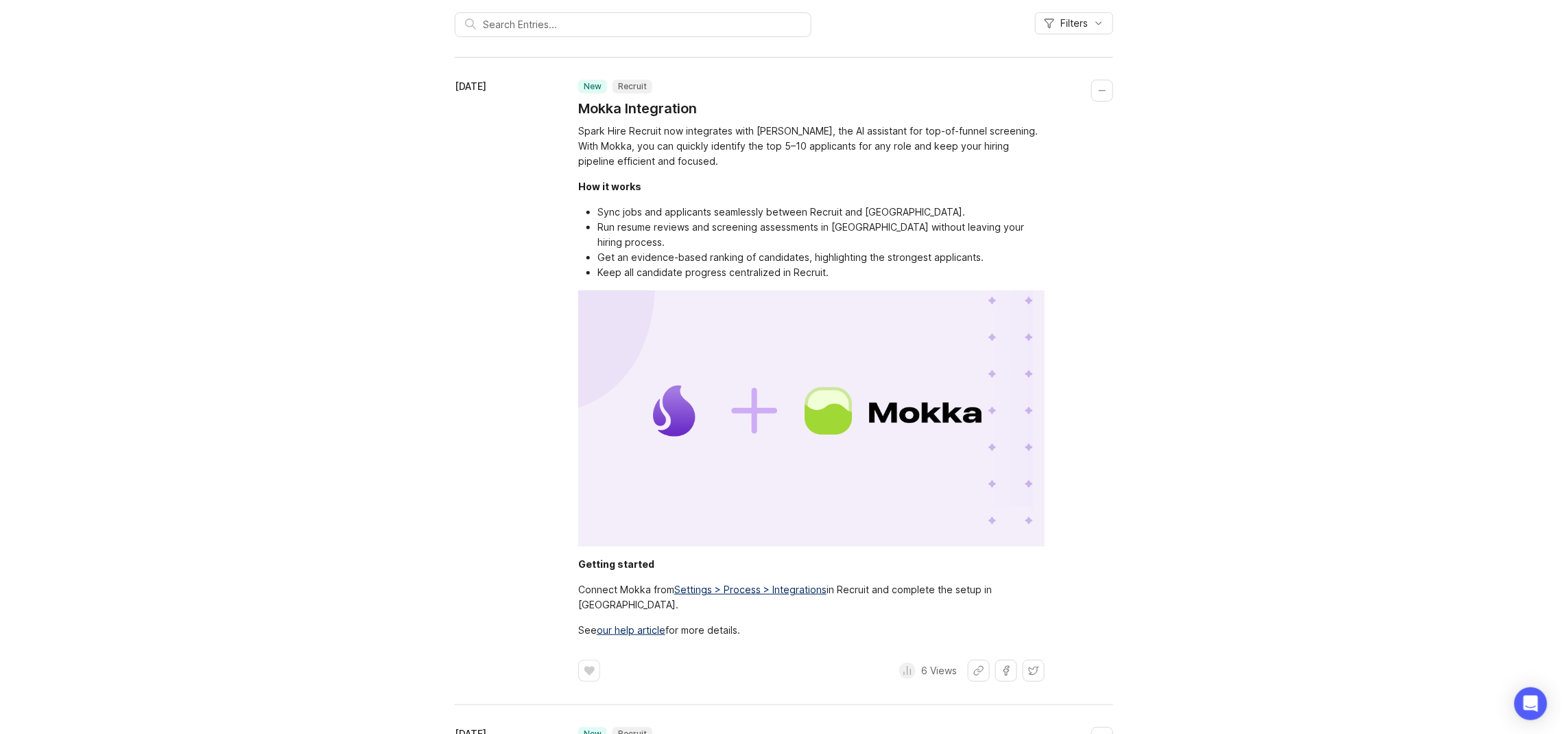
scroll to position [0, 0]
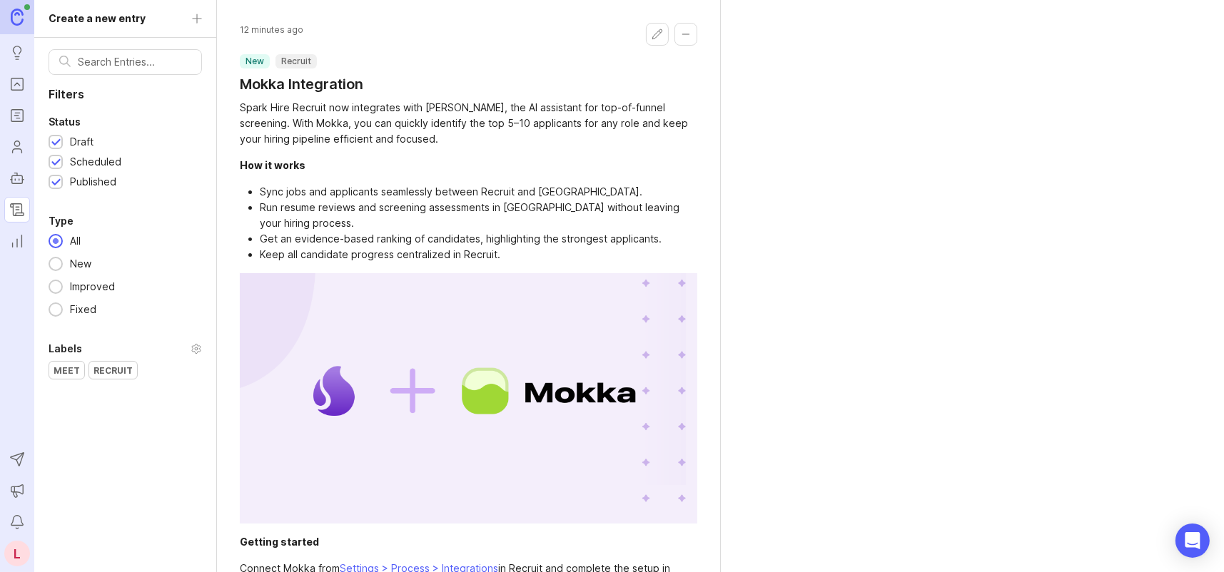
click at [11, 121] on rect "Roadmaps" at bounding box center [17, 116] width 12 height 12
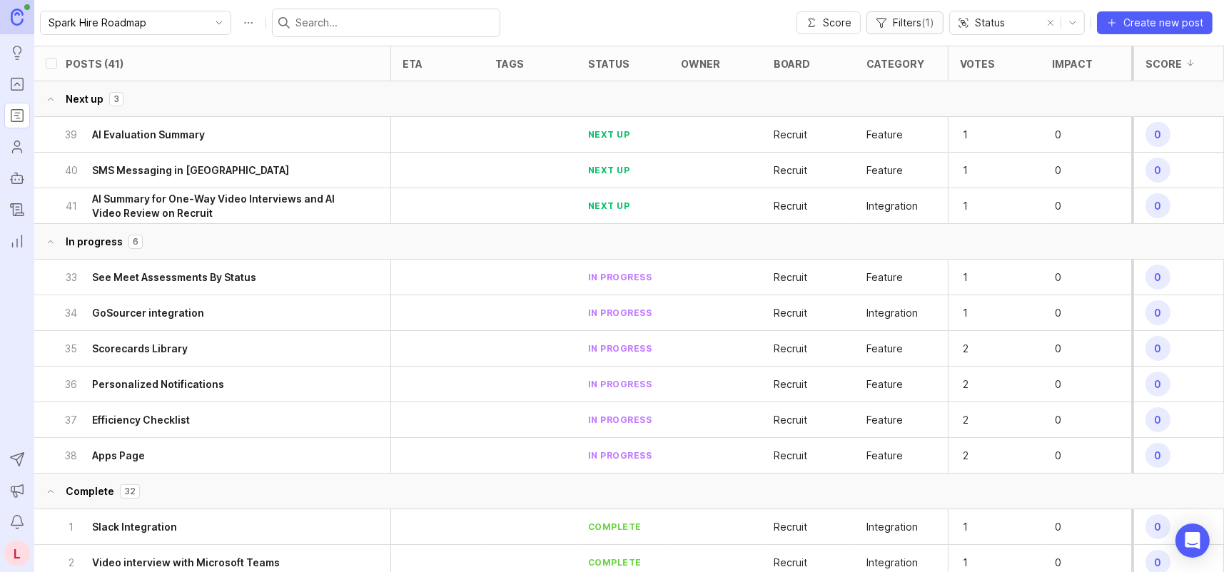
click at [909, 25] on span "Filters ( 1 )" at bounding box center [913, 23] width 41 height 14
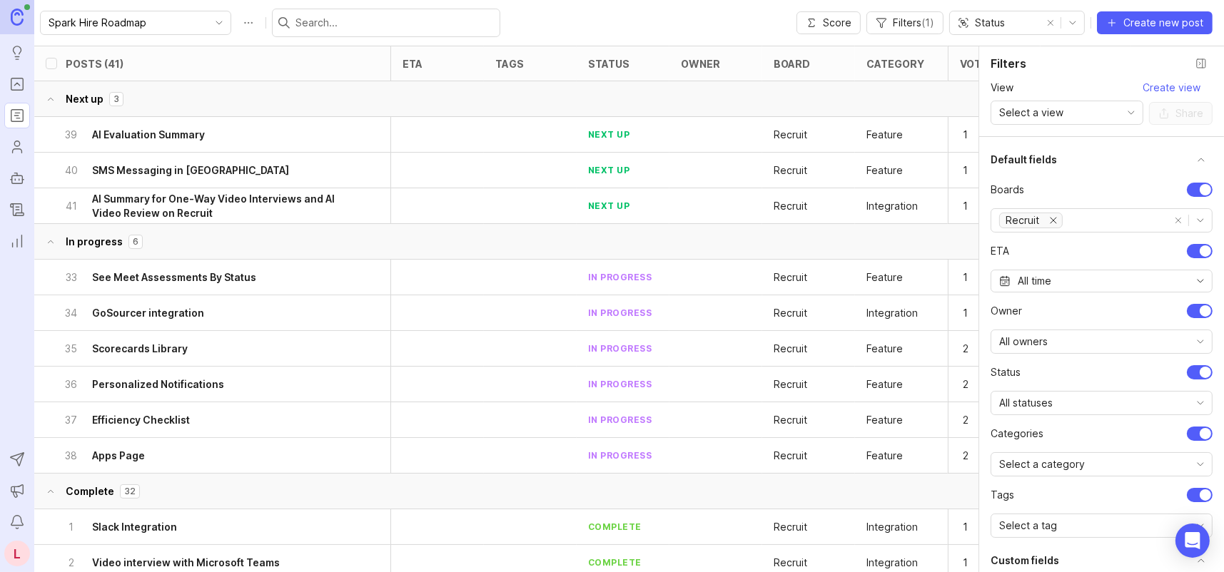
click at [1054, 221] on icon "remove Recruit" at bounding box center [1053, 220] width 11 height 11
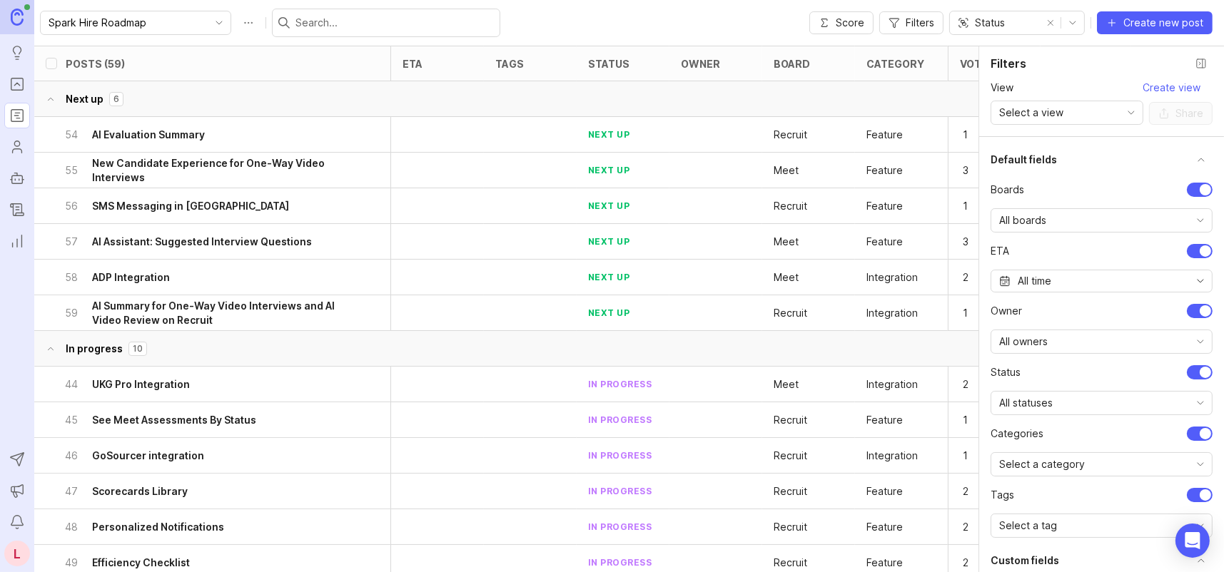
click at [1148, 213] on div "All boards" at bounding box center [1090, 220] width 198 height 23
click at [1086, 318] on span "For Review (Recruit)" at bounding box center [1048, 318] width 97 height 16
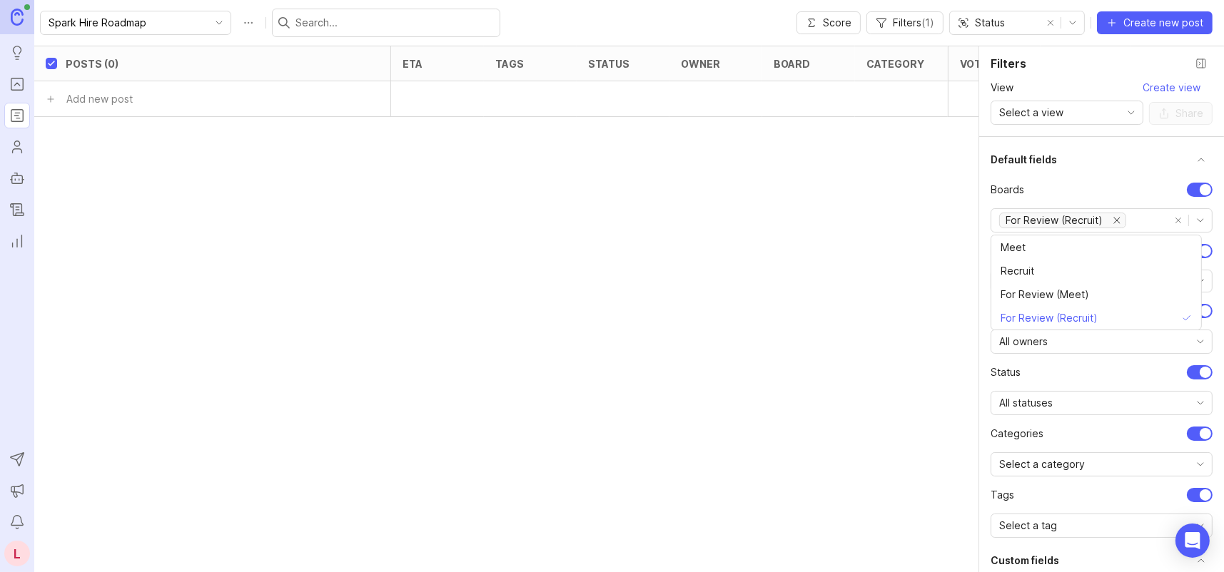
click at [930, 193] on div "Posts (0) eta tags status owner board category Votes Impact Effort Score Add ne…" at bounding box center [676, 252] width 1284 height 412
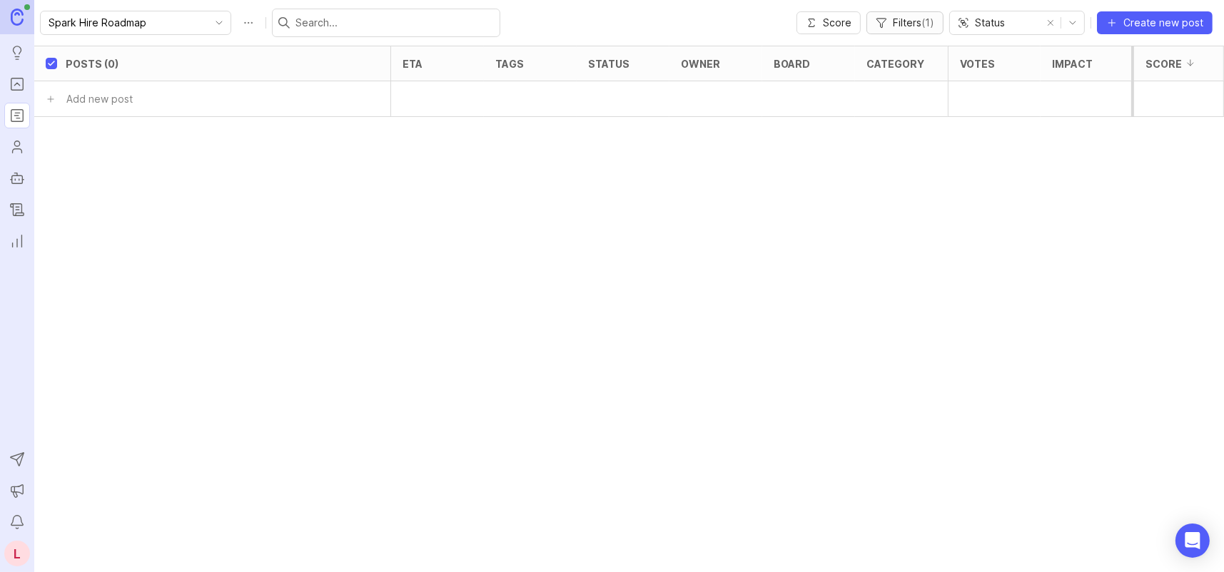
click at [922, 27] on span "Filters ( 1 )" at bounding box center [913, 23] width 41 height 14
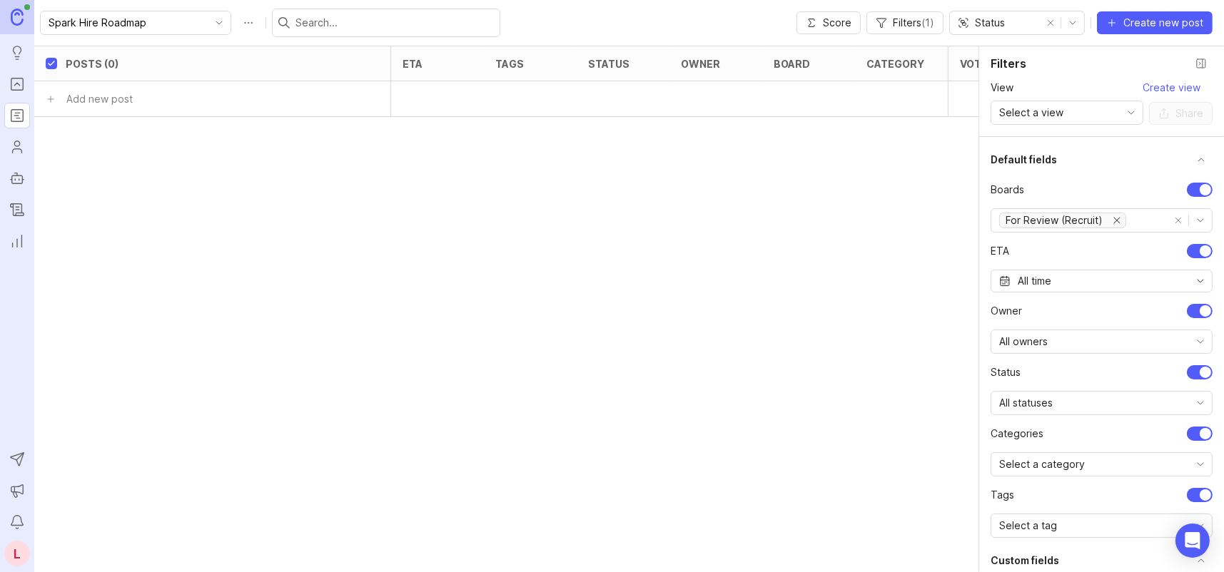
click at [1168, 219] on button "remove all options" at bounding box center [1178, 221] width 20 height 20
checkbox input "false"
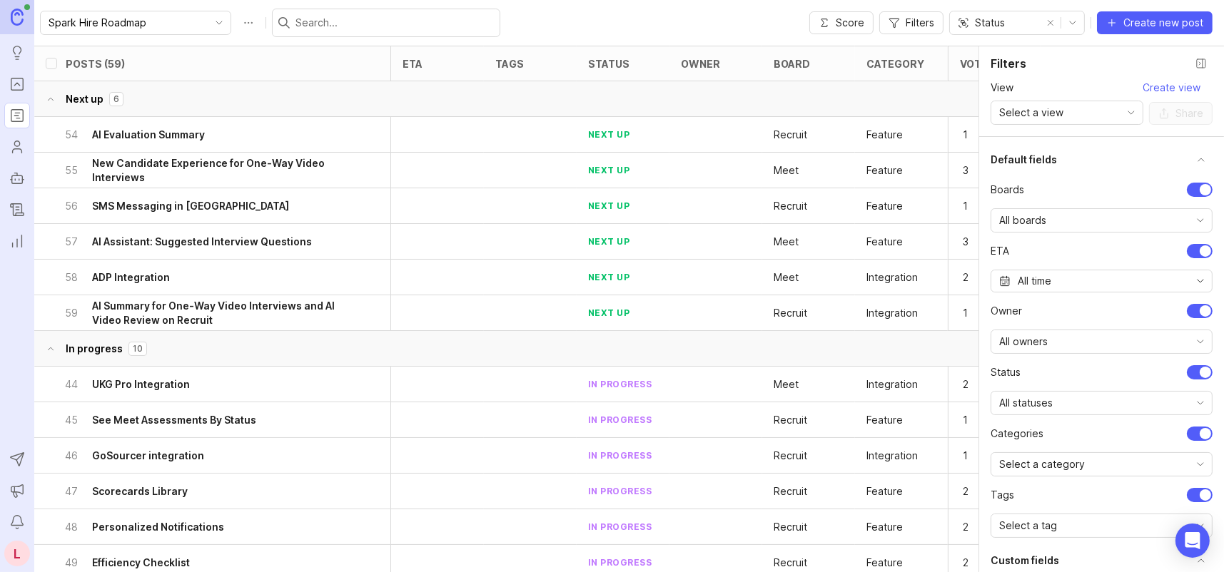
click at [1130, 214] on div "All boards" at bounding box center [1090, 220] width 198 height 23
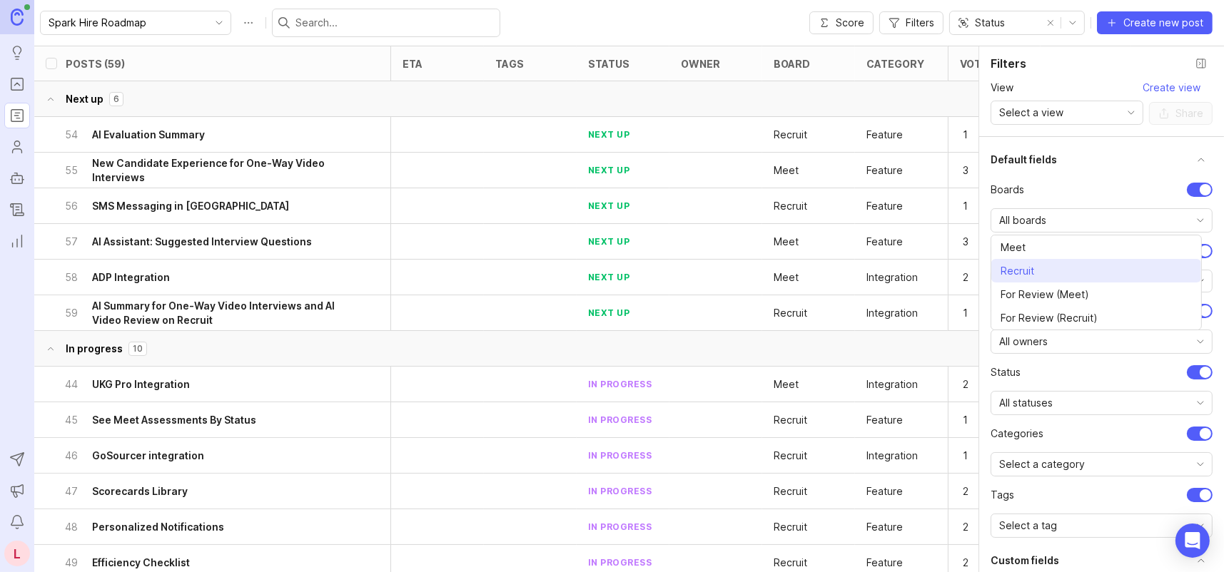
click at [1053, 270] on li "Recruit" at bounding box center [1096, 271] width 210 height 24
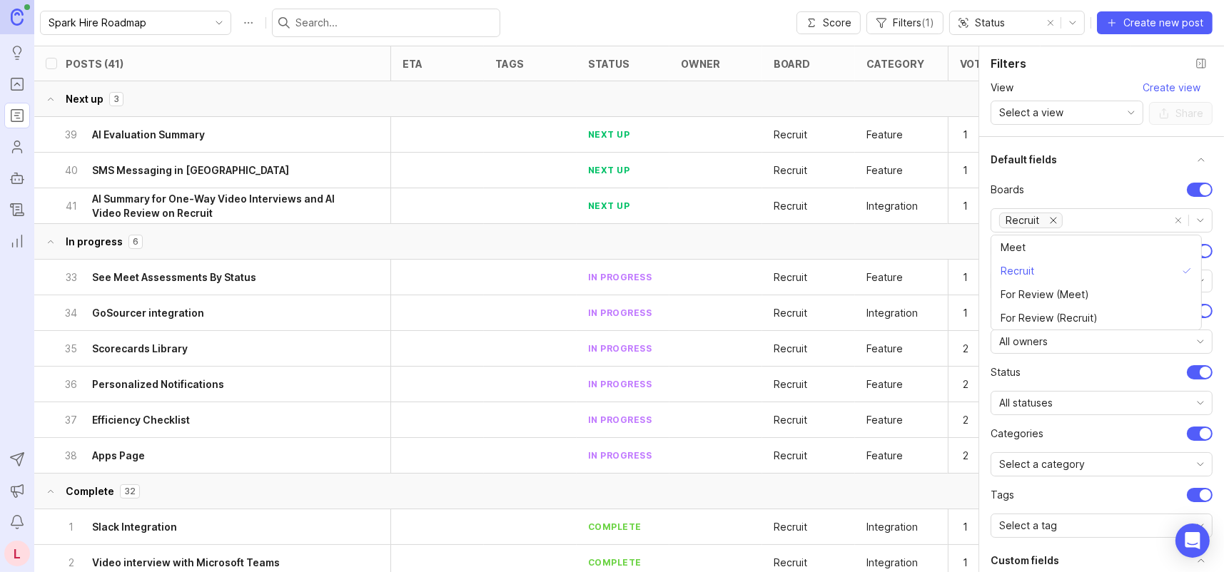
click at [715, 29] on div "Spark Hire Roadmap Score Filters ( 1 ) Status Create new post" at bounding box center [629, 23] width 1190 height 46
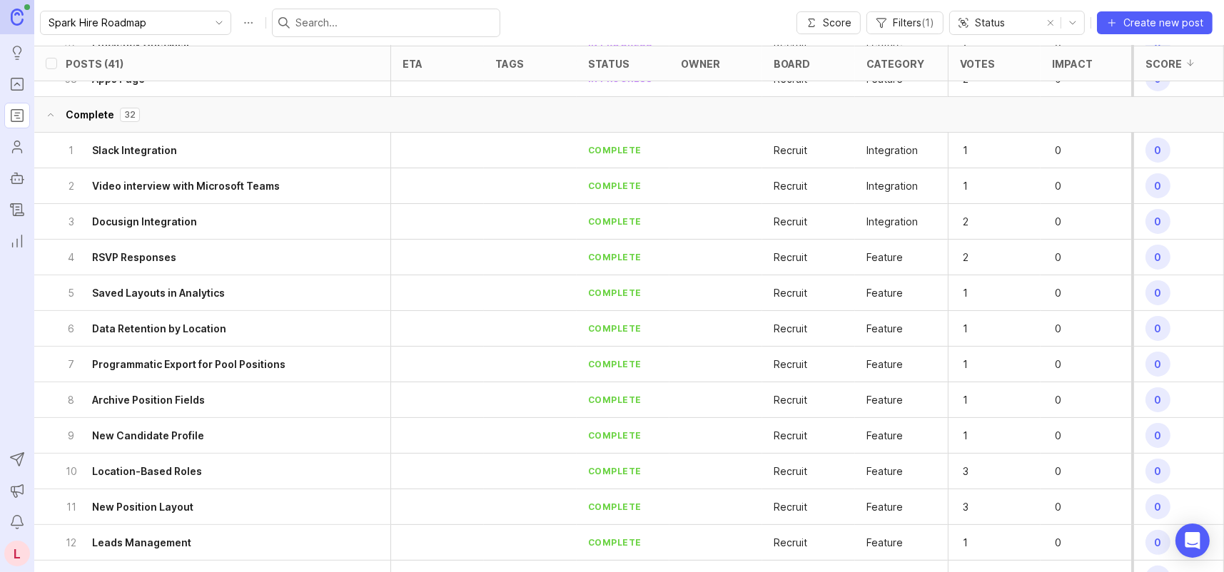
scroll to position [126, 0]
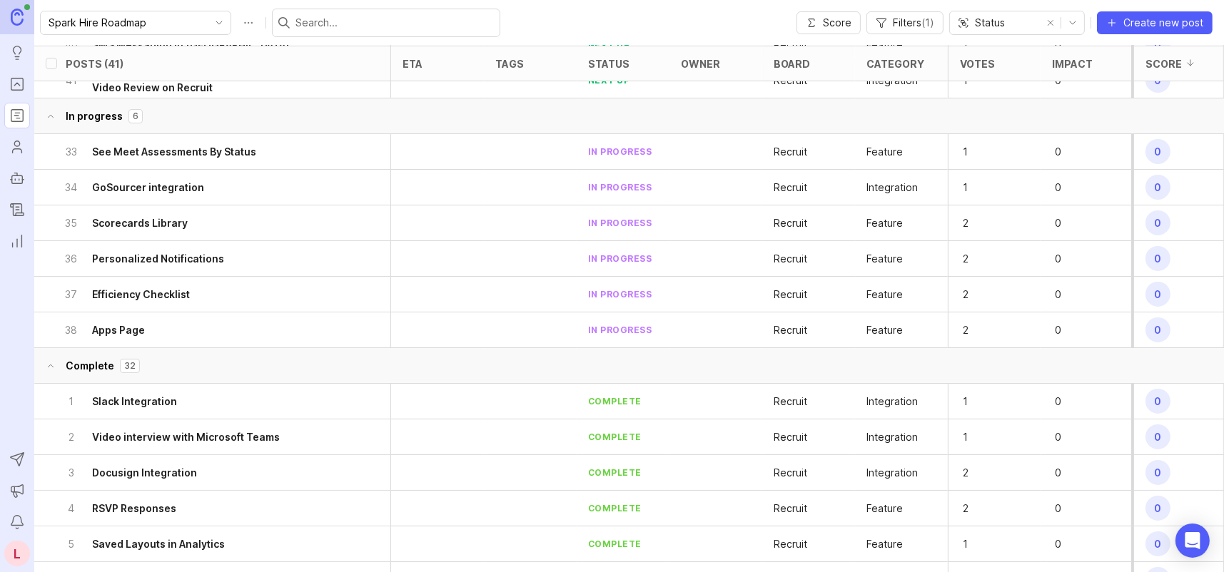
click at [53, 364] on icon at bounding box center [51, 366] width 10 height 17
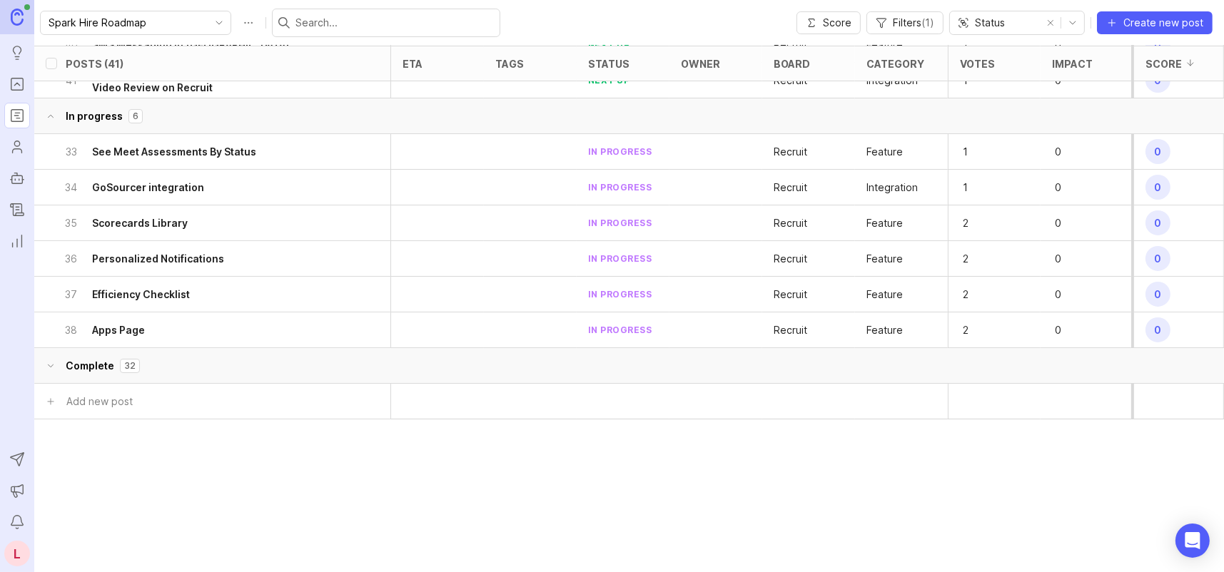
click at [53, 365] on icon at bounding box center [51, 366] width 5 height 3
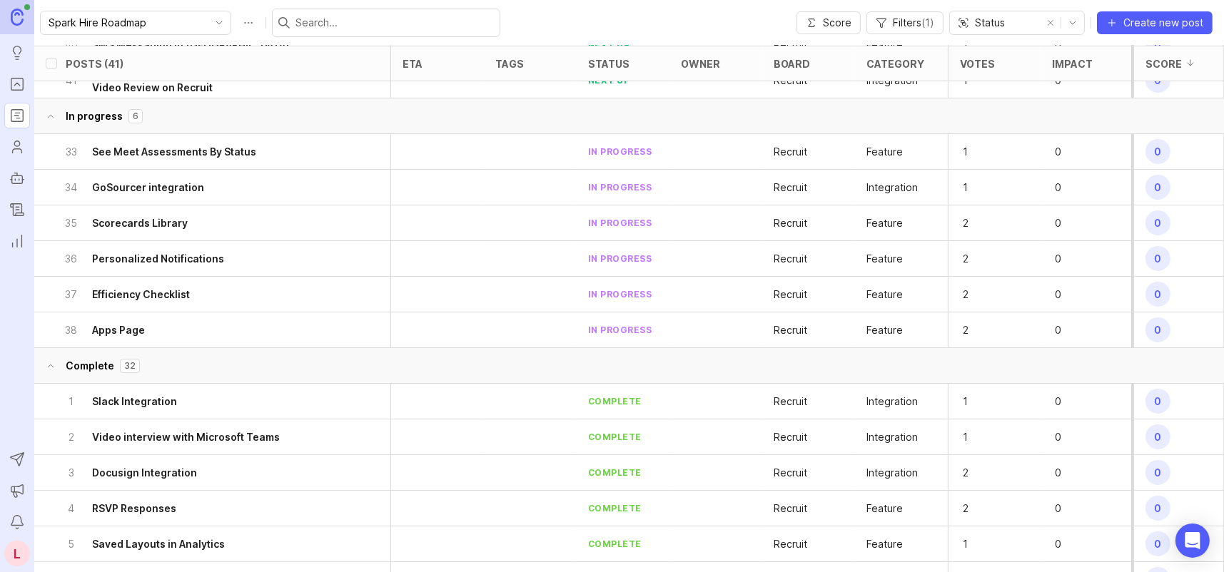
click at [128, 365] on p "32" at bounding box center [129, 365] width 11 height 11
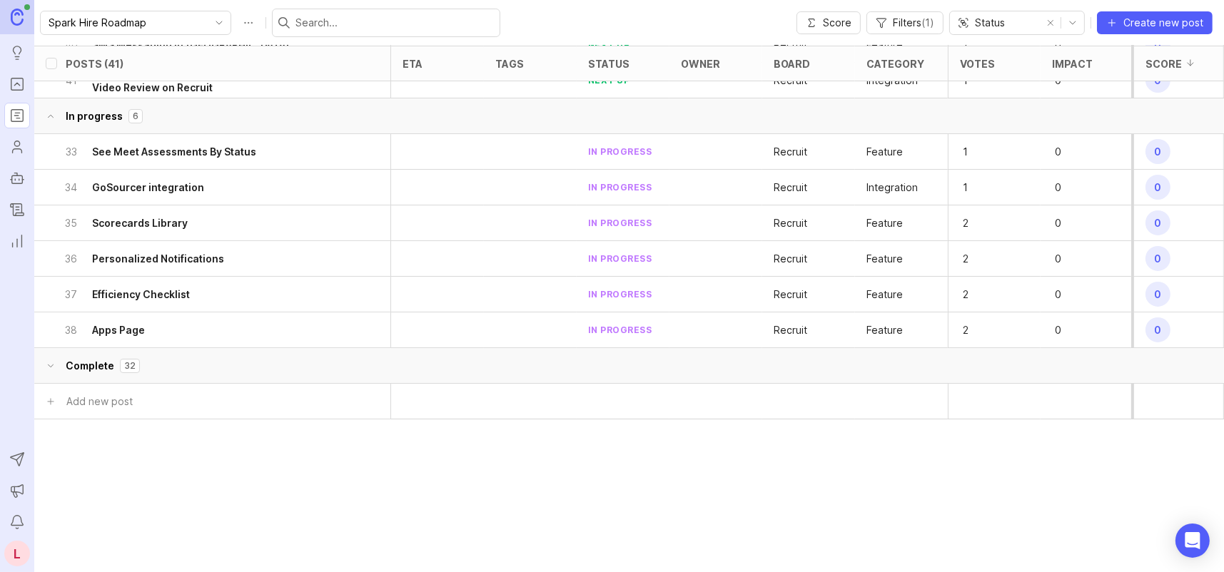
click at [128, 365] on p "32" at bounding box center [129, 365] width 11 height 11
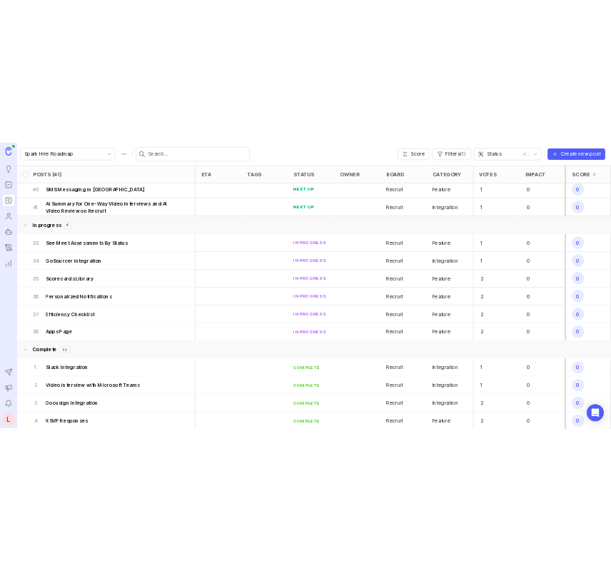
scroll to position [0, 0]
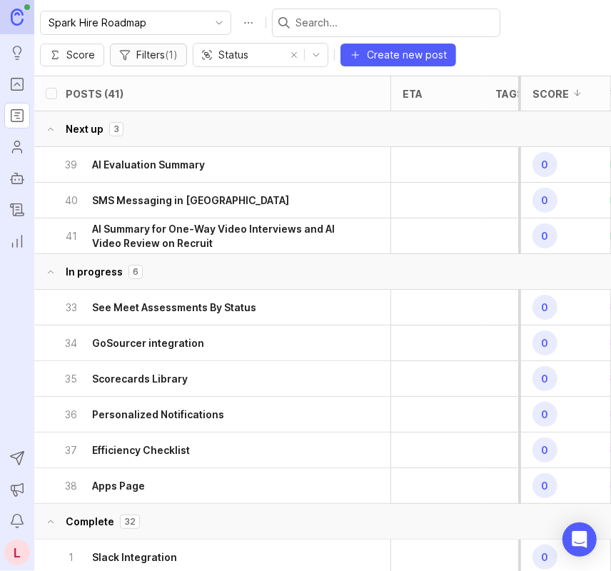
click at [157, 51] on span "Filters ( 1 )" at bounding box center [156, 55] width 41 height 14
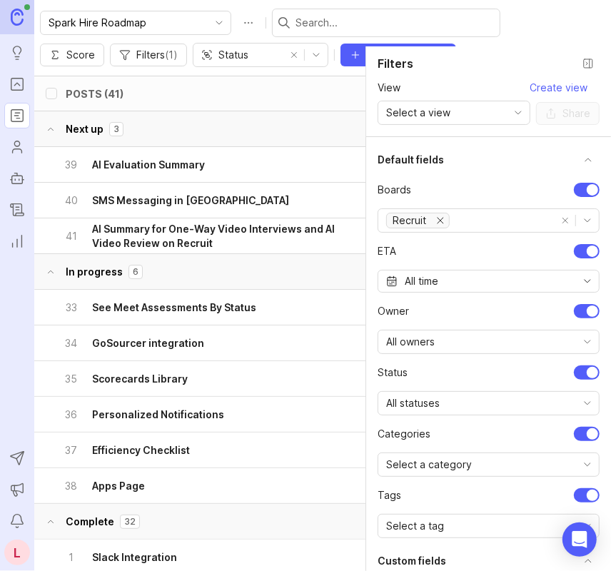
click at [311, 25] on input "text" at bounding box center [394, 23] width 198 height 16
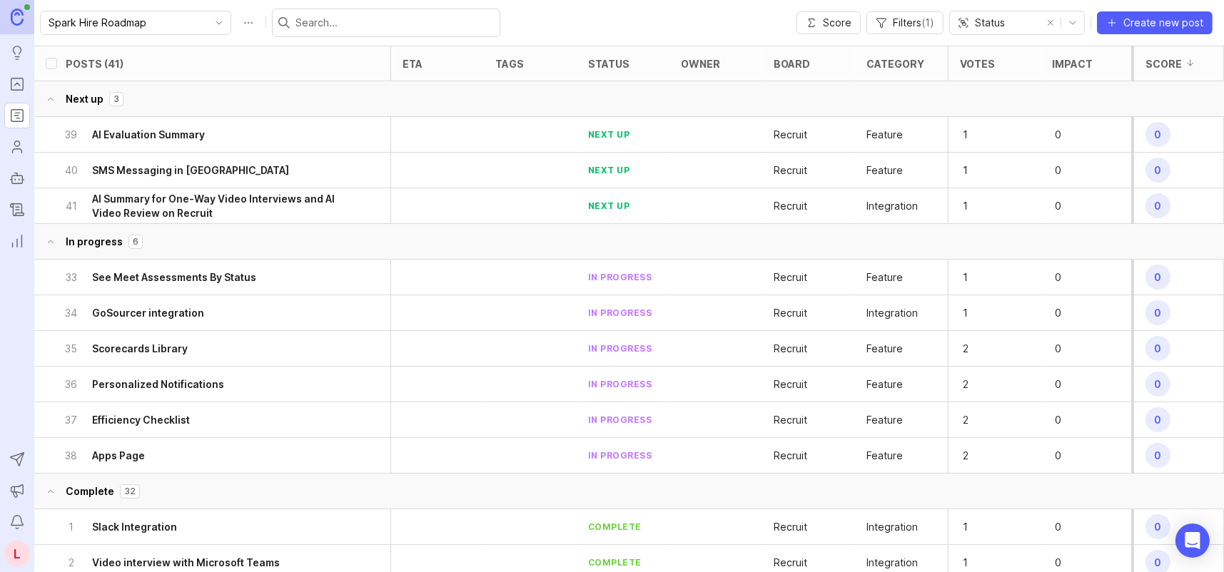
click at [176, 136] on h6 "AI Evaluation Summary" at bounding box center [148, 135] width 113 height 14
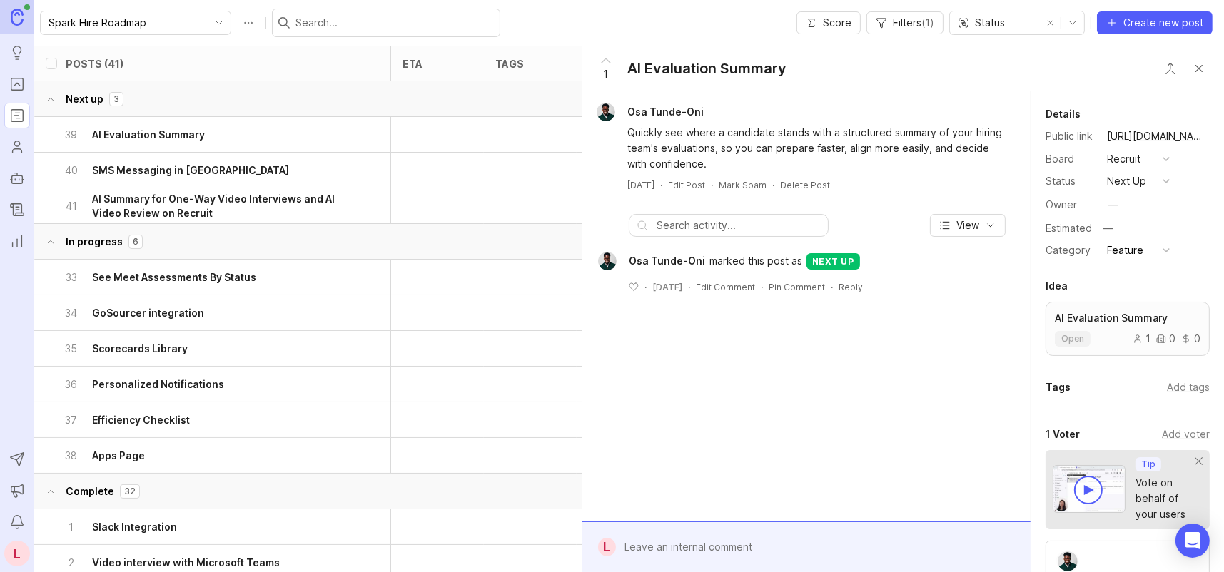
click at [1149, 181] on button "next up" at bounding box center [1138, 181] width 71 height 19
click at [1140, 308] on div "in progress" at bounding box center [1142, 312] width 64 height 12
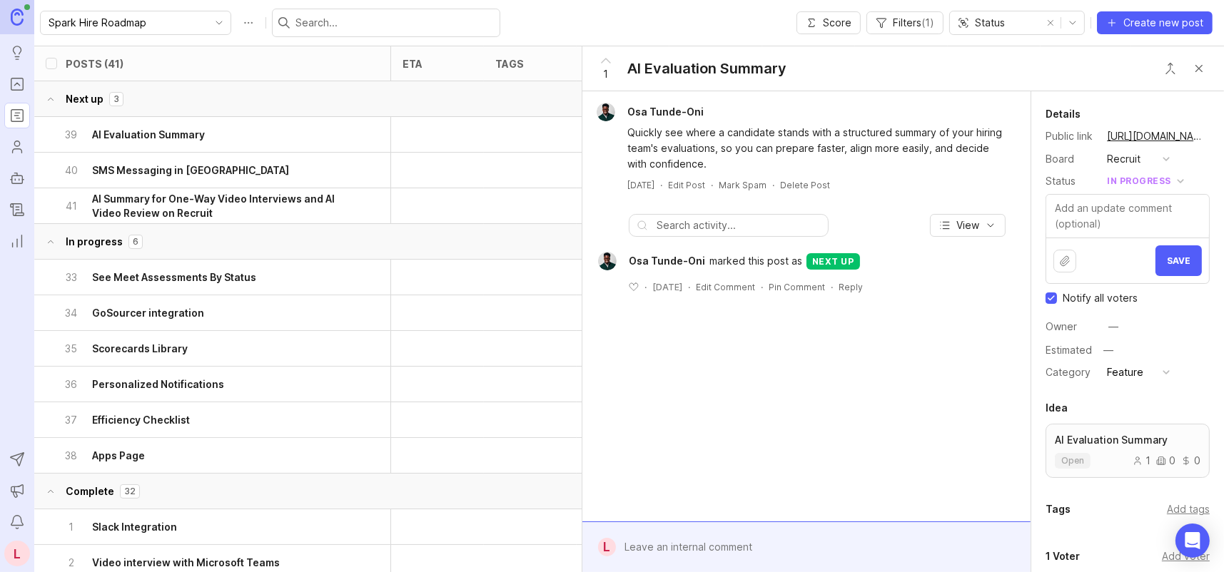
click at [1179, 260] on span "Save" at bounding box center [1179, 260] width 24 height 11
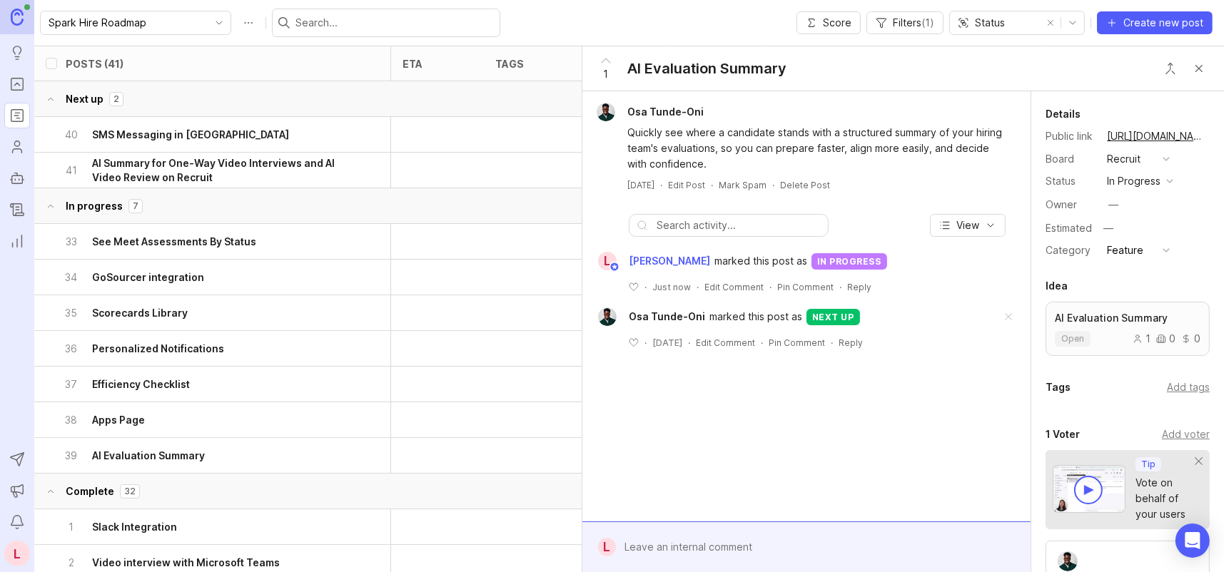
click at [1195, 69] on button "Close button" at bounding box center [1199, 68] width 29 height 29
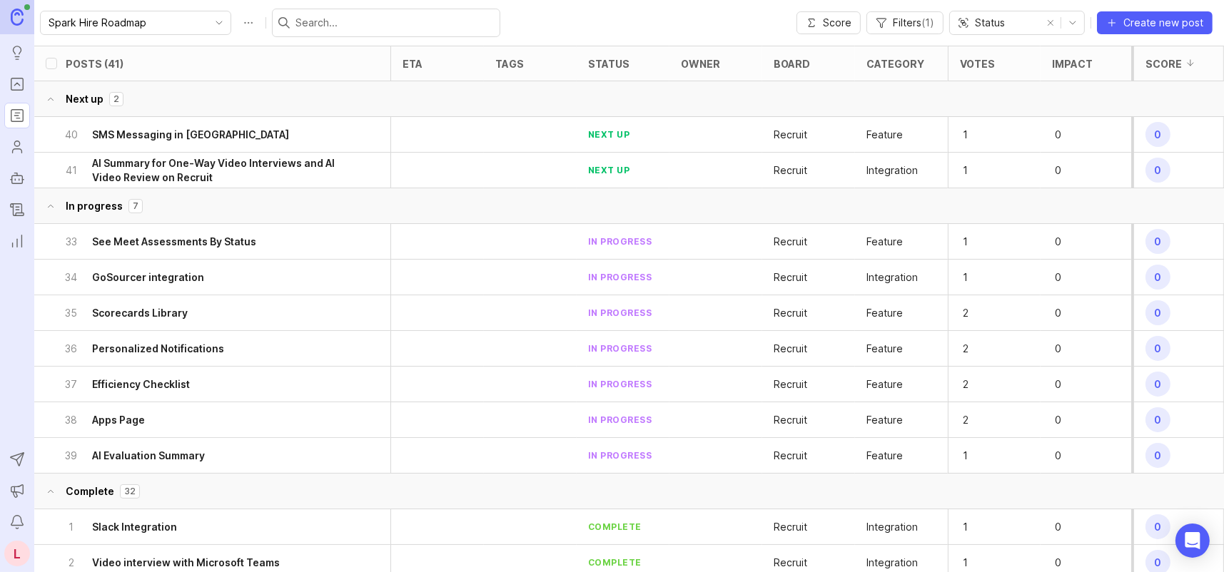
click at [178, 239] on h6 "See Meet Assessments By Status" at bounding box center [174, 242] width 164 height 14
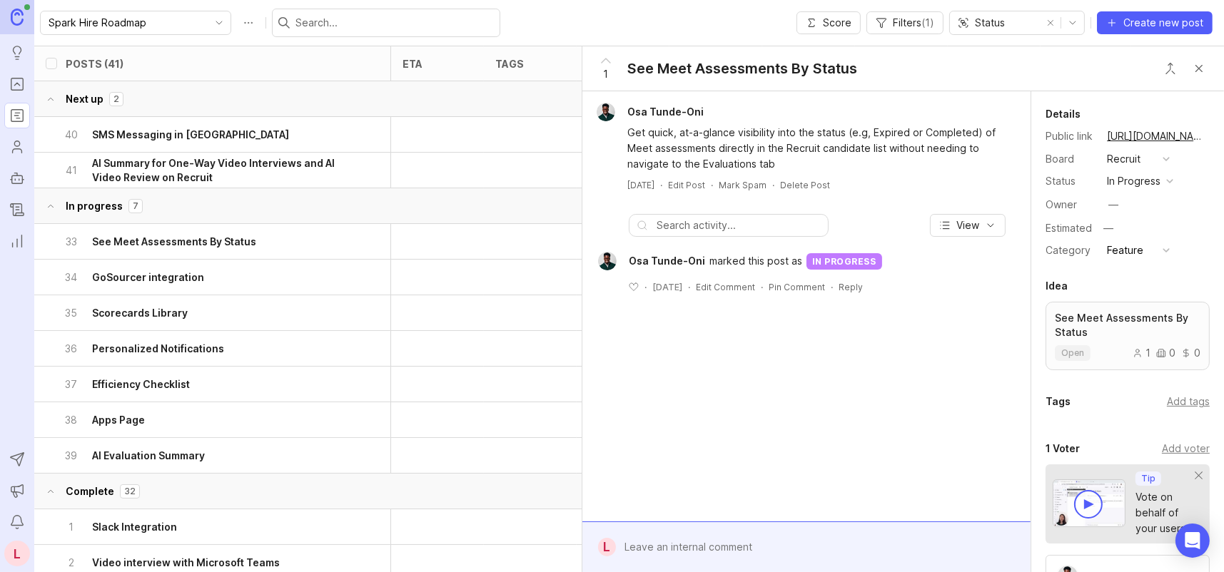
click at [166, 310] on h6 "Scorecards Library" at bounding box center [140, 313] width 96 height 14
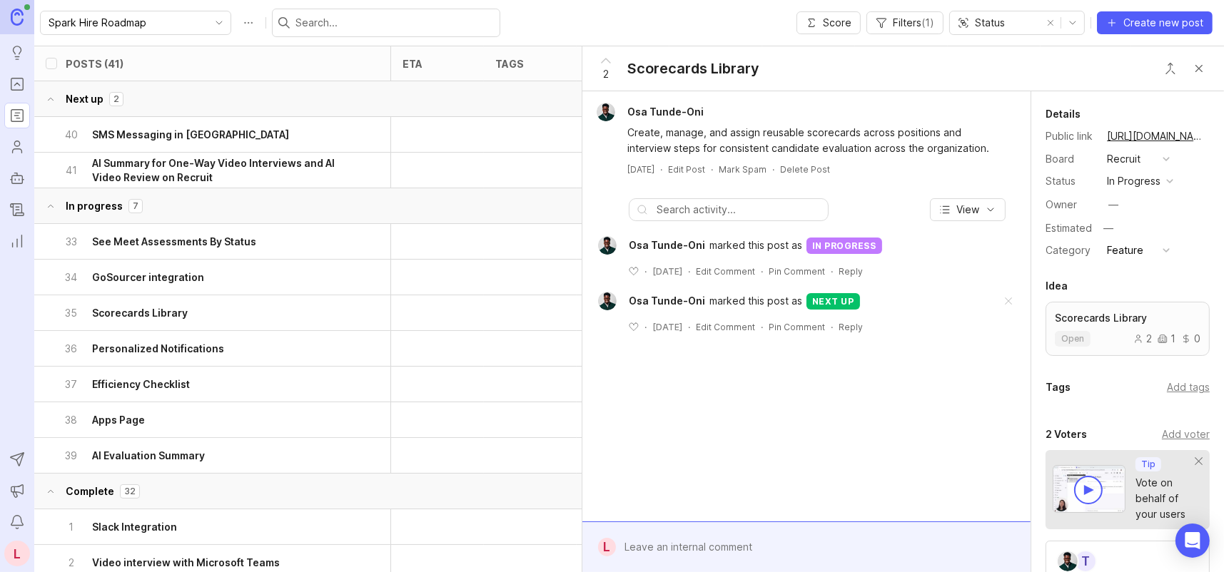
click at [168, 343] on h6 "Personalized Notifications" at bounding box center [158, 349] width 132 height 14
click at [1202, 68] on button "Close button" at bounding box center [1199, 68] width 29 height 29
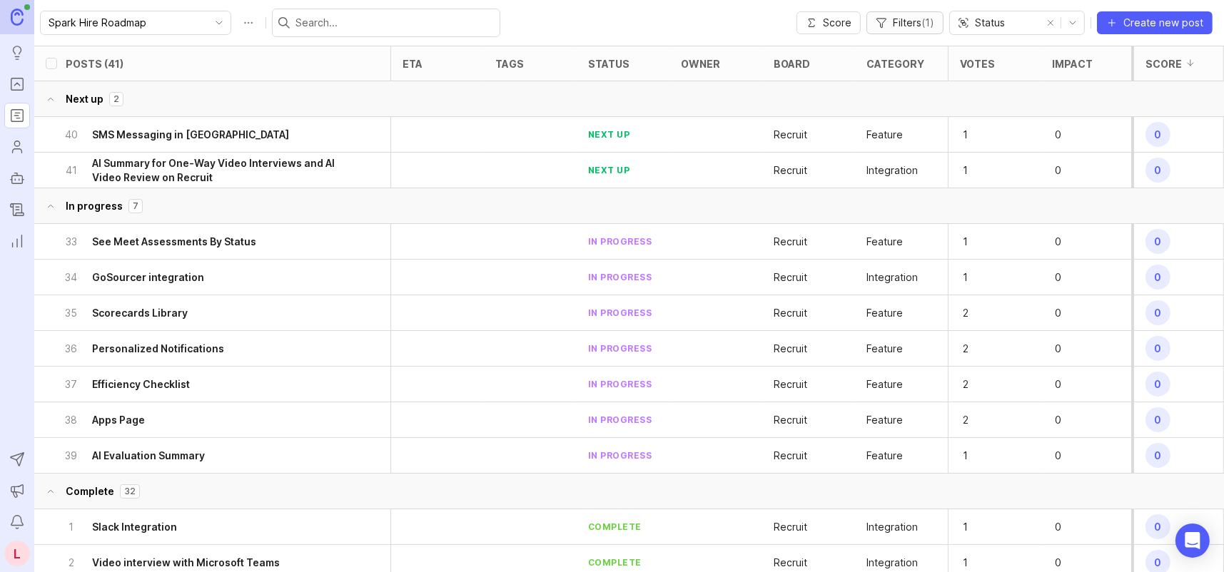
click at [913, 24] on span "Filters ( 1 )" at bounding box center [913, 23] width 41 height 14
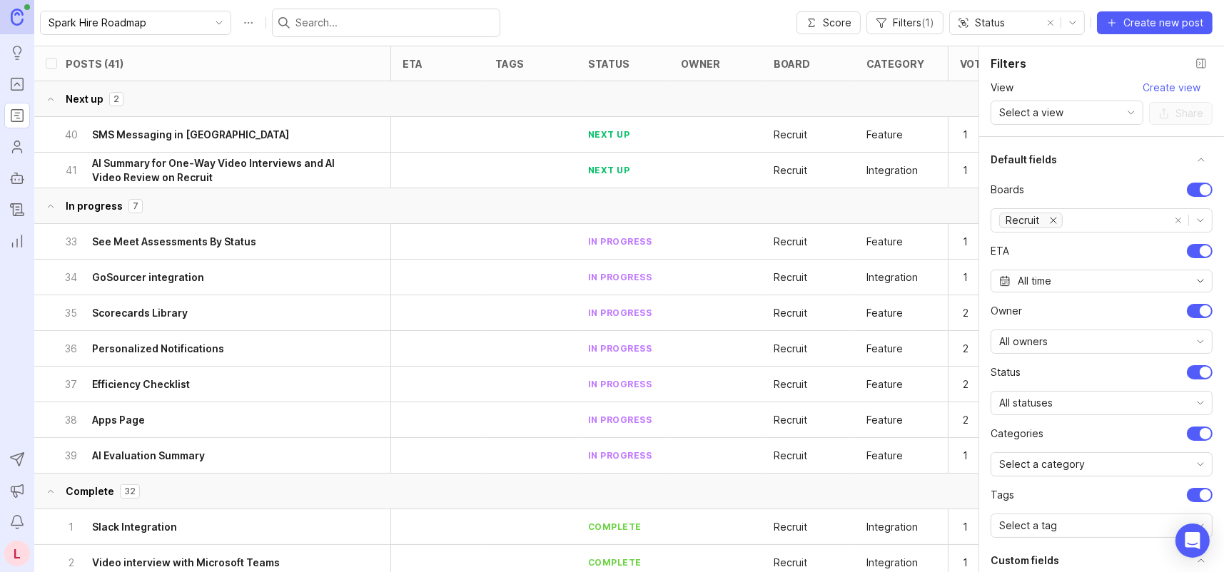
click at [1055, 218] on icon "remove Recruit" at bounding box center [1053, 220] width 11 height 11
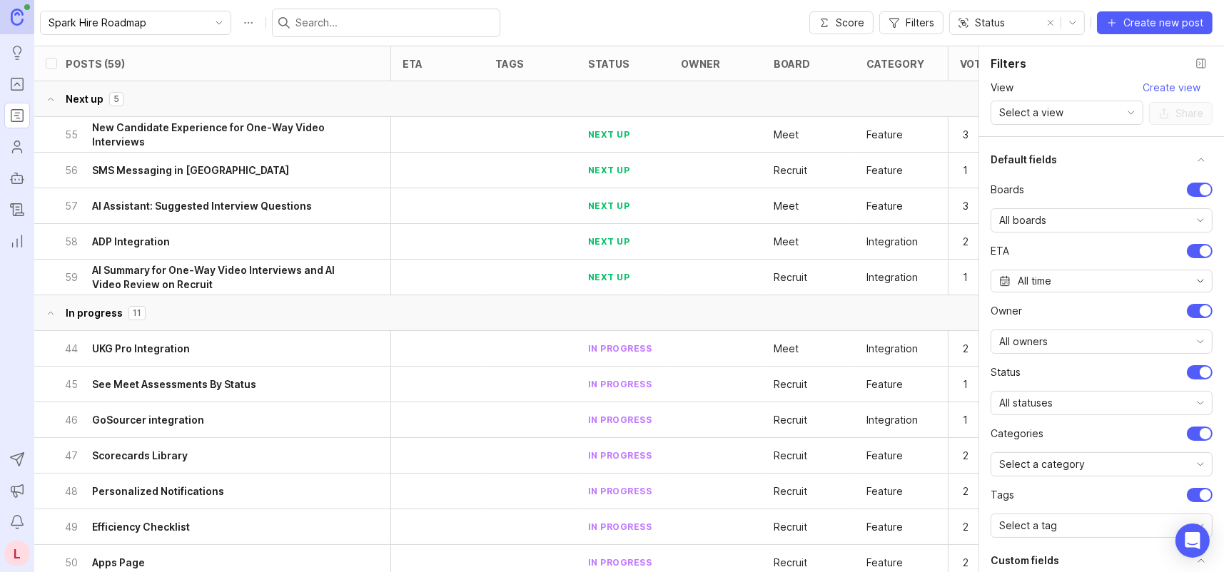
click at [1177, 223] on div "All boards" at bounding box center [1090, 220] width 198 height 23
click at [1060, 294] on span "For Review (Meet)" at bounding box center [1044, 295] width 88 height 16
checkbox input "true"
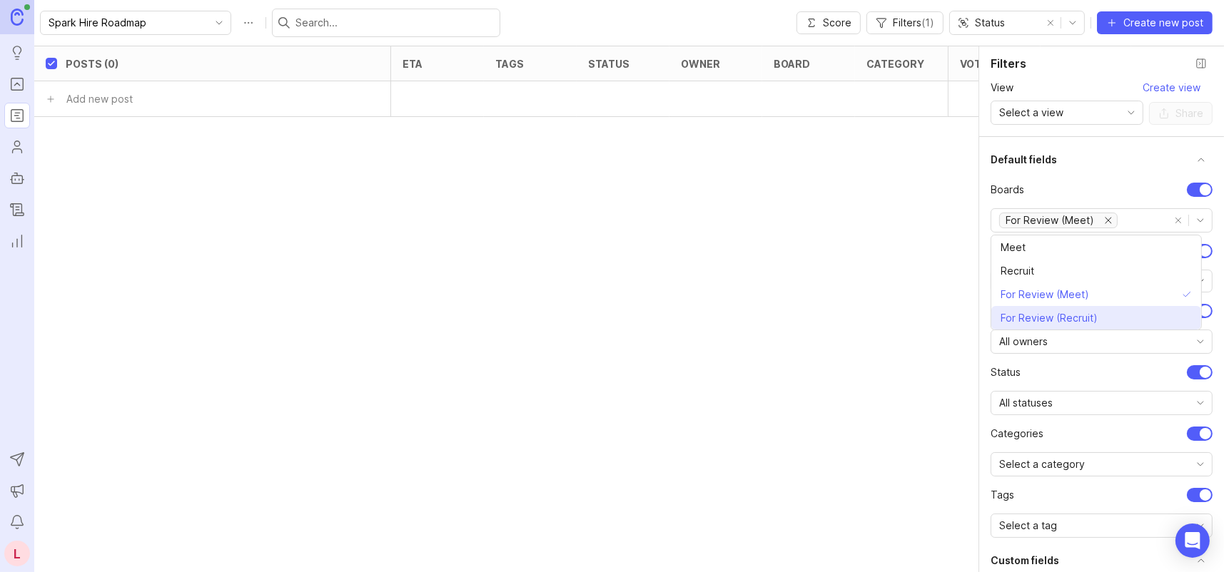
click at [1076, 312] on span "For Review (Recruit)" at bounding box center [1048, 318] width 97 height 16
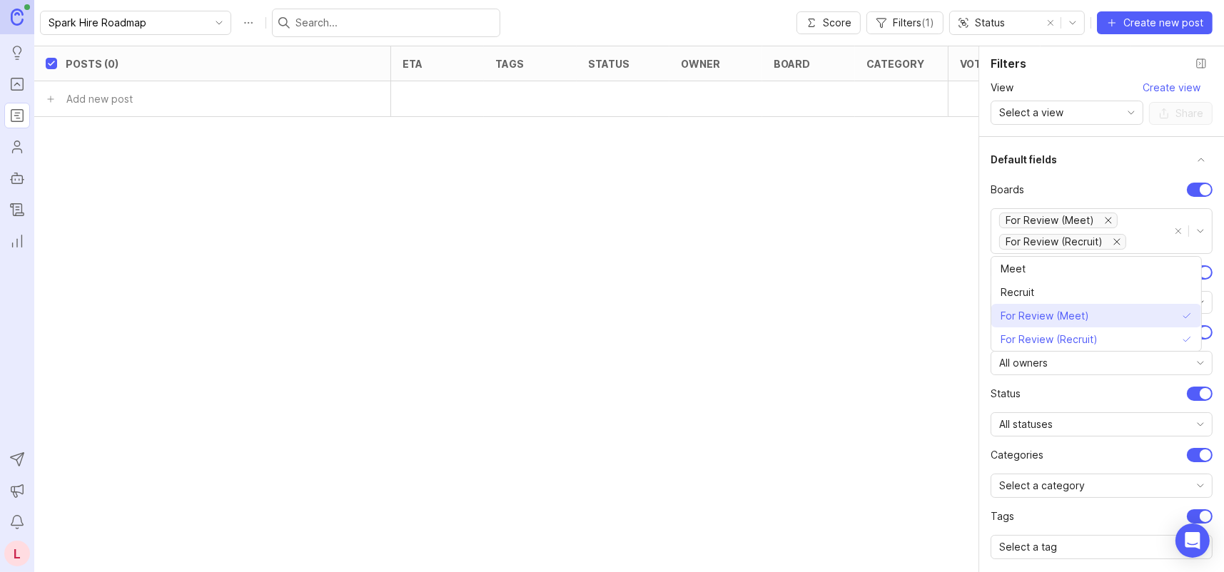
click at [1075, 314] on span "For Review (Meet)" at bounding box center [1044, 316] width 88 height 16
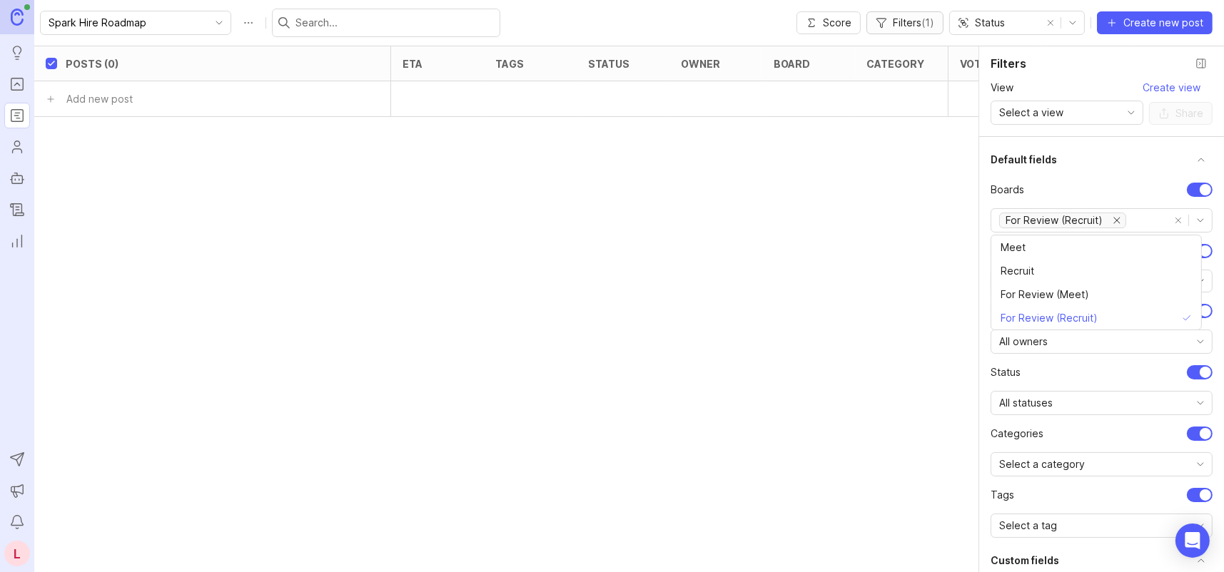
click at [898, 22] on span "Filters ( 1 )" at bounding box center [913, 23] width 41 height 14
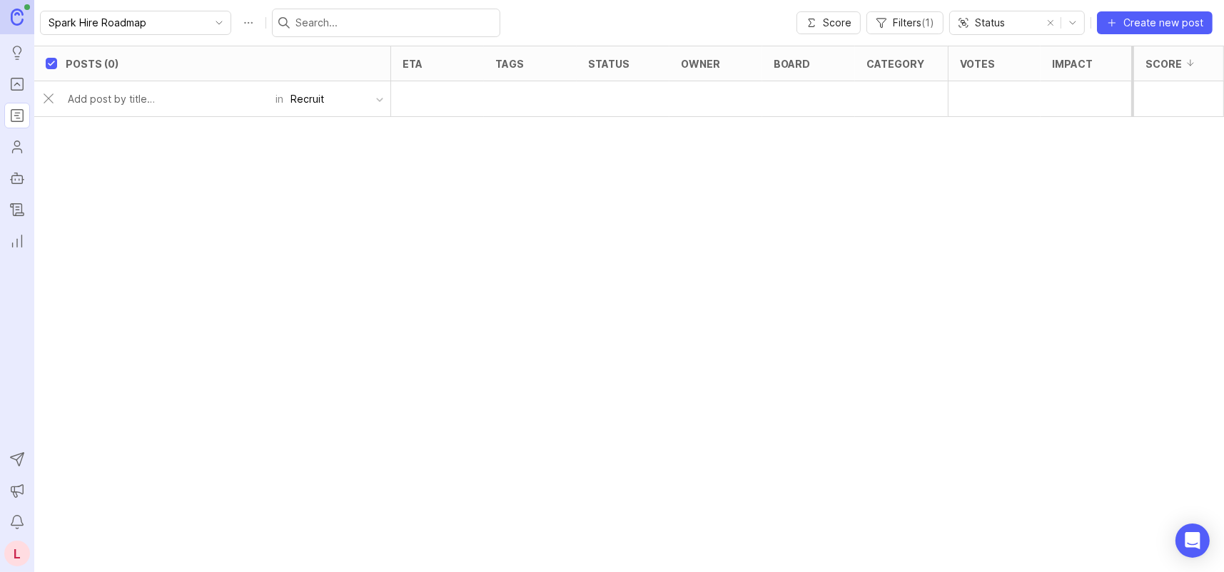
click at [98, 99] on input "text" at bounding box center [167, 99] width 199 height 16
click at [315, 100] on div "Recruit" at bounding box center [307, 99] width 34 height 16
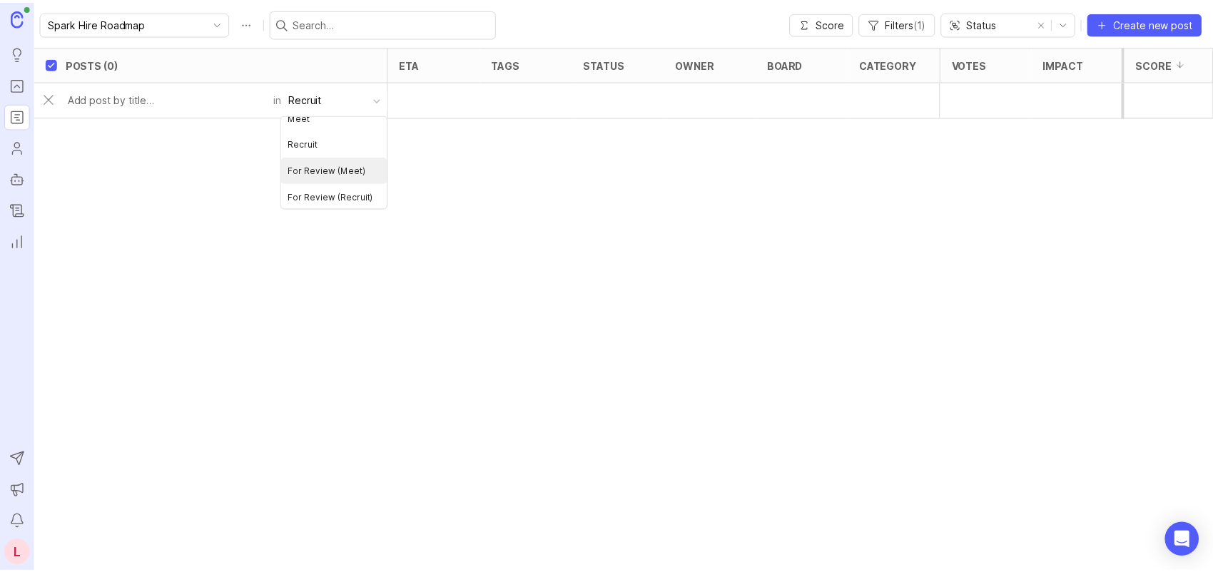
scroll to position [12, 0]
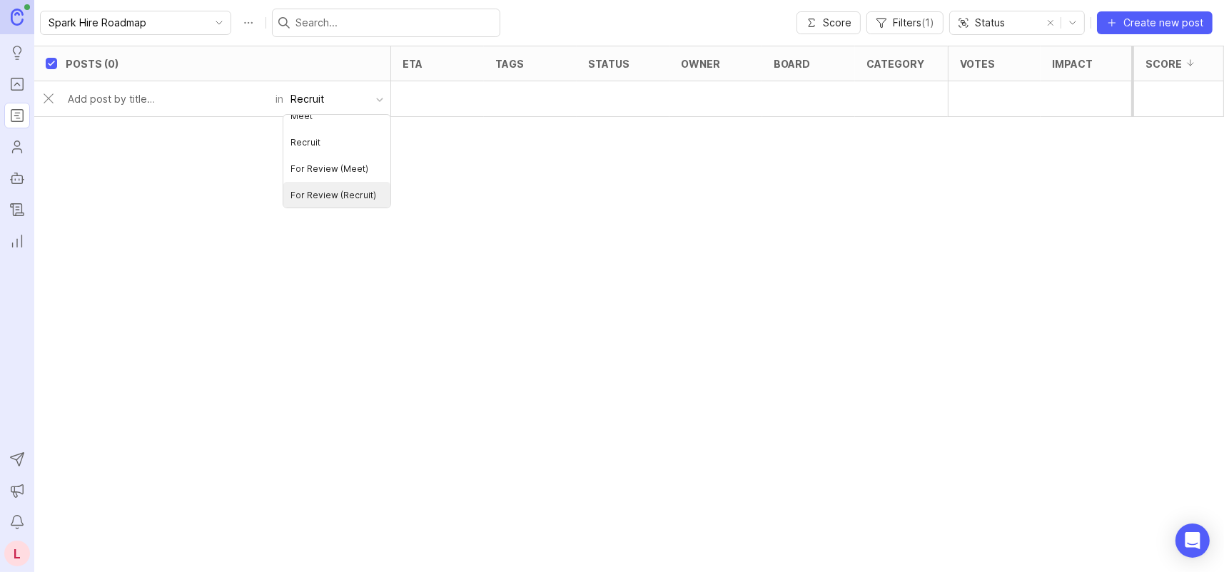
click at [500, 199] on div "Posts (0) eta tags status owner board category Votes Impact Effort Score in Rec…" at bounding box center [676, 252] width 1284 height 412
click at [1148, 24] on span "Create new post" at bounding box center [1163, 23] width 80 height 14
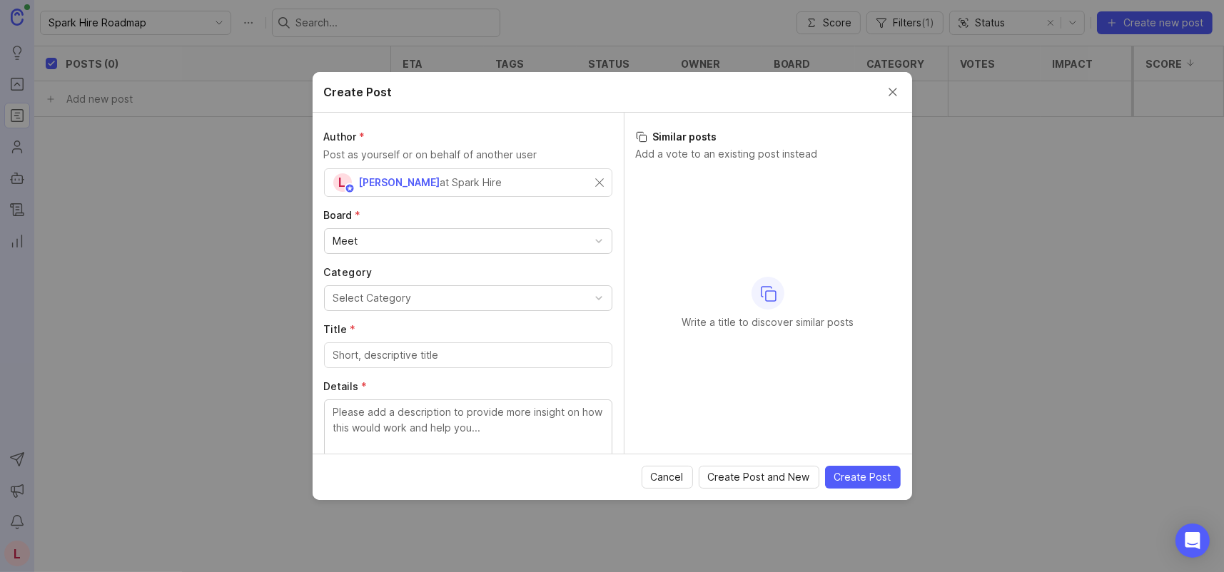
click at [420, 238] on div "Meet" at bounding box center [468, 241] width 287 height 24
click at [411, 300] on input "Title *" at bounding box center [468, 299] width 270 height 16
click at [395, 297] on input "Title *" at bounding box center [468, 299] width 270 height 16
paste input "• AI Resume Review: Enhanced Accuracy"
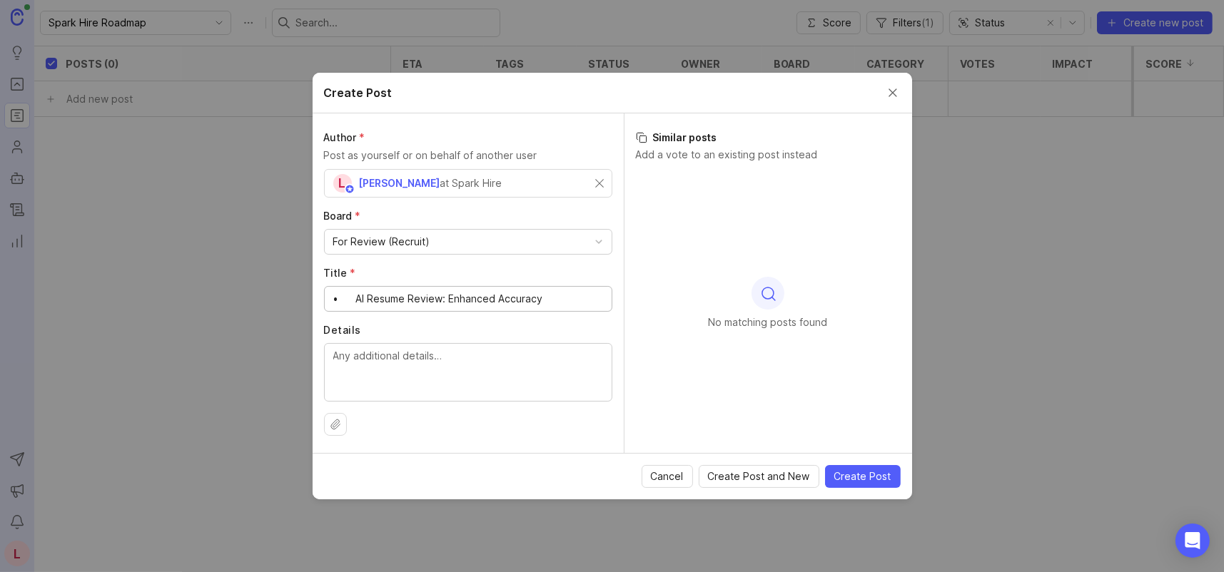
click at [357, 302] on input "• AI Resume Review: Enhanced Accuracy" at bounding box center [468, 299] width 270 height 16
type input "AI Resume Review: Enhanced Accuracy"
click at [495, 353] on textarea "Details" at bounding box center [468, 371] width 270 height 47
click at [714, 87] on div "Create Post" at bounding box center [612, 93] width 599 height 41
drag, startPoint x: 710, startPoint y: 154, endPoint x: 834, endPoint y: 159, distance: 124.3
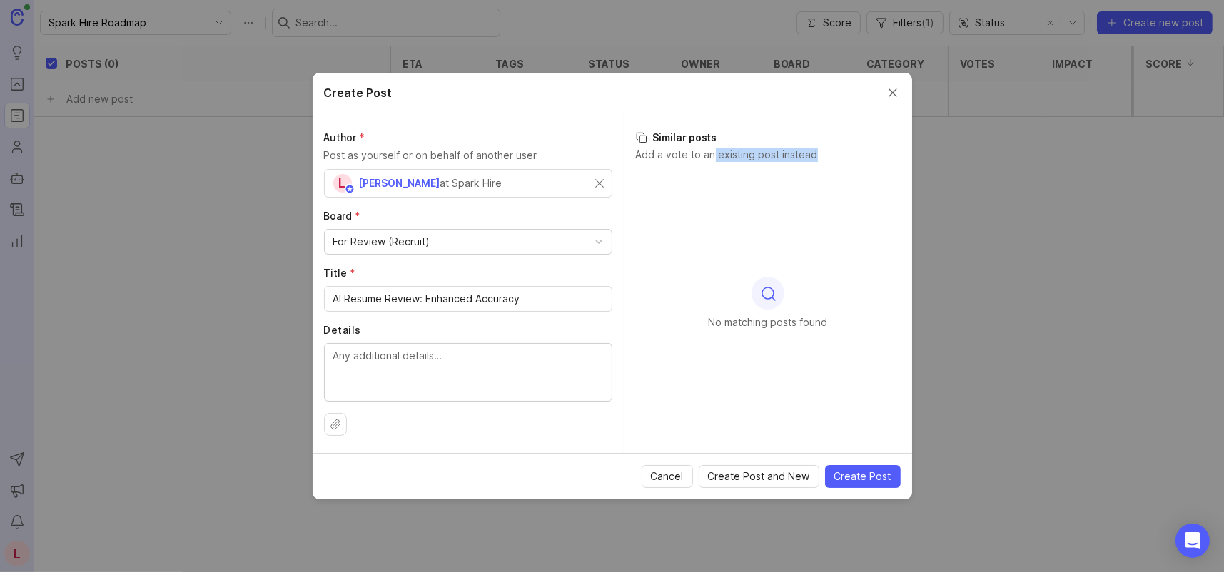
click at [834, 159] on p "Add a vote to an existing post instead" at bounding box center [768, 155] width 265 height 14
click at [408, 363] on textarea "Details" at bounding box center [468, 371] width 270 height 47
click at [669, 477] on span "Cancel" at bounding box center [667, 477] width 33 height 14
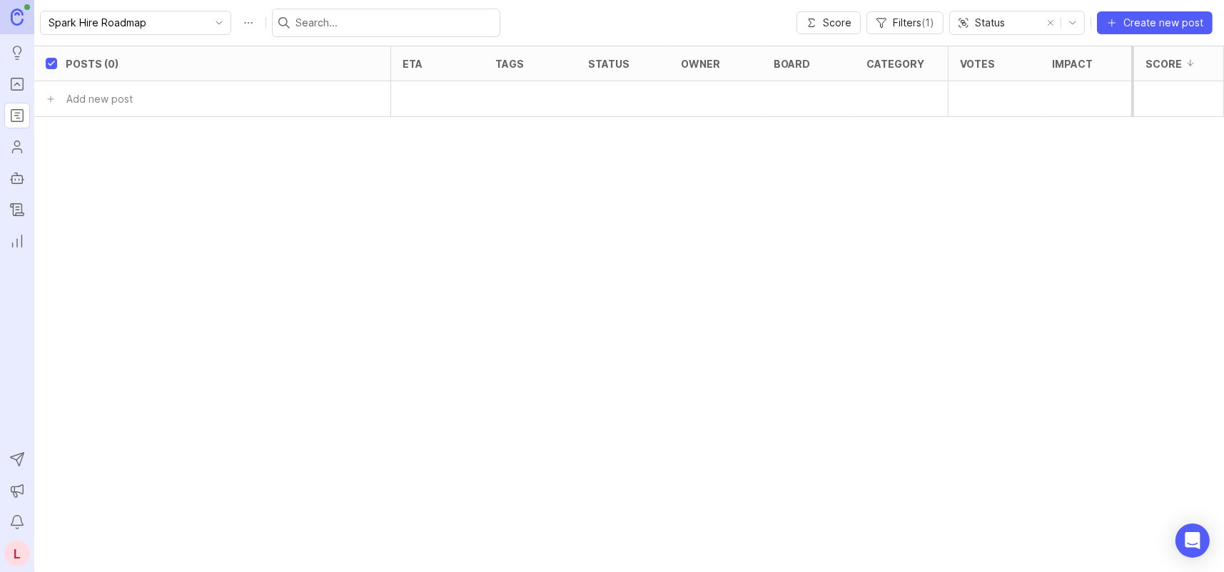
click at [23, 208] on icon "Changelog" at bounding box center [17, 209] width 16 height 17
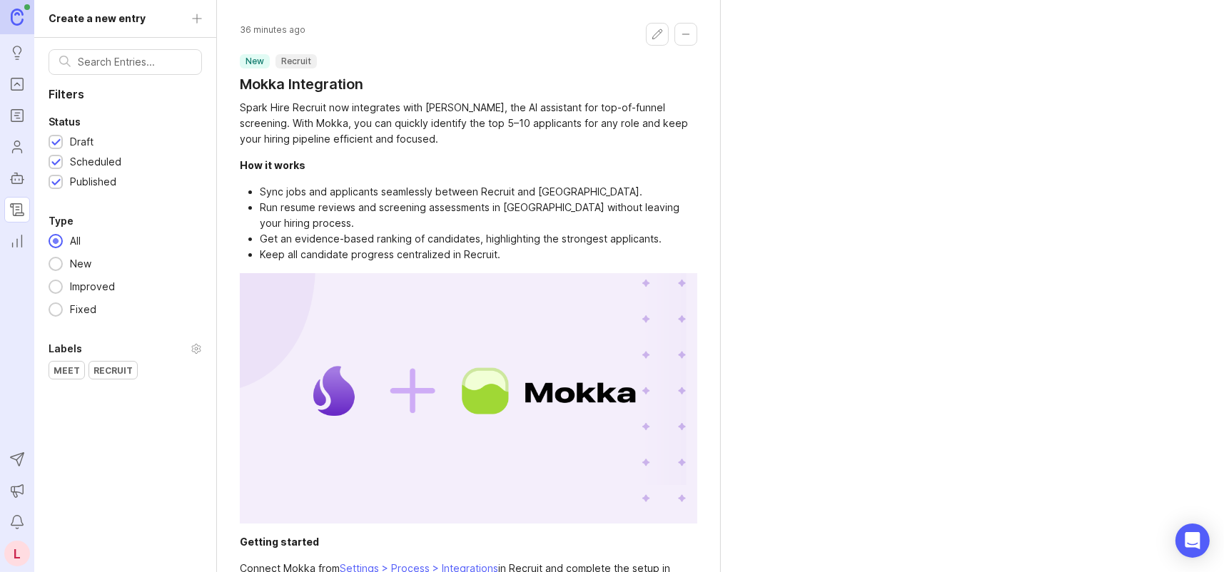
click at [297, 84] on h1 "Mokka Integration" at bounding box center [301, 84] width 123 height 20
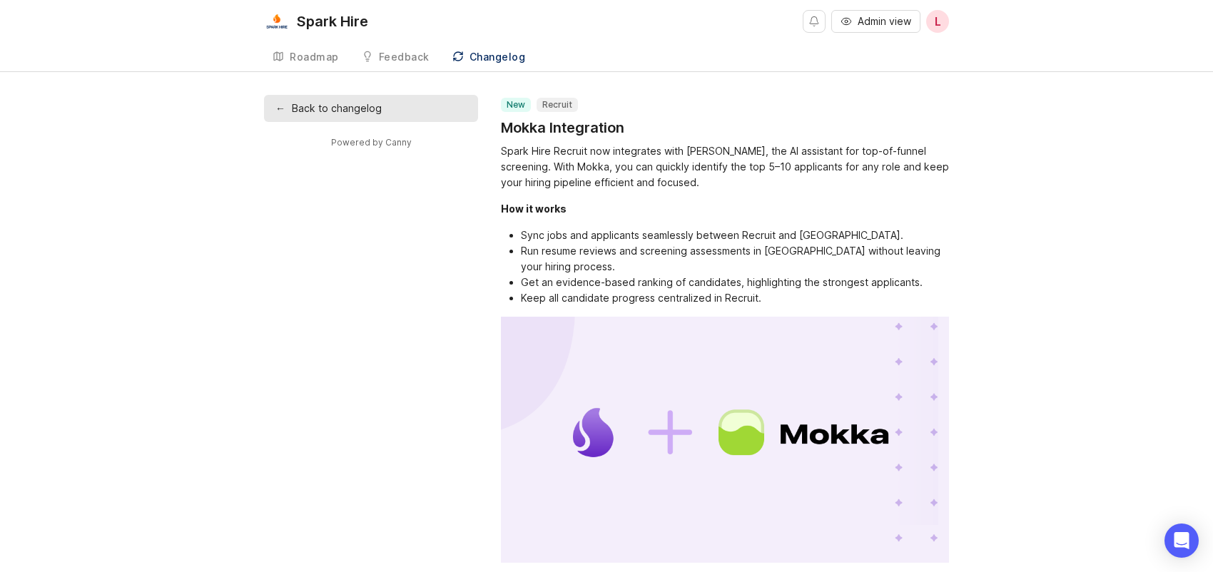
click at [372, 113] on link "← Back to changelog" at bounding box center [371, 108] width 214 height 27
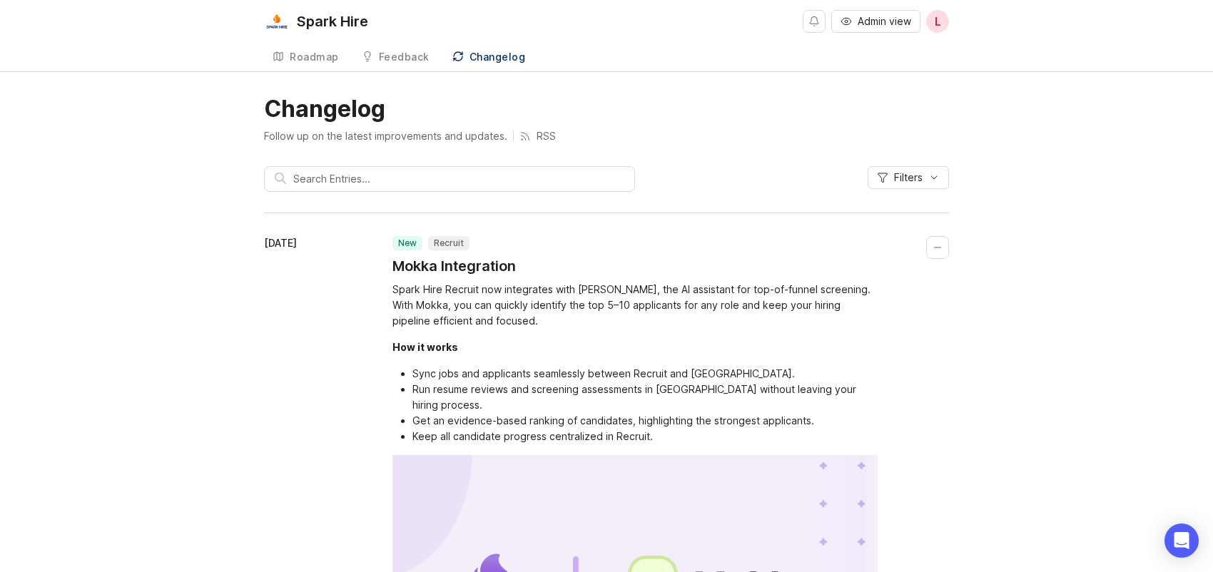
click at [315, 59] on div "Roadmap" at bounding box center [314, 57] width 49 height 10
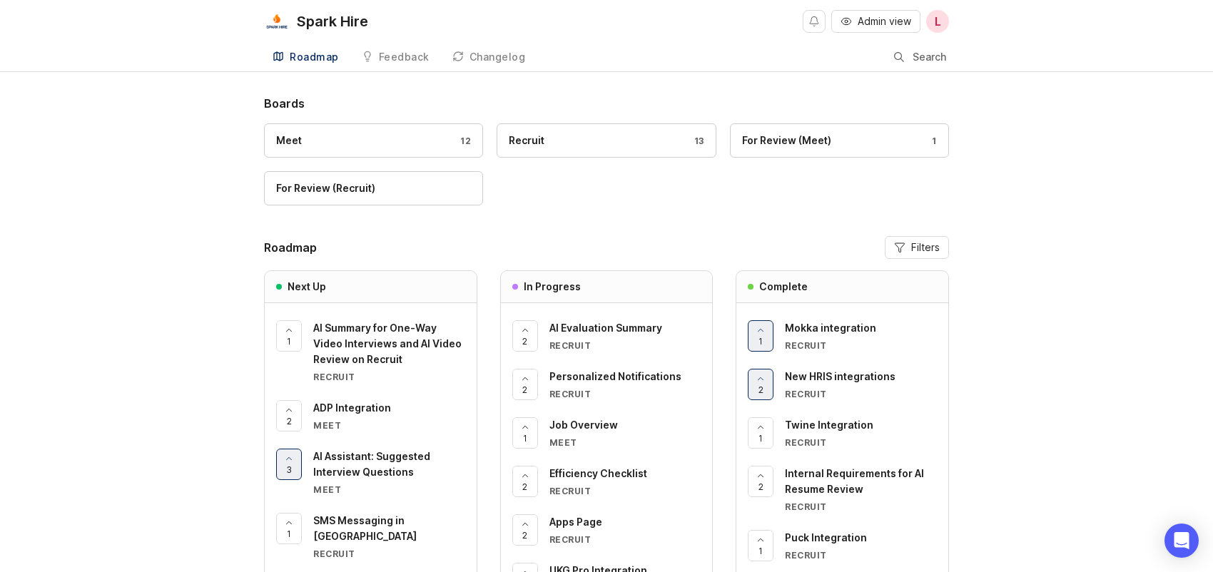
click at [833, 330] on span "Mokka integration" at bounding box center [830, 328] width 91 height 12
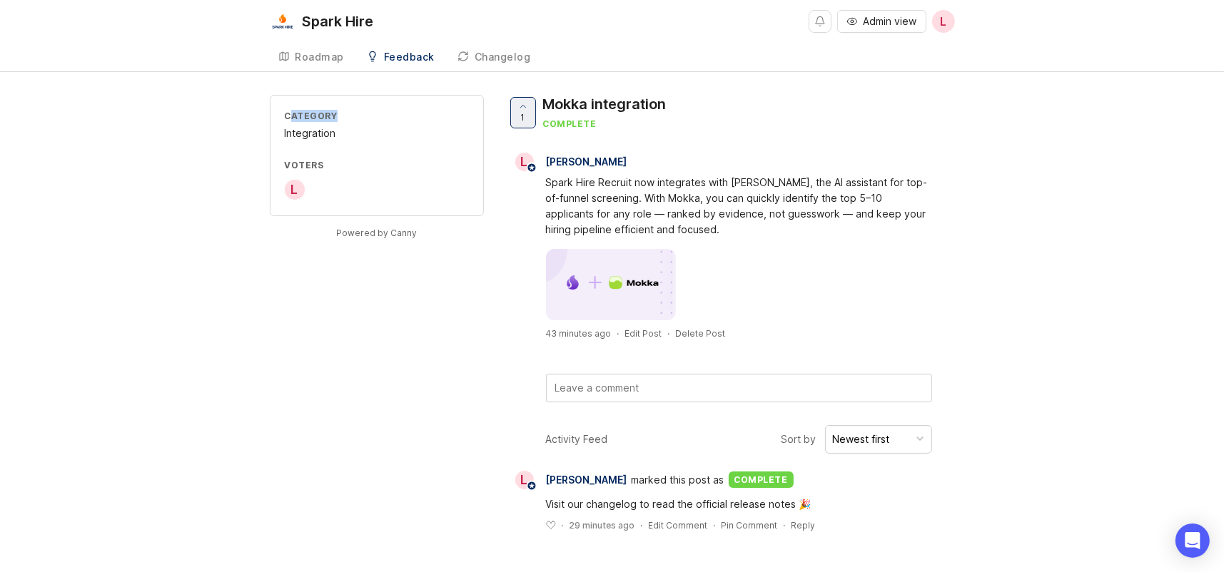
drag, startPoint x: 289, startPoint y: 112, endPoint x: 362, endPoint y: 119, distance: 73.1
click at [361, 118] on div "Category" at bounding box center [377, 116] width 184 height 12
click at [363, 121] on div "Category" at bounding box center [377, 116] width 184 height 12
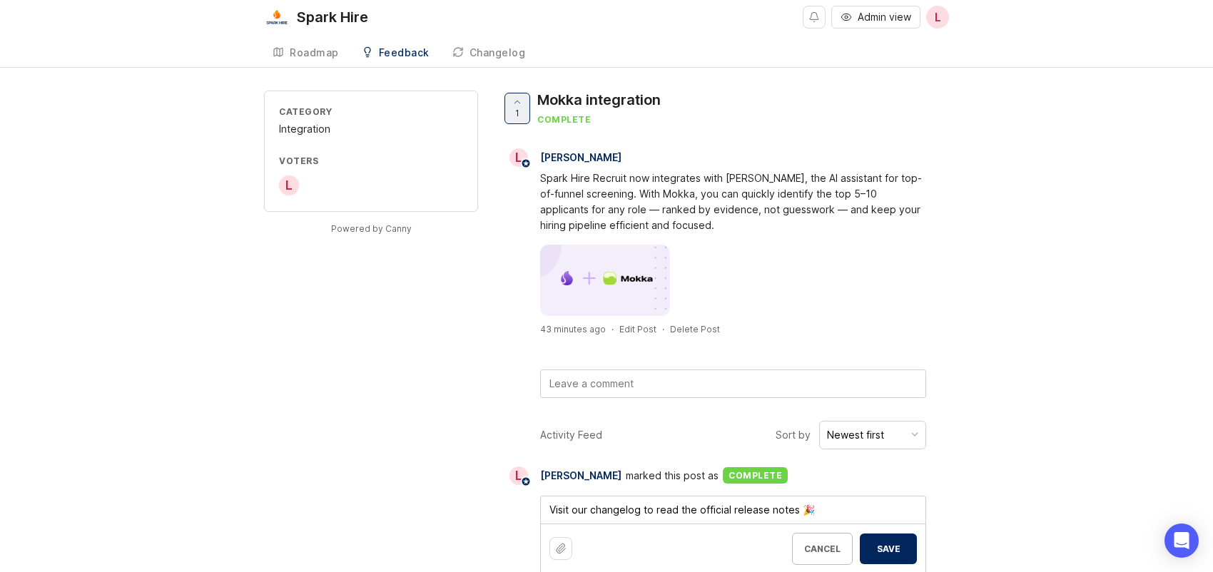
scroll to position [35, 0]
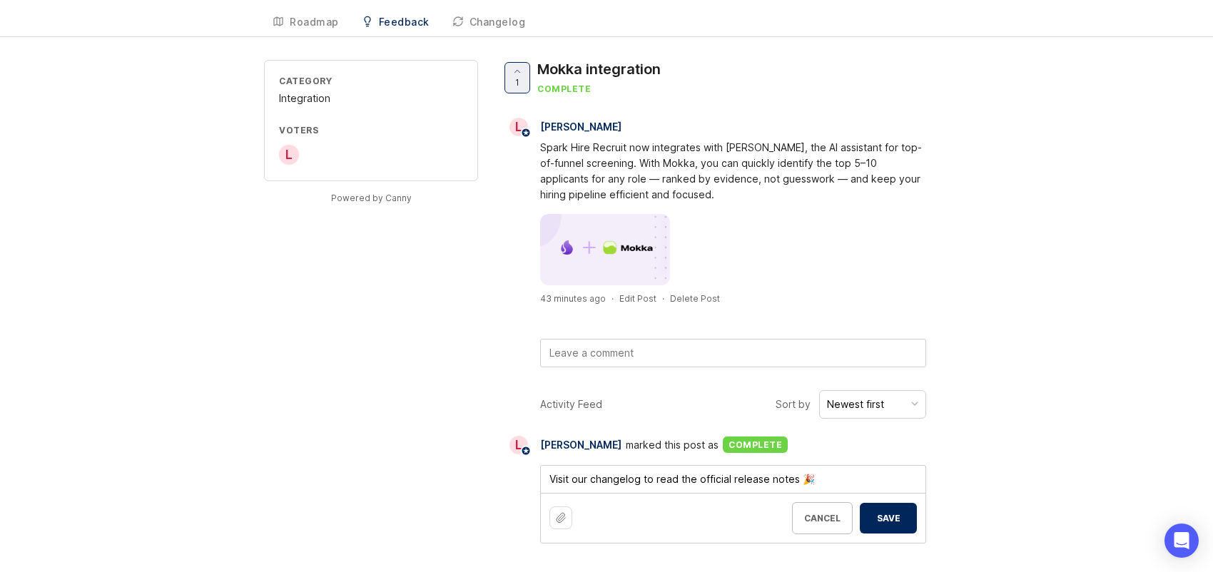
drag, startPoint x: 858, startPoint y: 479, endPoint x: 532, endPoint y: 484, distance: 326.2
click at [532, 484] on div "Visit our changelog to read the official release notes 🎉 Visit our changelog to…" at bounding box center [725, 499] width 448 height 89
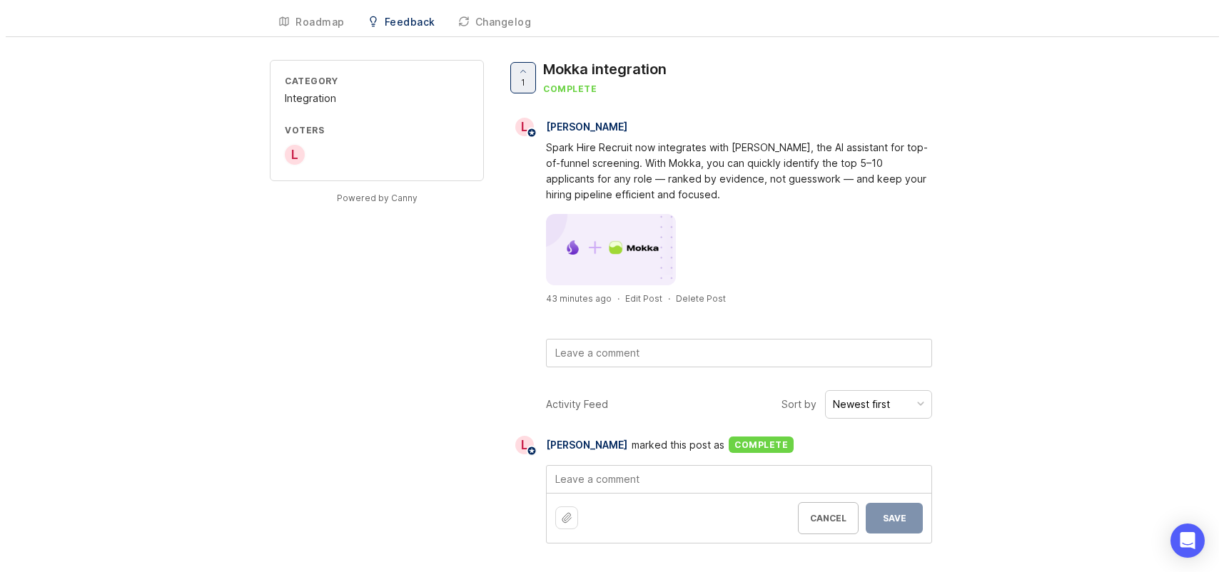
scroll to position [0, 0]
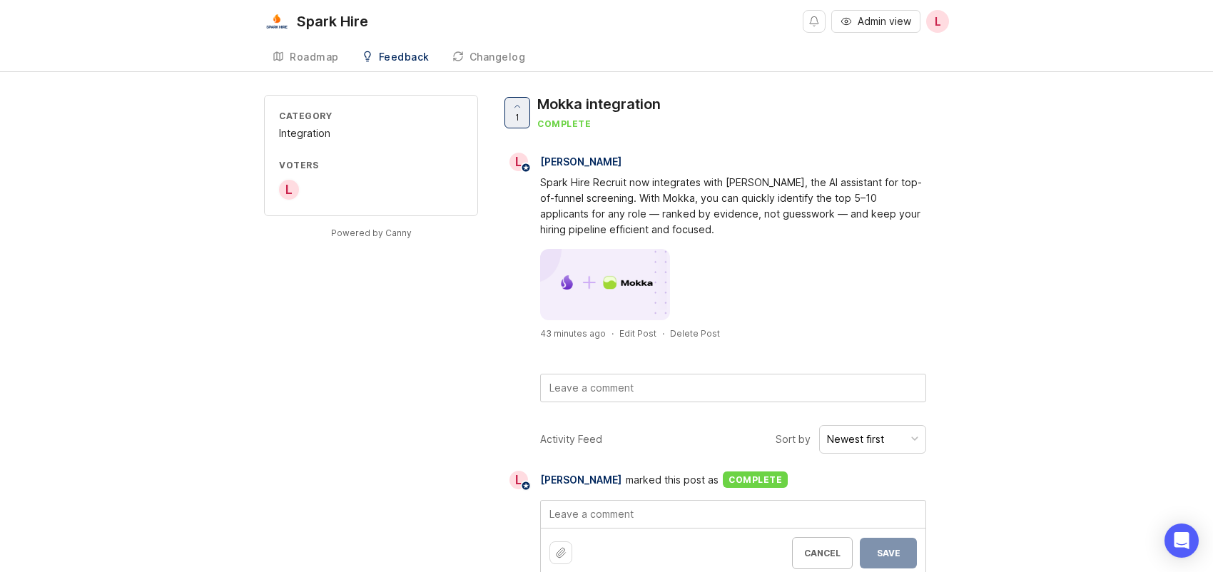
click at [675, 514] on textarea at bounding box center [733, 514] width 385 height 27
click at [1125, 352] on div "Category Integration Voters L Powered by Canny 1 Mokka integration complete L […" at bounding box center [606, 348] width 1213 height 507
click at [607, 520] on textarea at bounding box center [739, 514] width 385 height 27
click at [607, 520] on textarea at bounding box center [733, 514] width 385 height 27
click at [1052, 447] on div "Category Integration Voters L Powered by Canny 1 Mokka integration complete L […" at bounding box center [606, 348] width 1213 height 507
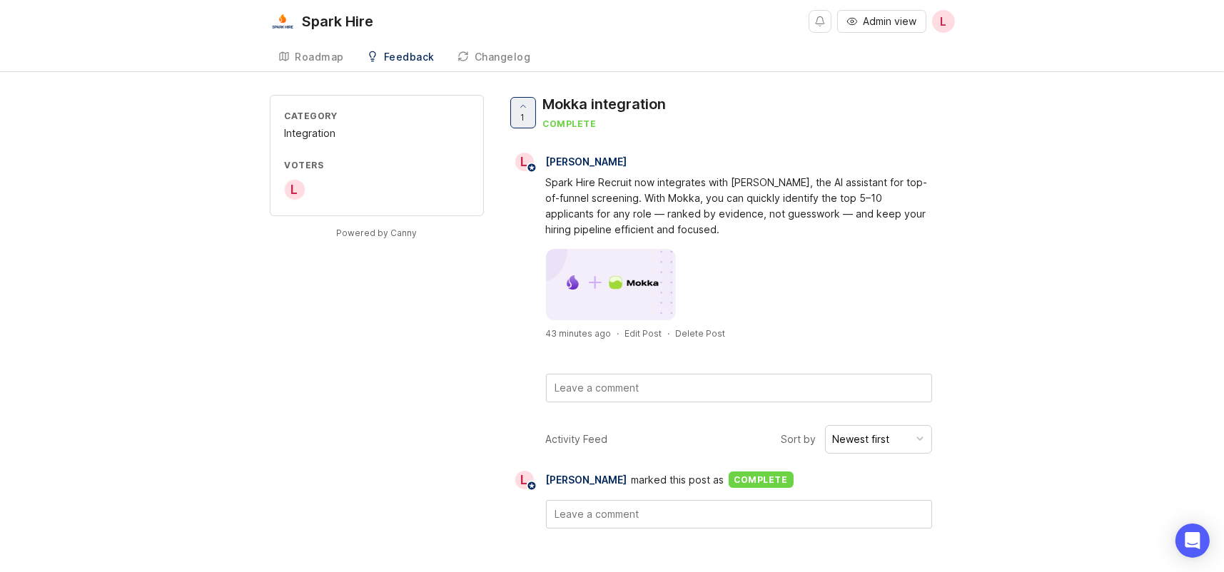
click at [346, 346] on div "Category Integration Voters L Powered by Canny 1 Mokka integration complete L […" at bounding box center [612, 323] width 685 height 457
drag, startPoint x: 843, startPoint y: 516, endPoint x: 474, endPoint y: 507, distance: 369.0
click at [496, 512] on div "Category Integration Voters L Powered by Canny 1 Mokka integration complete L […" at bounding box center [606, 348] width 685 height 507
click at [414, 451] on div "Category Integration Voters L Powered by Canny 1 Mokka integration complete L […" at bounding box center [606, 348] width 685 height 507
drag, startPoint x: 838, startPoint y: 515, endPoint x: 552, endPoint y: 515, distance: 286.2
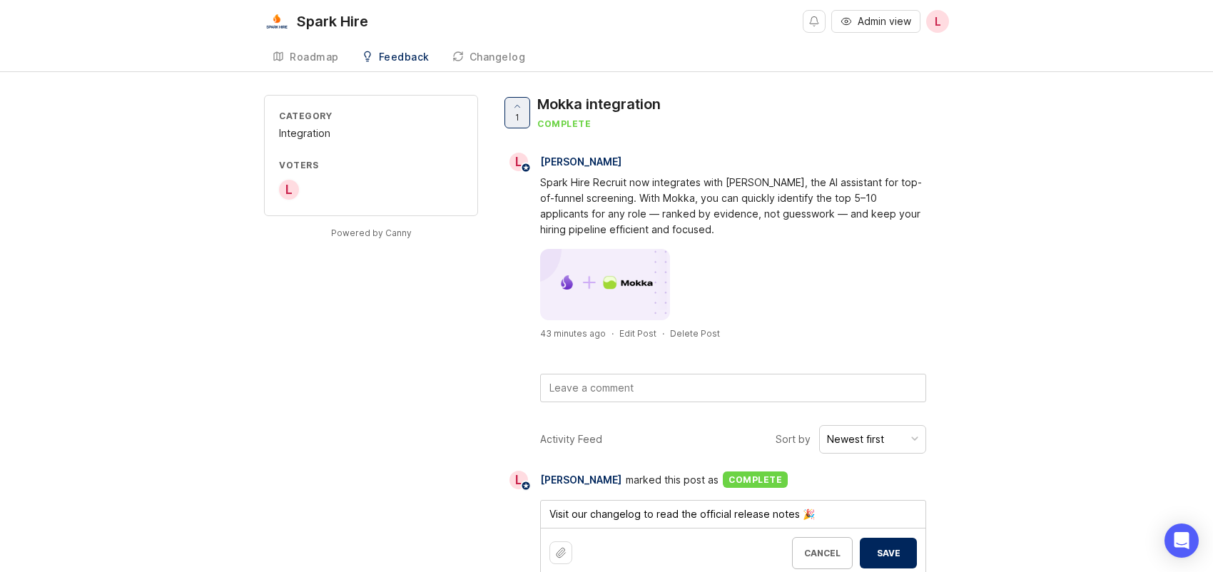
click at [552, 515] on textarea "Visit our changelog to read the official release notes 🎉" at bounding box center [733, 514] width 385 height 27
click at [892, 553] on span "Save" at bounding box center [888, 553] width 34 height 11
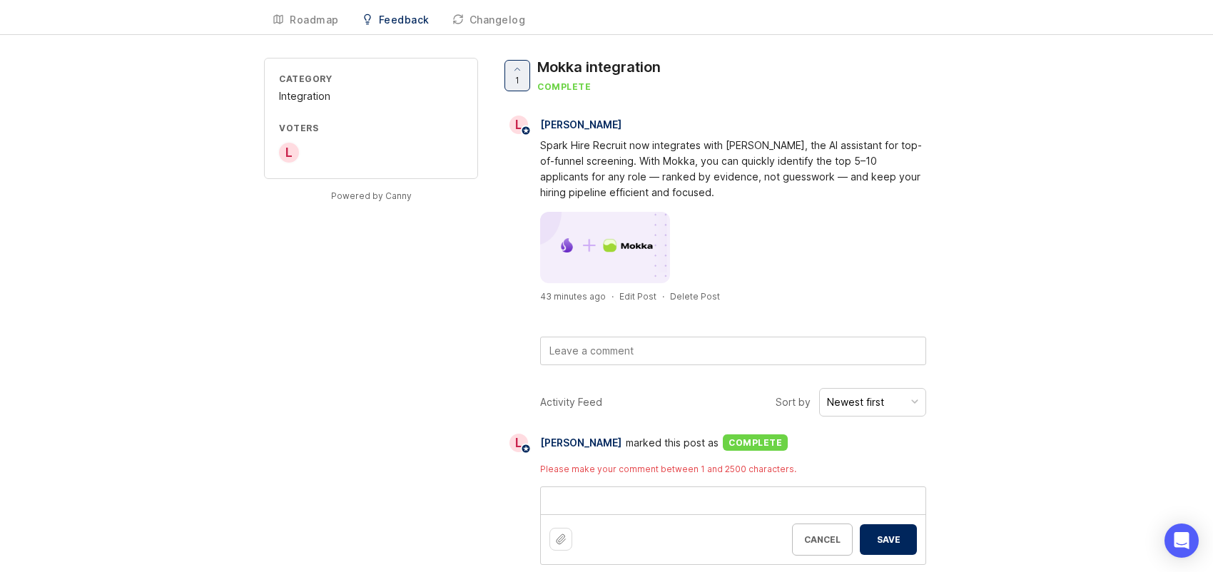
scroll to position [59, 0]
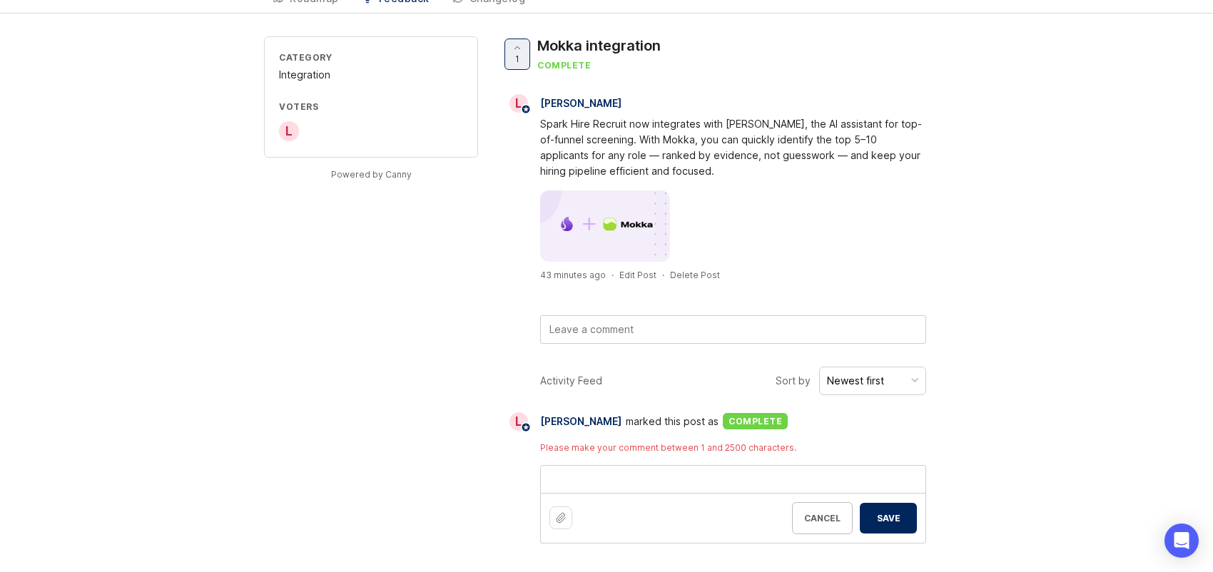
drag, startPoint x: 719, startPoint y: 477, endPoint x: 551, endPoint y: 465, distance: 168.8
click at [557, 463] on div "Please make your comment between 1 and 2500 characters. Cancel Save" at bounding box center [733, 493] width 386 height 102
click at [889, 519] on div "Cancel Save" at bounding box center [854, 518] width 125 height 32
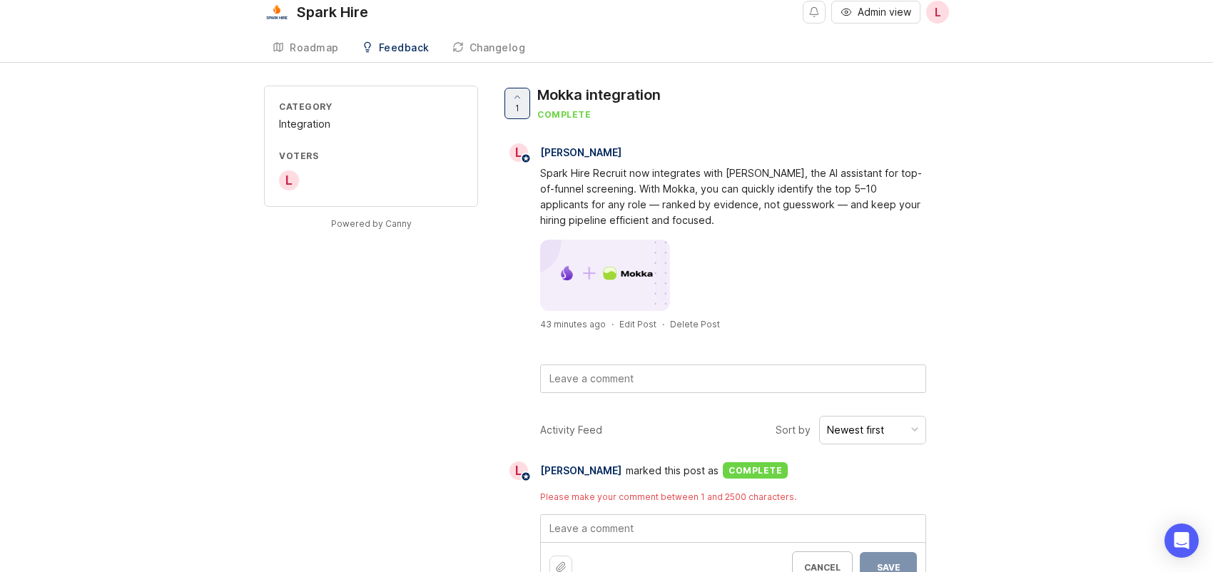
click at [889, 519] on form "Cancel Save" at bounding box center [733, 554] width 386 height 78
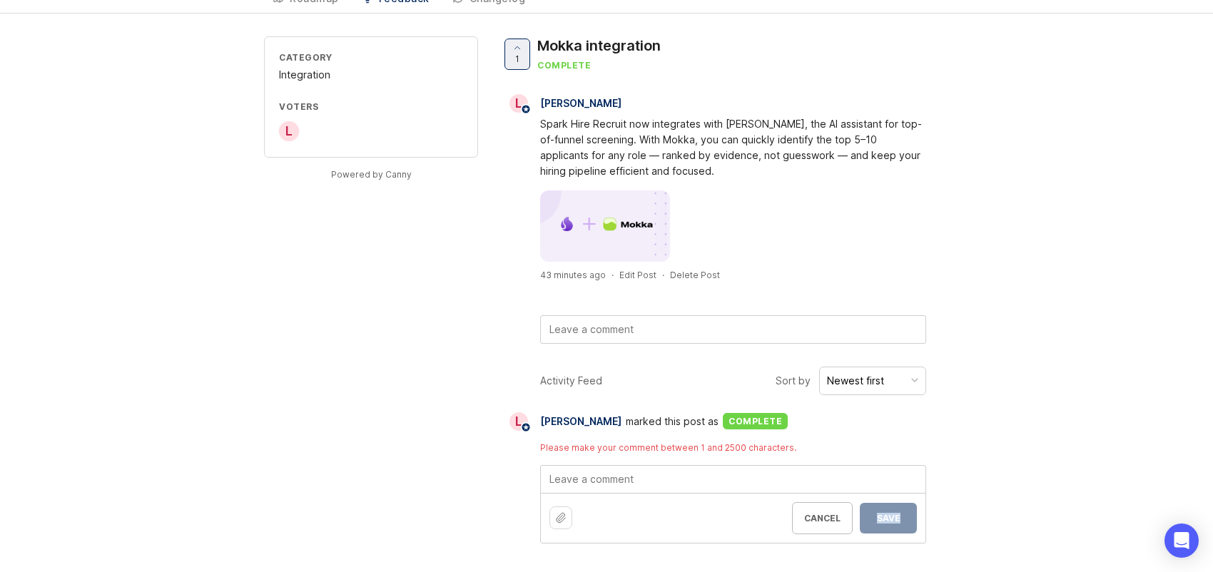
click at [889, 519] on div "Cancel Save" at bounding box center [854, 518] width 125 height 32
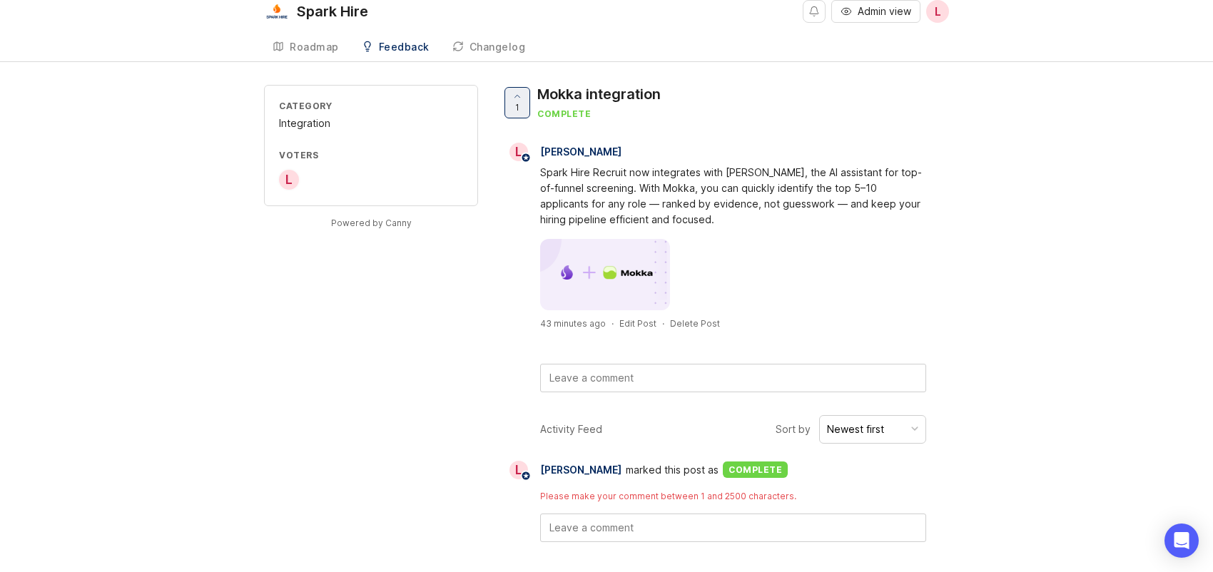
click at [622, 529] on form at bounding box center [733, 528] width 386 height 29
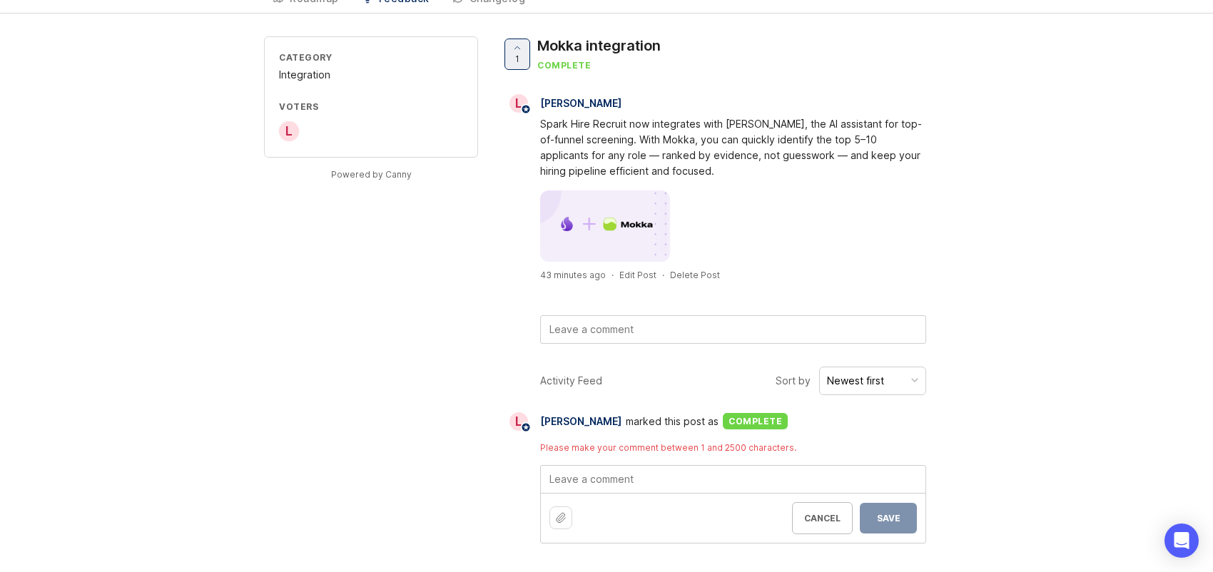
scroll to position [9, 0]
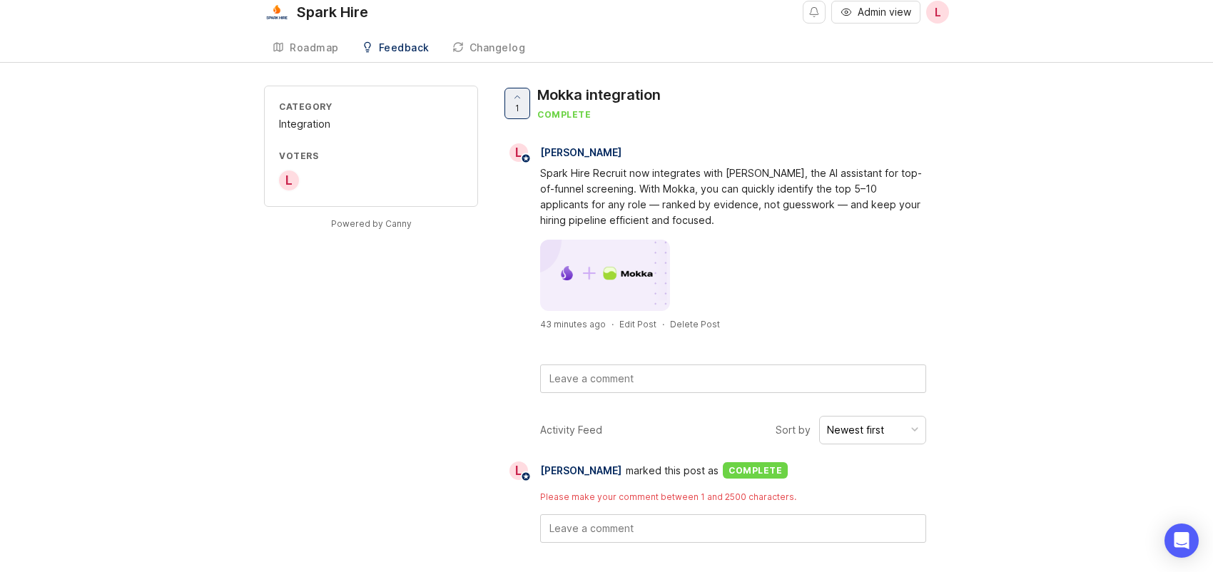
click at [589, 484] on div "Please make your comment between 1 and 2500 characters." at bounding box center [725, 511] width 448 height 63
click at [829, 524] on form at bounding box center [733, 528] width 386 height 29
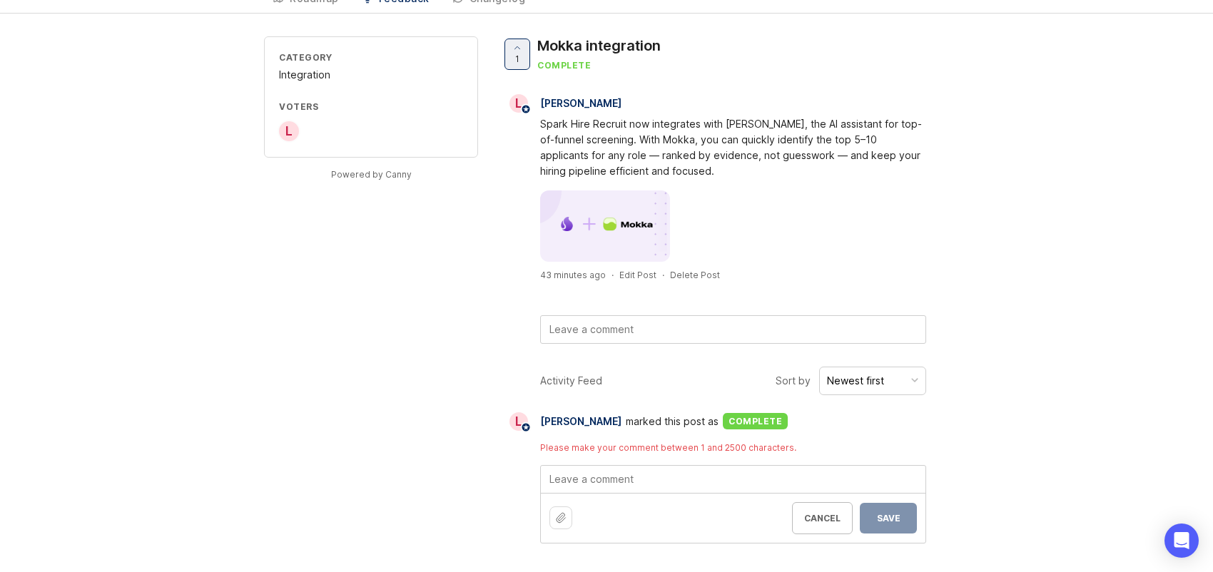
click at [926, 429] on div "Activity Feed Sort by Newest first L [PERSON_NAME] marked this post as complete…" at bounding box center [725, 455] width 448 height 177
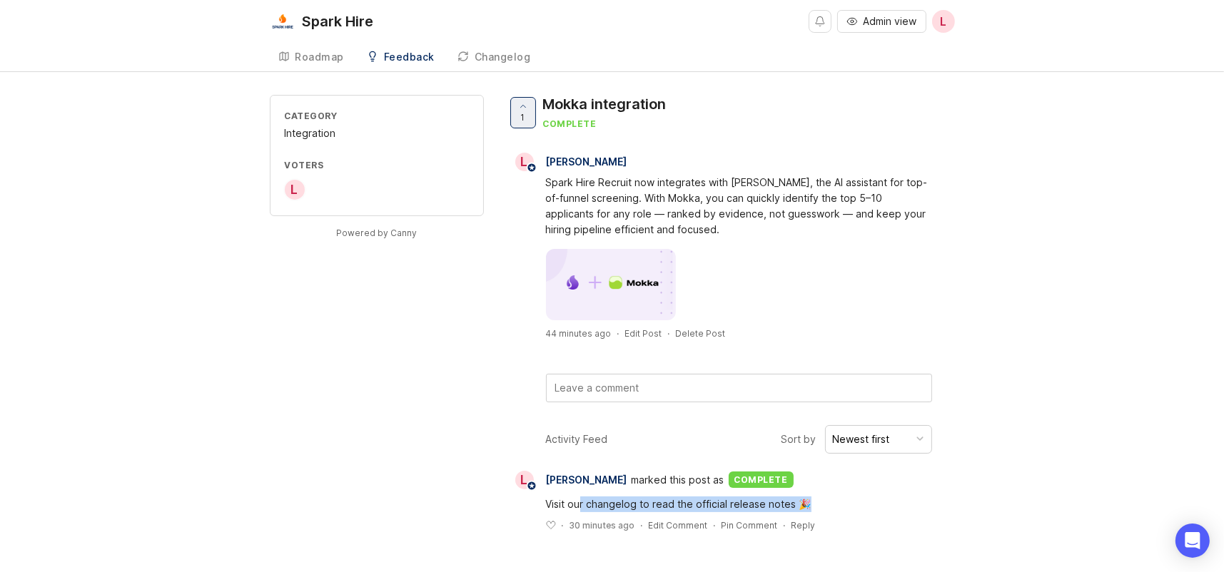
drag, startPoint x: 582, startPoint y: 506, endPoint x: 832, endPoint y: 508, distance: 249.8
click at [832, 508] on div "Visit our changelog to read the official release notes 🎉" at bounding box center [739, 505] width 386 height 16
drag, startPoint x: 284, startPoint y: 111, endPoint x: 365, endPoint y: 116, distance: 80.7
click at [365, 116] on div "Category" at bounding box center [377, 116] width 184 height 12
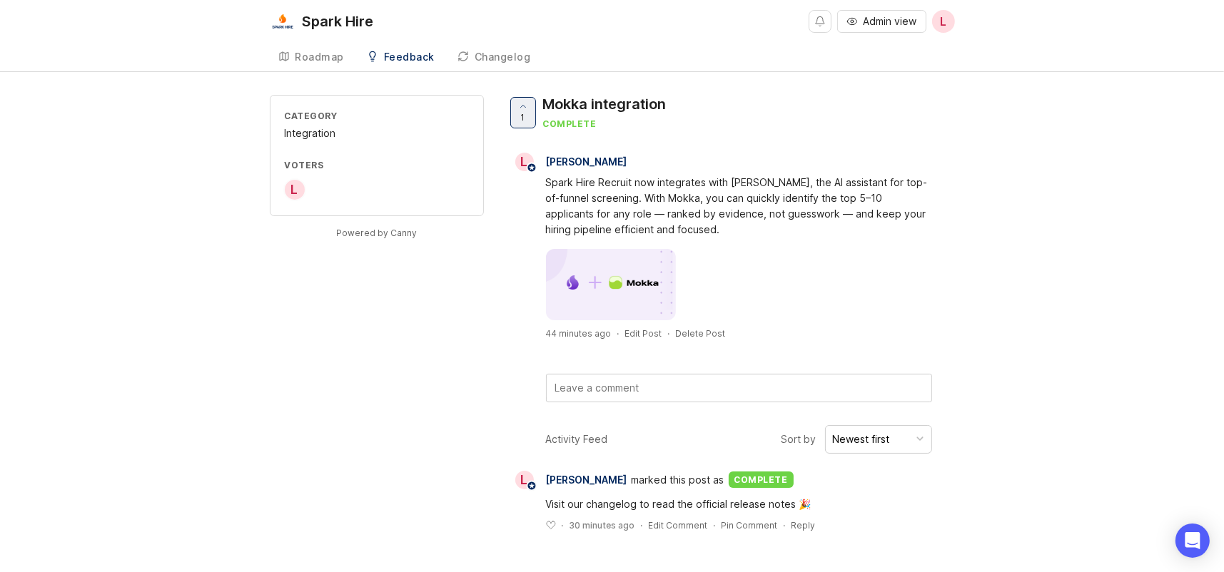
click at [369, 127] on div "Integration" at bounding box center [377, 134] width 184 height 16
click at [330, 53] on div "Roadmap" at bounding box center [319, 57] width 49 height 10
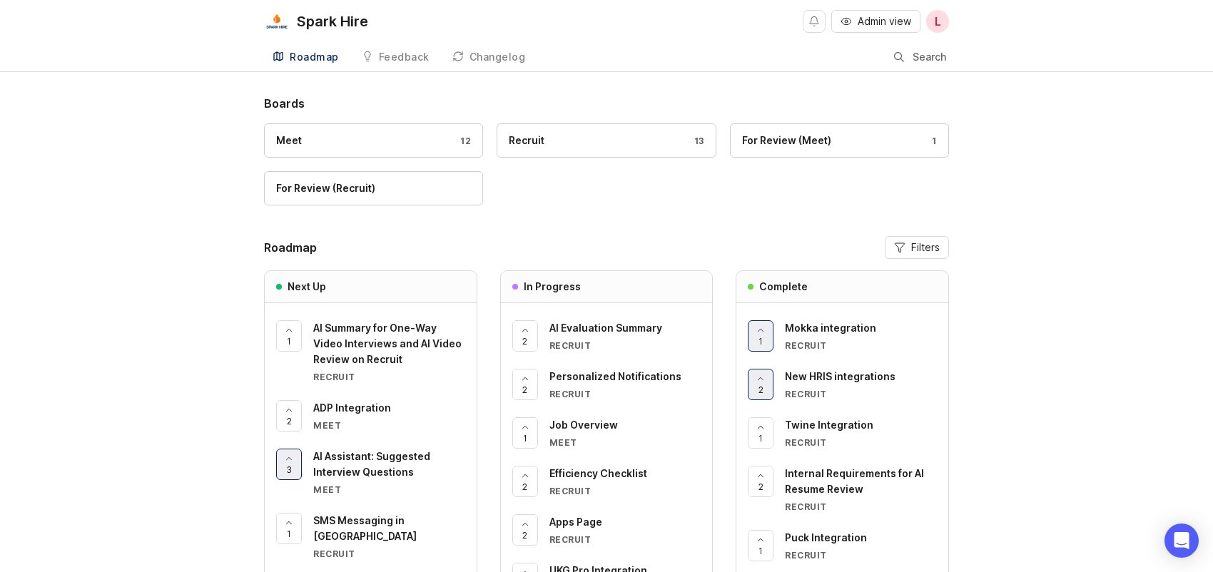
click at [846, 375] on span "New HRIS integrations" at bounding box center [840, 376] width 111 height 12
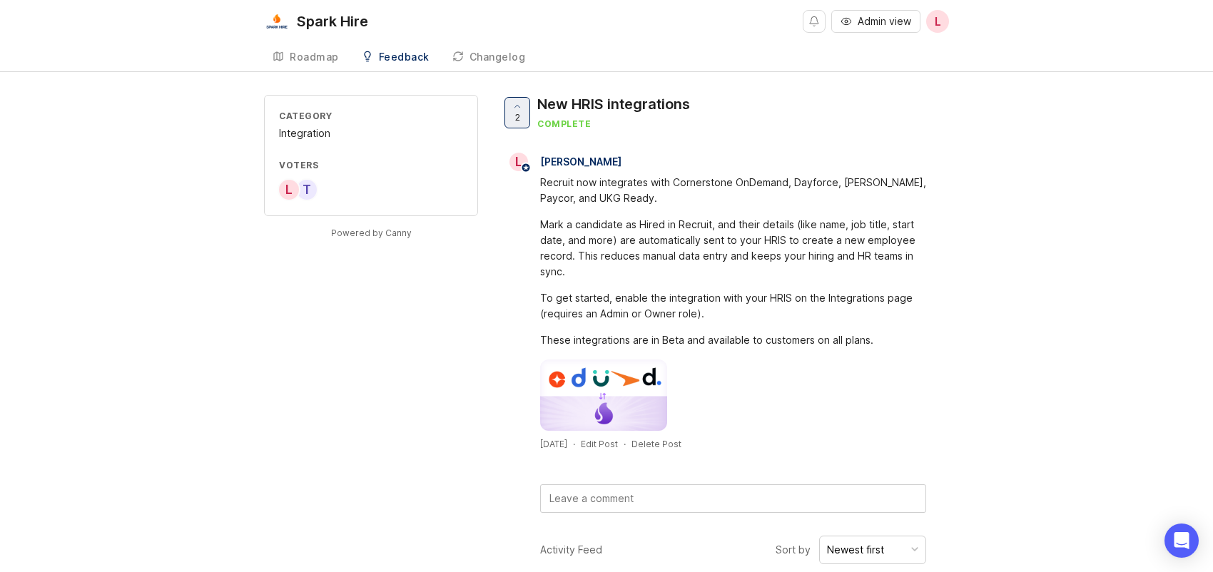
click at [315, 56] on div "Roadmap" at bounding box center [314, 57] width 49 height 10
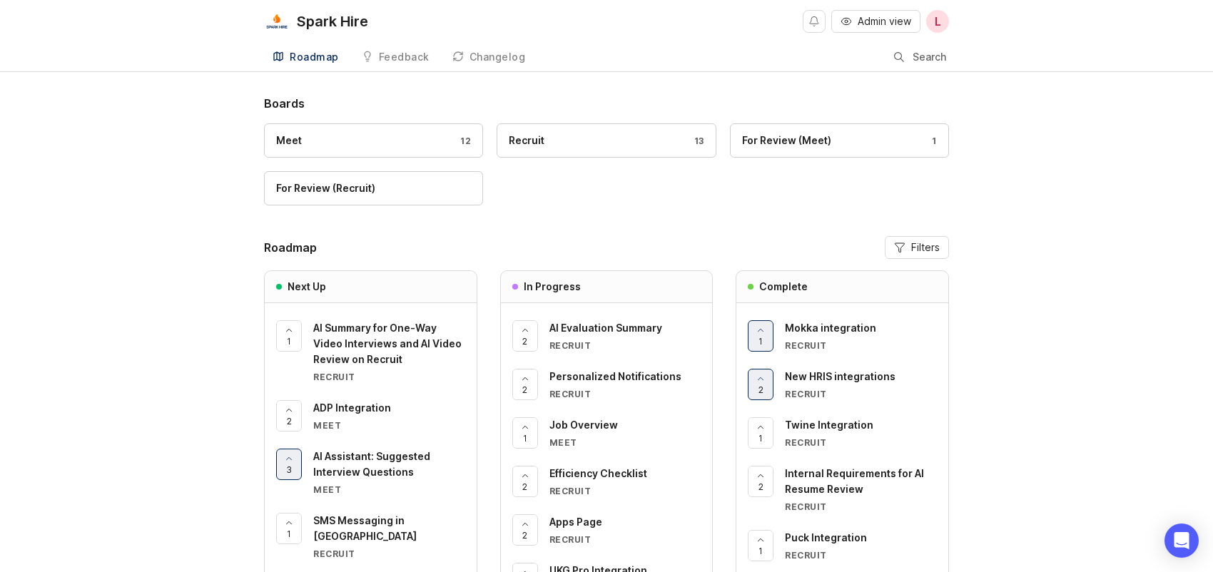
click at [838, 420] on span "Twine Integration" at bounding box center [829, 425] width 88 height 12
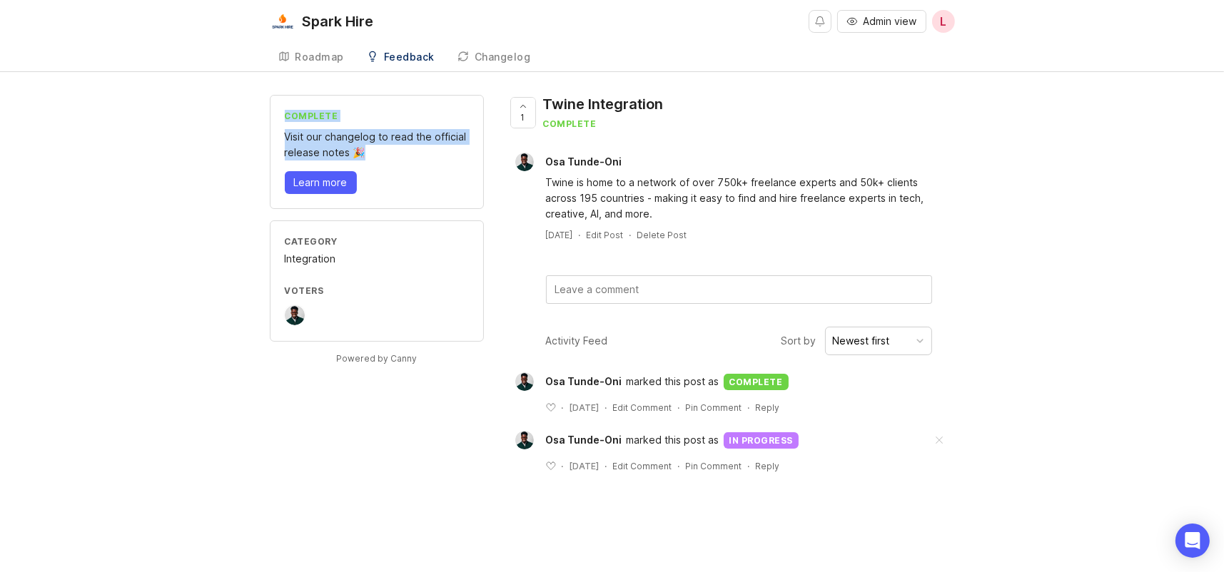
drag, startPoint x: 285, startPoint y: 107, endPoint x: 404, endPoint y: 151, distance: 126.4
click at [404, 151] on div "complete Visit our changelog to read the official release notes 🎉 Learn more" at bounding box center [377, 152] width 214 height 114
click at [416, 169] on div "complete Visit our changelog to read the official release notes 🎉 Learn more" at bounding box center [377, 152] width 214 height 114
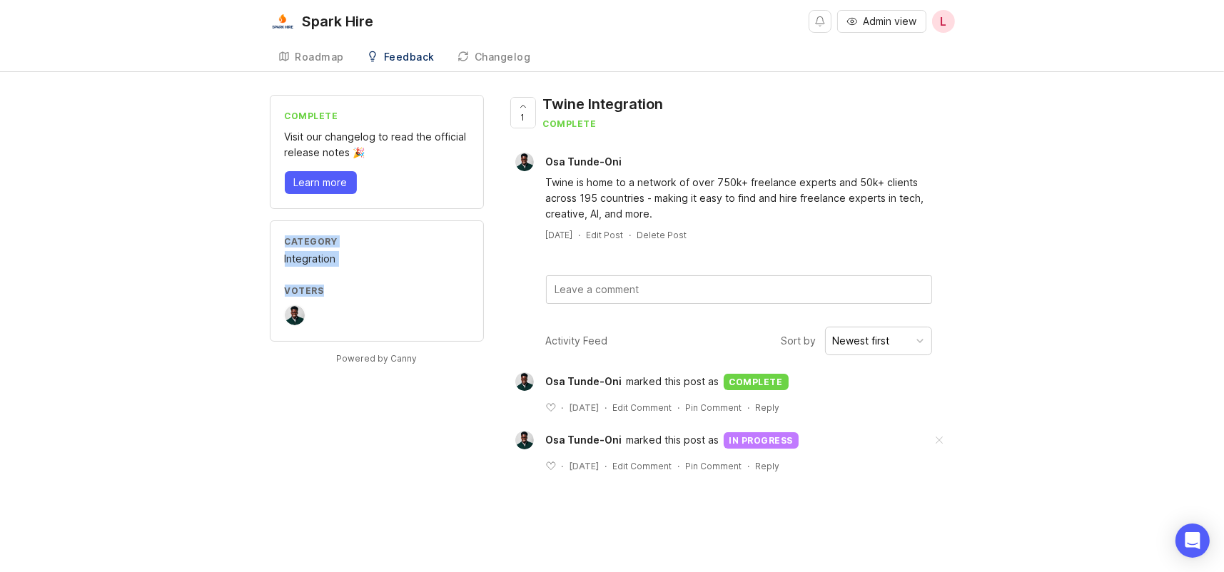
drag, startPoint x: 287, startPoint y: 240, endPoint x: 380, endPoint y: 268, distance: 97.1
click at [380, 268] on div "Category Integration Voters" at bounding box center [377, 281] width 214 height 121
click at [380, 270] on div "Category Integration Voters" at bounding box center [377, 281] width 214 height 121
click at [326, 181] on span "Learn more" at bounding box center [321, 183] width 54 height 14
drag, startPoint x: 283, startPoint y: 104, endPoint x: 360, endPoint y: 118, distance: 78.3
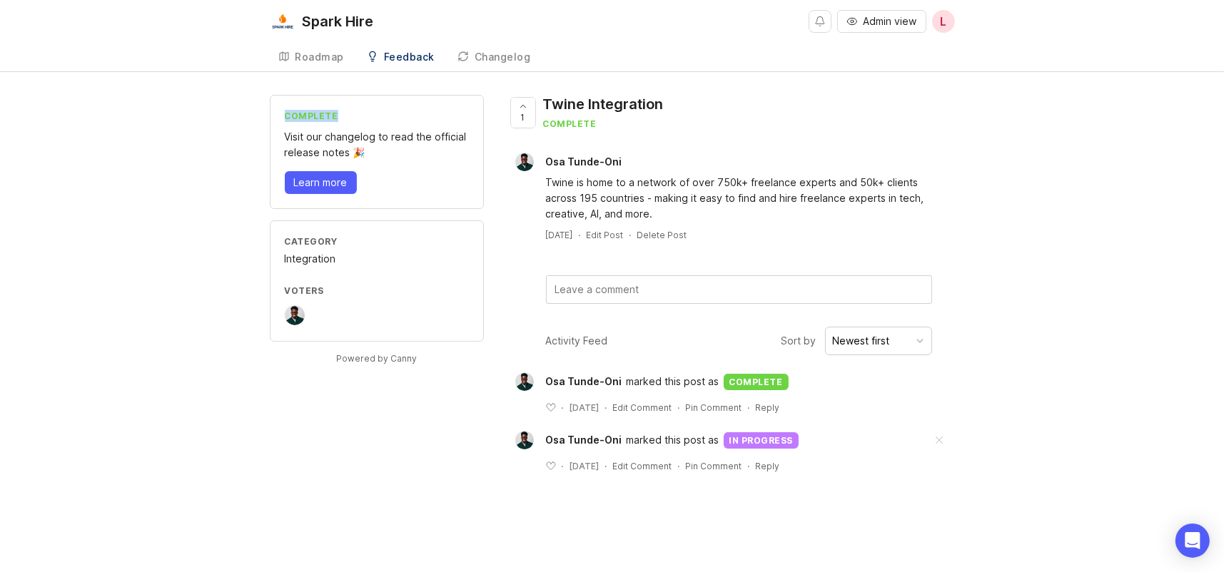
click at [360, 118] on div "complete Visit our changelog to read the official release notes 🎉 Learn more" at bounding box center [377, 152] width 214 height 114
click at [365, 121] on div "complete Visit our changelog to read the official release notes 🎉 Learn more" at bounding box center [377, 152] width 214 height 114
click at [305, 62] on div "Roadmap" at bounding box center [319, 57] width 49 height 10
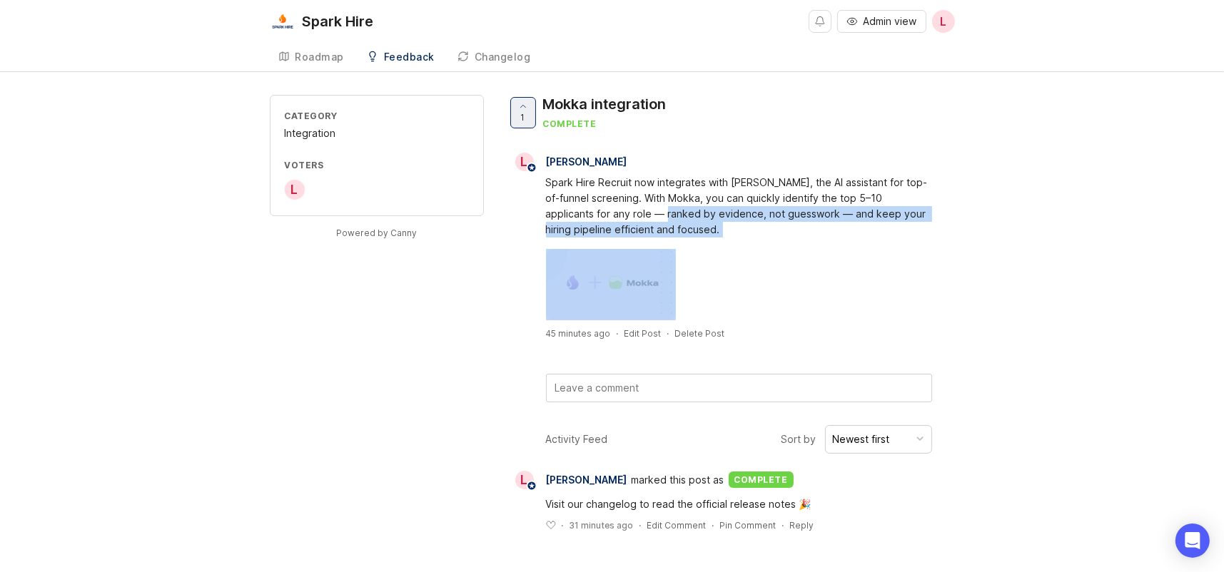
drag, startPoint x: 620, startPoint y: 209, endPoint x: 764, endPoint y: 246, distance: 148.2
click at [751, 238] on div "Spark Hire Recruit now integrates with Mokka, the AI assistant for top-of-funne…" at bounding box center [731, 245] width 448 height 149
click at [767, 249] on div at bounding box center [739, 284] width 386 height 71
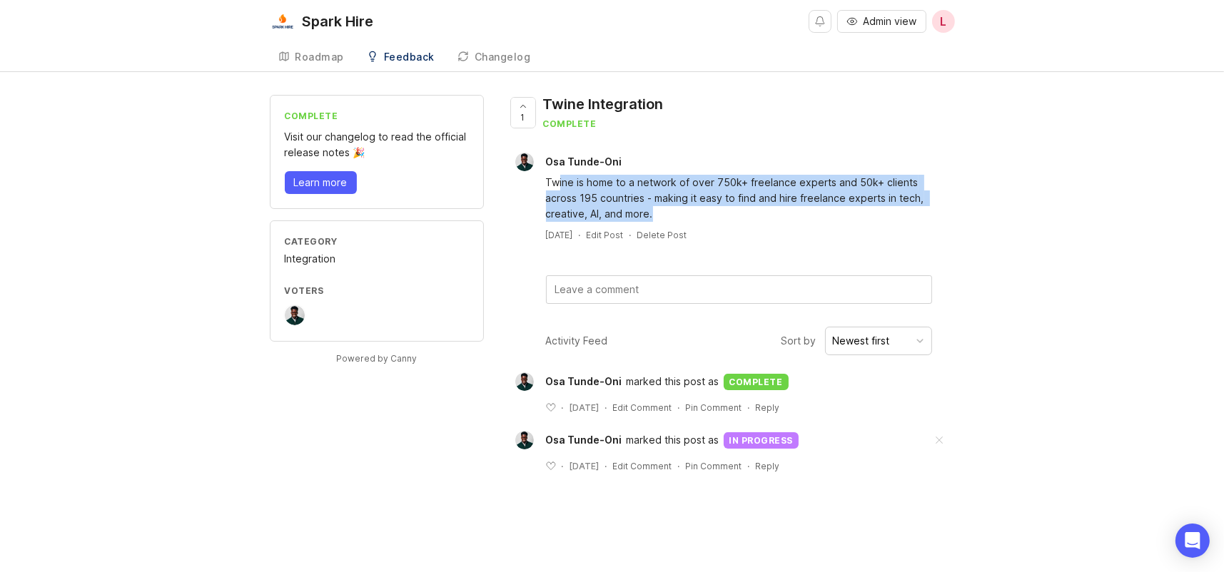
drag, startPoint x: 559, startPoint y: 175, endPoint x: 796, endPoint y: 216, distance: 240.5
click at [796, 213] on div "Twine is home to a network of over 750k+ freelance experts and 50k+ clients acr…" at bounding box center [739, 198] width 386 height 47
click at [797, 217] on div "Twine is home to a network of over 750k+ freelance experts and 50k+ clients acr…" at bounding box center [739, 198] width 386 height 47
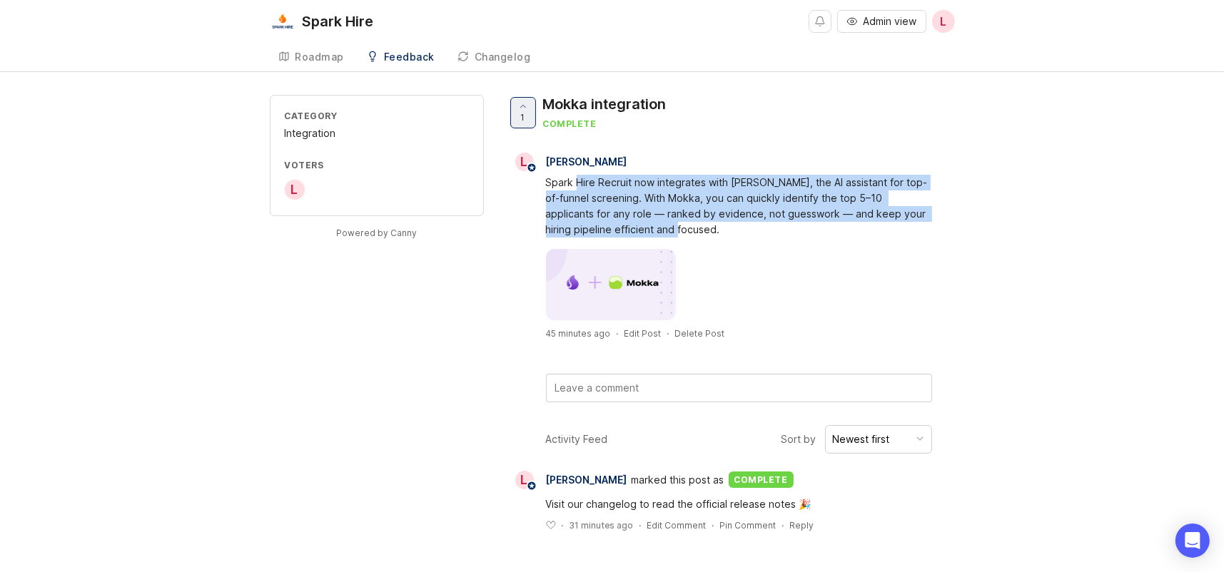
drag, startPoint x: 581, startPoint y: 183, endPoint x: 858, endPoint y: 228, distance: 280.6
click at [858, 228] on div "Spark Hire Recruit now integrates with Mokka, the AI assistant for top-of-funne…" at bounding box center [739, 206] width 386 height 63
click at [865, 232] on div "Spark Hire Recruit now integrates with Mokka, the AI assistant for top-of-funne…" at bounding box center [739, 206] width 386 height 63
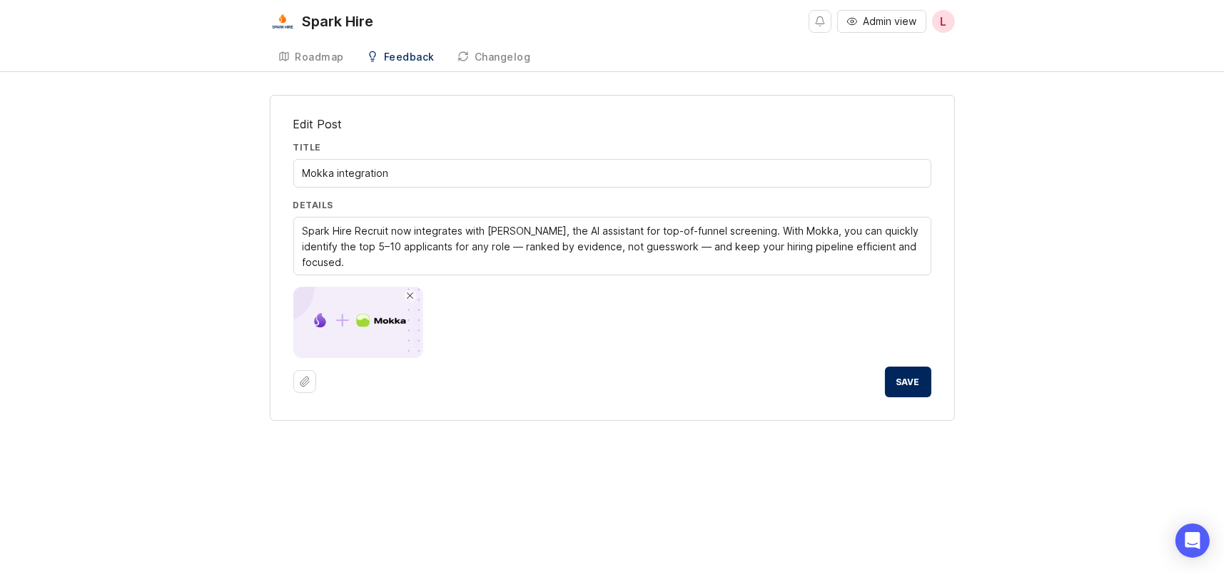
click at [412, 296] on span at bounding box center [410, 296] width 7 height 7
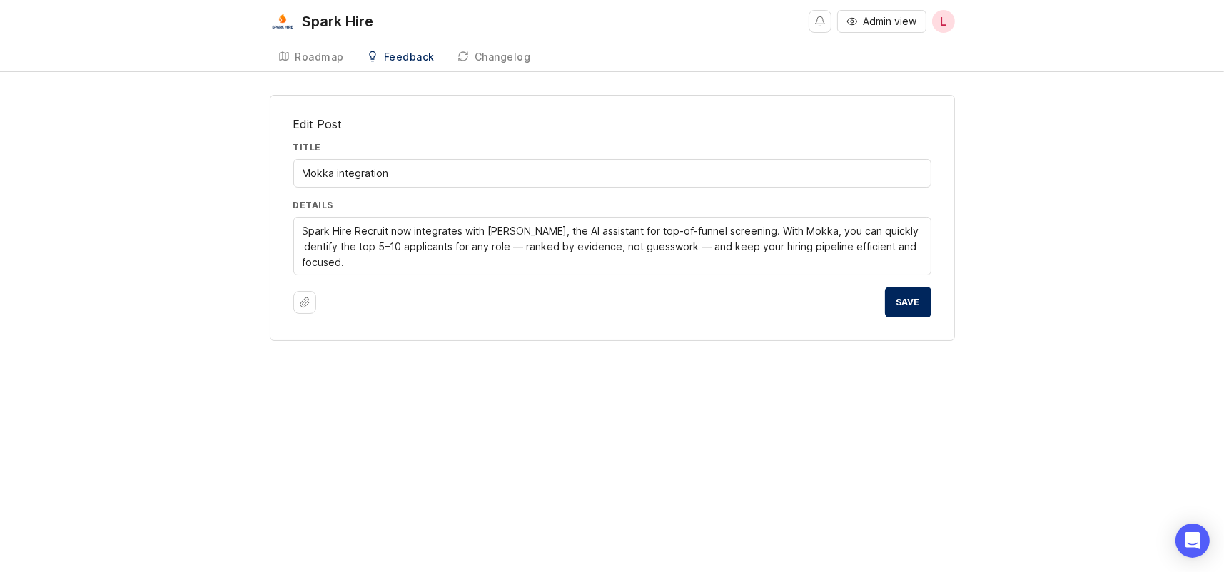
click at [908, 302] on span "Save" at bounding box center [908, 302] width 24 height 11
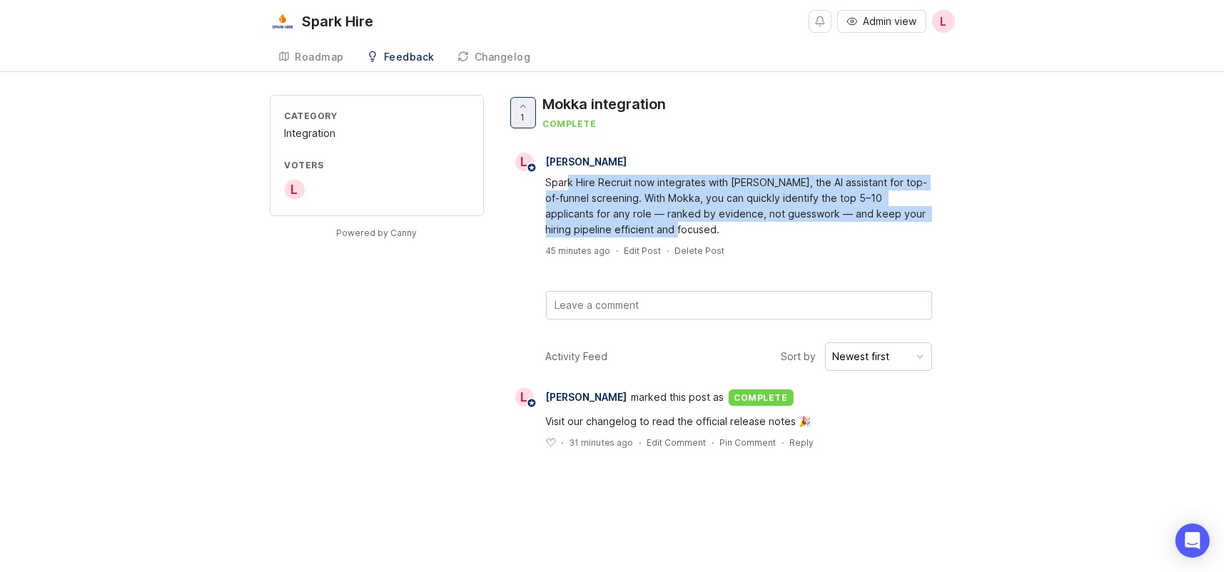
drag, startPoint x: 572, startPoint y: 181, endPoint x: 820, endPoint y: 240, distance: 254.6
click at [820, 240] on div "L Laura Dominoni Spark Hire Recruit now integrates with Mokka, the AI assistant…" at bounding box center [731, 205] width 448 height 104
click at [817, 230] on div "Spark Hire Recruit now integrates with Mokka, the AI assistant for top-of-funne…" at bounding box center [739, 206] width 386 height 63
drag, startPoint x: 635, startPoint y: 183, endPoint x: 863, endPoint y: 228, distance: 232.6
click at [861, 217] on div "Spark Hire Recruit now integrates with Mokka, the AI assistant for top-of-funne…" at bounding box center [739, 206] width 386 height 63
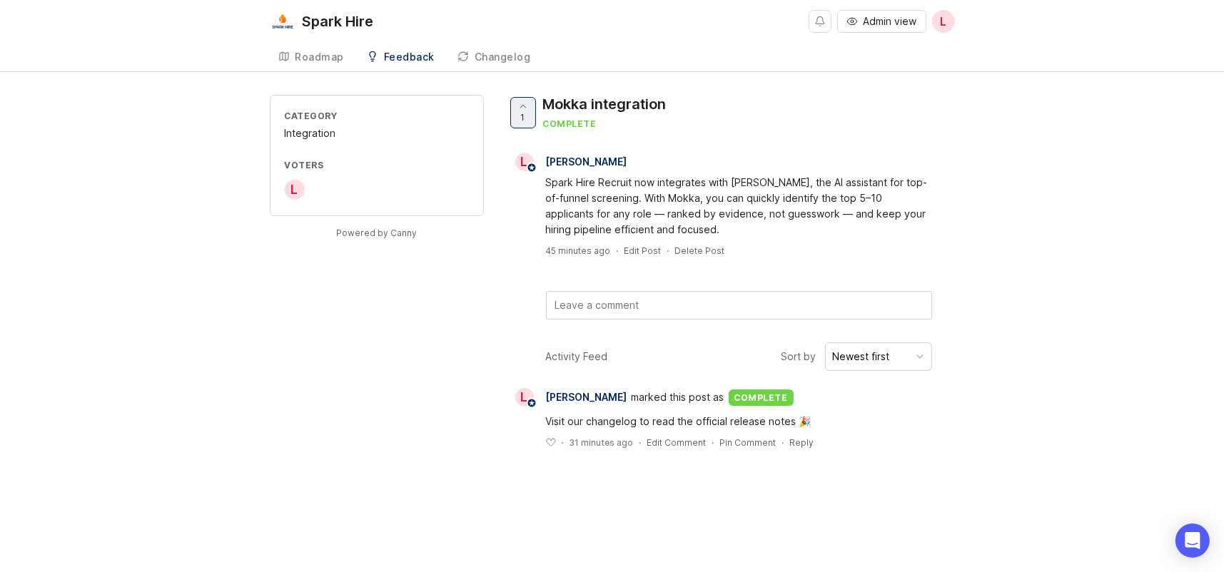
click at [868, 245] on div "45 minutes ago · Edit Post · Delete Post" at bounding box center [731, 251] width 448 height 12
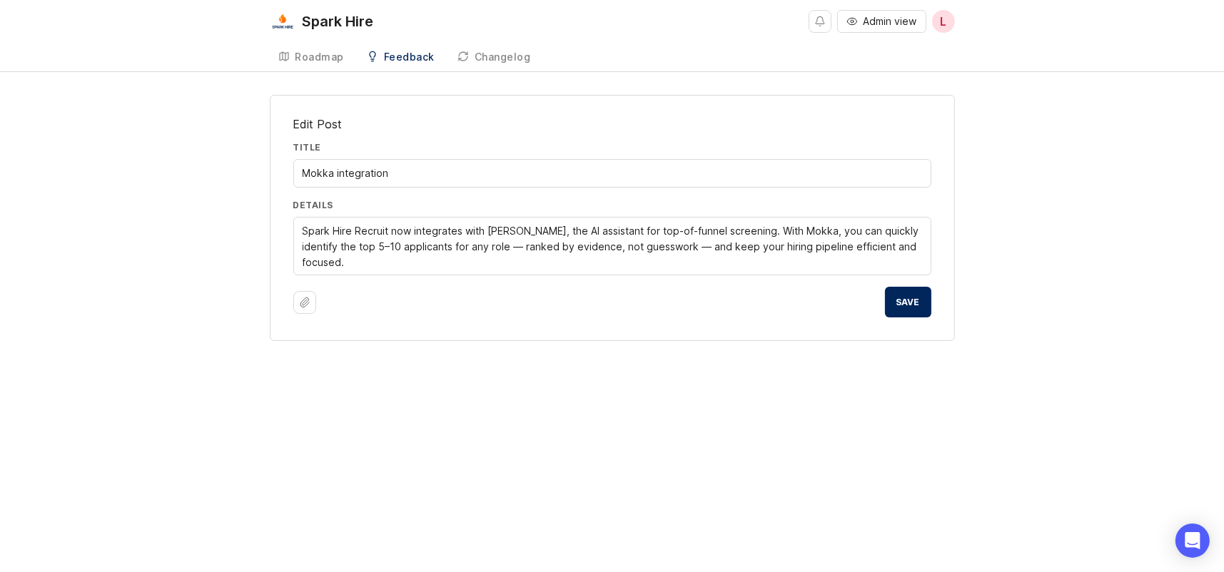
click at [905, 313] on button "Save" at bounding box center [908, 302] width 46 height 31
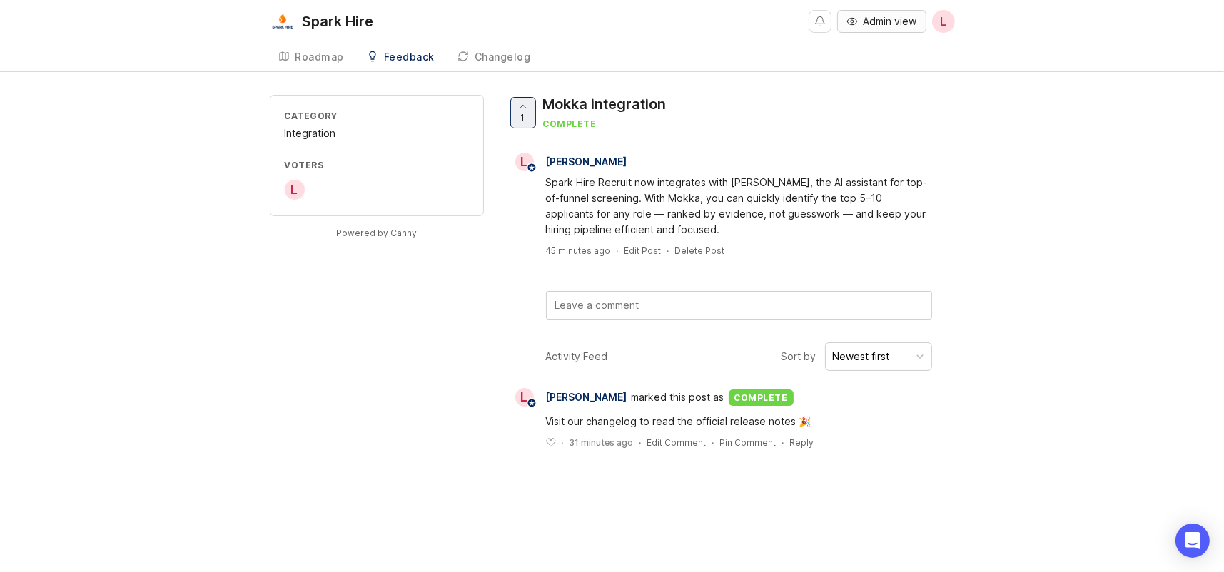
click at [873, 21] on span "Admin view" at bounding box center [890, 21] width 54 height 14
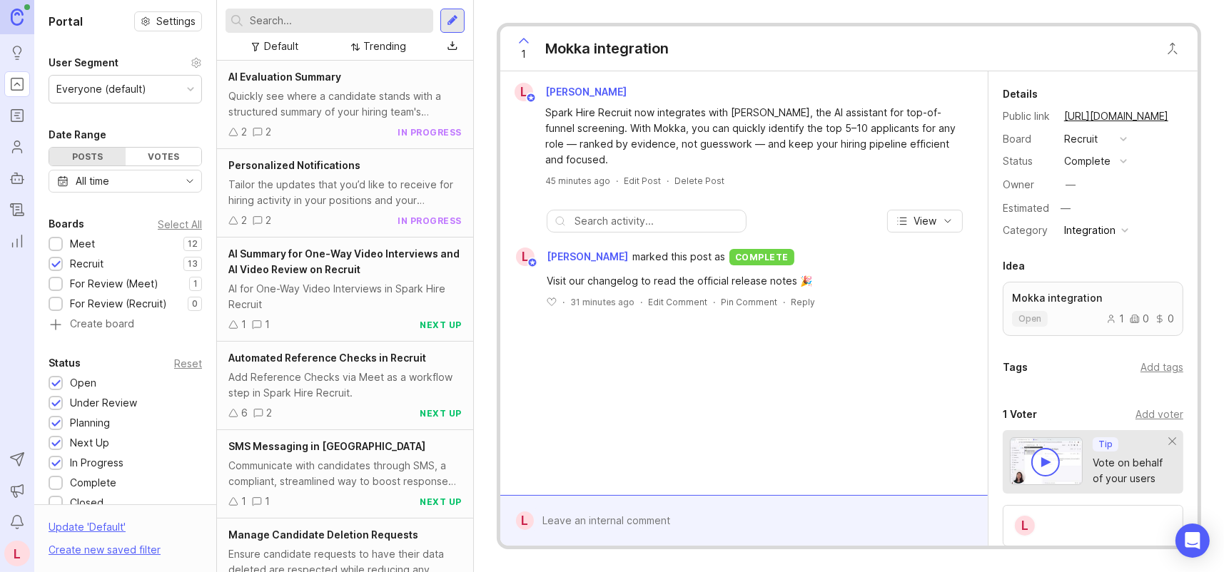
click at [18, 211] on icon "Changelog" at bounding box center [17, 209] width 16 height 17
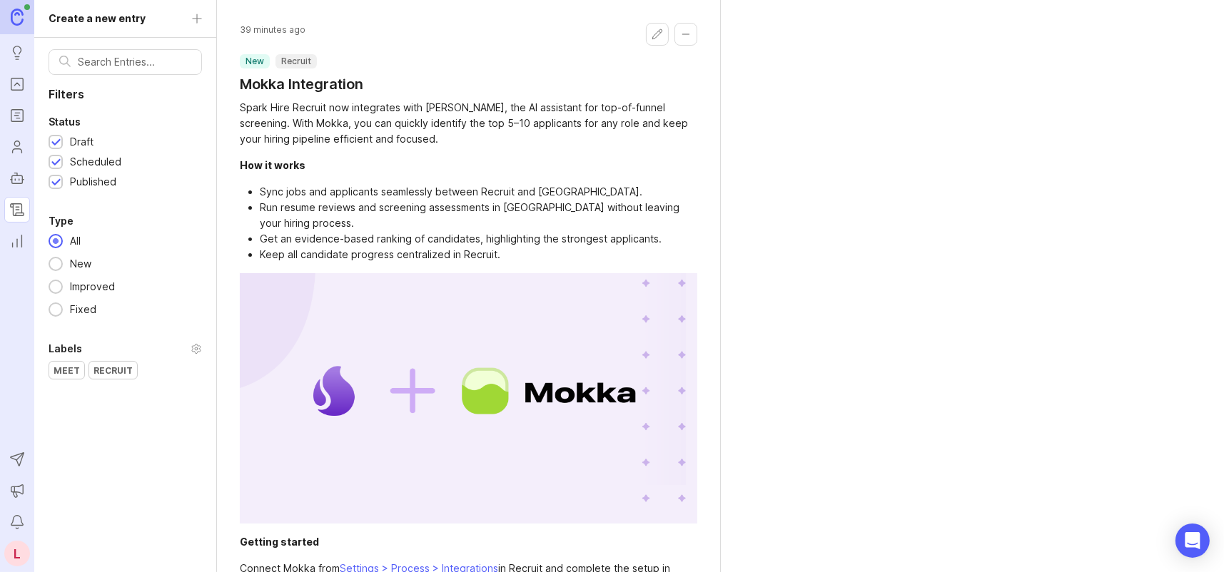
click at [14, 116] on icon "Roadmaps" at bounding box center [17, 115] width 16 height 17
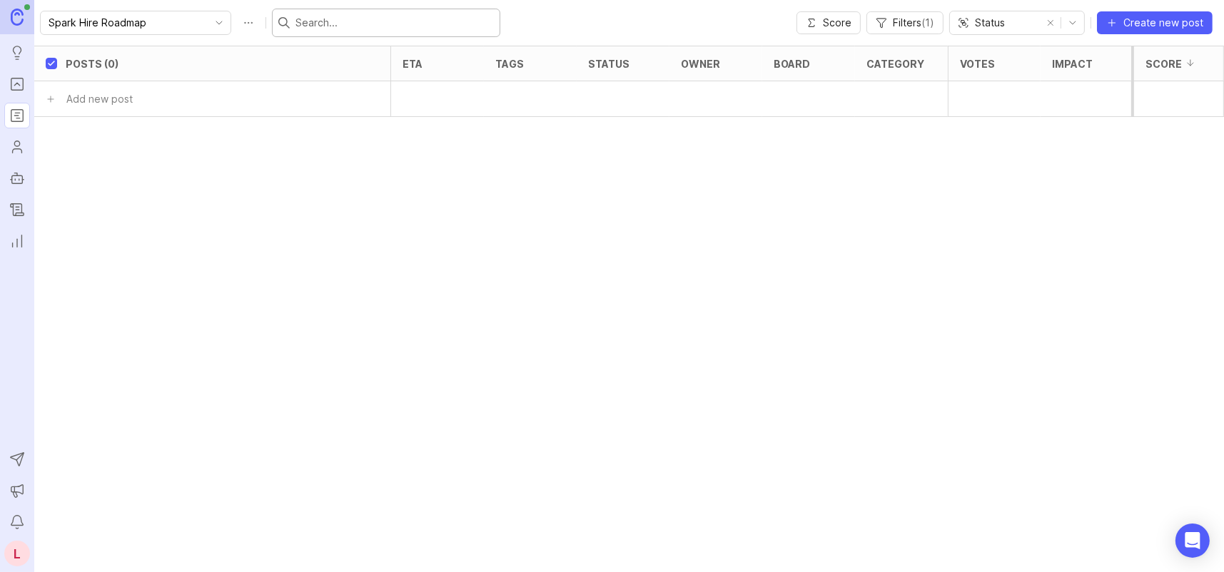
click at [308, 23] on input "text" at bounding box center [394, 23] width 198 height 16
type input "mokka"
click at [905, 21] on span "Filters ( 1 )" at bounding box center [913, 23] width 41 height 14
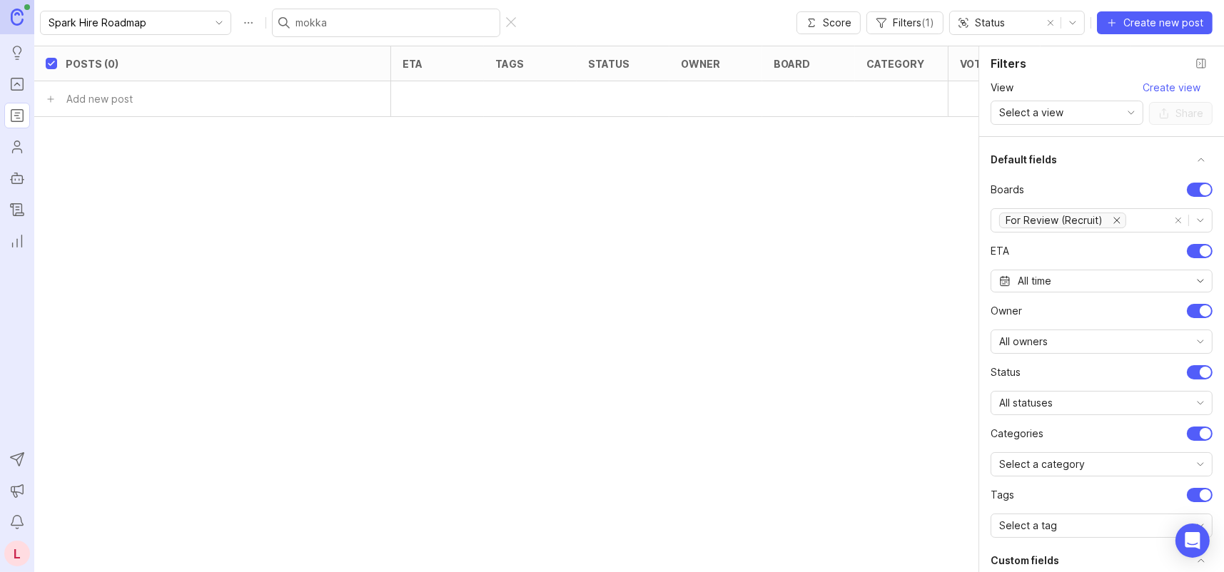
click at [1168, 218] on button "remove all options" at bounding box center [1178, 221] width 20 height 20
checkbox input "false"
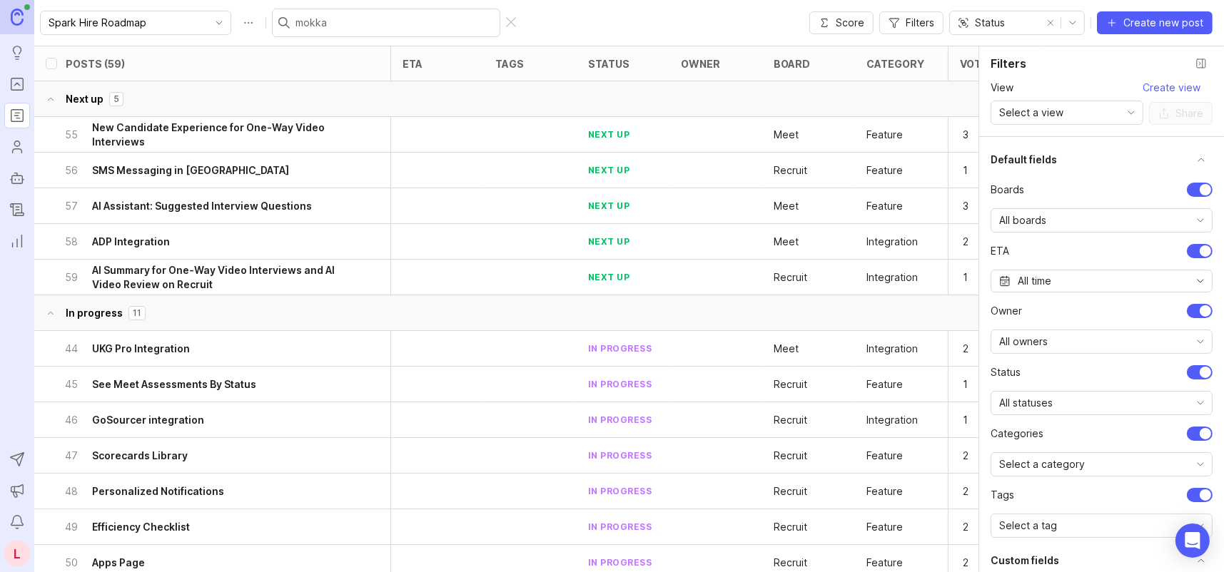
click at [348, 19] on input "mokka" at bounding box center [394, 23] width 198 height 16
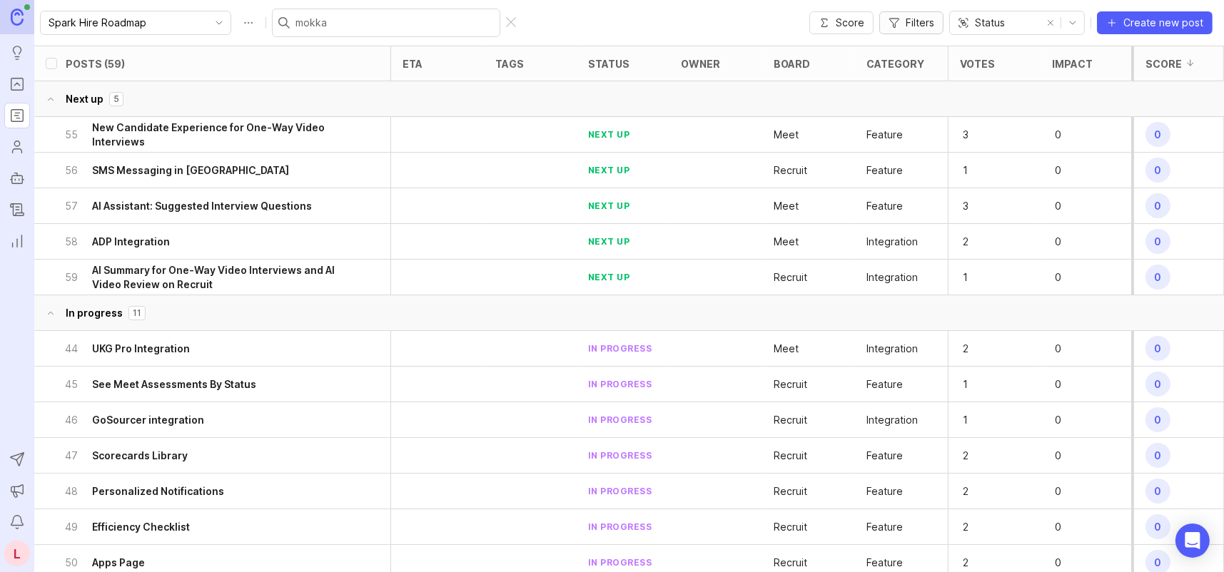
click at [921, 23] on span "Filters" at bounding box center [920, 23] width 29 height 14
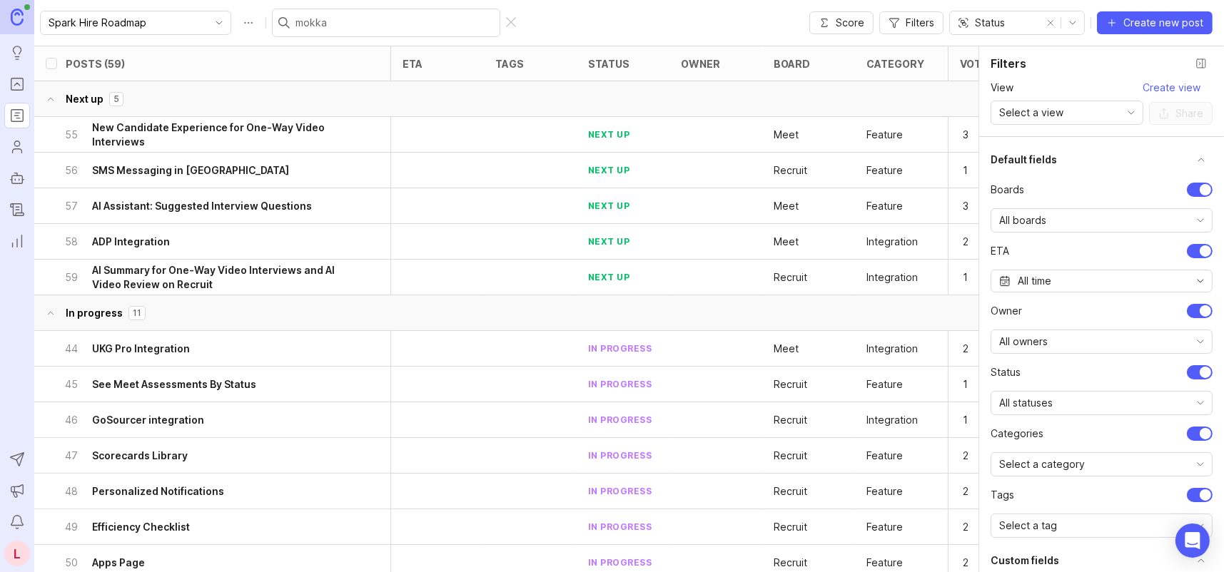
click at [328, 31] on div "mokka" at bounding box center [386, 23] width 228 height 29
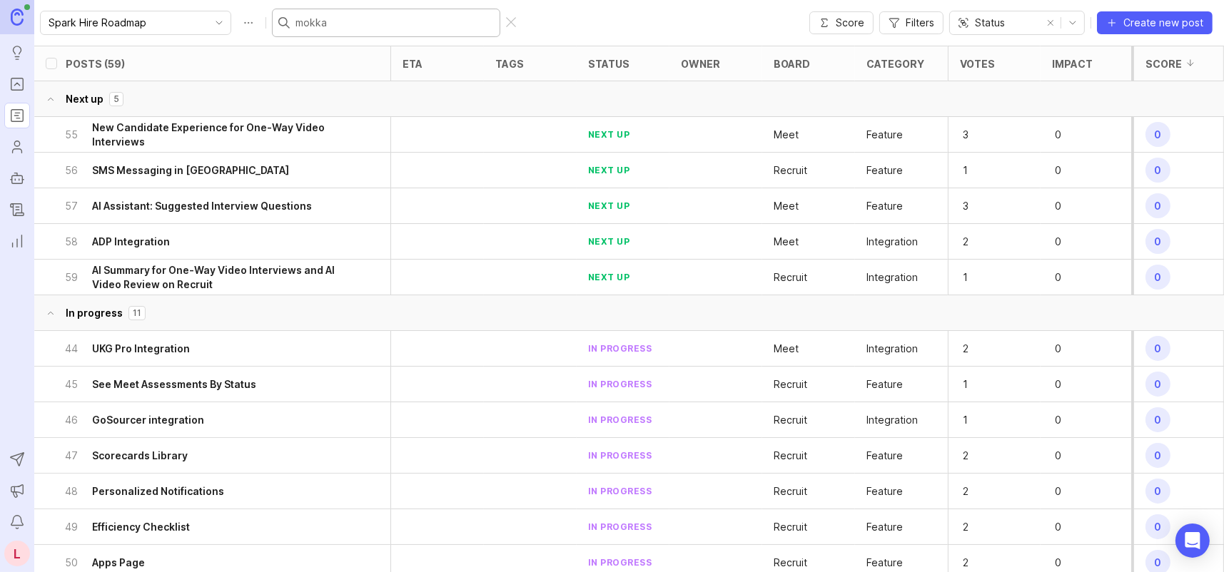
drag, startPoint x: 309, startPoint y: 23, endPoint x: 260, endPoint y: 29, distance: 48.9
click at [272, 29] on div "mokka" at bounding box center [386, 23] width 228 height 29
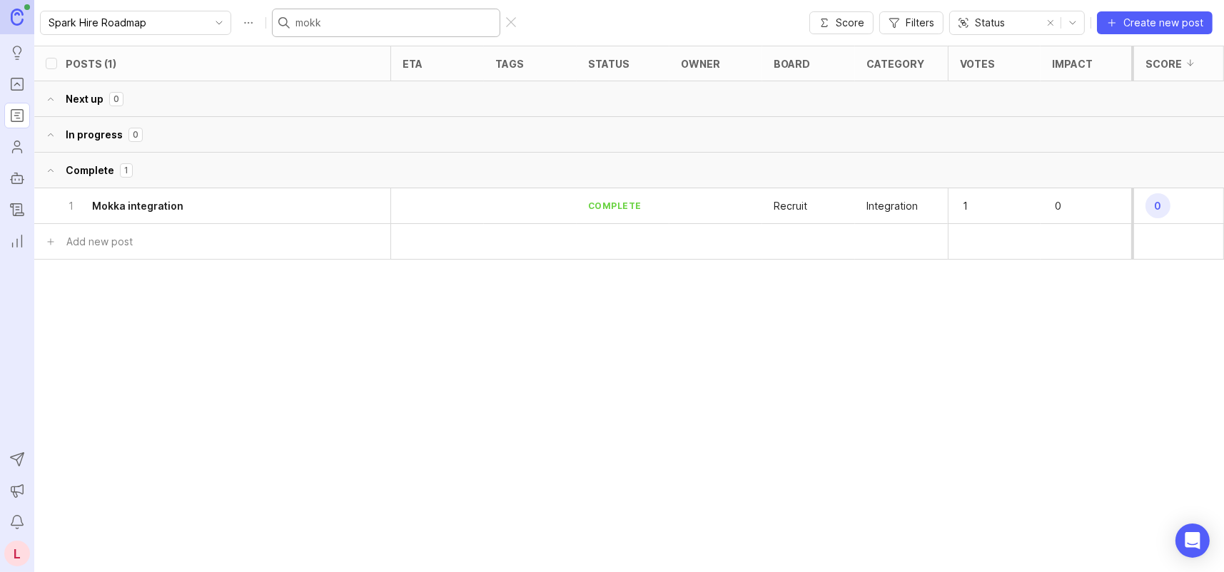
type input "mokk"
click at [163, 202] on h6 "Mokka integration" at bounding box center [137, 206] width 91 height 14
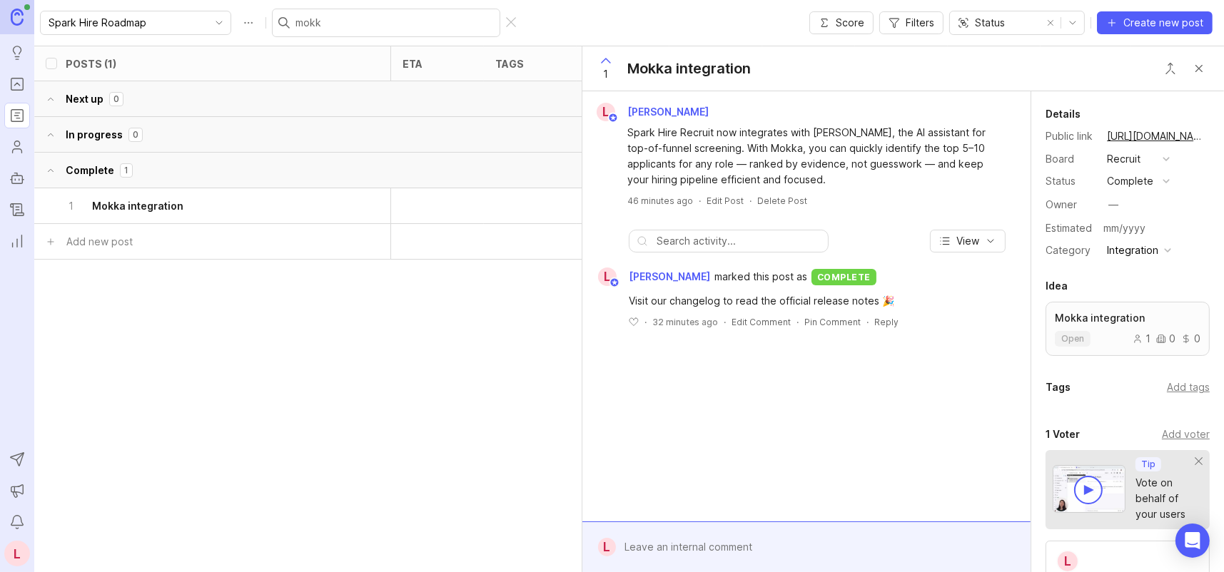
click at [1107, 207] on div "—" at bounding box center [1113, 205] width 19 height 19
click at [1207, 180] on div "Details Public link https://sparkhire.canny.io/recruit/p/mokka-integration Boar…" at bounding box center [1127, 183] width 193 height 154
click at [1100, 318] on p "Mokka integration" at bounding box center [1128, 318] width 146 height 14
click at [1153, 175] on button "complete" at bounding box center [1138, 181] width 71 height 19
click at [1208, 156] on div "Details Public link https://sparkhire.canny.io/recruit/p/mokka-integration Boar…" at bounding box center [1127, 183] width 193 height 154
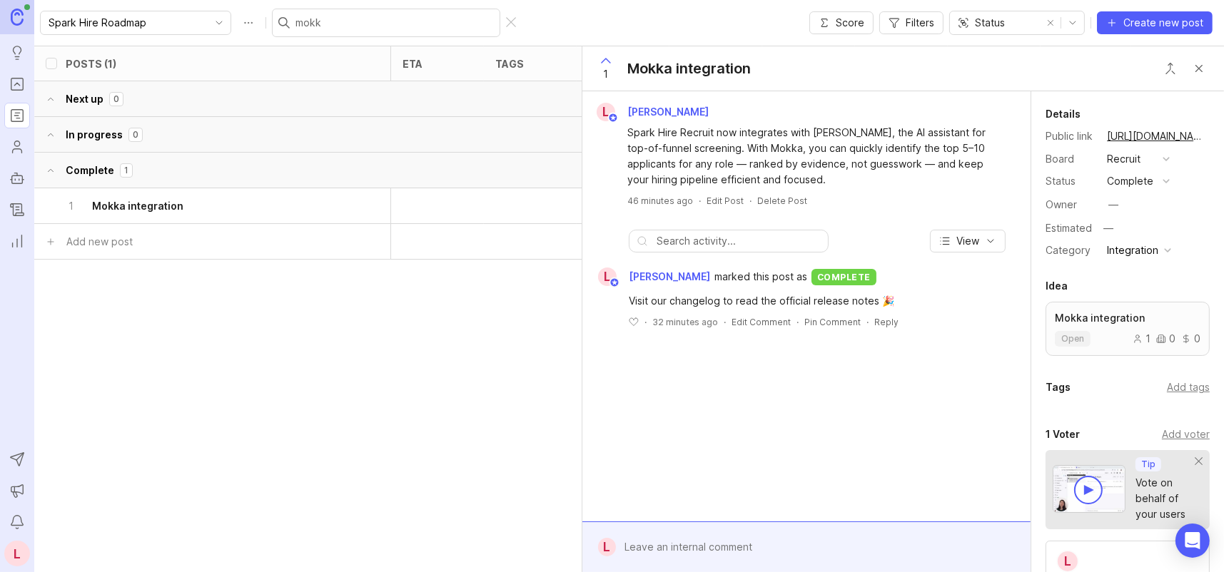
click at [1173, 389] on div "Add tags" at bounding box center [1188, 388] width 43 height 16
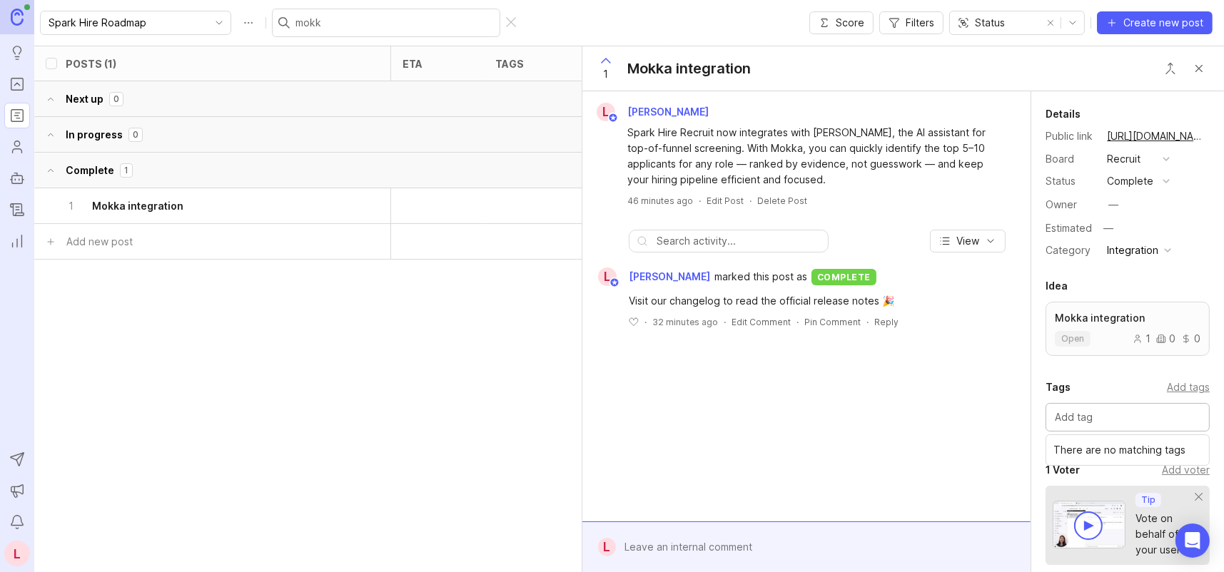
click at [1112, 421] on input "text" at bounding box center [1128, 418] width 146 height 16
type input "recr"
drag, startPoint x: 1113, startPoint y: 417, endPoint x: 1020, endPoint y: 407, distance: 93.9
click at [1020, 407] on div "L Laura Dominoni Spark Hire Recruit now integrates with Mokka, the AI assistant…" at bounding box center [903, 331] width 642 height 481
click at [1191, 246] on div "Category Integration" at bounding box center [1127, 250] width 164 height 19
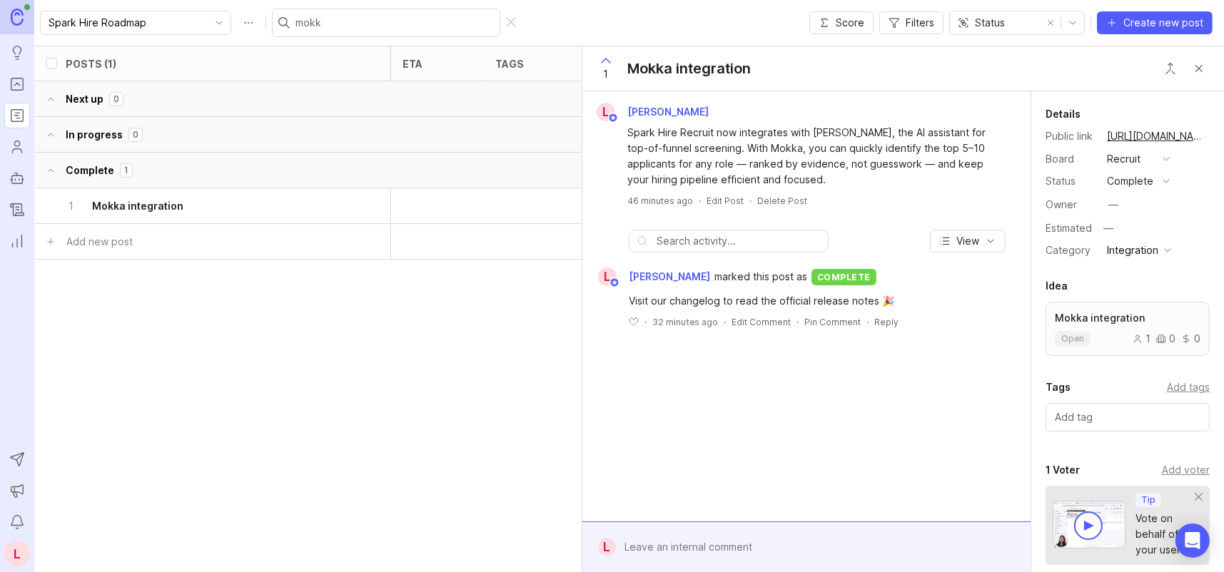
click at [1148, 251] on div "Integration" at bounding box center [1132, 251] width 51 height 16
click at [1148, 250] on div "Integration" at bounding box center [1132, 251] width 51 height 16
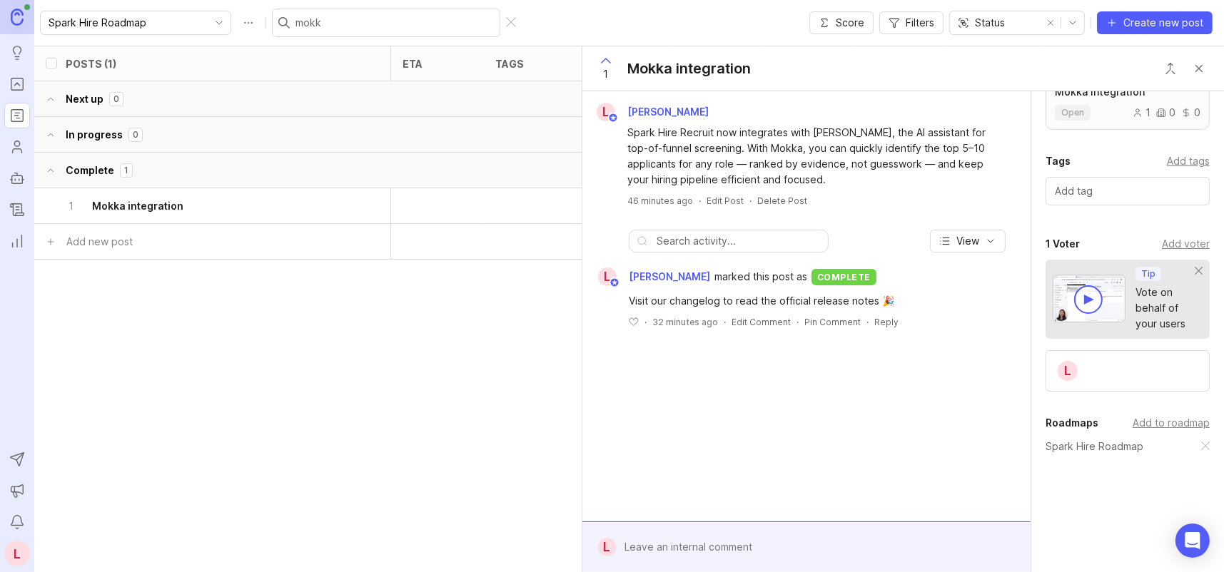
scroll to position [243, 0]
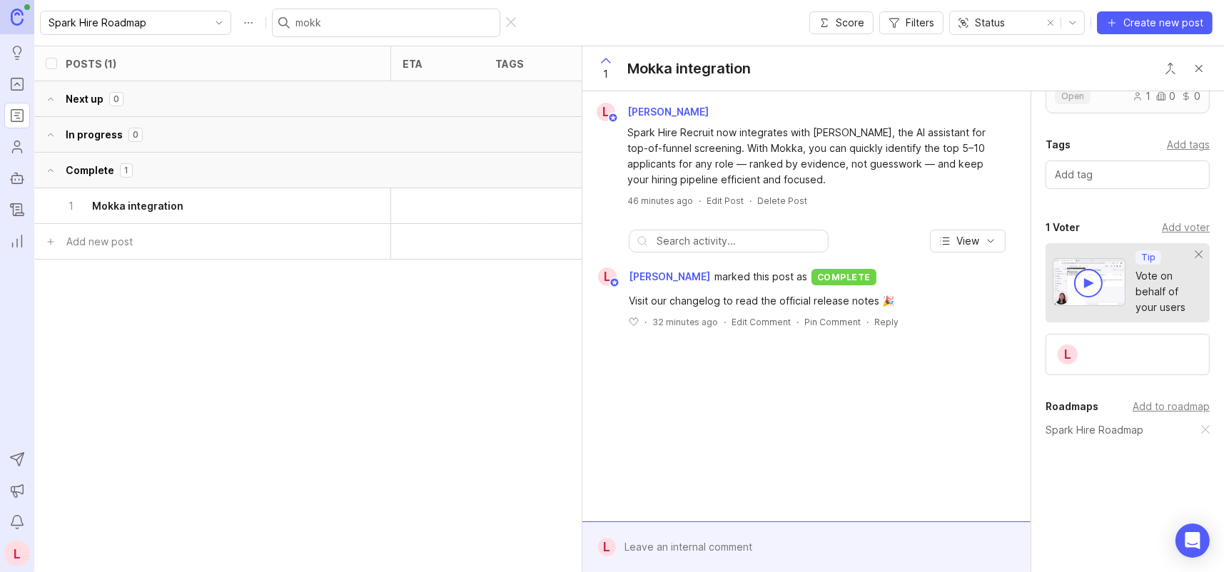
click at [1113, 350] on div "L" at bounding box center [1127, 354] width 164 height 41
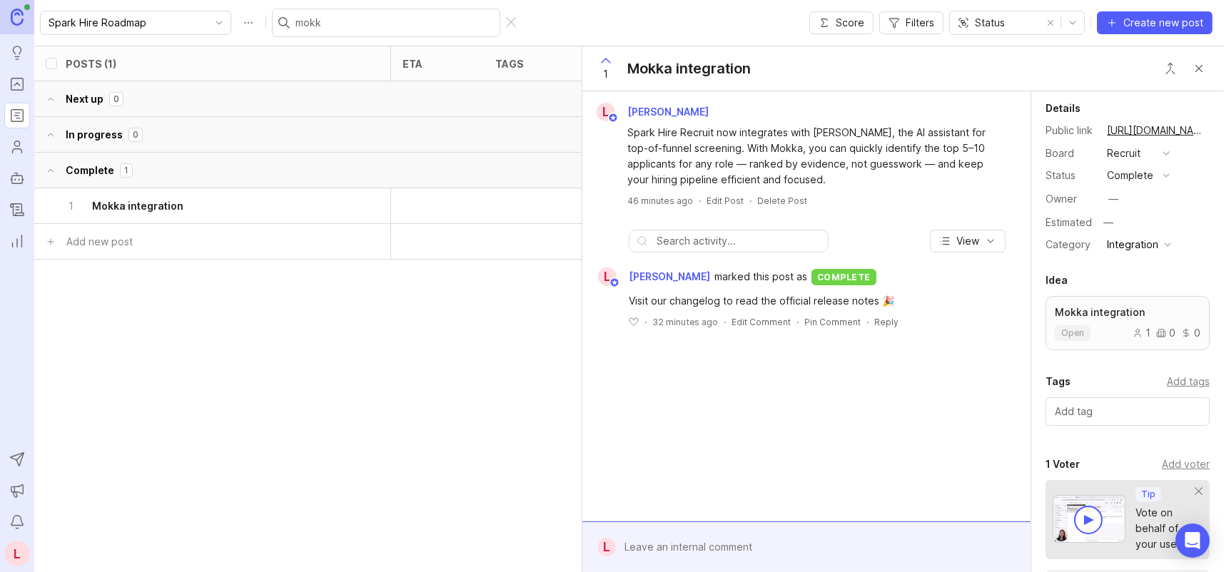
scroll to position [0, 0]
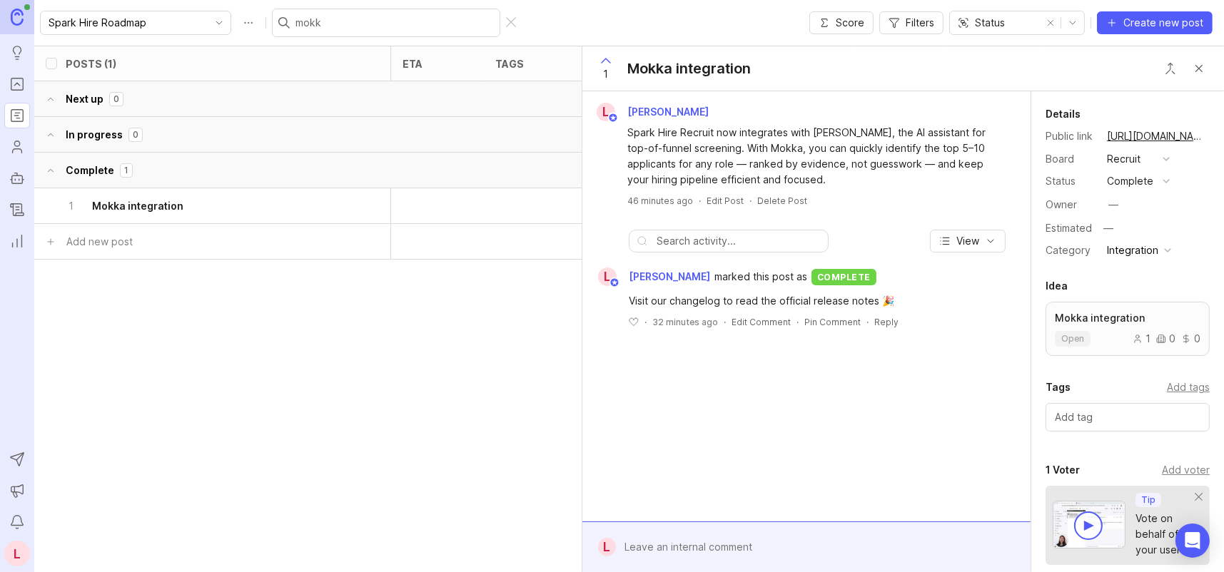
click at [1202, 69] on button "Close button" at bounding box center [1199, 68] width 29 height 29
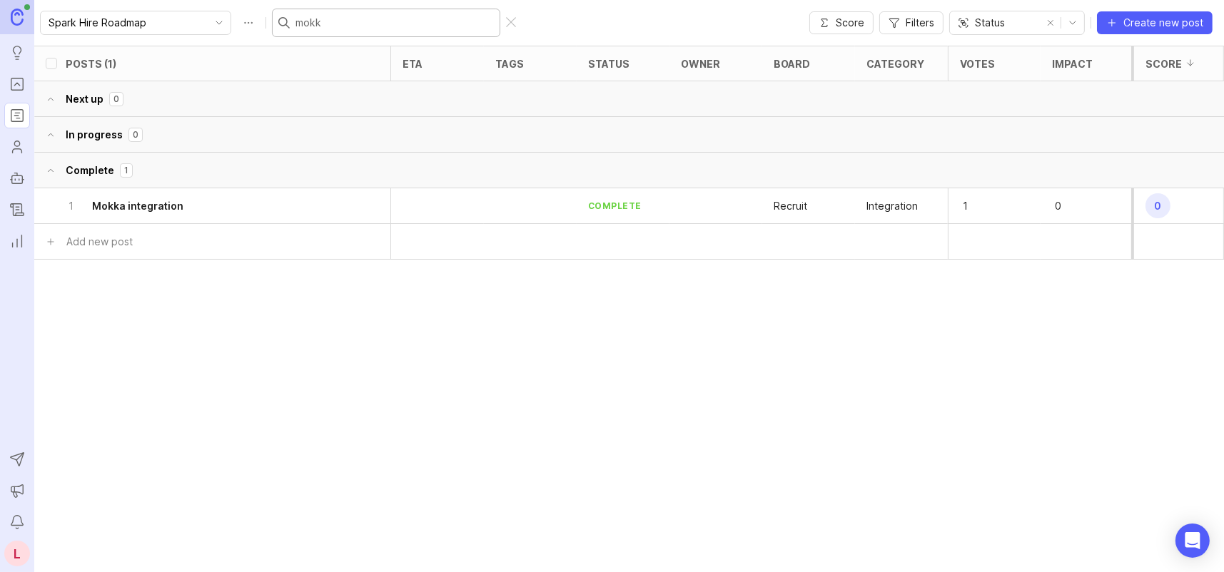
drag, startPoint x: 369, startPoint y: 22, endPoint x: 263, endPoint y: 19, distance: 106.4
click at [272, 19] on div "mokk" at bounding box center [386, 23] width 228 height 29
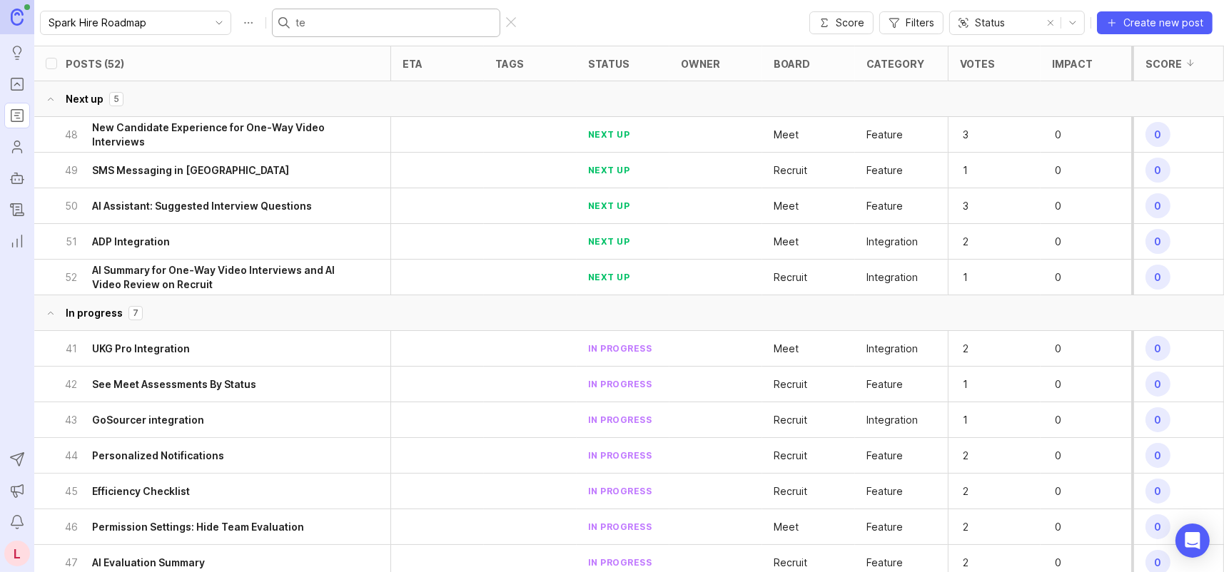
type input "tei"
checkbox input "true"
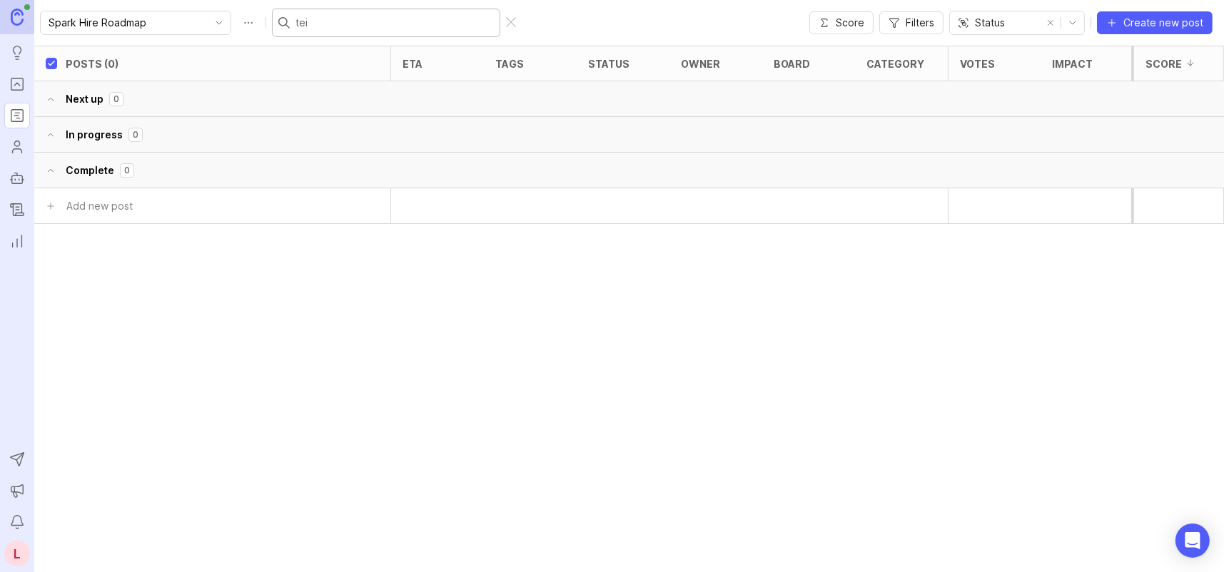
type input "te"
checkbox input "false"
type input "twine"
click at [143, 199] on h6 "Twine Integration" at bounding box center [136, 206] width 88 height 14
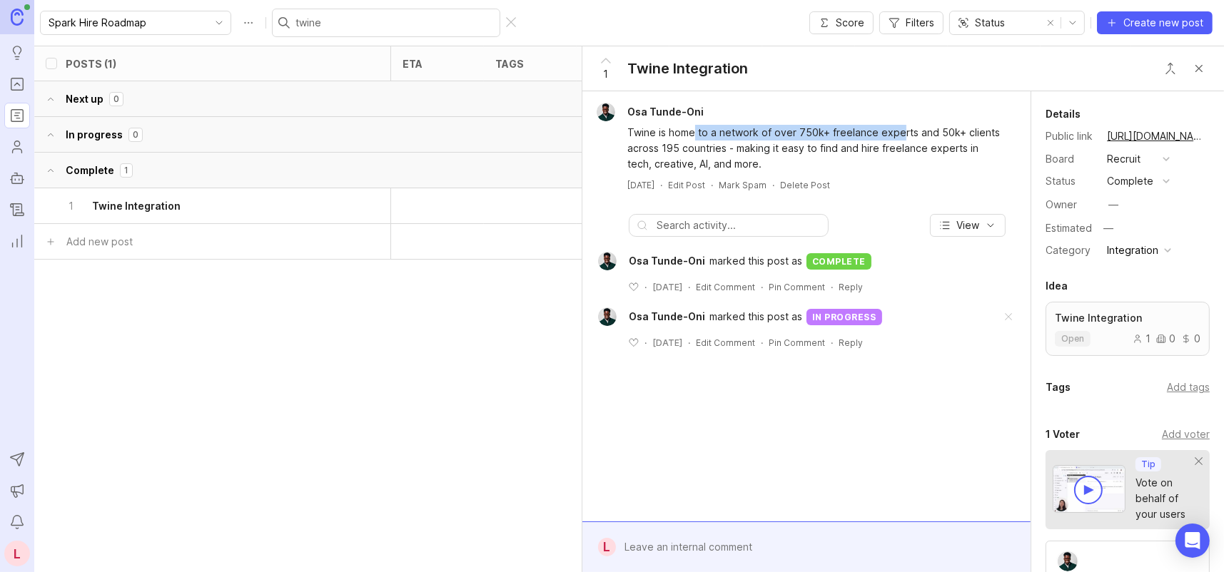
drag, startPoint x: 696, startPoint y: 129, endPoint x: 916, endPoint y: 148, distance: 220.6
click at [898, 133] on div "Twine is home to a network of over 750k+ freelance experts and 50k+ clients acr…" at bounding box center [814, 148] width 375 height 47
click at [928, 158] on div "Twine is home to a network of over 750k+ freelance experts and 50k+ clients acr…" at bounding box center [814, 148] width 375 height 47
click at [1200, 69] on button "Close button" at bounding box center [1199, 68] width 29 height 29
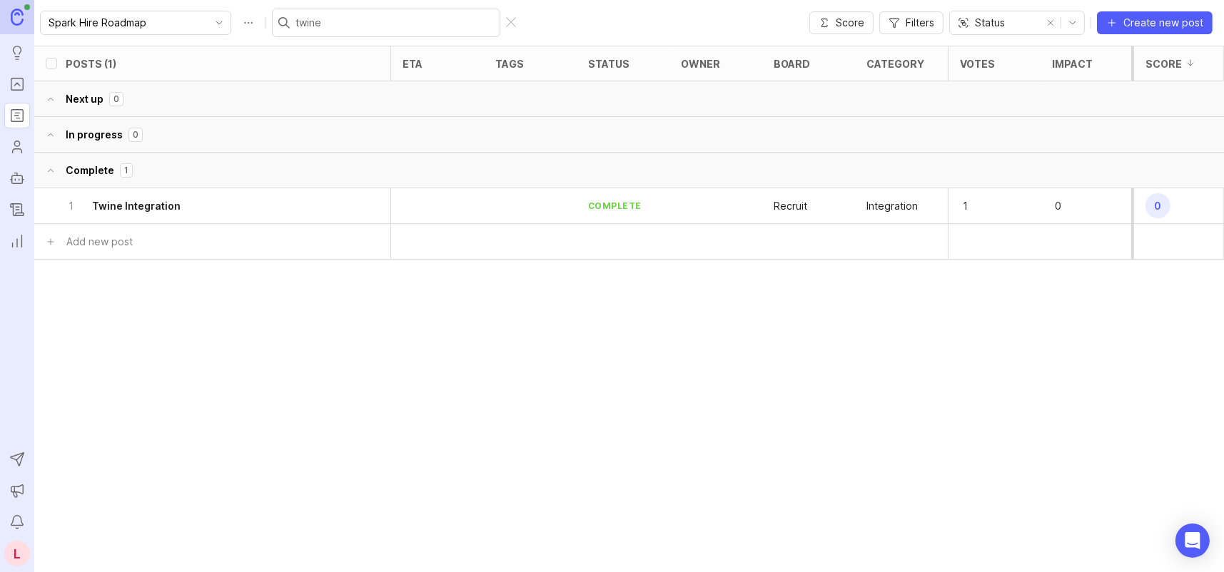
click at [49, 170] on icon at bounding box center [51, 170] width 5 height 3
click at [49, 170] on icon at bounding box center [51, 170] width 10 height 17
click at [47, 131] on icon at bounding box center [51, 134] width 10 height 17
click at [480, 21] on div "twine" at bounding box center [396, 23] width 248 height 29
click at [506, 23] on div at bounding box center [511, 22] width 10 height 11
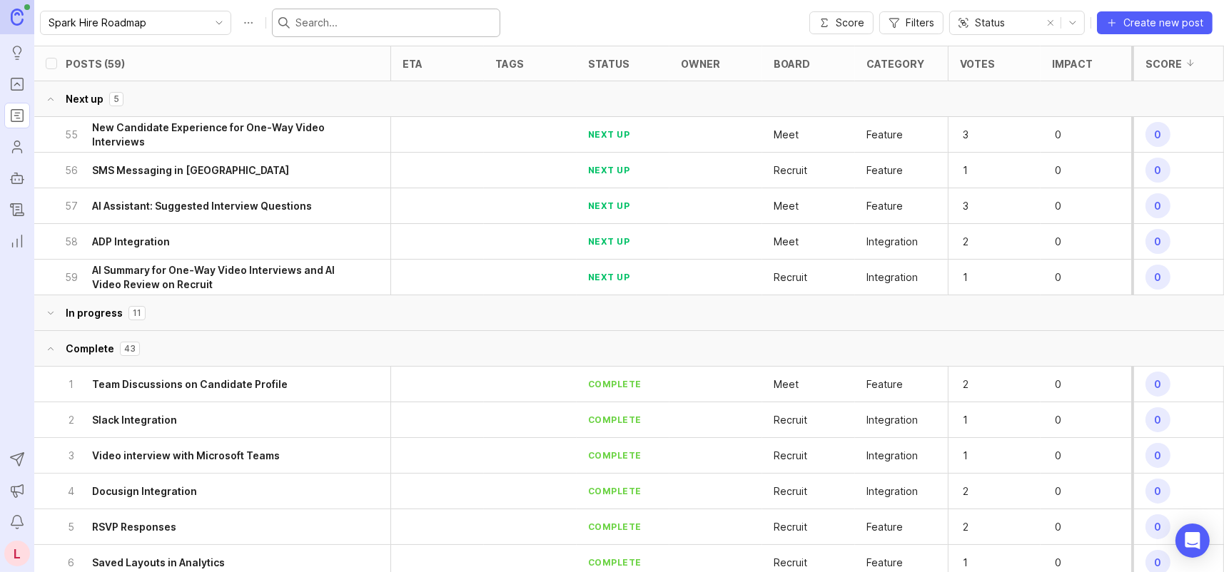
click at [204, 128] on h6 "New Candidate Experience for One-Way Video Interviews" at bounding box center [221, 135] width 258 height 29
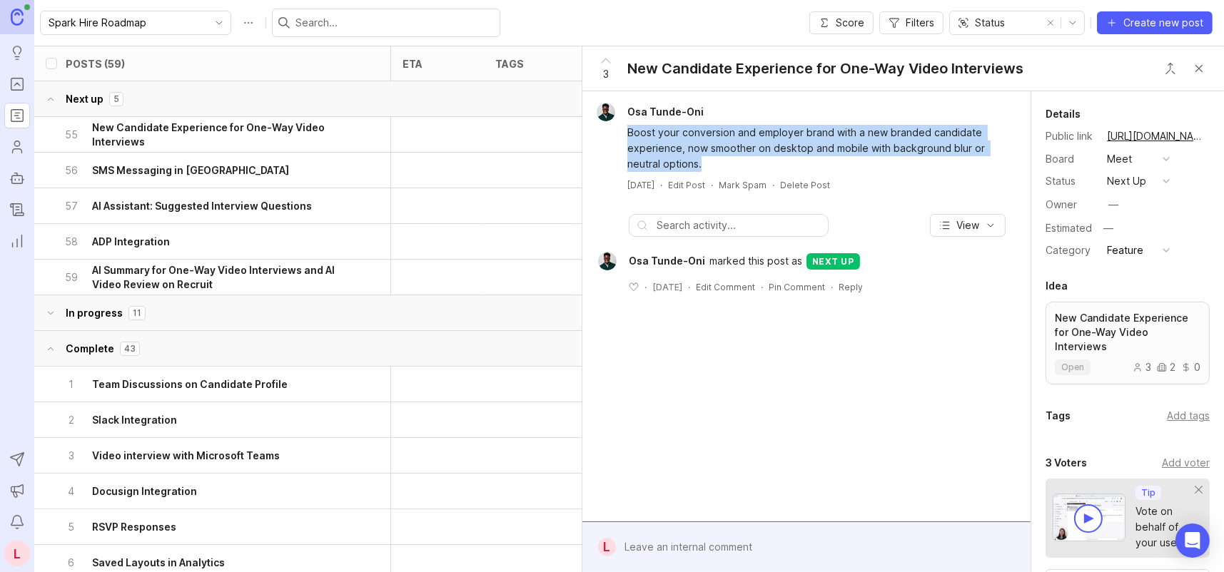
drag, startPoint x: 712, startPoint y: 164, endPoint x: 624, endPoint y: 129, distance: 95.1
click at [624, 129] on div "Boost your conversion and employer brand with a new branded candidate experienc…" at bounding box center [806, 146] width 437 height 51
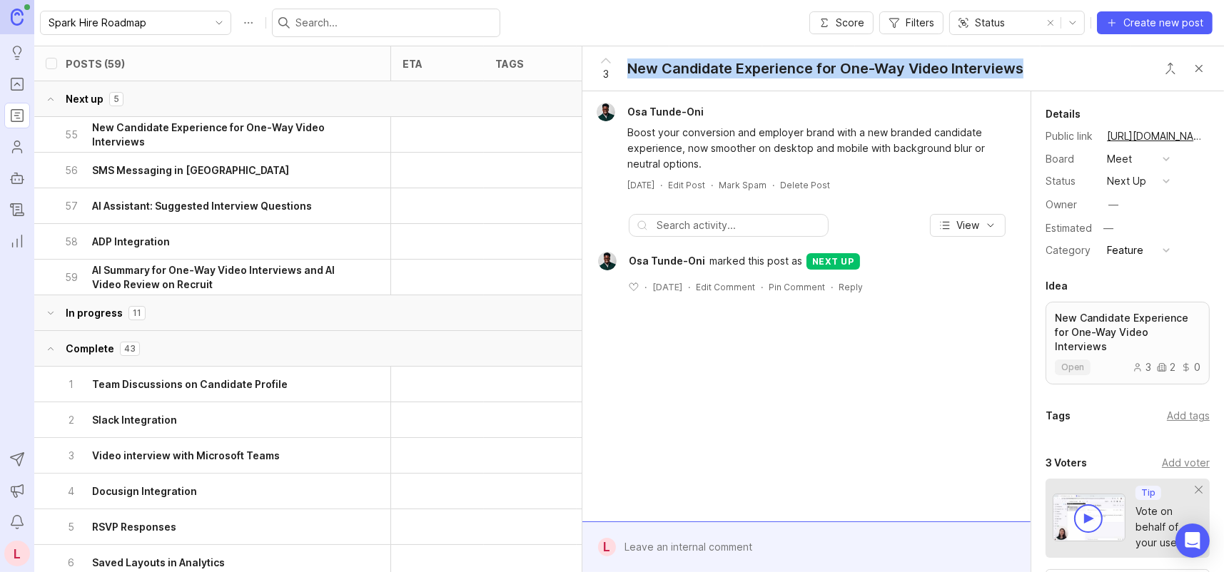
drag, startPoint x: 628, startPoint y: 68, endPoint x: 1034, endPoint y: 69, distance: 406.0
click at [1034, 69] on div "3 New Candidate Experience for One-Way Video Interviews" at bounding box center [903, 68] width 642 height 45
copy div "New Candidate Experience for One-Way Video Interviews"
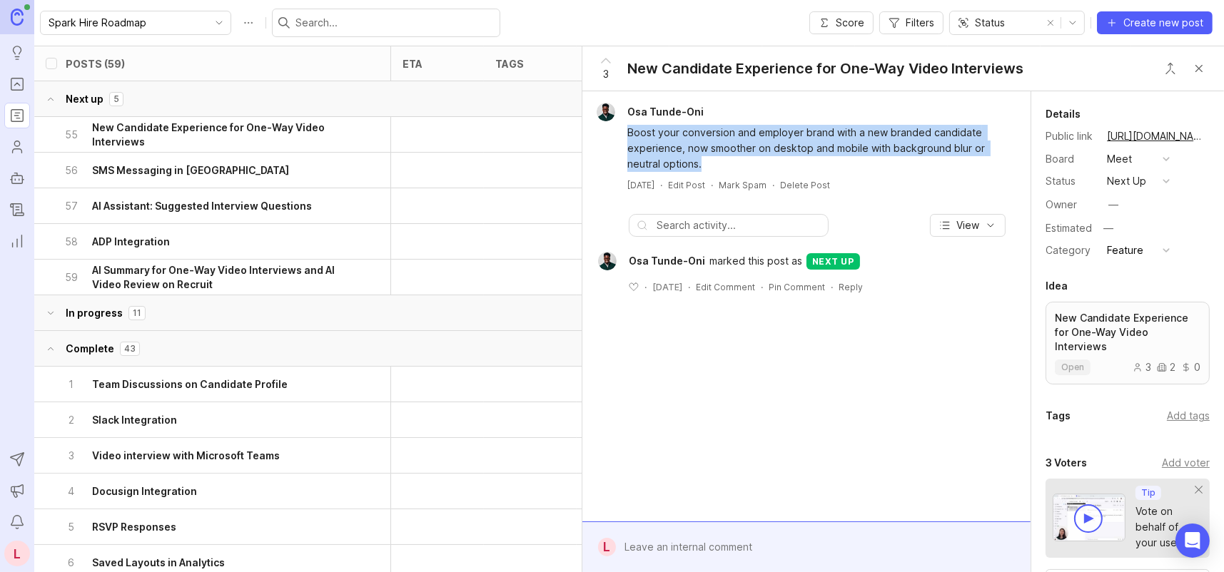
drag, startPoint x: 627, startPoint y: 126, endPoint x: 722, endPoint y: 167, distance: 103.5
click at [722, 167] on div "Boost your conversion and employer brand with a new branded candidate experienc…" at bounding box center [814, 148] width 375 height 47
copy div "Boost your conversion and employer brand with a new branded candidate experienc…"
click at [179, 170] on h6 "SMS Messaging in North America" at bounding box center [190, 170] width 197 height 14
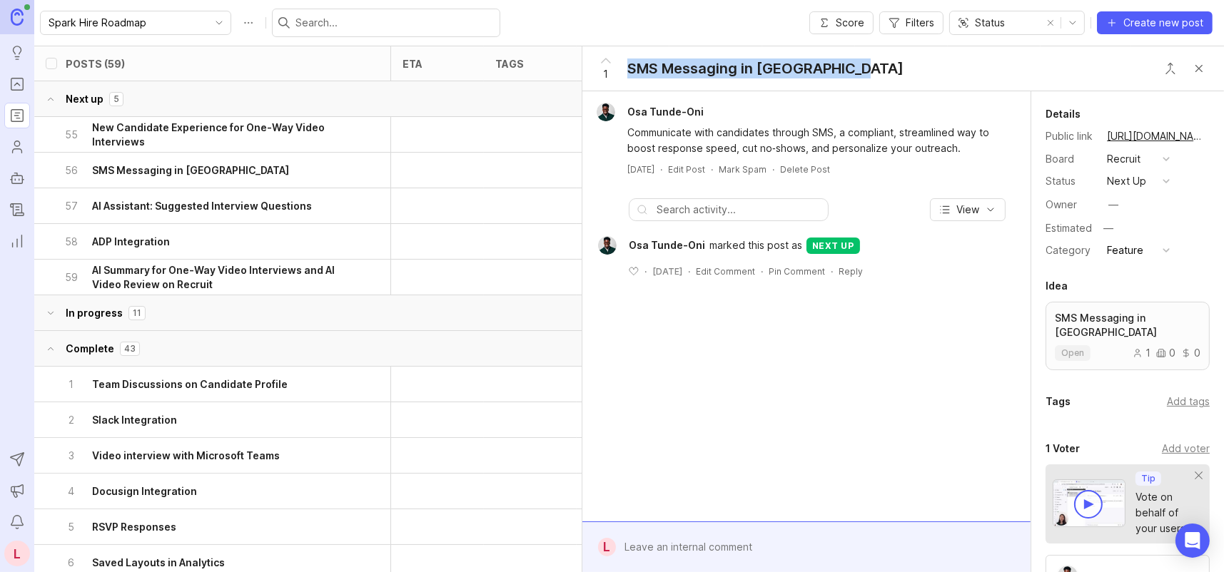
drag, startPoint x: 630, startPoint y: 66, endPoint x: 878, endPoint y: 68, distance: 247.6
click at [878, 68] on div "1 SMS Messaging in North America" at bounding box center [903, 68] width 642 height 45
copy div "SMS Messaging in North America"
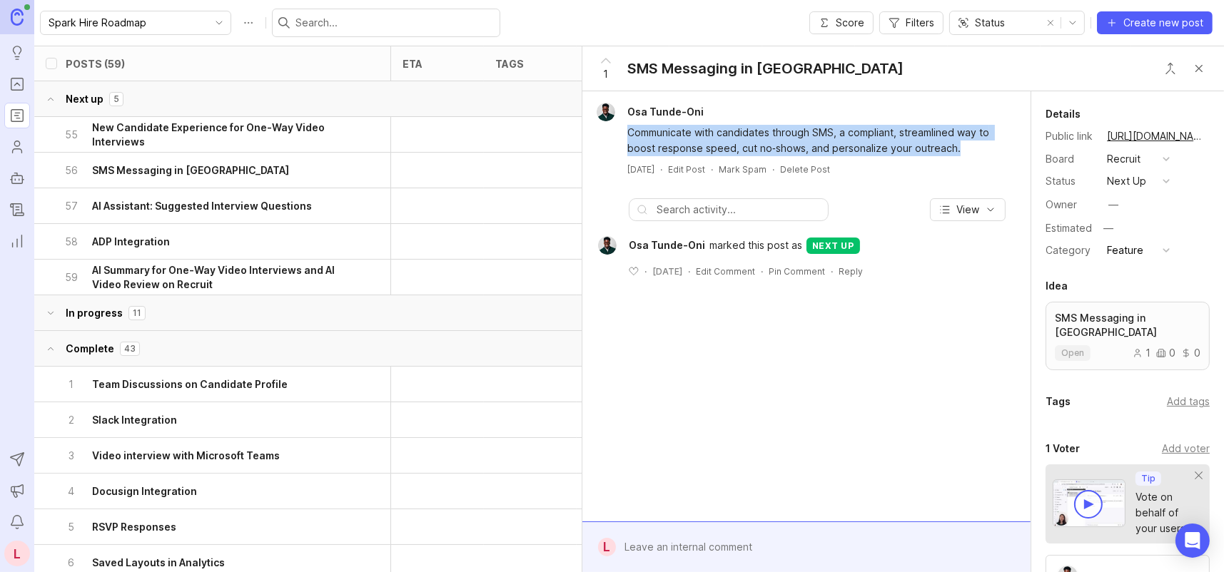
drag, startPoint x: 629, startPoint y: 129, endPoint x: 983, endPoint y: 151, distance: 354.6
click at [983, 151] on div "Communicate with candidates through SMS, a compliant, streamlined way to boost …" at bounding box center [814, 140] width 375 height 31
copy div "Communicate with candidates through SMS, a compliant, streamlined way to boost …"
click at [221, 201] on h6 "AI Assistant: Suggested Interview Questions" at bounding box center [202, 206] width 220 height 14
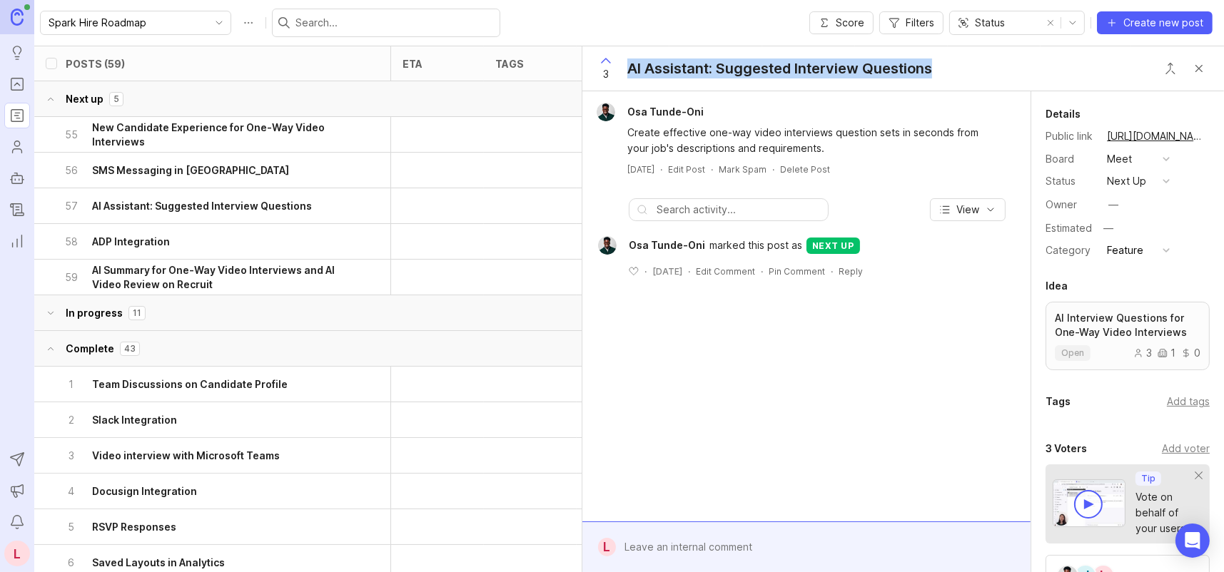
drag, startPoint x: 630, startPoint y: 66, endPoint x: 938, endPoint y: 62, distance: 307.6
click at [938, 62] on div "3 AI Assistant: Suggested Interview Questions" at bounding box center [760, 68] width 357 height 44
copy div "AI Assistant: Suggested Interview Questions"
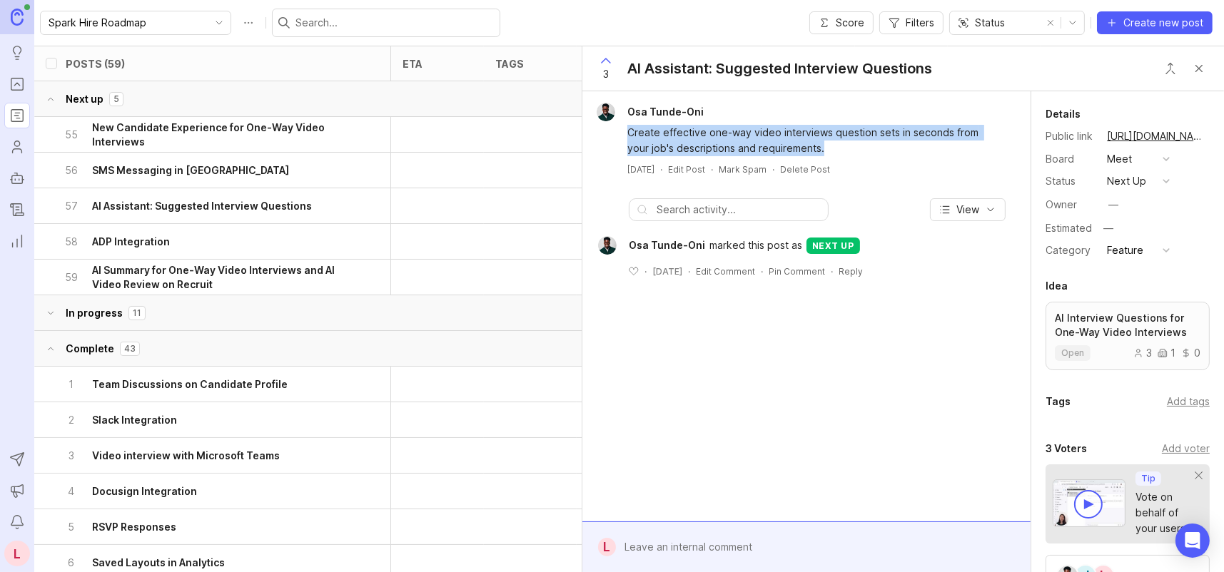
drag, startPoint x: 628, startPoint y: 129, endPoint x: 840, endPoint y: 143, distance: 212.4
click at [840, 143] on div "Create effective one-way video interviews question sets in seconds from your jo…" at bounding box center [814, 140] width 375 height 31
copy div "Create effective one-way video interviews question sets in seconds from your jo…"
click at [126, 239] on h6 "ADP Integration" at bounding box center [131, 242] width 78 height 14
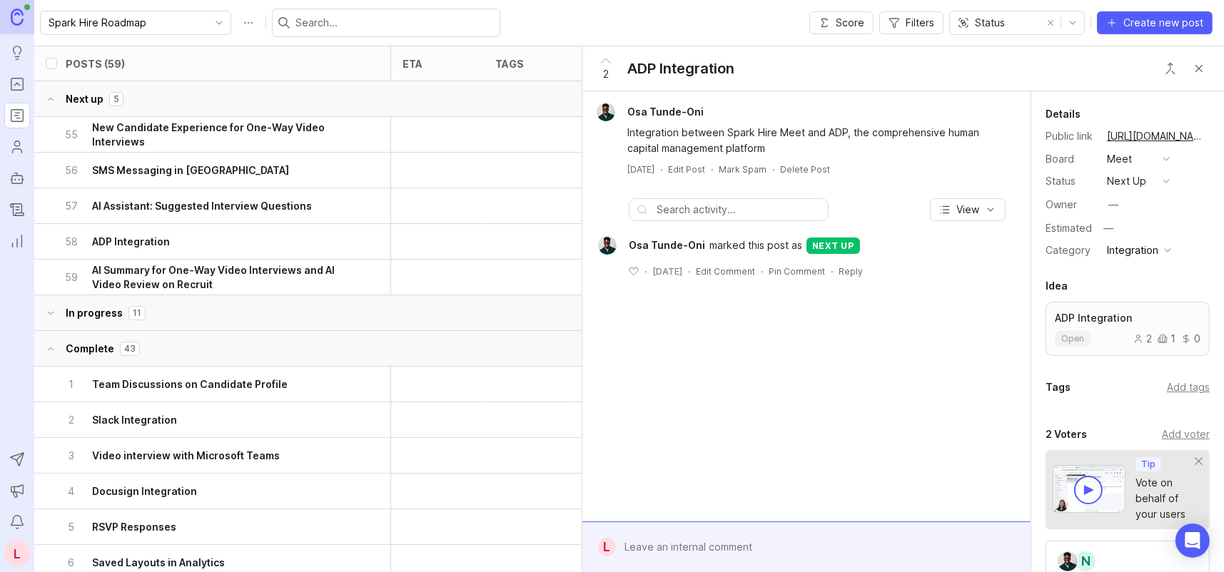
click at [188, 273] on h6 "AI Summary for One-Way Video Interviews and AI Video Review on Recruit" at bounding box center [221, 277] width 258 height 29
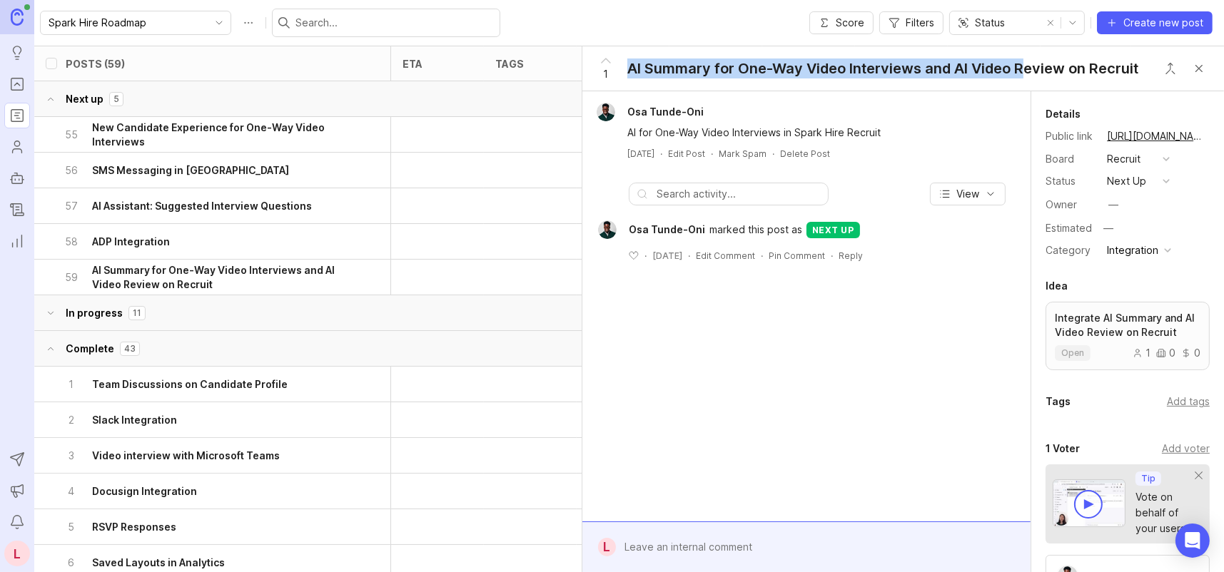
drag, startPoint x: 630, startPoint y: 66, endPoint x: 1022, endPoint y: 74, distance: 391.8
click at [1022, 74] on div "AI Summary for One-Way Video Interviews and AI Video Review on Recruit" at bounding box center [882, 69] width 511 height 20
click at [137, 385] on h6 "Team Discussions on Candidate Profile" at bounding box center [190, 384] width 196 height 14
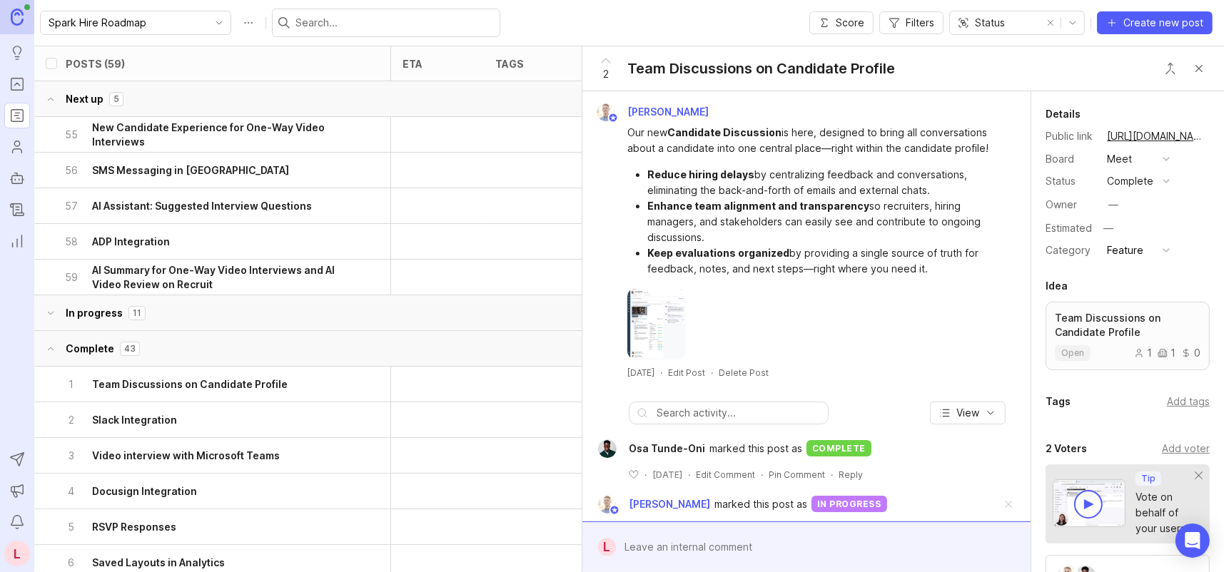
scroll to position [37, 0]
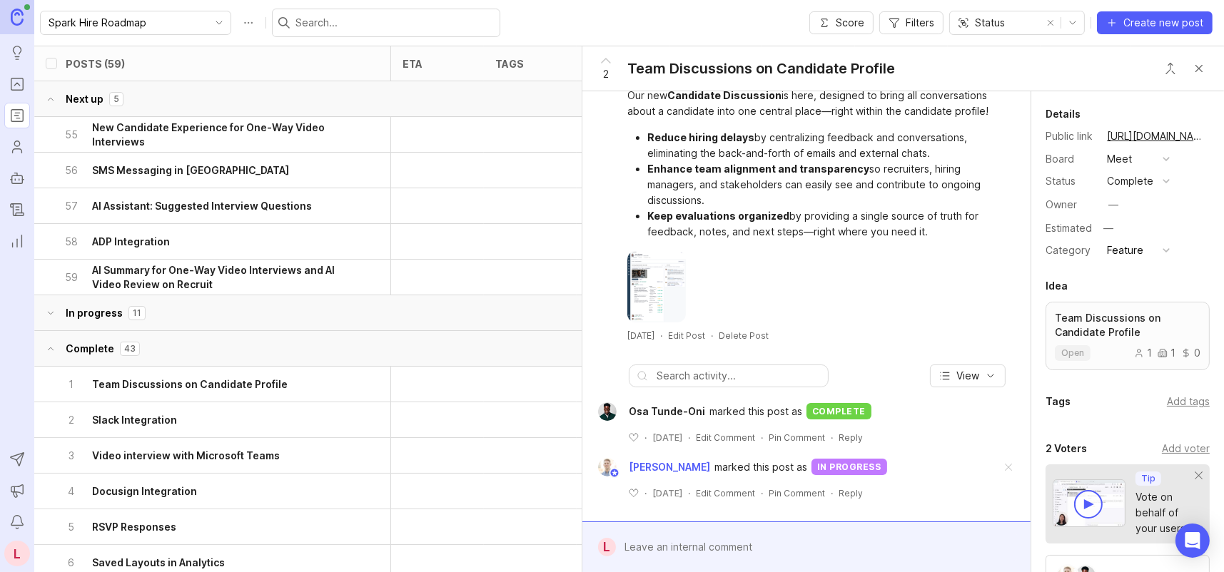
click at [157, 418] on h6 "Slack Integration" at bounding box center [134, 420] width 85 height 14
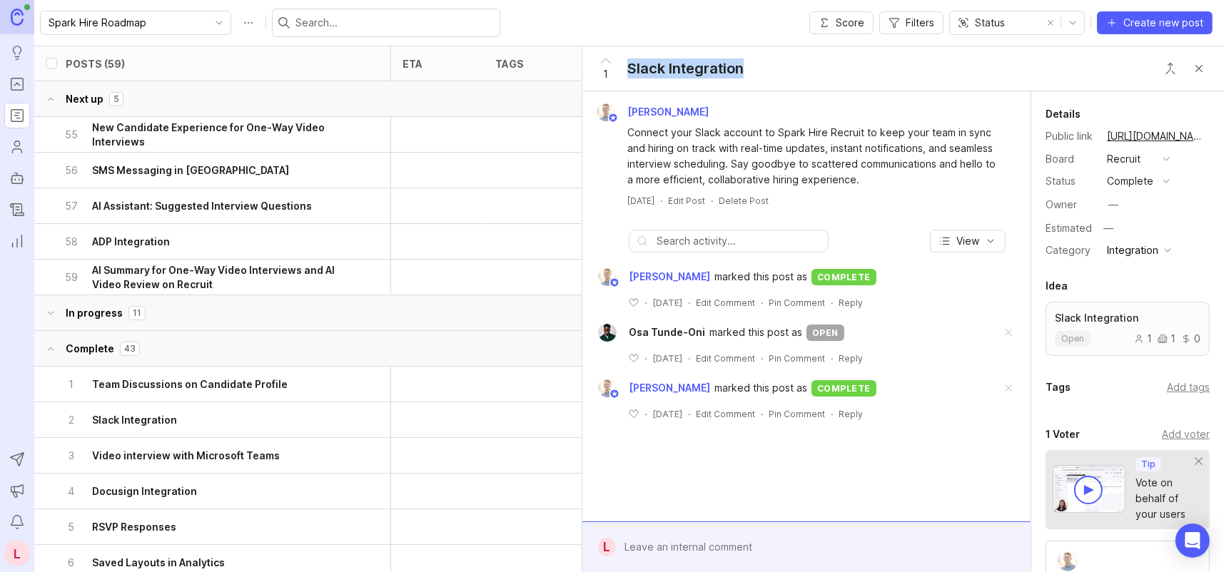
drag, startPoint x: 628, startPoint y: 67, endPoint x: 760, endPoint y: 59, distance: 132.2
click at [760, 59] on div "1 Slack Integration" at bounding box center [903, 68] width 642 height 45
copy div "Slack Integration"
click at [193, 128] on h6 "New Candidate Experience for One-Way Video Interviews" at bounding box center [221, 135] width 258 height 29
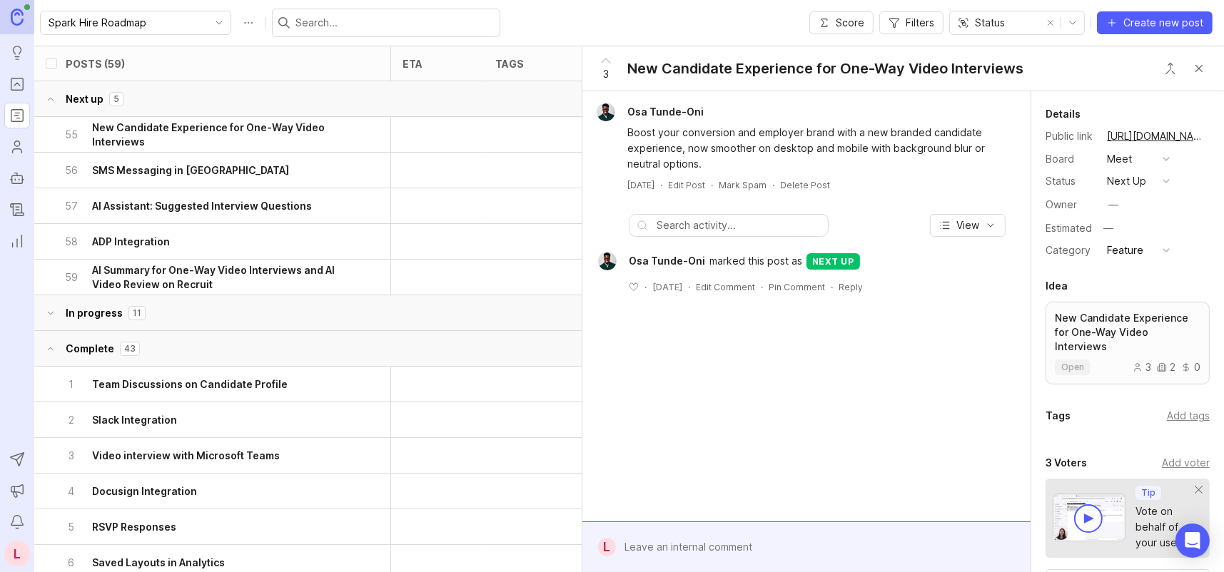
click at [51, 312] on icon at bounding box center [51, 313] width 10 height 17
click at [136, 348] on h6 "UKG Pro Integration" at bounding box center [141, 349] width 98 height 14
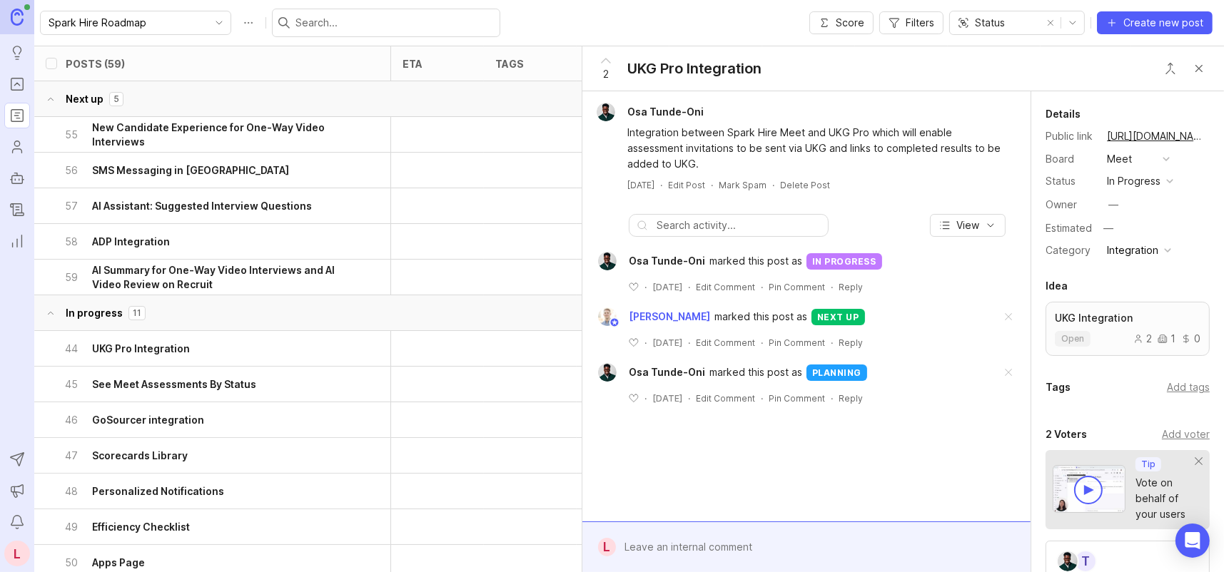
click at [166, 383] on h6 "See Meet Assessments By Status" at bounding box center [174, 384] width 164 height 14
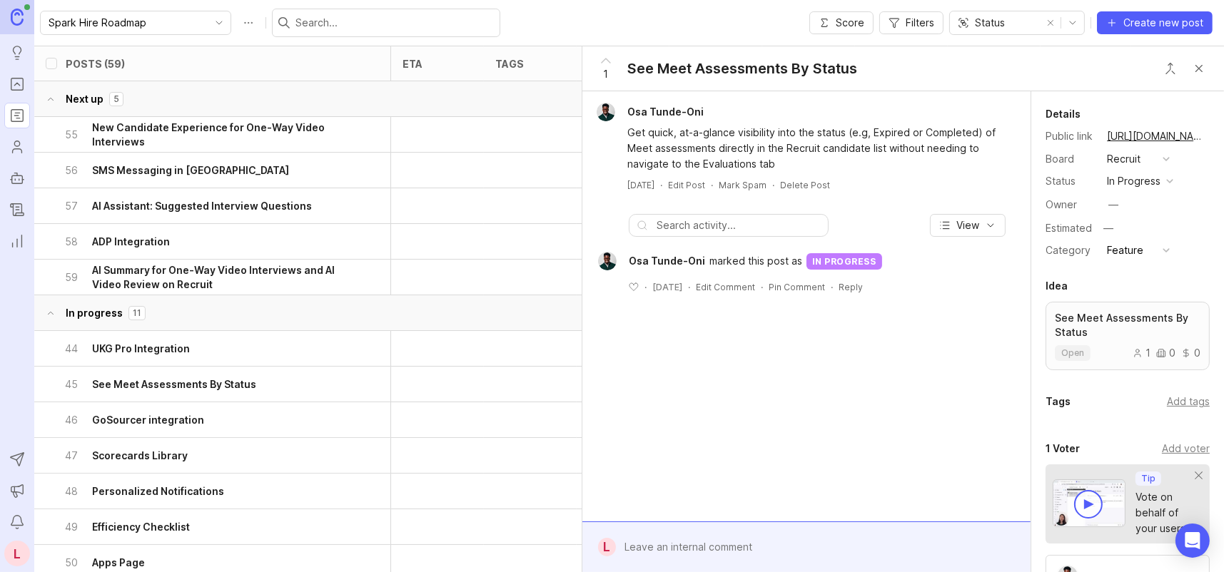
click at [147, 417] on h6 "GoSourcer integration" at bounding box center [148, 420] width 112 height 14
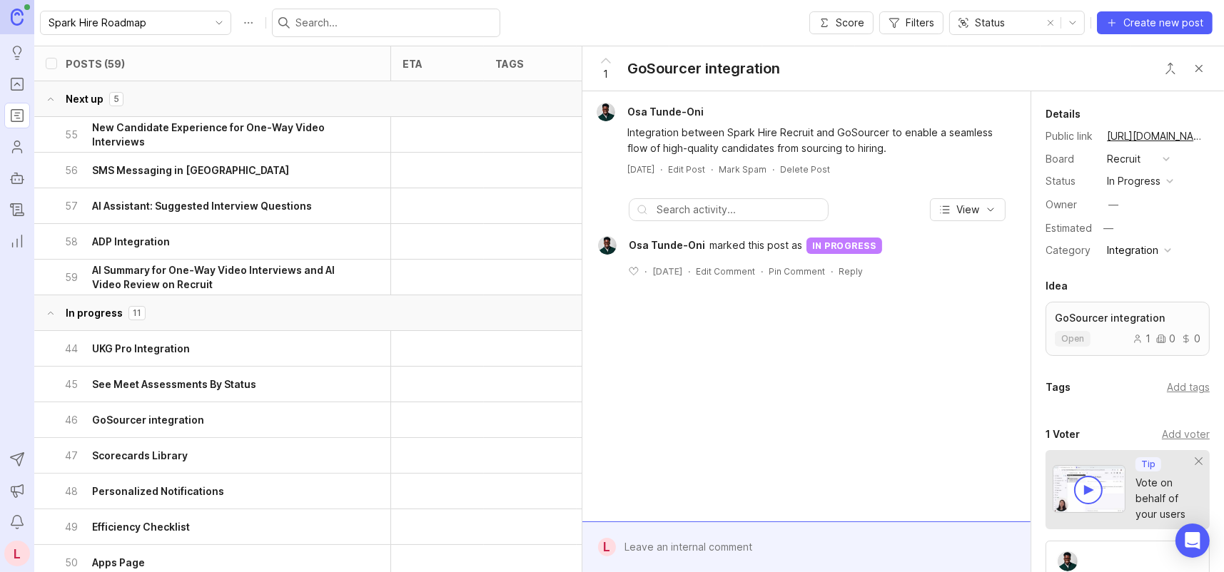
click at [143, 455] on h6 "Scorecards Library" at bounding box center [140, 456] width 96 height 14
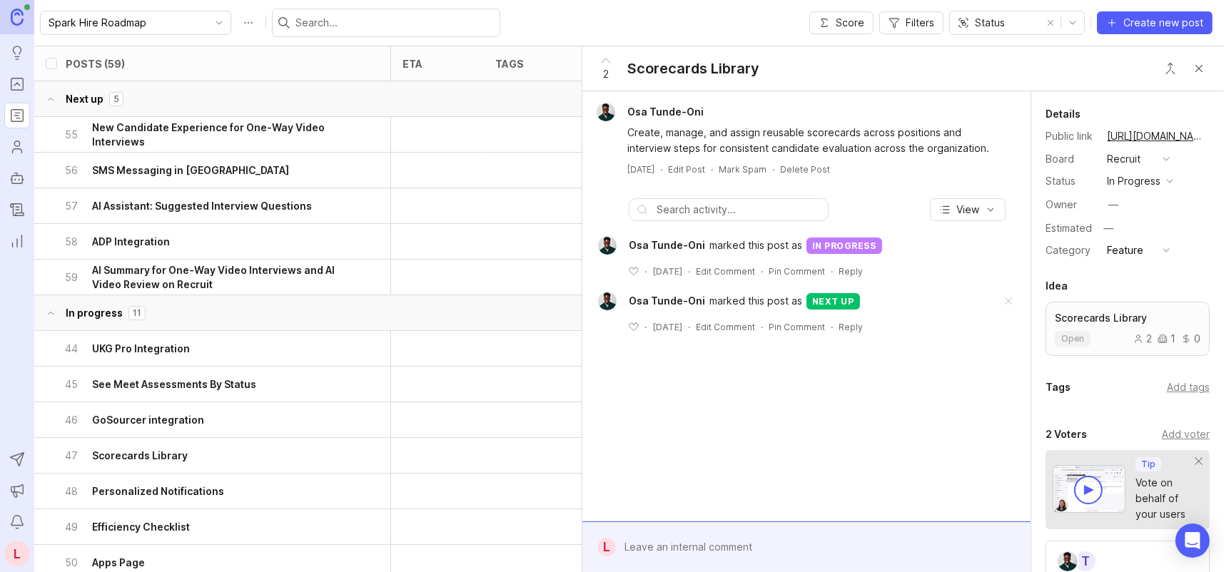
click at [1201, 68] on button "Close button" at bounding box center [1199, 68] width 29 height 29
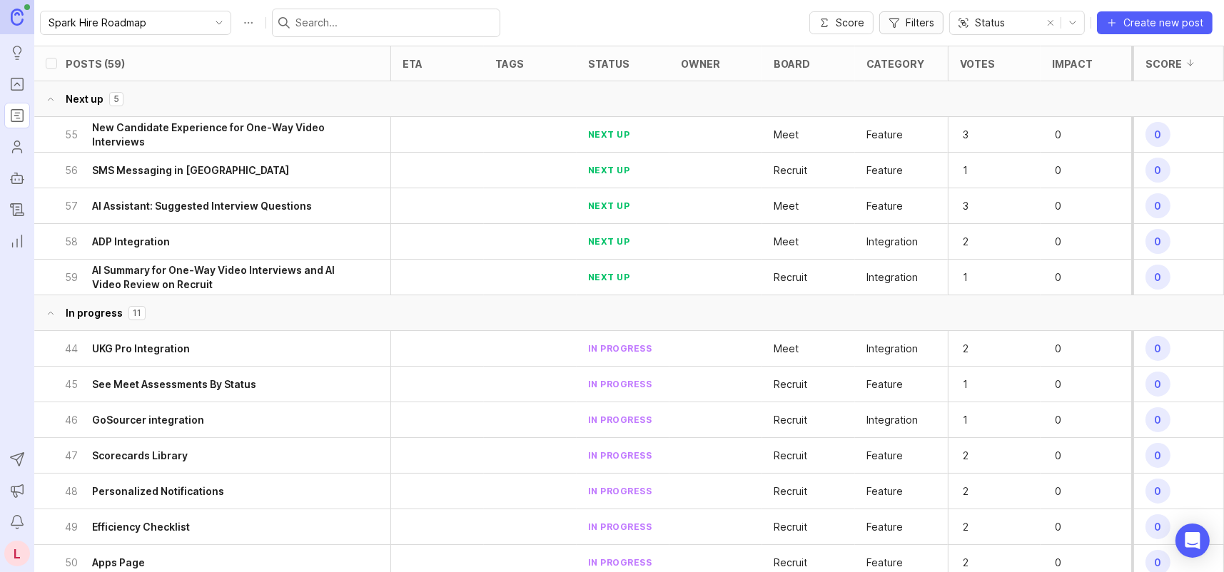
click at [910, 23] on span "Filters" at bounding box center [920, 23] width 29 height 14
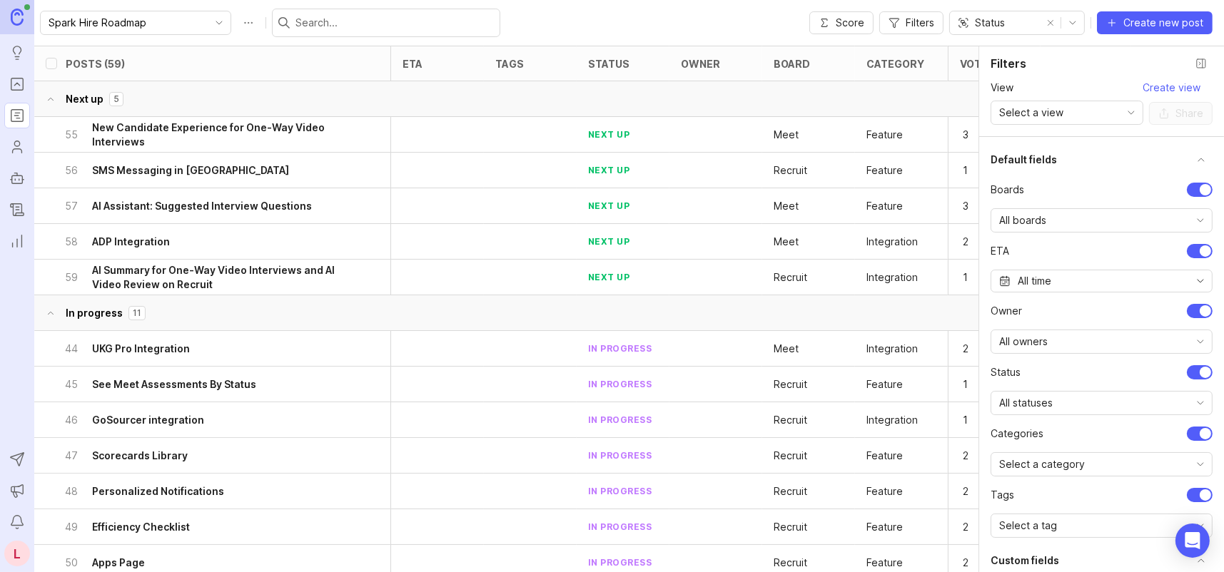
click at [1080, 221] on div "All boards" at bounding box center [1090, 220] width 198 height 23
click at [1065, 318] on span "For Review (Recruit)" at bounding box center [1048, 318] width 97 height 16
checkbox input "true"
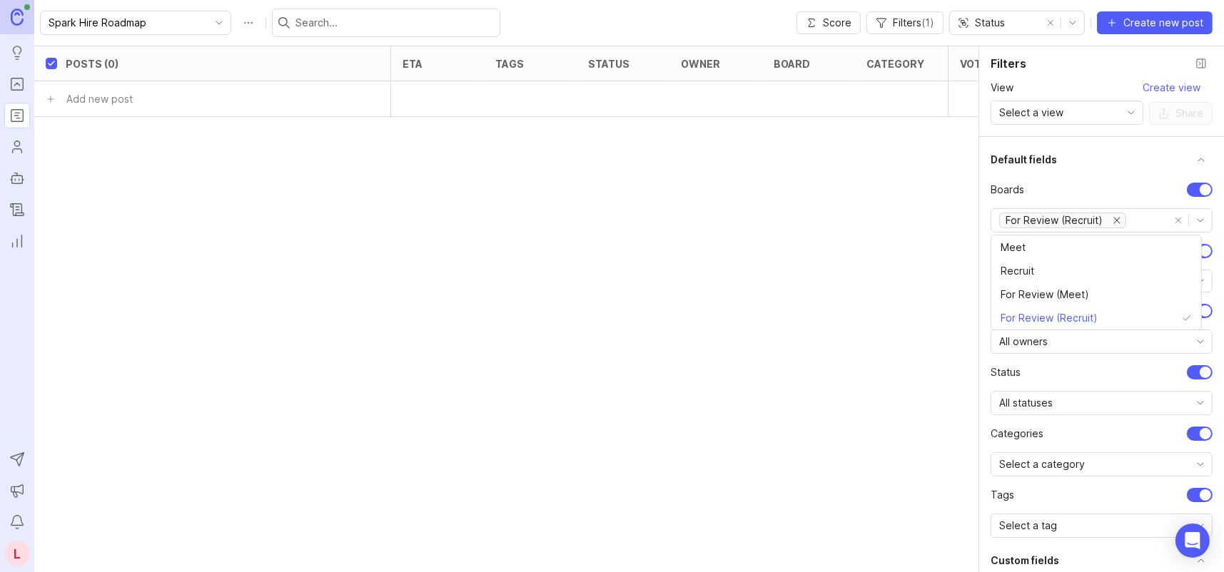
click at [549, 34] on div "Spark Hire Roadmap Score Filters ( 1 ) Status Create new post" at bounding box center [629, 23] width 1190 height 46
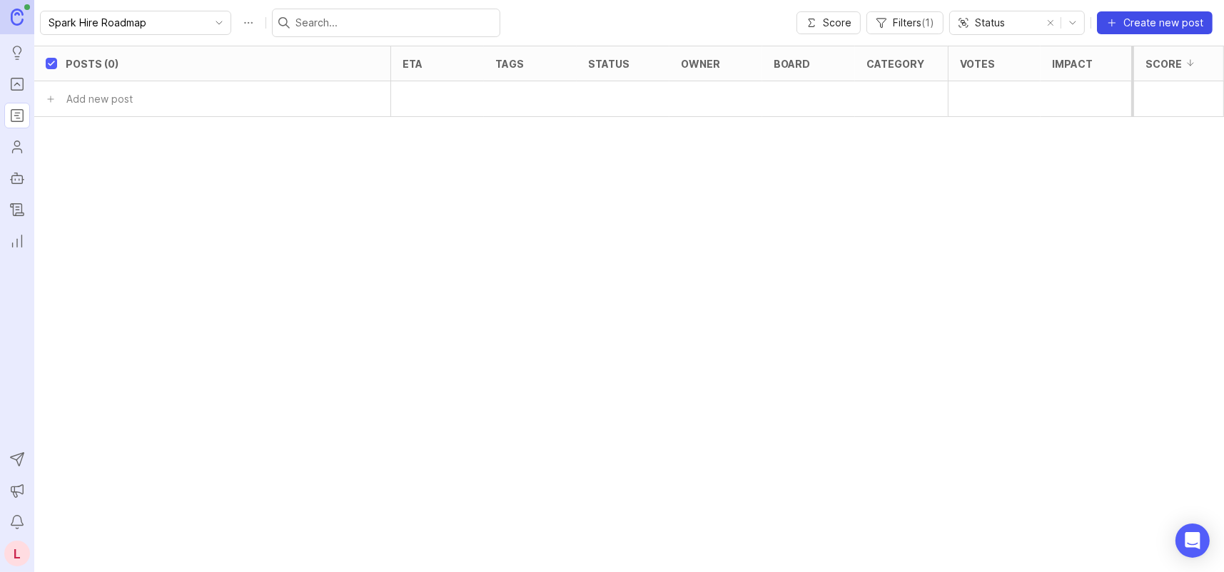
click at [1145, 26] on span "Create new post" at bounding box center [1163, 23] width 80 height 14
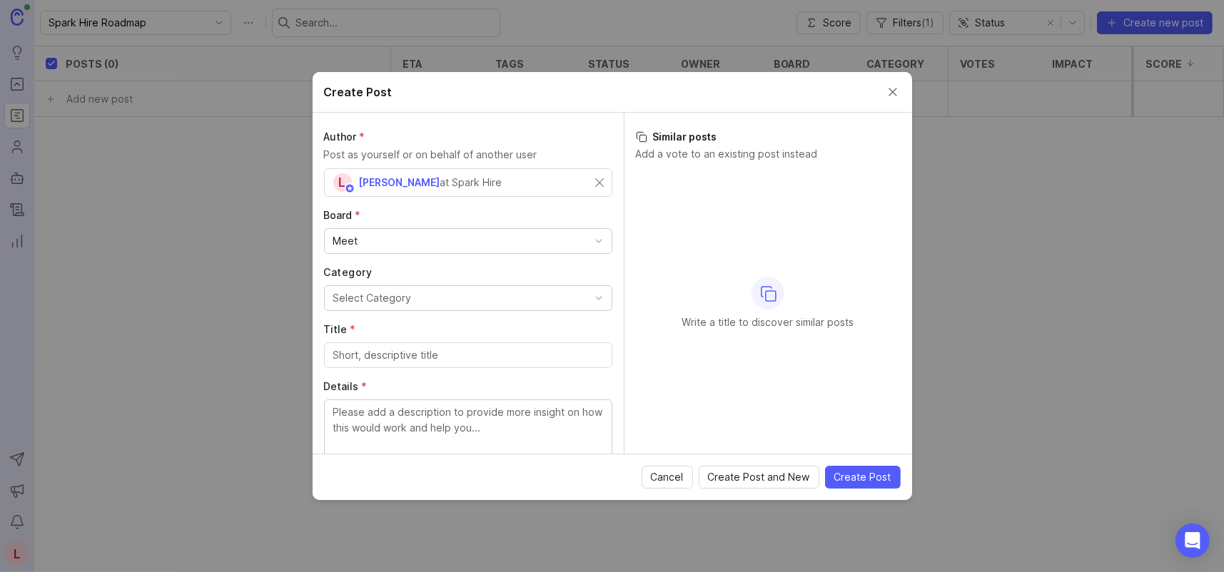
click at [377, 234] on div "Meet" at bounding box center [468, 241] width 287 height 24
click at [417, 348] on textarea "Details" at bounding box center [468, 371] width 270 height 47
paste textarea "The AI Assistant now detects the language from your position title and generate…"
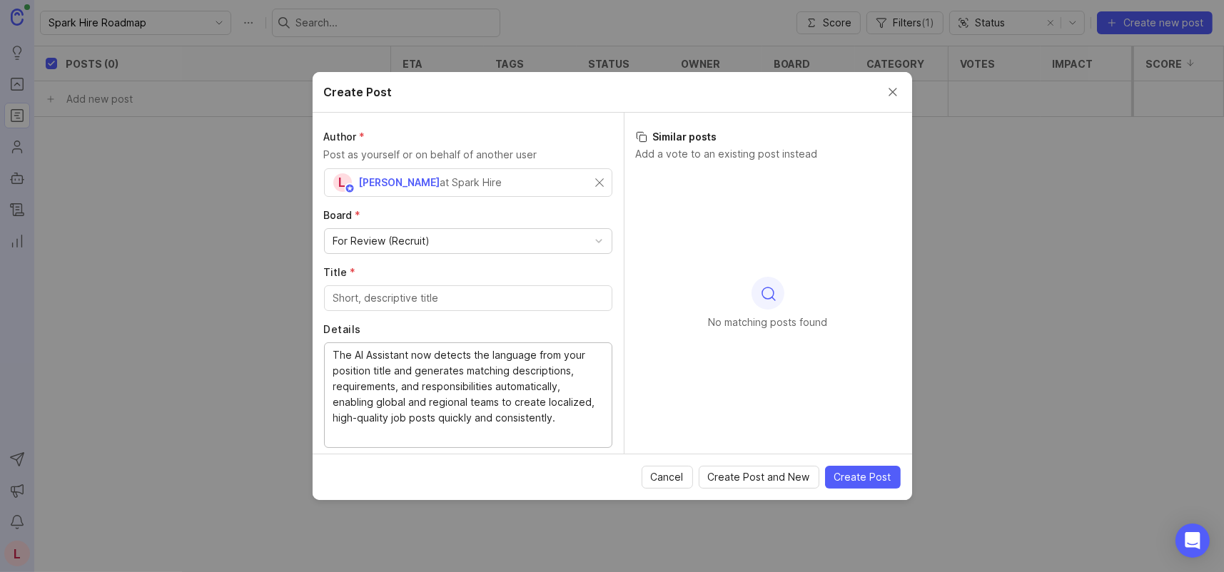
type textarea "The AI Assistant now detects the language from your position title and generate…"
click at [393, 298] on input "Title *" at bounding box center [468, 298] width 270 height 16
paste input "AI Assistant: Global language support for job descriptions"
drag, startPoint x: 338, startPoint y: 296, endPoint x: 627, endPoint y: 301, distance: 288.3
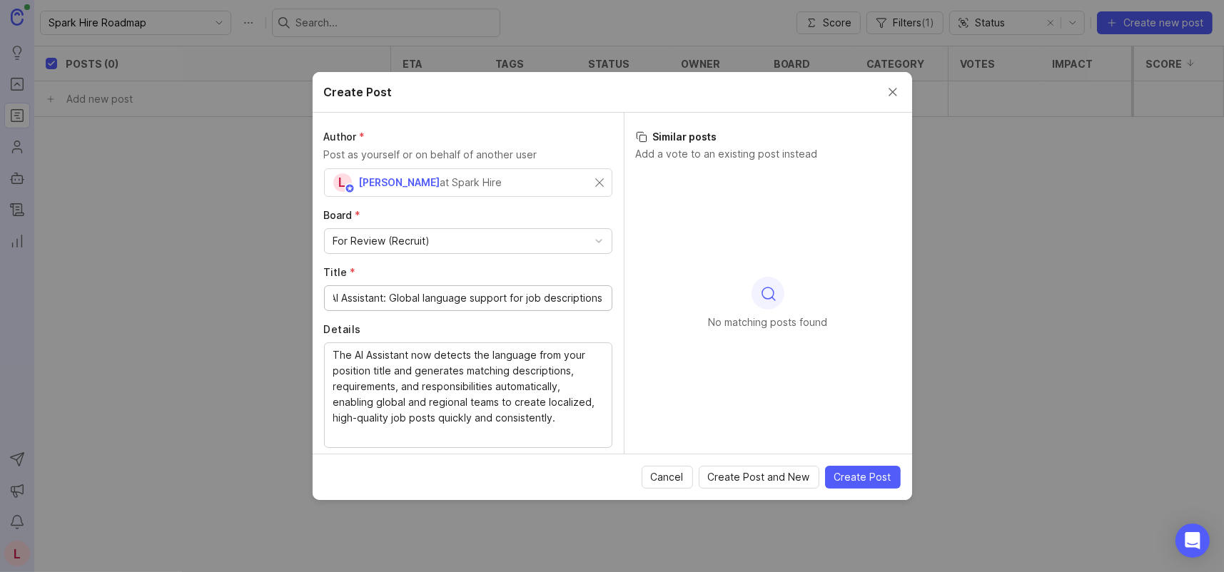
click at [627, 301] on div "Author * Post as yourself or on behalf of another user L Laura Dominoni at Spar…" at bounding box center [612, 283] width 599 height 341
click at [536, 300] on input "AI Assistant: Global language support for job descriptions" at bounding box center [468, 298] width 270 height 16
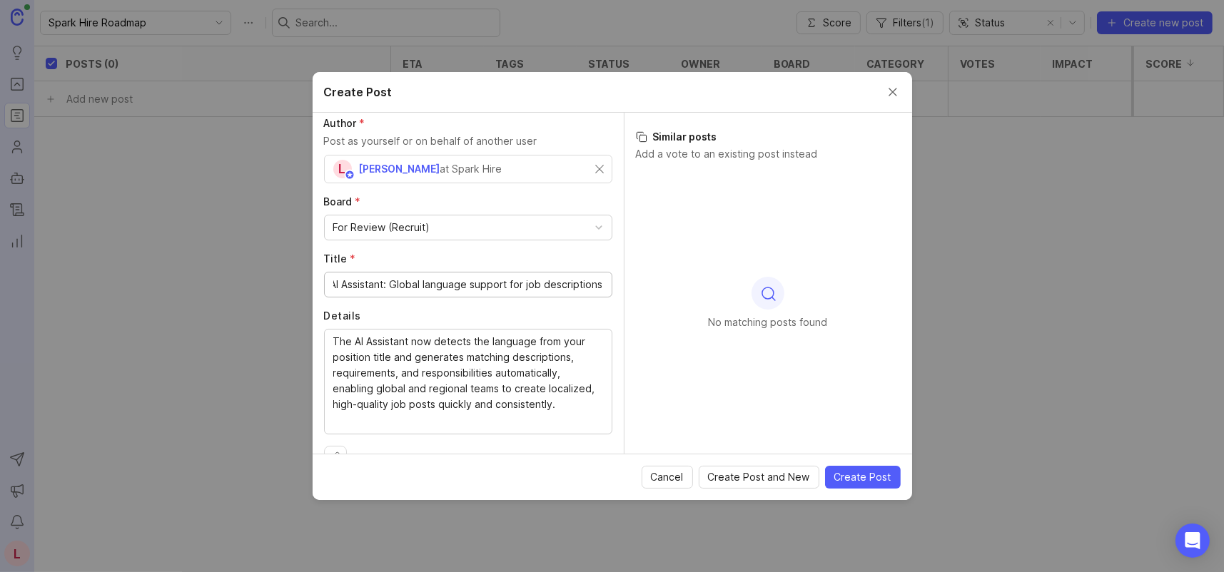
scroll to position [0, 0]
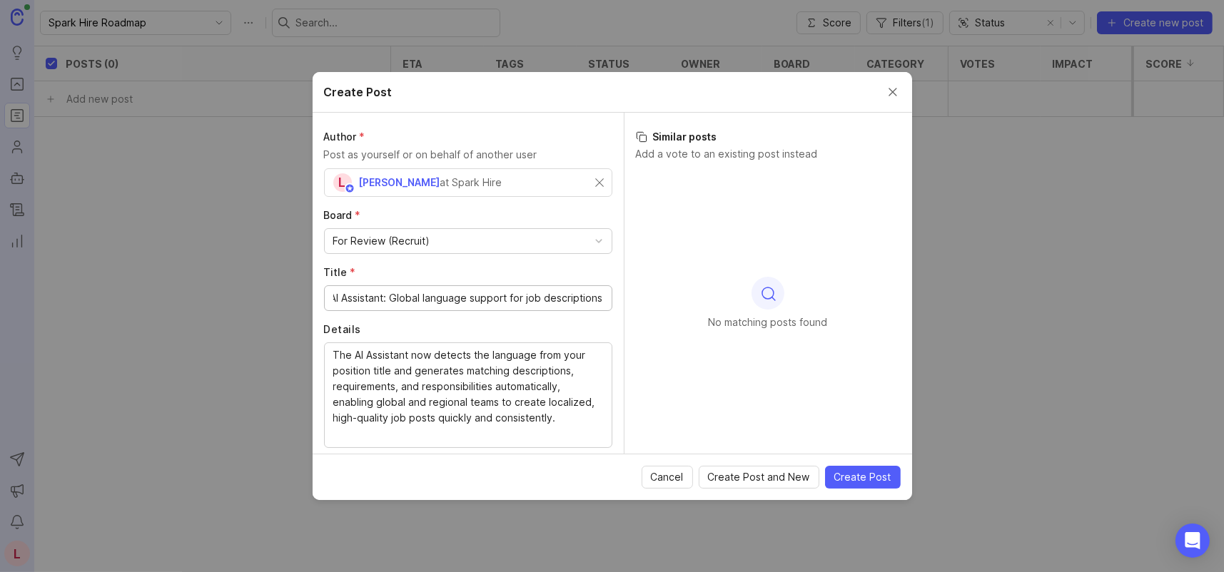
type input "AI Assistant: Global language support for job descriptions"
drag, startPoint x: 374, startPoint y: 151, endPoint x: 579, endPoint y: 149, distance: 205.5
click at [579, 149] on p "Post as yourself or on behalf of another user" at bounding box center [468, 155] width 288 height 16
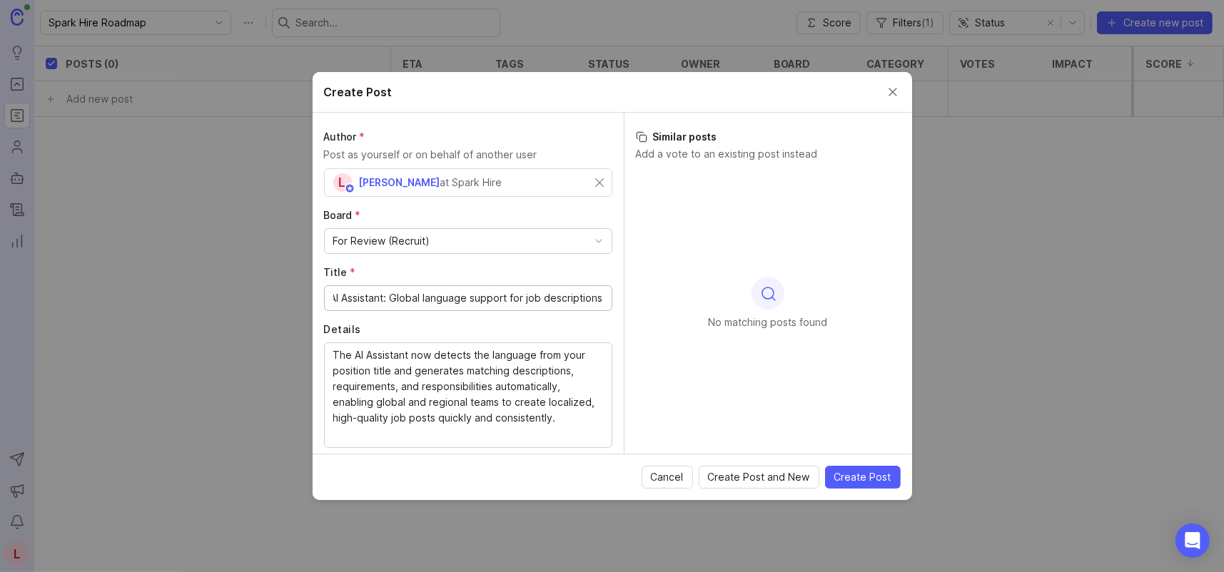
drag, startPoint x: 473, startPoint y: 298, endPoint x: 589, endPoint y: 296, distance: 116.3
click at [589, 296] on input "AI Assistant: Global language support for job descriptions" at bounding box center [468, 298] width 270 height 16
click at [447, 236] on div "For Review (Recruit)" at bounding box center [468, 241] width 287 height 24
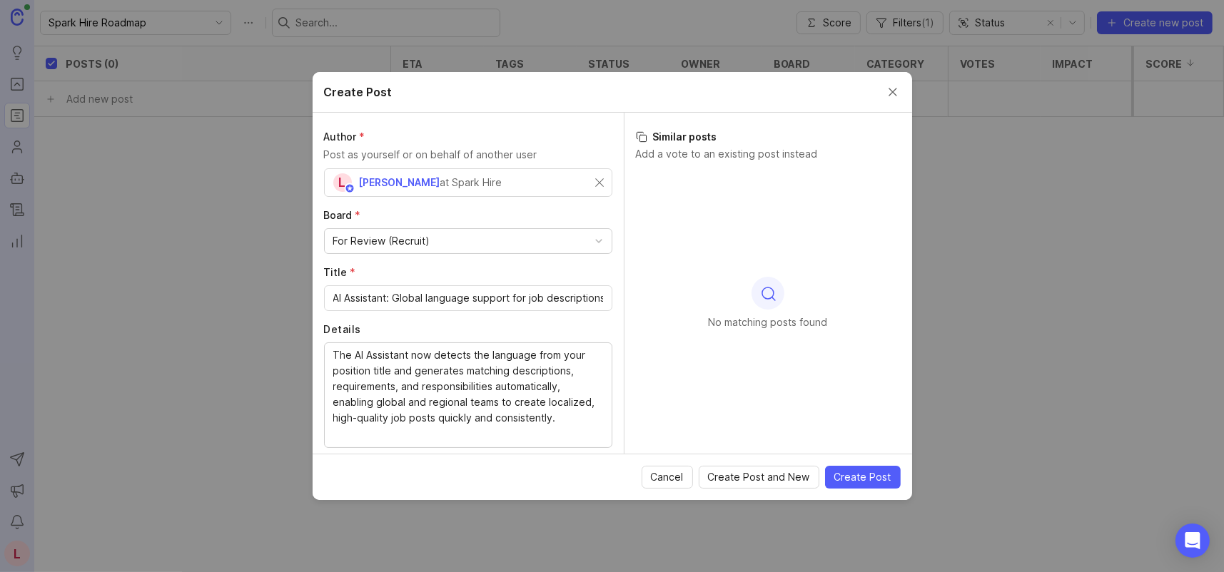
scroll to position [44, 0]
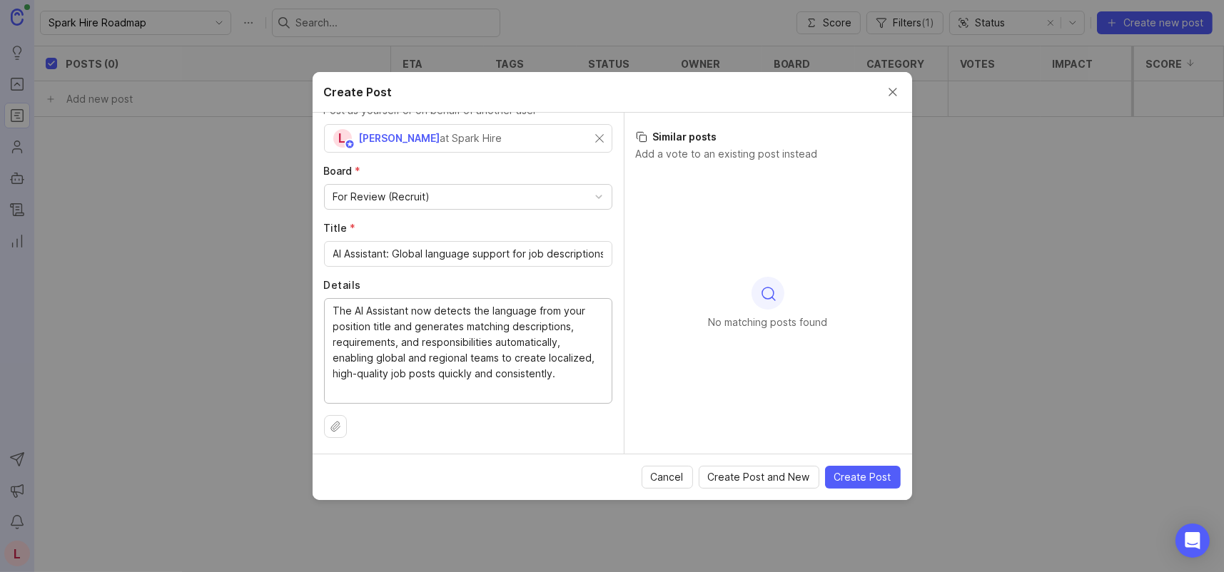
drag, startPoint x: 386, startPoint y: 306, endPoint x: 571, endPoint y: 370, distance: 195.7
click at [570, 367] on textarea "The AI Assistant now detects the language from your position title and generate…" at bounding box center [468, 350] width 270 height 94
click at [572, 380] on textarea "The AI Assistant now detects the language from your position title and generate…" at bounding box center [468, 350] width 270 height 94
click at [413, 328] on textarea "The AI Assistant now detects the language from your position title and generate…" at bounding box center [468, 350] width 270 height 94
drag, startPoint x: 399, startPoint y: 323, endPoint x: 536, endPoint y: 330, distance: 137.2
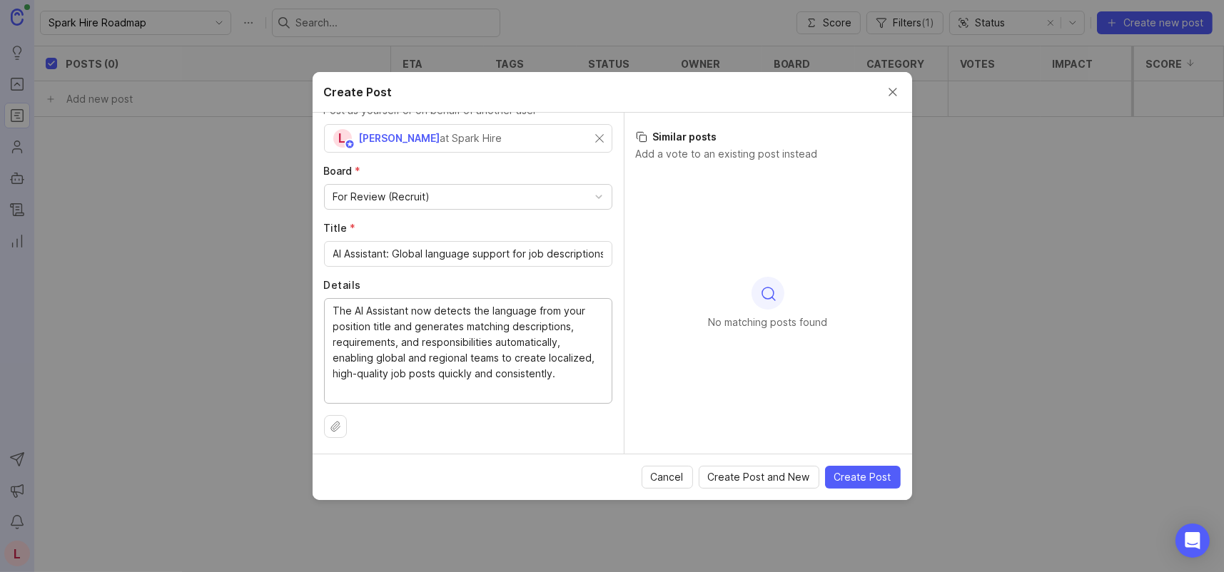
click at [536, 330] on textarea "The AI Assistant now detects the language from your position title and generate…" at bounding box center [468, 350] width 270 height 94
click at [554, 359] on textarea "The AI Assistant now detects the language from your position title and generate…" at bounding box center [468, 350] width 270 height 94
click at [564, 343] on textarea "The AI Assistant now detects the language from your position title and generate…" at bounding box center [468, 350] width 270 height 94
drag, startPoint x: 376, startPoint y: 351, endPoint x: 534, endPoint y: 370, distance: 158.8
click at [497, 353] on textarea "The AI Assistant now detects the language from your position title and generate…" at bounding box center [468, 350] width 270 height 94
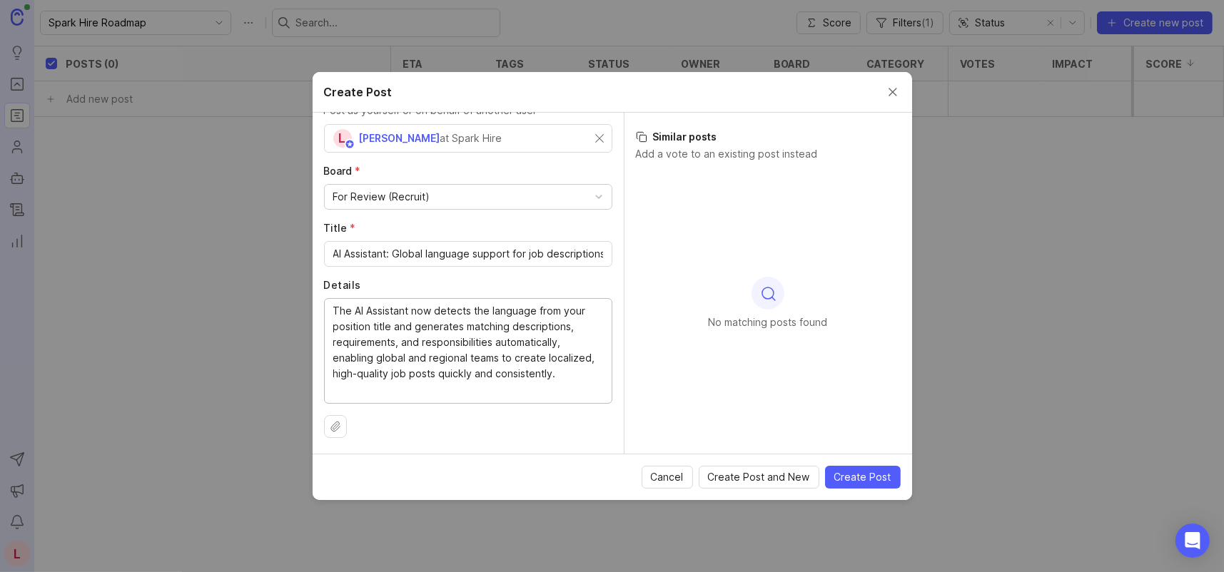
click at [554, 382] on textarea "The AI Assistant now detects the language from your position title and generate…" at bounding box center [468, 350] width 270 height 94
click at [887, 474] on span "Create Post" at bounding box center [862, 477] width 57 height 14
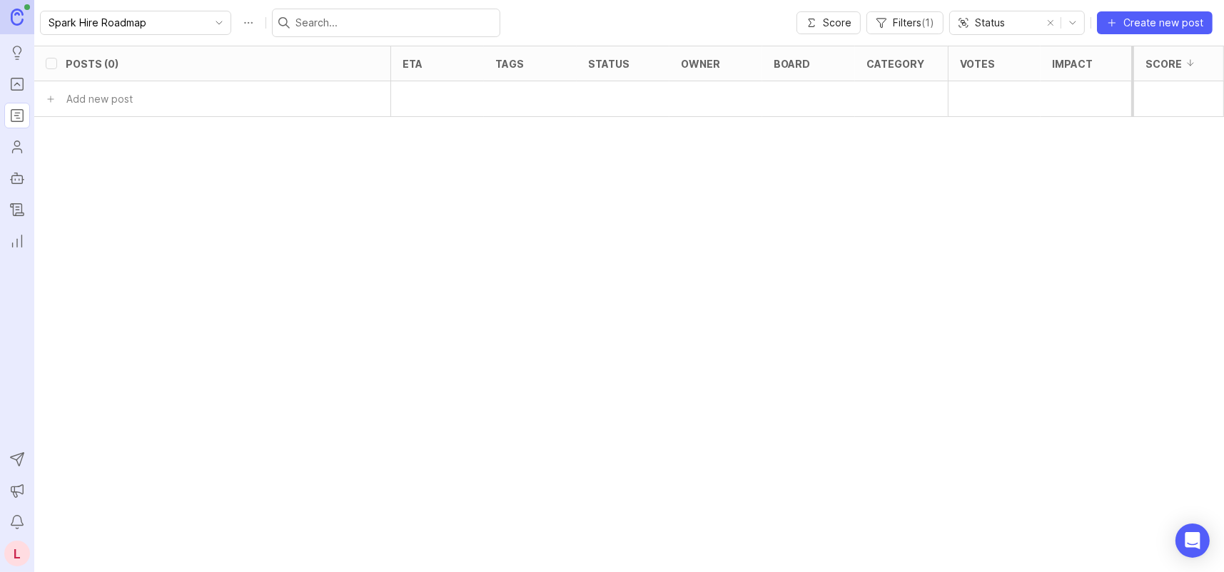
checkbox input "false"
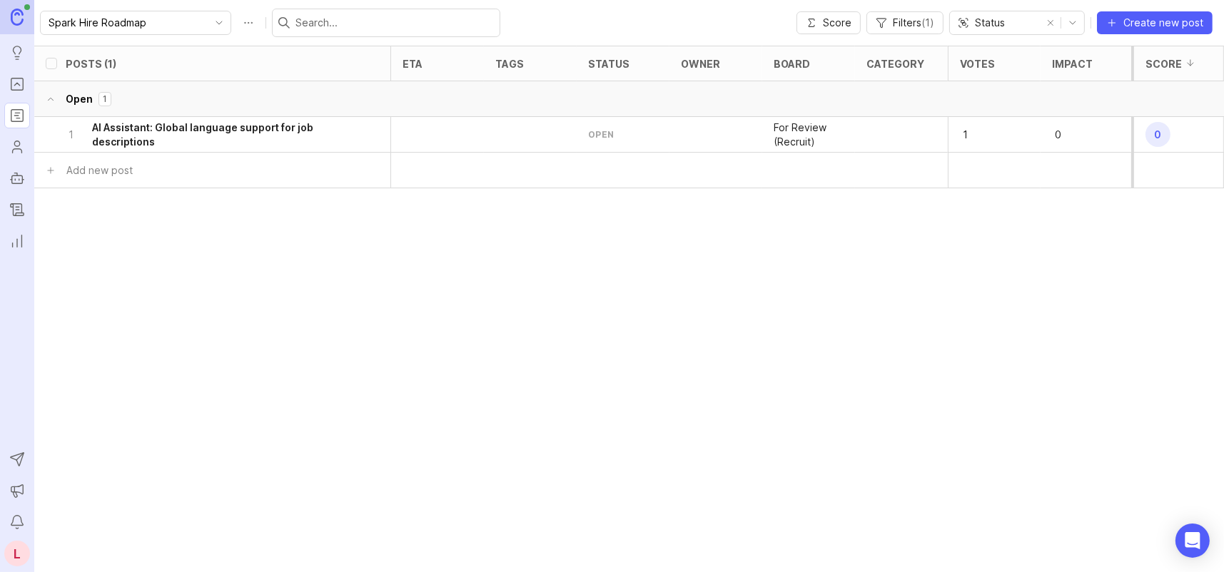
click at [273, 126] on h6 "AI Assistant: Global language support for job descriptions" at bounding box center [221, 135] width 258 height 29
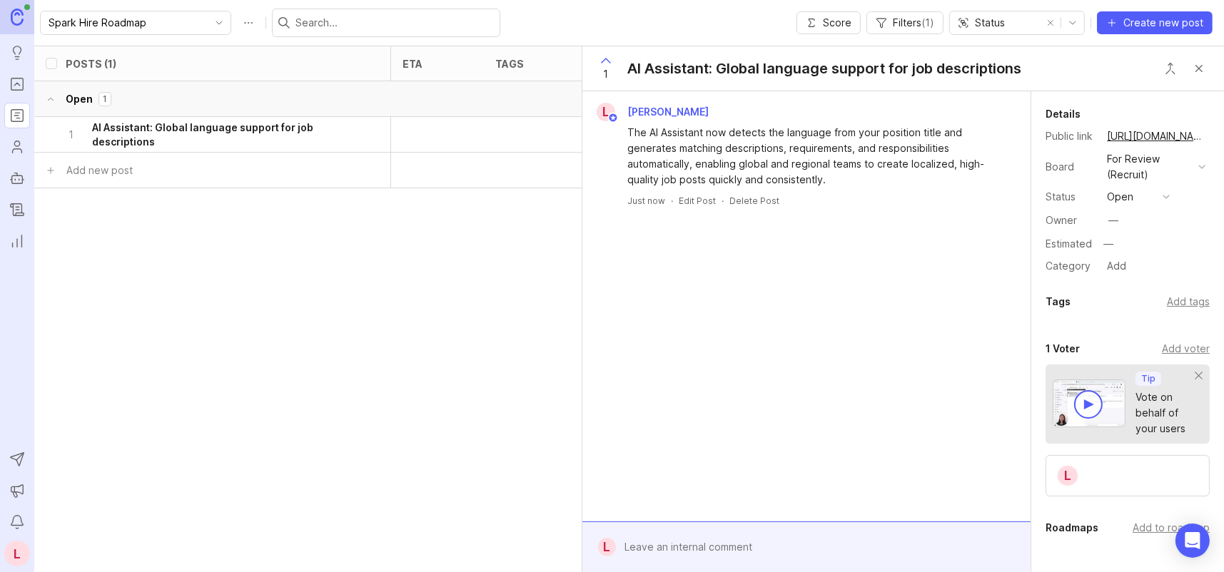
click at [1153, 200] on button "open" at bounding box center [1138, 197] width 71 height 19
click at [1144, 328] on div "in progress" at bounding box center [1142, 328] width 64 height 12
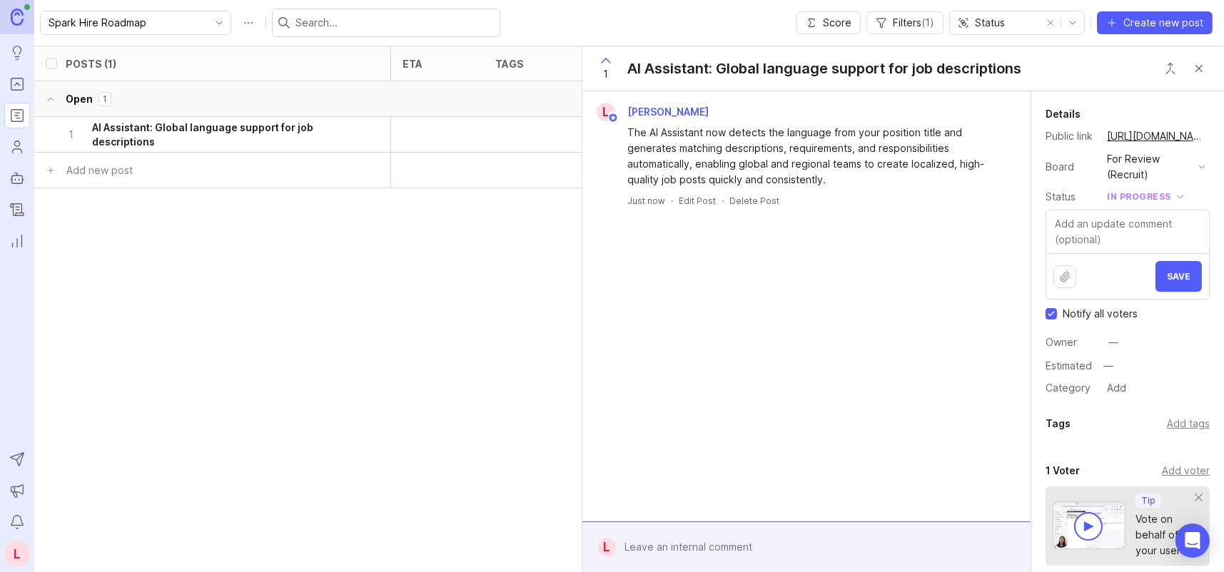
click at [1165, 198] on div "in progress" at bounding box center [1139, 197] width 64 height 16
click at [1202, 184] on div "Details Public link https://sparkhire.canny.io/for-review-recruit/p/ai-assistan…" at bounding box center [1127, 252] width 193 height 292
click at [1198, 72] on button "Close button" at bounding box center [1199, 68] width 29 height 29
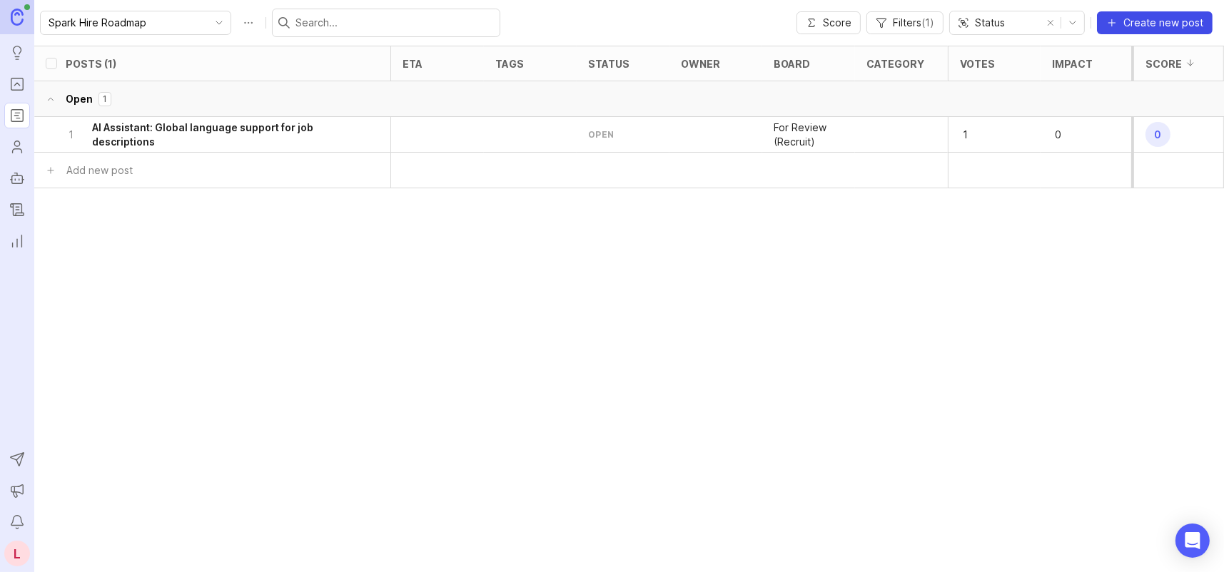
click at [1157, 18] on span "Create new post" at bounding box center [1163, 23] width 80 height 14
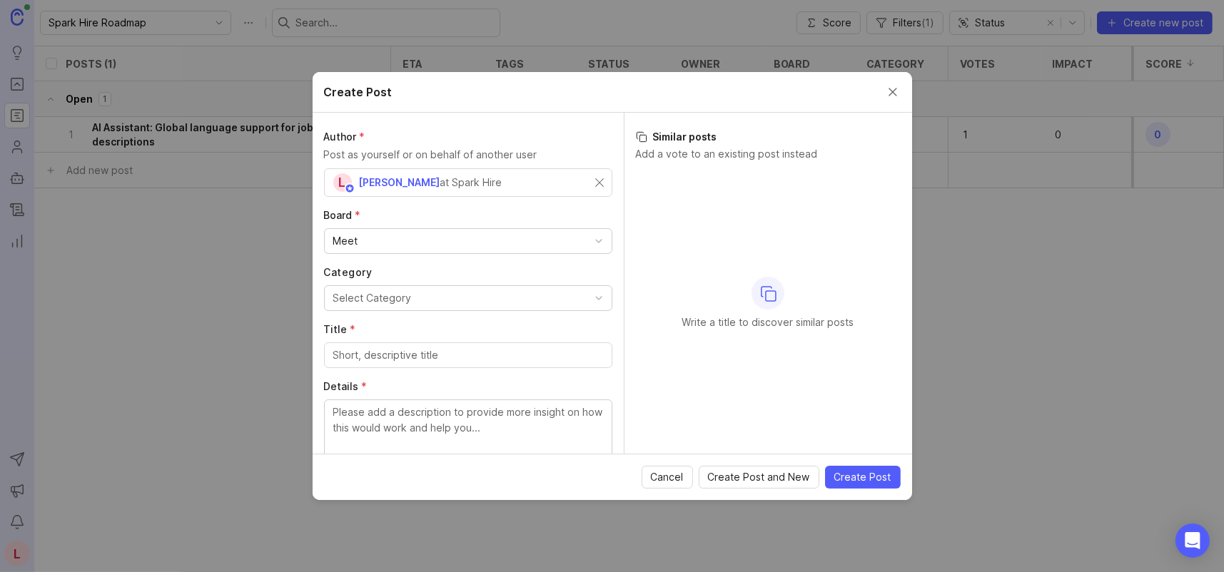
click at [420, 240] on div "Meet" at bounding box center [468, 241] width 287 height 24
click at [410, 303] on input "Title *" at bounding box center [468, 299] width 270 height 16
click at [435, 292] on input "Title *" at bounding box center [468, 299] width 270 height 16
click at [450, 295] on input "Title *" at bounding box center [468, 299] width 270 height 16
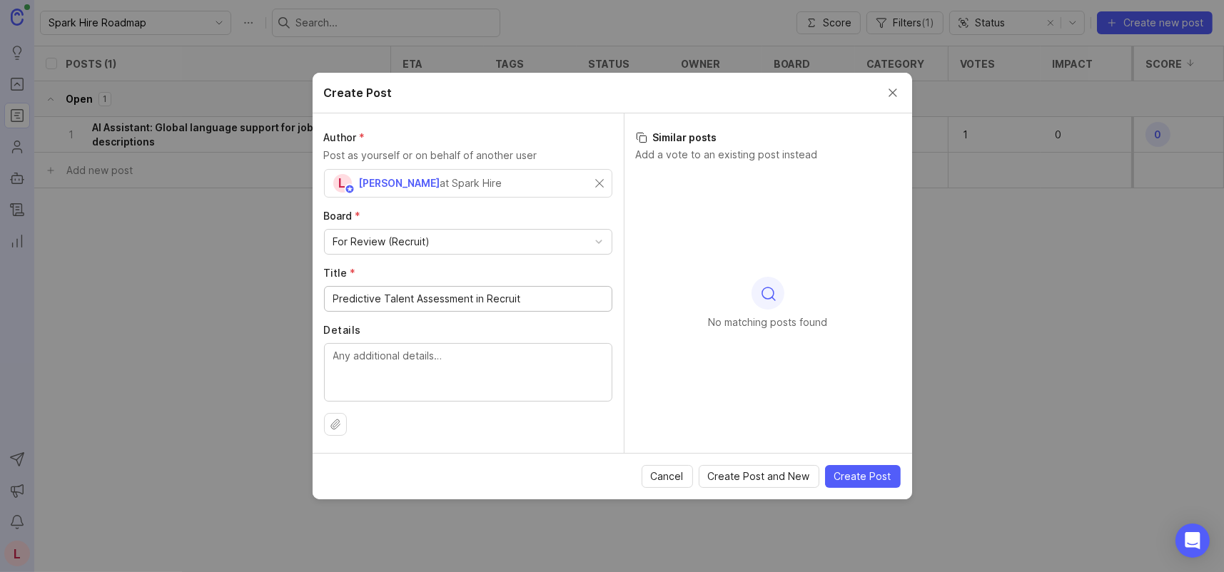
type input "Predictive Talent Assessment in Recruit"
click at [480, 353] on textarea "Details" at bounding box center [468, 371] width 270 height 47
click at [452, 355] on textarea "Details" at bounding box center [468, 371] width 270 height 47
paste textarea "Launch and review Predictive Talent Assessments directly in Recruit to identify…"
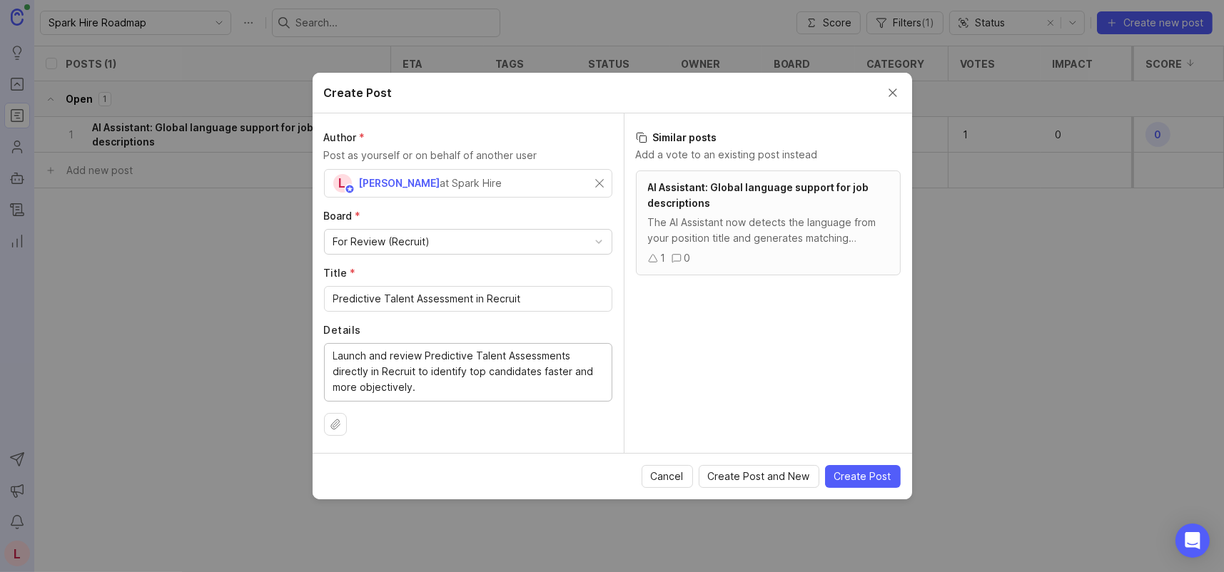
type textarea "Launch and review Predictive Talent Assessments directly in Recruit to identify…"
click at [488, 389] on textarea "Launch and review Predictive Talent Assessments directly in Recruit to identify…" at bounding box center [468, 371] width 270 height 47
click at [870, 478] on span "Create Post" at bounding box center [862, 477] width 57 height 14
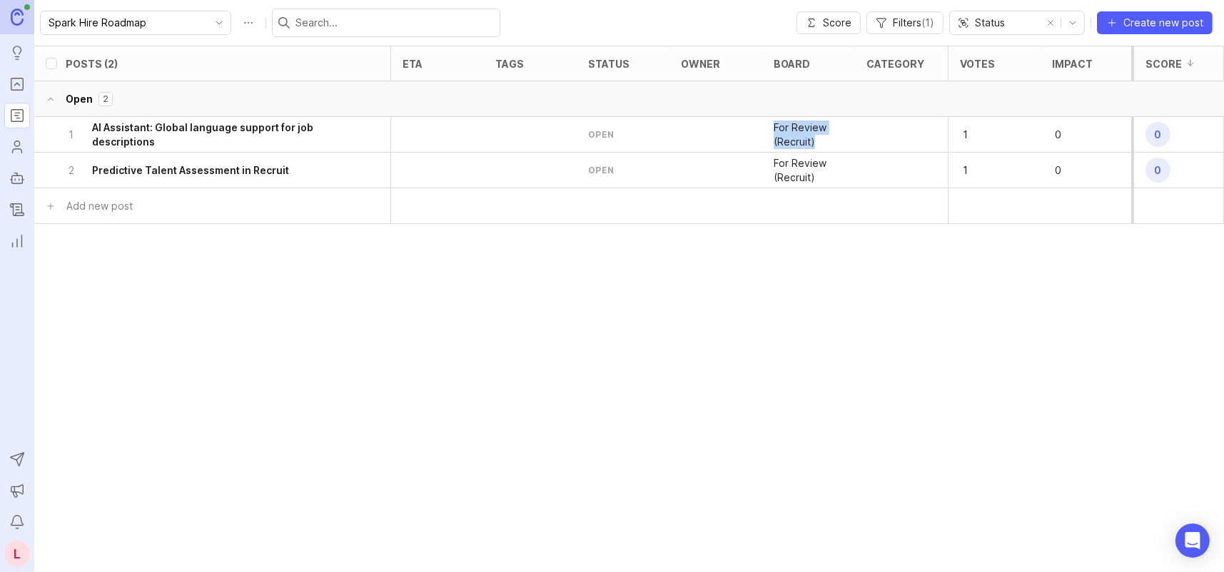
drag, startPoint x: 774, startPoint y: 126, endPoint x: 818, endPoint y: 143, distance: 47.4
click at [818, 143] on p "For Review (Recruit)" at bounding box center [809, 135] width 70 height 29
click at [819, 143] on p "For Review (Recruit)" at bounding box center [809, 135] width 70 height 29
drag, startPoint x: 776, startPoint y: 121, endPoint x: 844, endPoint y: 141, distance: 70.7
click at [844, 141] on div "For Review (Recruit)" at bounding box center [808, 135] width 93 height 36
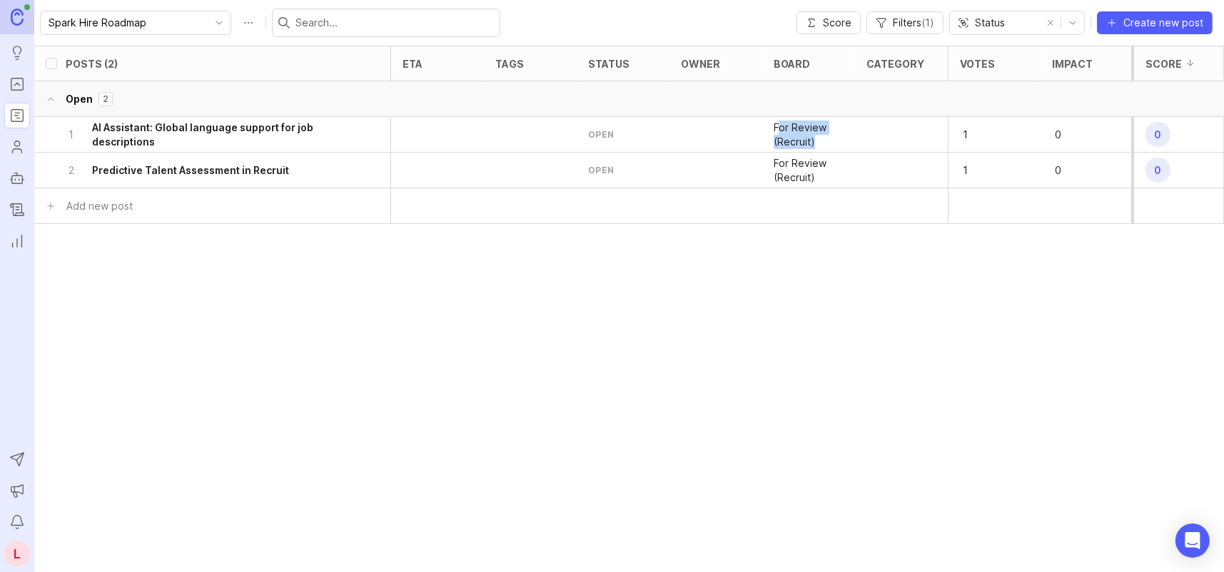
click at [844, 141] on div "For Review (Recruit)" at bounding box center [808, 135] width 93 height 36
click at [212, 131] on h6 "AI Assistant: Global language support for job descriptions" at bounding box center [221, 135] width 258 height 29
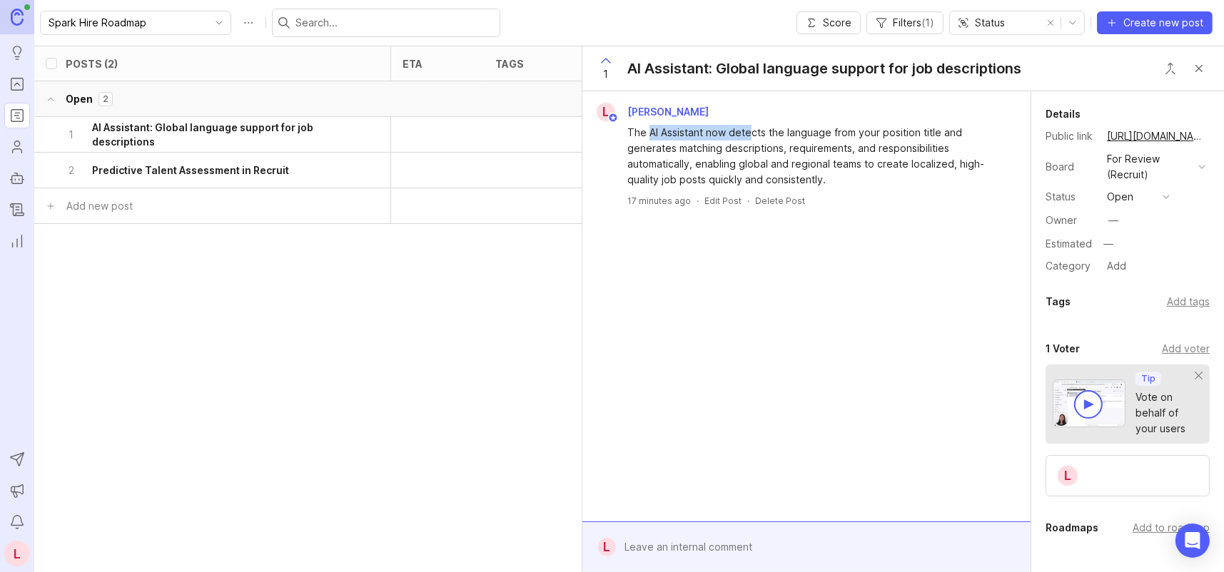
drag, startPoint x: 659, startPoint y: 128, endPoint x: 803, endPoint y: 137, distance: 144.4
click at [751, 128] on div "The AI Assistant now detects the language from your position title and generate…" at bounding box center [814, 156] width 375 height 63
click at [809, 139] on div "The AI Assistant now detects the language from your position title and generate…" at bounding box center [814, 156] width 375 height 63
drag, startPoint x: 830, startPoint y: 129, endPoint x: 947, endPoint y: 136, distance: 117.2
click at [938, 133] on div "The AI Assistant now detects the language from your position title and generate…" at bounding box center [814, 156] width 375 height 63
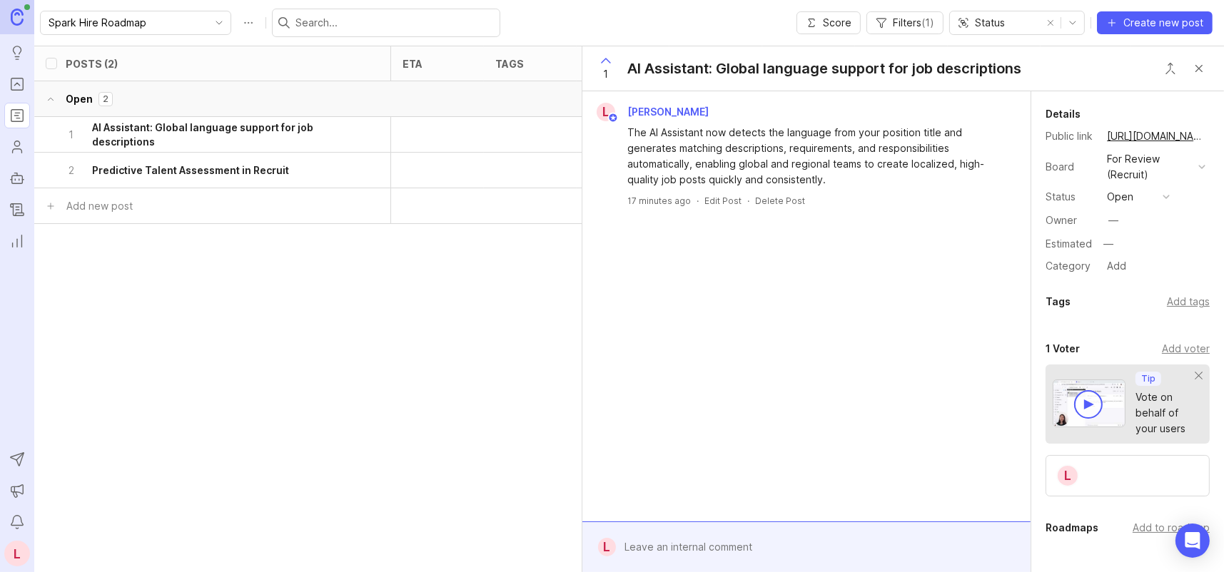
click at [962, 144] on div "The AI Assistant now detects the language from your position title and generate…" at bounding box center [814, 156] width 375 height 63
drag, startPoint x: 659, startPoint y: 150, endPoint x: 711, endPoint y: 153, distance: 51.5
click at [711, 153] on div "The AI Assistant now detects the language from your position title and generate…" at bounding box center [814, 156] width 375 height 63
click at [757, 169] on div "The AI Assistant now detects the language from your position title and generate…" at bounding box center [814, 156] width 375 height 63
drag, startPoint x: 651, startPoint y: 162, endPoint x: 738, endPoint y: 163, distance: 87.1
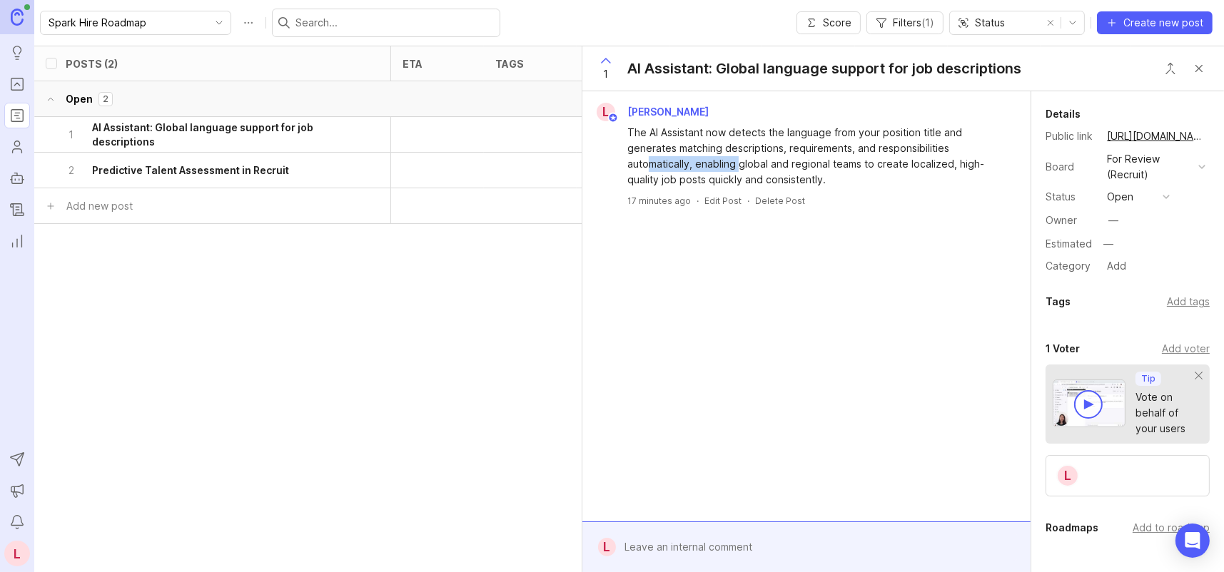
click at [738, 163] on div "The AI Assistant now detects the language from your position title and generate…" at bounding box center [814, 156] width 375 height 63
click at [796, 173] on div "The AI Assistant now detects the language from your position title and generate…" at bounding box center [814, 156] width 375 height 63
click at [830, 186] on div "The AI Assistant now detects the language from your position title and generate…" at bounding box center [814, 156] width 375 height 63
drag, startPoint x: 821, startPoint y: 163, endPoint x: 892, endPoint y: 169, distance: 70.9
click at [892, 169] on div "The AI Assistant now detects the language from your position title and generate…" at bounding box center [814, 156] width 375 height 63
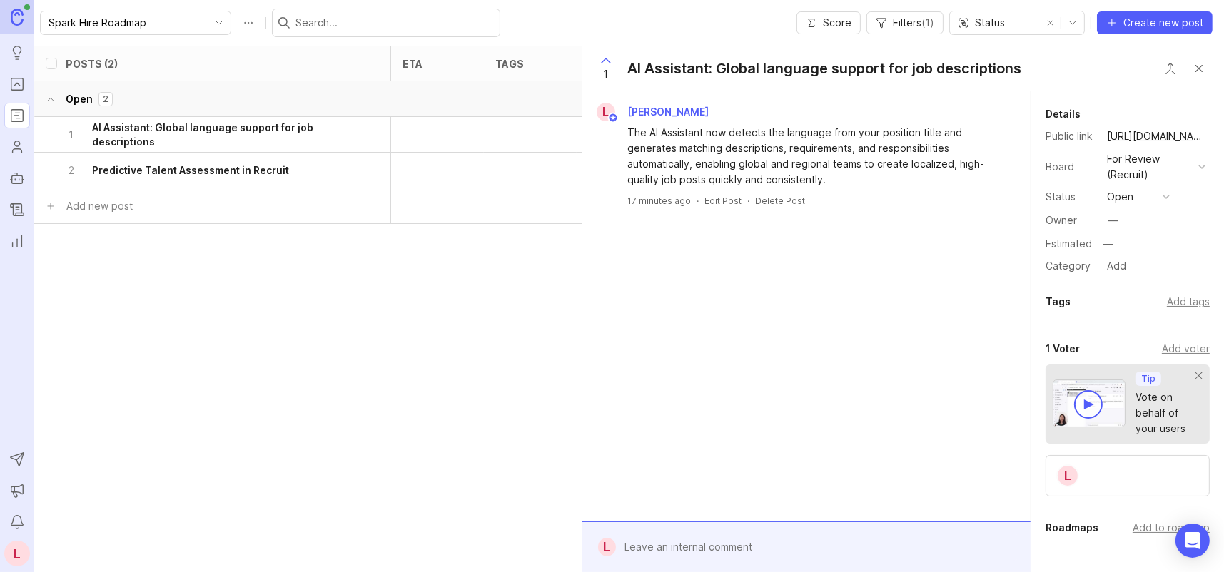
click at [912, 178] on div "The AI Assistant now detects the language from your position title and generate…" at bounding box center [814, 156] width 375 height 63
drag, startPoint x: 662, startPoint y: 183, endPoint x: 856, endPoint y: 185, distance: 194.1
click at [855, 185] on div "The AI Assistant now detects the language from your position title and generate…" at bounding box center [814, 156] width 375 height 63
click at [862, 185] on div "The AI Assistant now detects the language from your position title and generate…" at bounding box center [814, 156] width 375 height 63
click at [832, 176] on div "The AI Assistant now detects the language from your position title and generate…" at bounding box center [814, 156] width 375 height 63
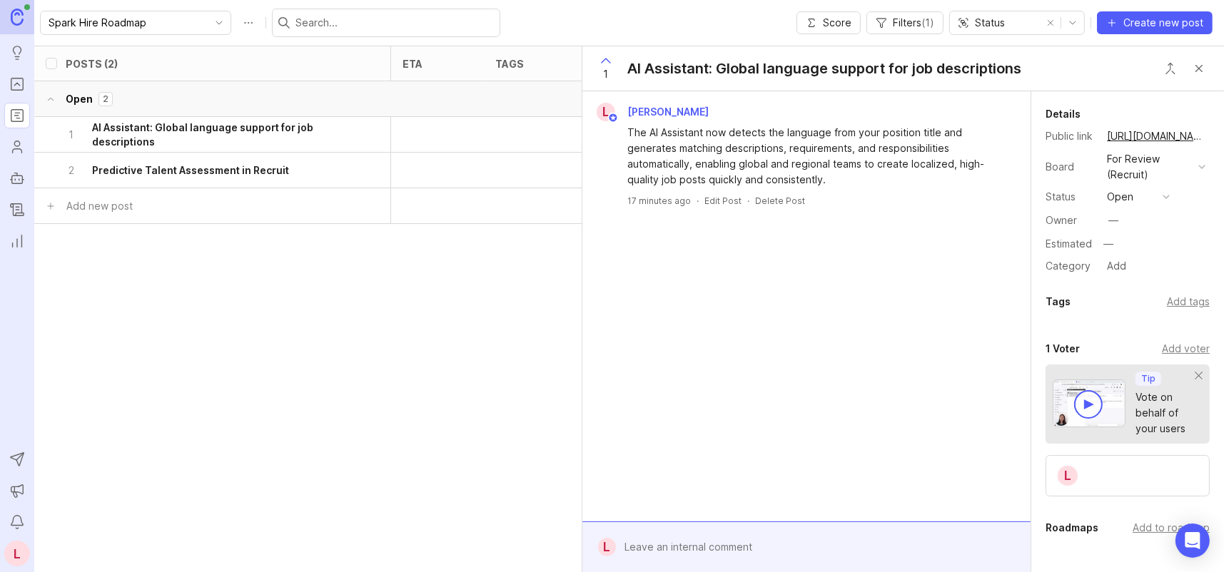
click at [851, 71] on div "AI Assistant: Global language support for job descriptions" at bounding box center [824, 69] width 394 height 20
click at [1076, 68] on div "1 AI Assistant: Global language support for job descriptions" at bounding box center [903, 68] width 642 height 45
click at [803, 146] on div "The AI Assistant now detects the language from your position title and generate…" at bounding box center [814, 156] width 375 height 63
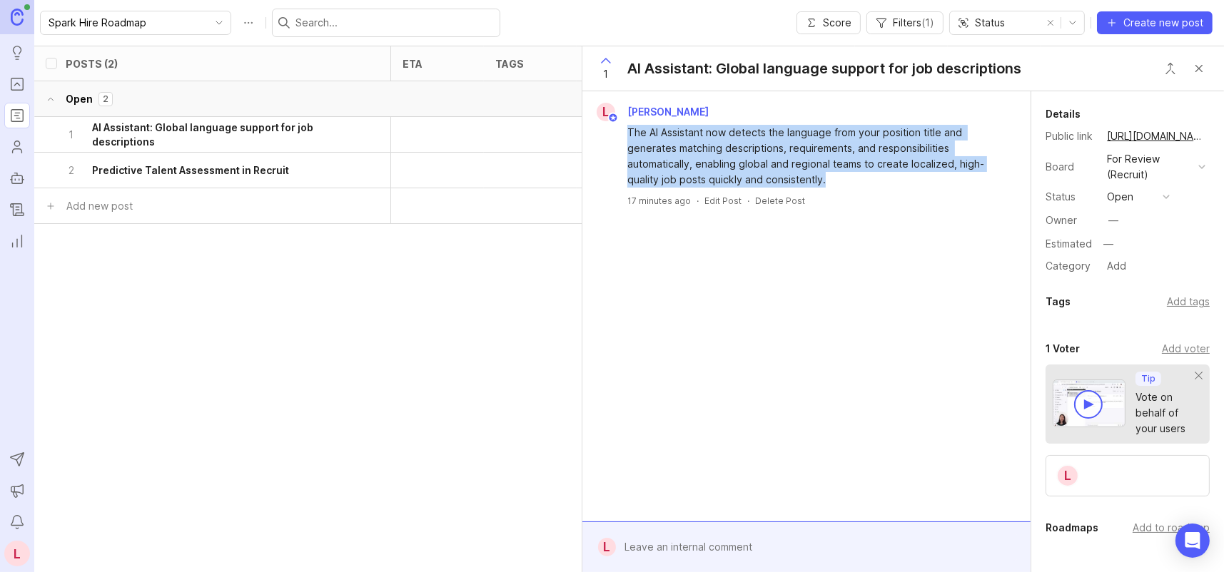
drag, startPoint x: 848, startPoint y: 178, endPoint x: 626, endPoint y: 132, distance: 227.4
click at [626, 132] on div "The AI Assistant now detects the language from your position title and generate…" at bounding box center [806, 154] width 437 height 66
click at [703, 144] on div "The AI Assistant now detects the language from your position title and generate…" at bounding box center [814, 156] width 375 height 63
drag, startPoint x: 629, startPoint y: 128, endPoint x: 897, endPoint y: 184, distance: 274.2
click at [897, 184] on div "The AI Assistant now detects the language from your position title and generate…" at bounding box center [814, 156] width 375 height 63
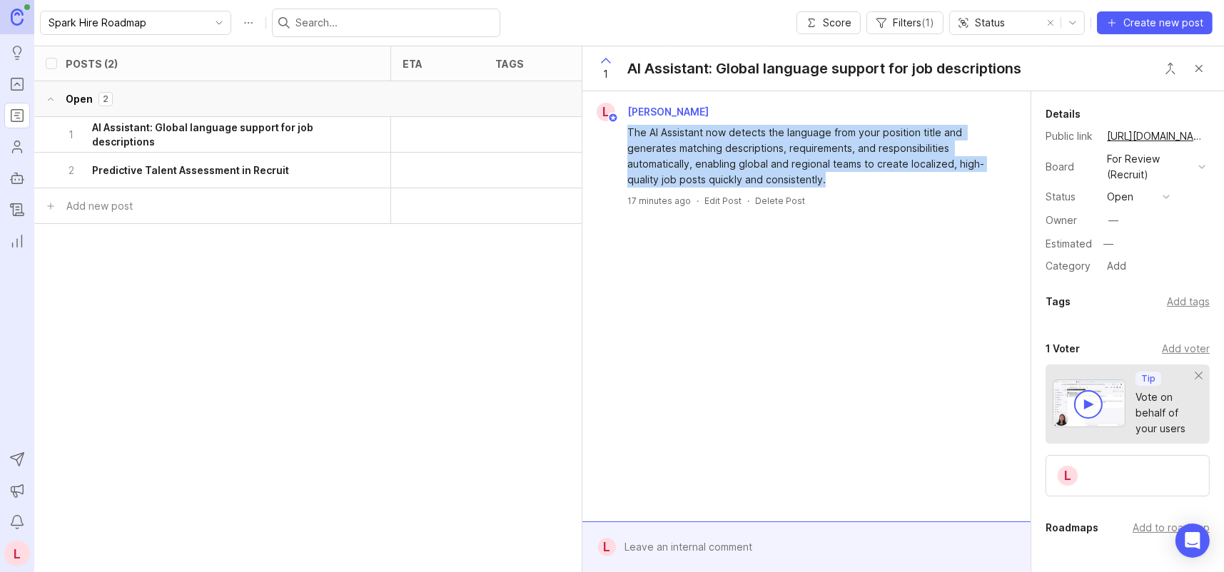
click at [897, 184] on div "The AI Assistant now detects the language from your position title and generate…" at bounding box center [814, 156] width 375 height 63
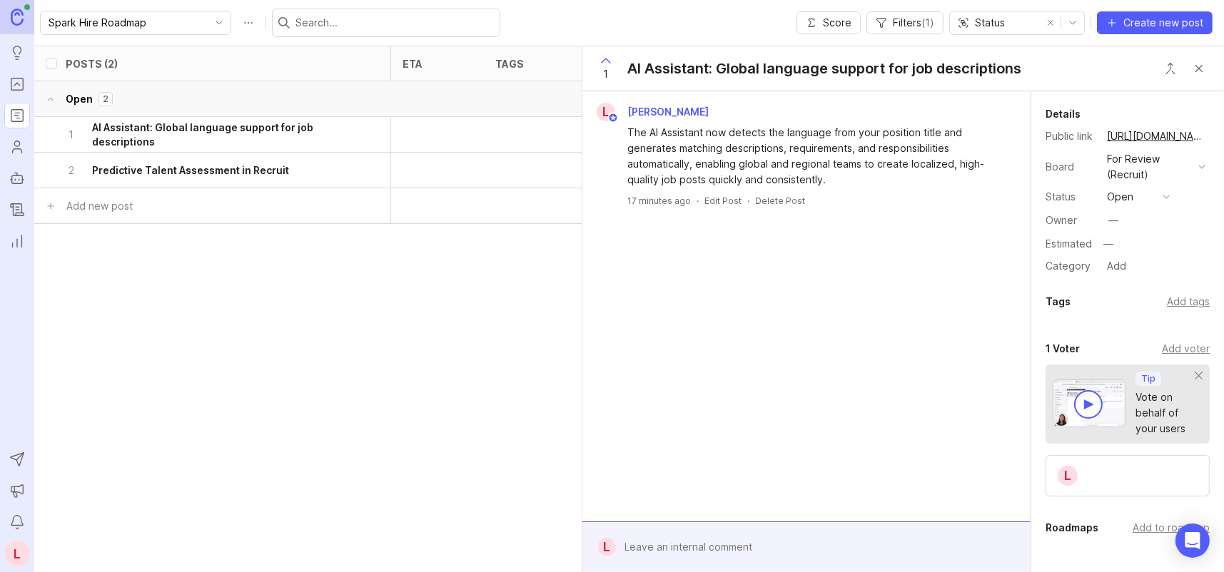
click at [846, 175] on div "The AI Assistant now detects the language from your position title and generate…" at bounding box center [814, 156] width 375 height 63
drag, startPoint x: 855, startPoint y: 156, endPoint x: 838, endPoint y: 171, distance: 22.2
click at [855, 156] on div "The AI Assistant now detects the language from your position title and generate…" at bounding box center [814, 156] width 375 height 63
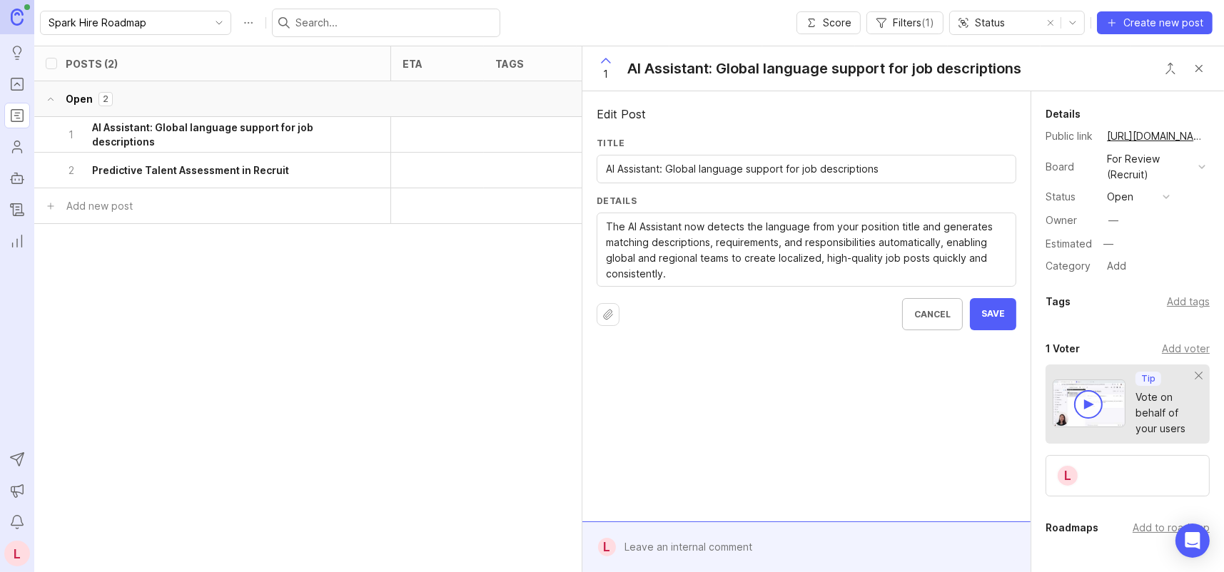
drag, startPoint x: 674, startPoint y: 271, endPoint x: 610, endPoint y: 223, distance: 80.1
click at [610, 223] on textarea "The AI Assistant now detects the language from your position title and generate…" at bounding box center [806, 250] width 401 height 63
click at [673, 263] on textarea "The AI Assistant now detects the language from your position title and generate…" at bounding box center [806, 250] width 401 height 63
click at [693, 276] on textarea "The AI Assistant now detects the language from your position title and generate…" at bounding box center [806, 250] width 401 height 63
drag, startPoint x: 607, startPoint y: 225, endPoint x: 679, endPoint y: 275, distance: 87.9
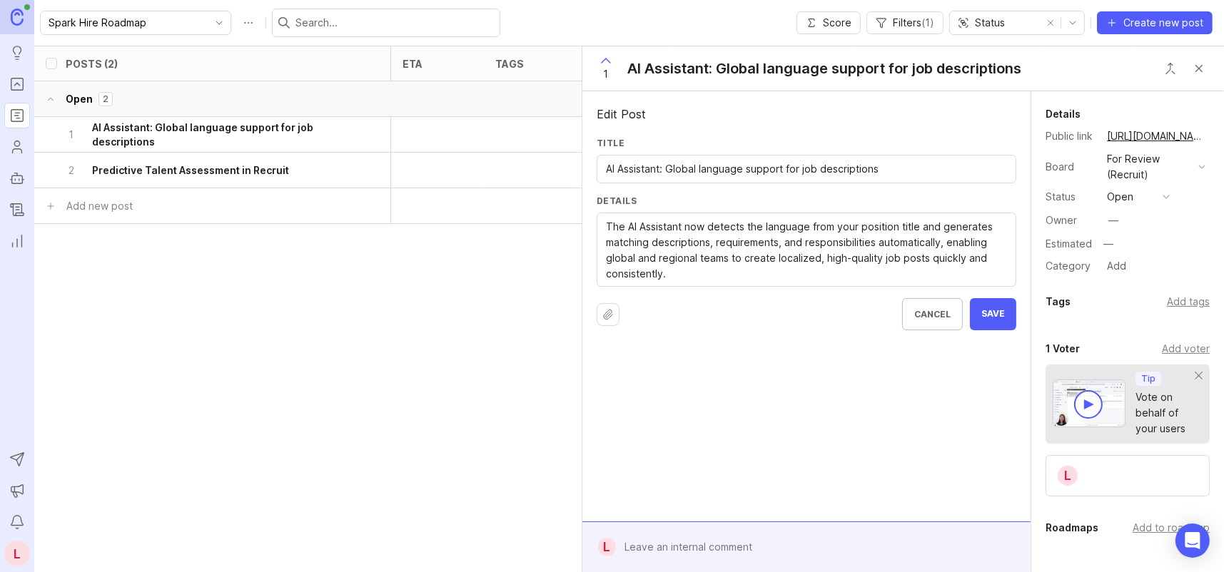
click at [679, 275] on textarea "The AI Assistant now detects the language from your position title and generate…" at bounding box center [806, 250] width 401 height 63
click at [681, 276] on textarea "The AI Assistant now detects the language from your position title and generate…" at bounding box center [806, 250] width 401 height 63
drag, startPoint x: 672, startPoint y: 268, endPoint x: 639, endPoint y: 245, distance: 40.6
click at [612, 228] on textarea "The AI Assistant now detects the language from your position title and generate…" at bounding box center [806, 250] width 401 height 63
click at [716, 273] on textarea "The AI Assistant now detects the language from your position title and generate…" at bounding box center [806, 250] width 401 height 63
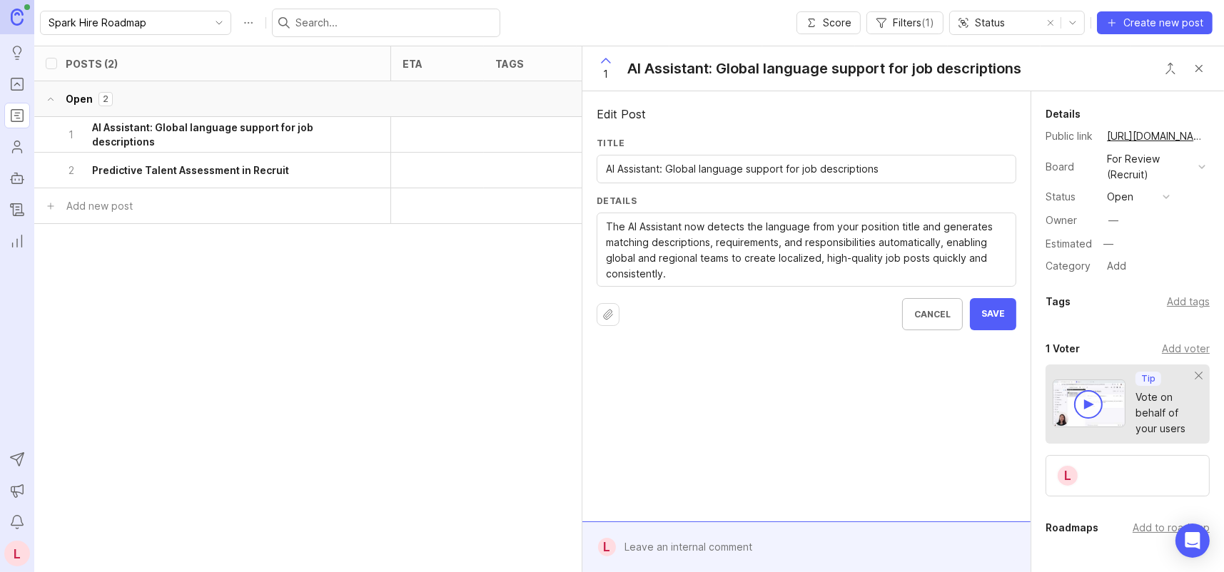
drag, startPoint x: 675, startPoint y: 276, endPoint x: 607, endPoint y: 223, distance: 86.9
click at [607, 223] on textarea "The AI Assistant now detects the language from your position title and generate…" at bounding box center [806, 250] width 401 height 63
paste textarea "Recruit AI Assistant now supports all languages for position descriptions, requ…"
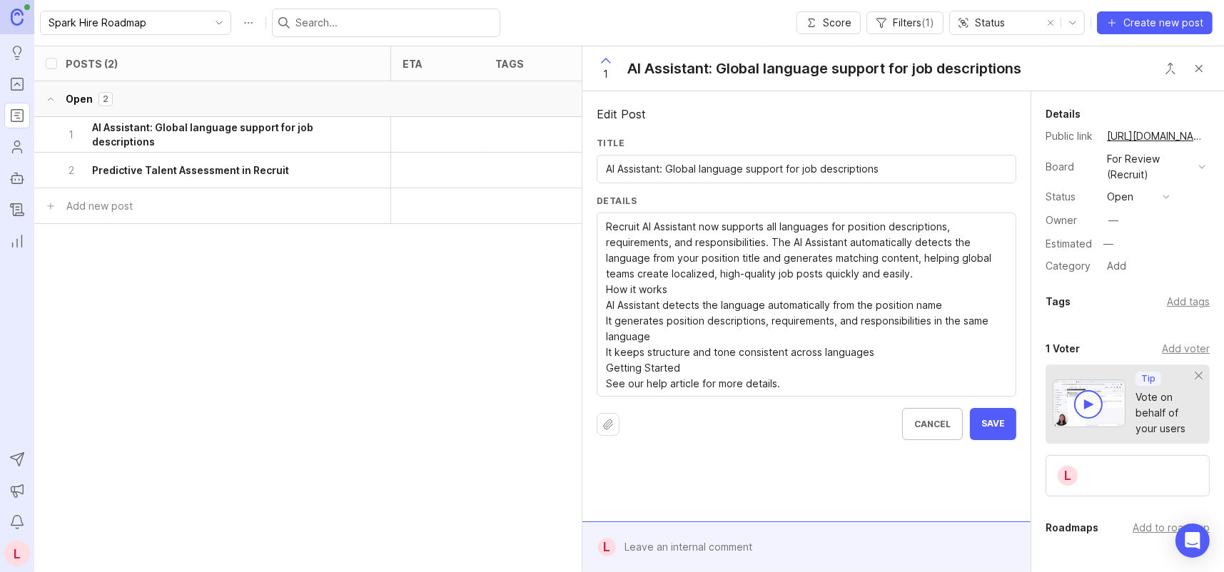
drag, startPoint x: 793, startPoint y: 387, endPoint x: 607, endPoint y: 285, distance: 212.4
click at [607, 285] on textarea "The AI Assistant now detects the language from your position title and generate…" at bounding box center [806, 305] width 401 height 173
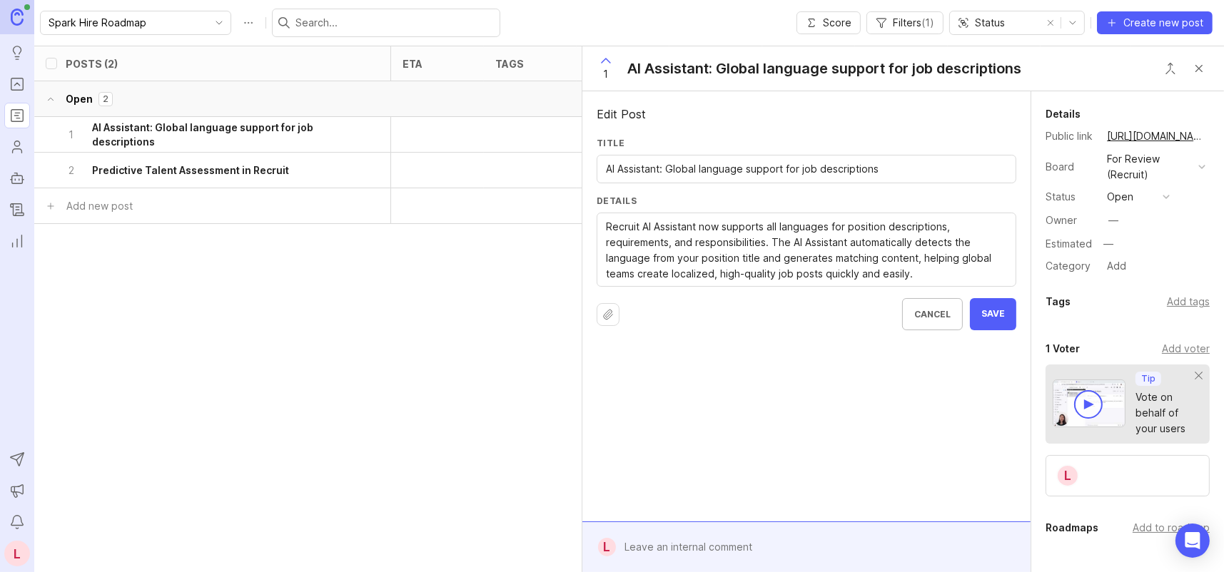
drag, startPoint x: 699, startPoint y: 225, endPoint x: 960, endPoint y: 263, distance: 264.7
click at [960, 263] on textarea "The AI Assistant now detects the language from your position title and generate…" at bounding box center [806, 250] width 401 height 63
click at [969, 277] on textarea "The AI Assistant now detects the language from your position title and generate…" at bounding box center [806, 250] width 401 height 63
click at [933, 271] on textarea "The AI Assistant now detects the language from your position title and generate…" at bounding box center [806, 250] width 401 height 63
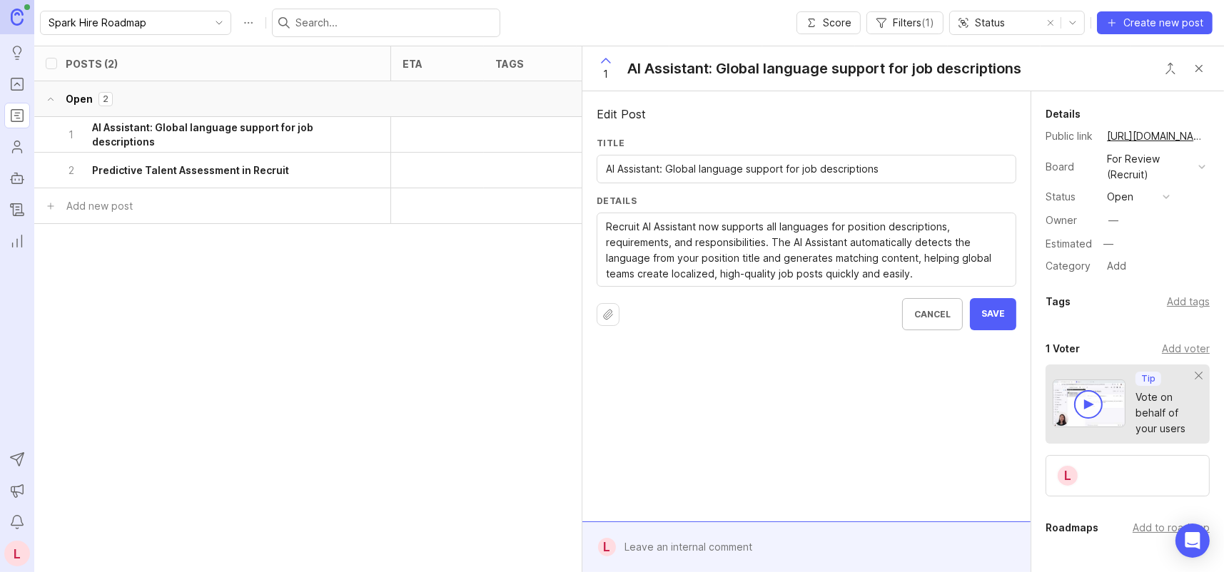
click at [933, 275] on textarea "The AI Assistant now detects the language from your position title and generate…" at bounding box center [806, 250] width 401 height 63
click at [918, 276] on textarea "The AI Assistant now detects the language from your position title and generate…" at bounding box center [806, 250] width 401 height 63
drag, startPoint x: 625, startPoint y: 221, endPoint x: 952, endPoint y: 269, distance: 330.3
click at [952, 269] on textarea "The AI Assistant now detects the language from your position title and generate…" at bounding box center [806, 250] width 401 height 63
click at [953, 280] on textarea "The AI Assistant now detects the language from your position title and generate…" at bounding box center [806, 250] width 401 height 63
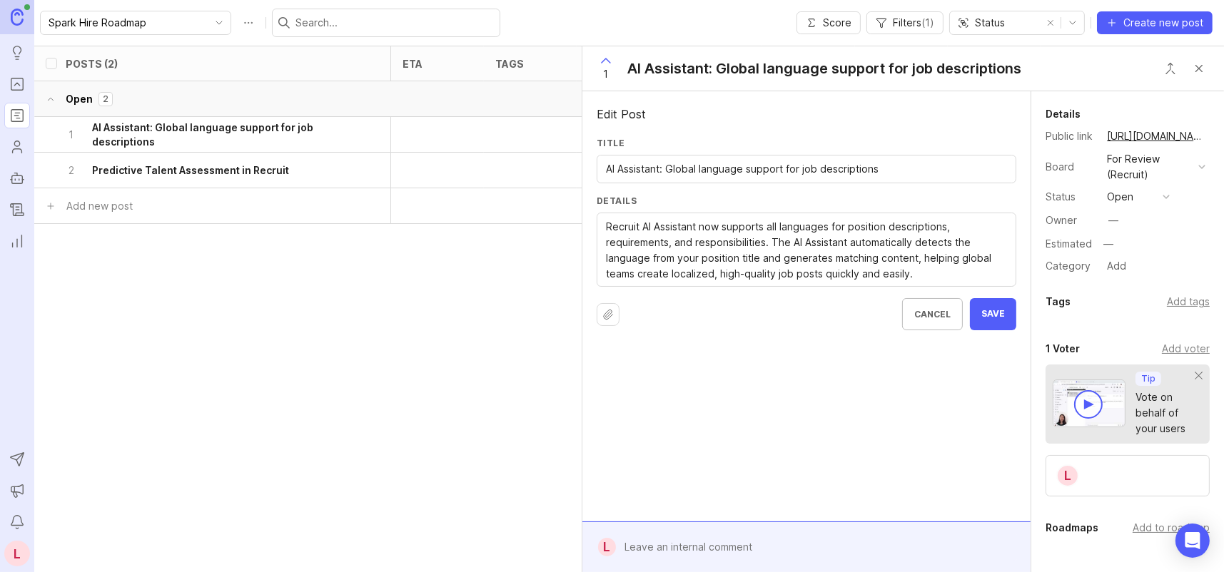
type textarea "Recruit AI Assistant now supports all languages for position descriptions, requ…"
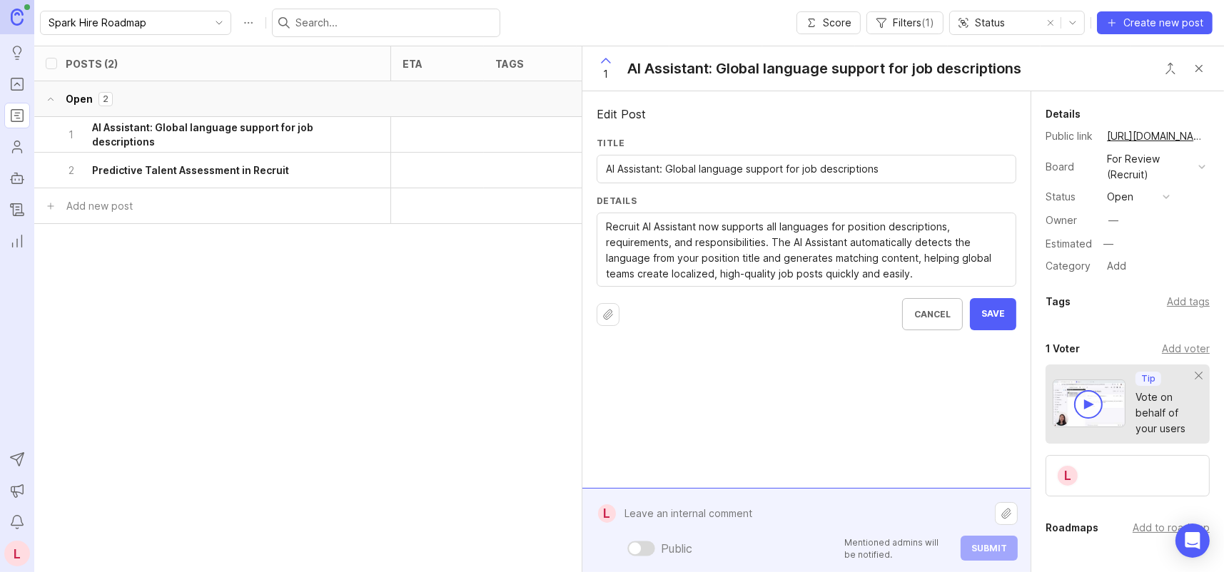
click at [749, 550] on div "Public Mentioned admins will be notified. Submit" at bounding box center [817, 530] width 402 height 61
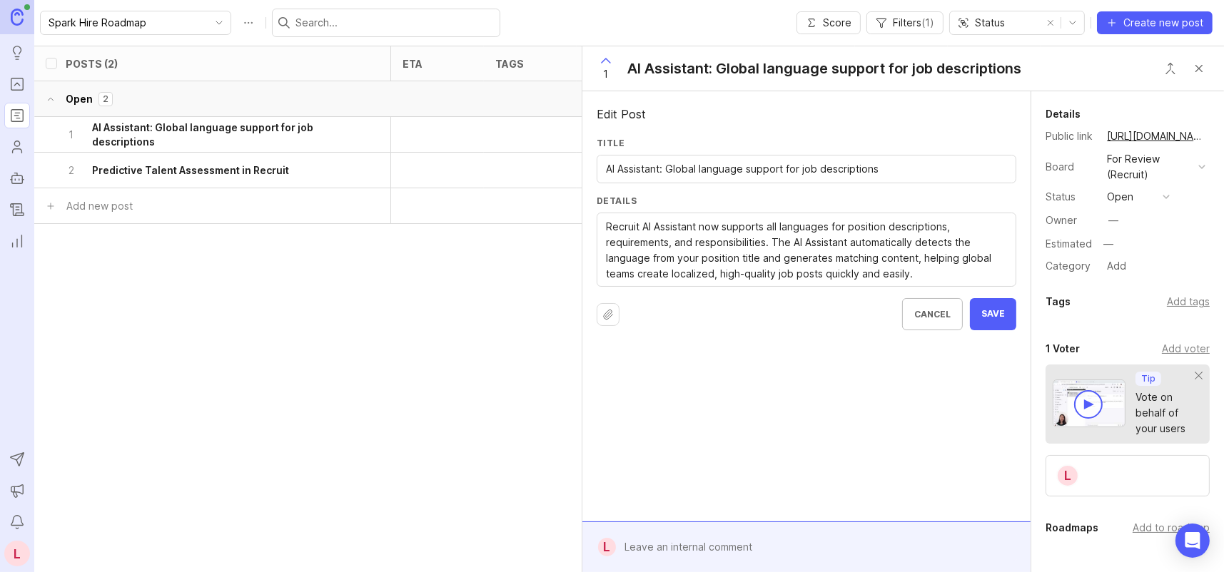
click at [1135, 195] on button "open" at bounding box center [1138, 197] width 71 height 19
click at [931, 272] on textarea "The AI Assistant now detects the language from your position title and generate…" at bounding box center [806, 250] width 401 height 63
click at [1158, 167] on div "For Review (Recruit)" at bounding box center [1150, 166] width 86 height 31
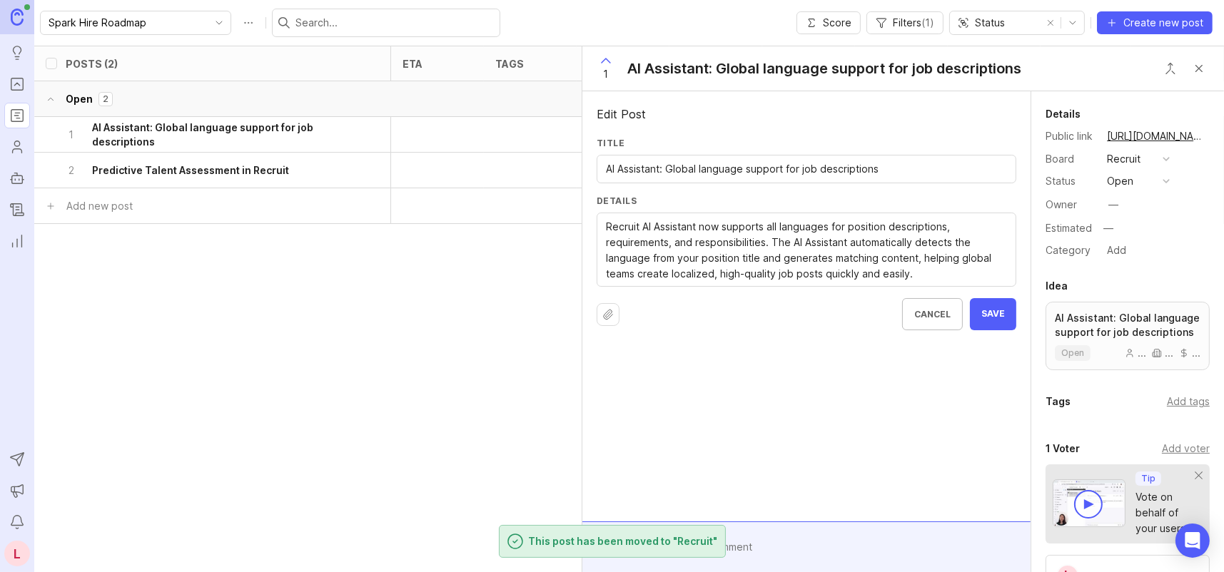
click at [1137, 166] on div "Recruit" at bounding box center [1124, 159] width 34 height 16
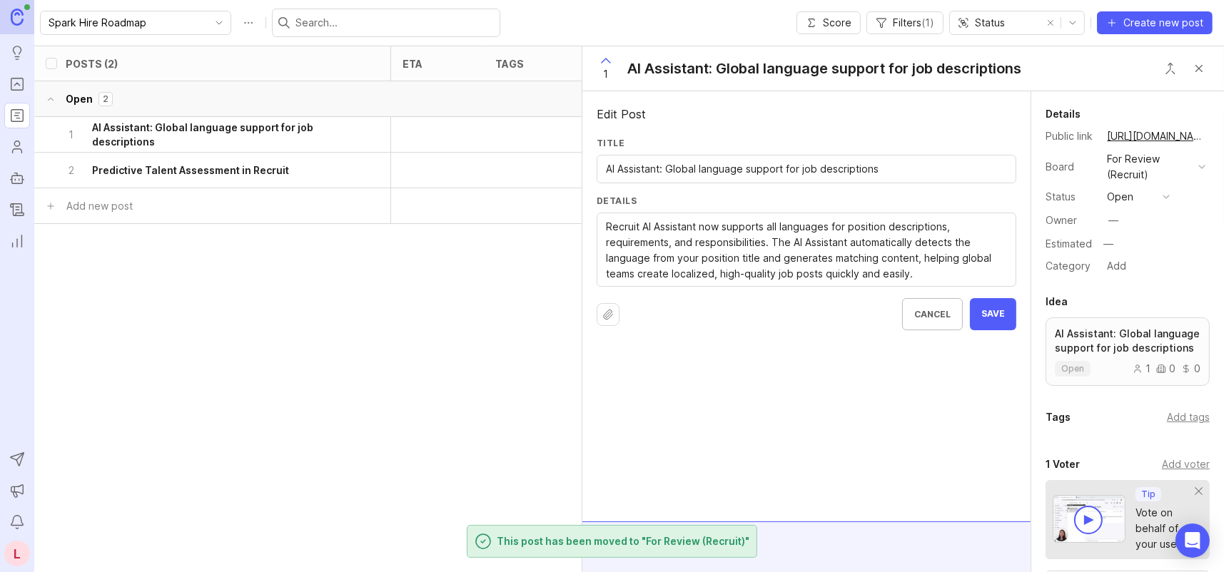
click at [1132, 196] on div "open" at bounding box center [1120, 197] width 26 height 16
click at [1132, 351] on div "complete" at bounding box center [1137, 354] width 54 height 12
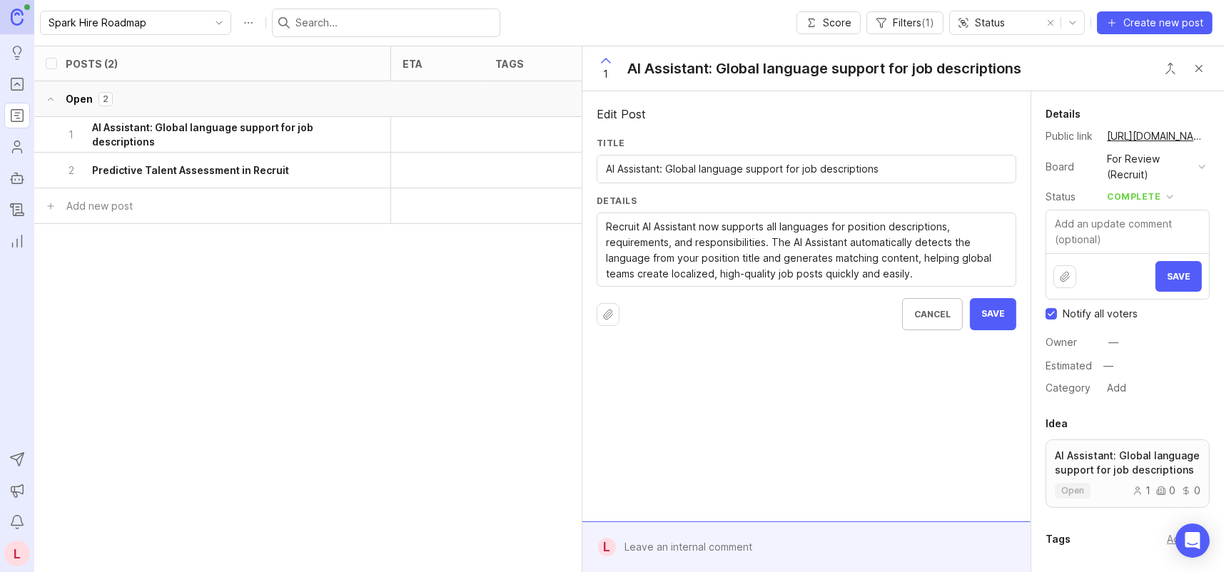
click at [1114, 222] on textarea at bounding box center [1127, 232] width 163 height 43
click at [1108, 228] on textarea at bounding box center [1127, 232] width 163 height 43
drag, startPoint x: 1073, startPoint y: 223, endPoint x: 1122, endPoint y: 237, distance: 51.3
click at [1122, 237] on textarea at bounding box center [1127, 232] width 163 height 43
click at [1122, 238] on textarea at bounding box center [1127, 232] width 163 height 43
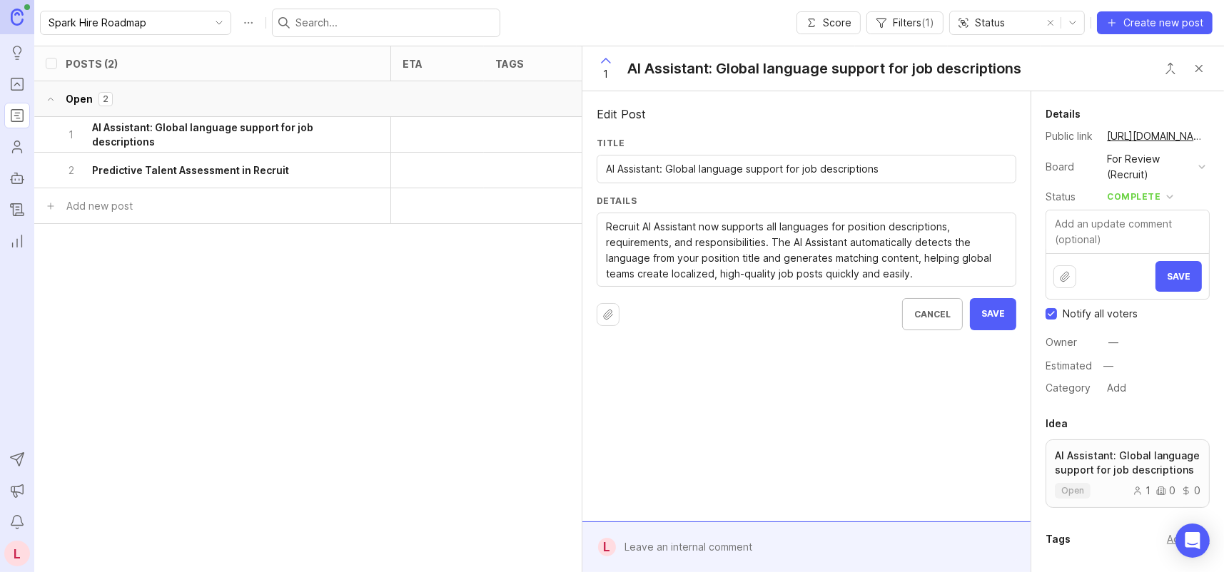
click at [1122, 238] on textarea at bounding box center [1127, 232] width 163 height 43
click at [1152, 159] on div "For Review (Recruit)" at bounding box center [1150, 166] width 86 height 31
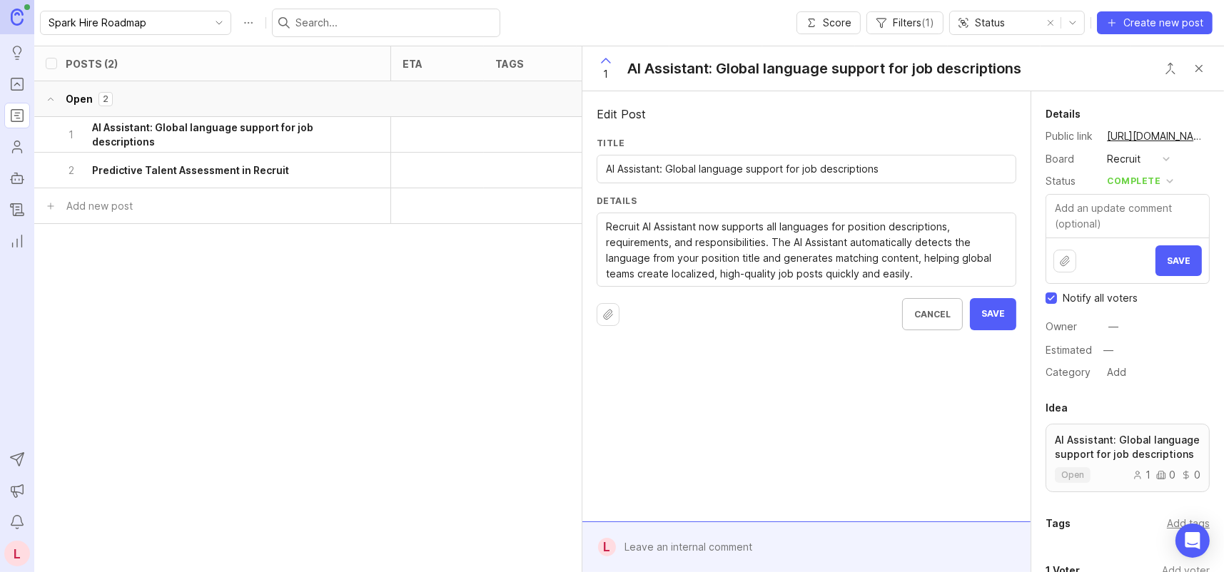
click at [993, 310] on span "Save" at bounding box center [993, 314] width 24 height 12
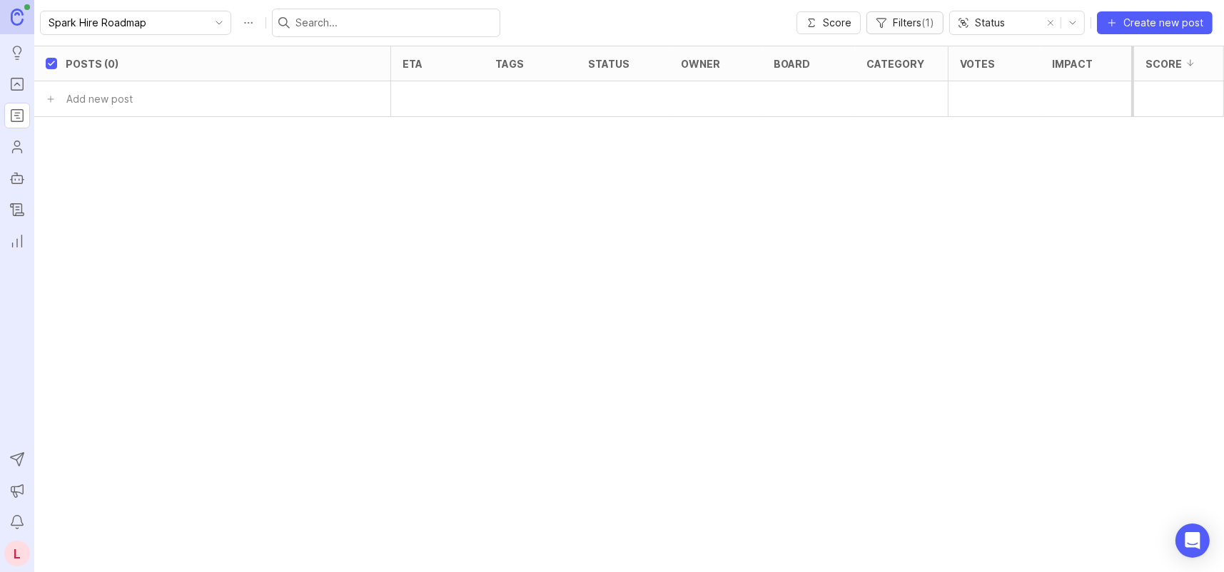
click at [926, 20] on span "( 1 )" at bounding box center [927, 22] width 13 height 12
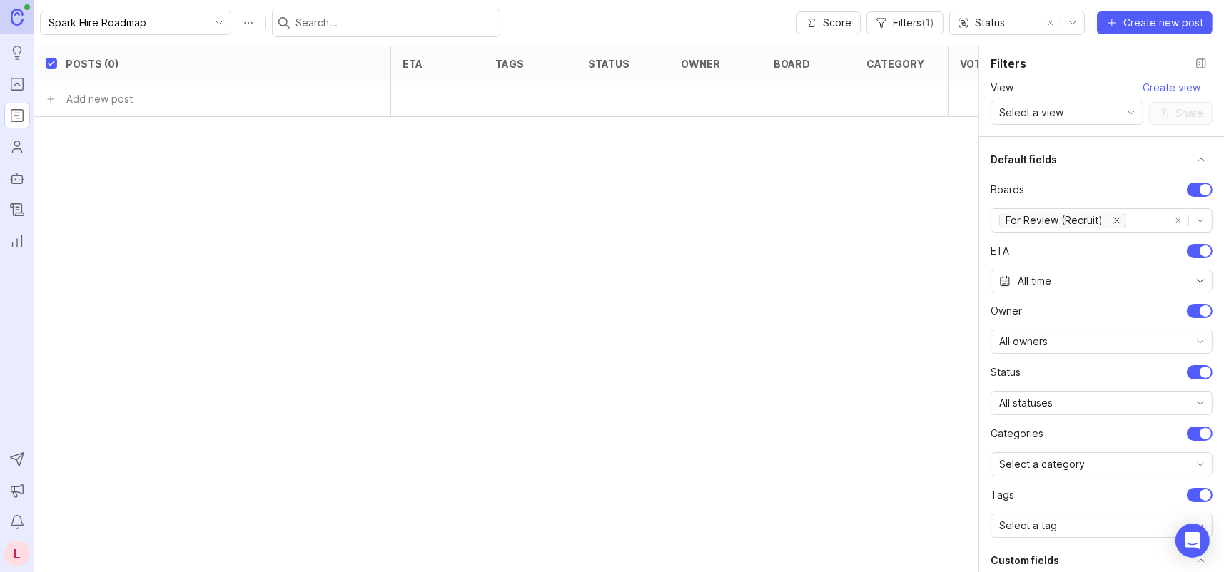
click at [1168, 222] on button "remove all options" at bounding box center [1178, 221] width 20 height 20
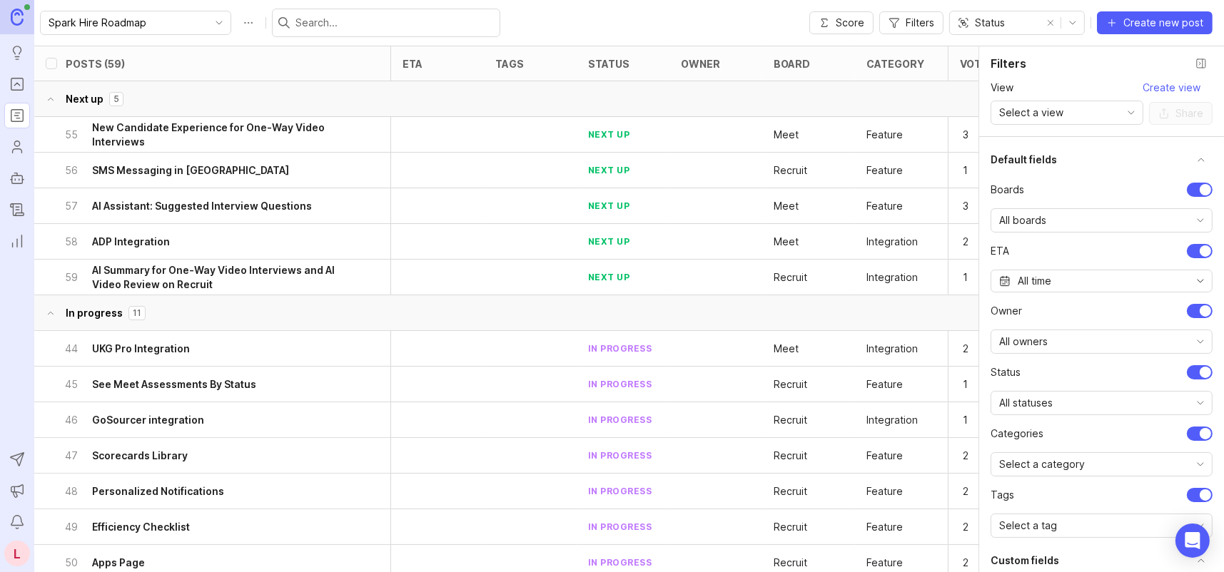
checkbox input "false"
click at [1084, 217] on div "All boards" at bounding box center [1090, 220] width 198 height 23
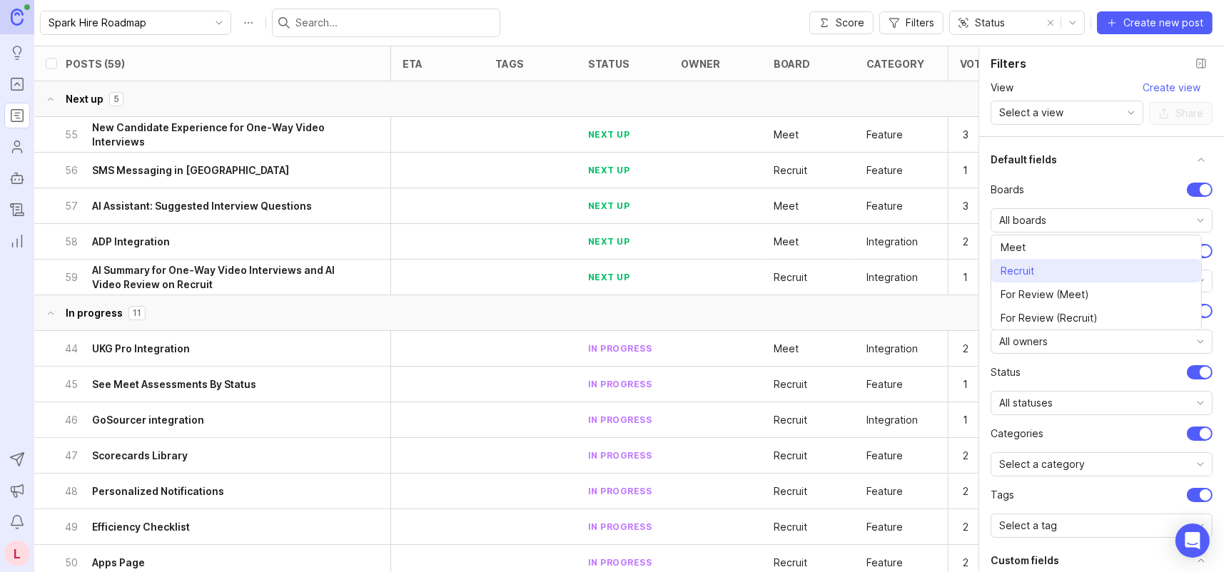
click at [1062, 266] on li "Recruit" at bounding box center [1096, 271] width 210 height 24
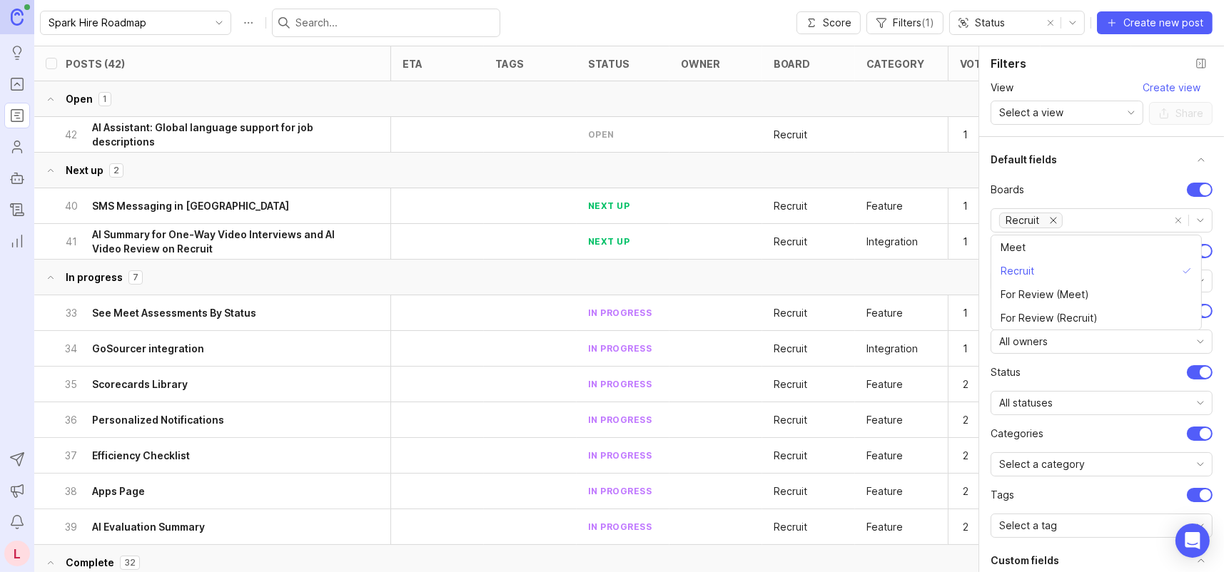
click at [391, 21] on input "text" at bounding box center [394, 23] width 198 height 16
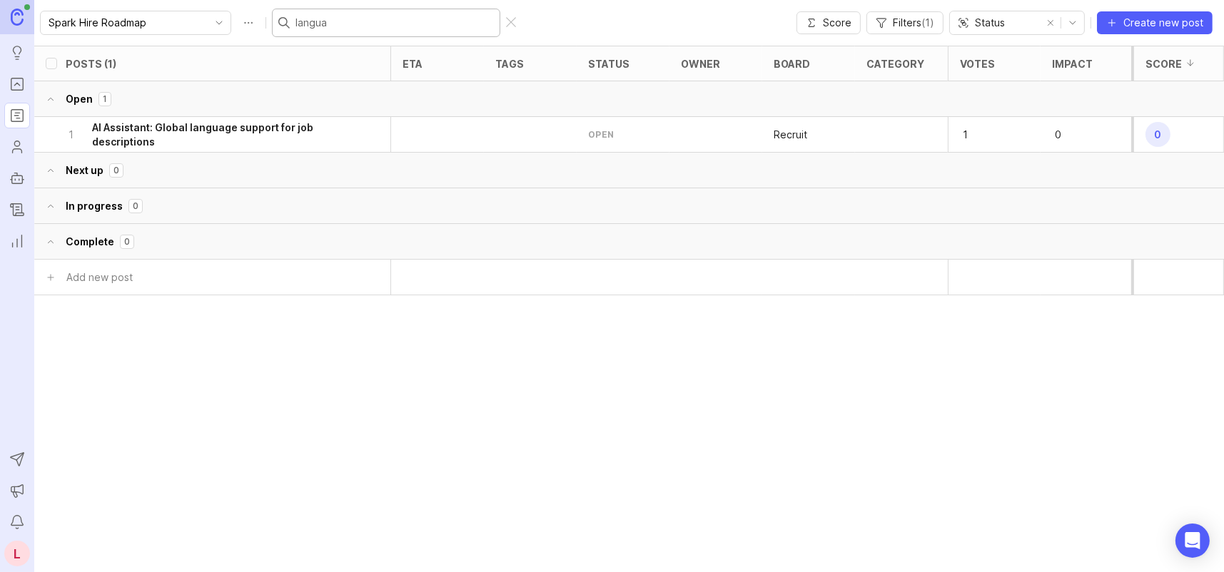
type input "langua"
click at [251, 128] on h6 "AI Assistant: Global language support for job descriptions" at bounding box center [221, 135] width 258 height 29
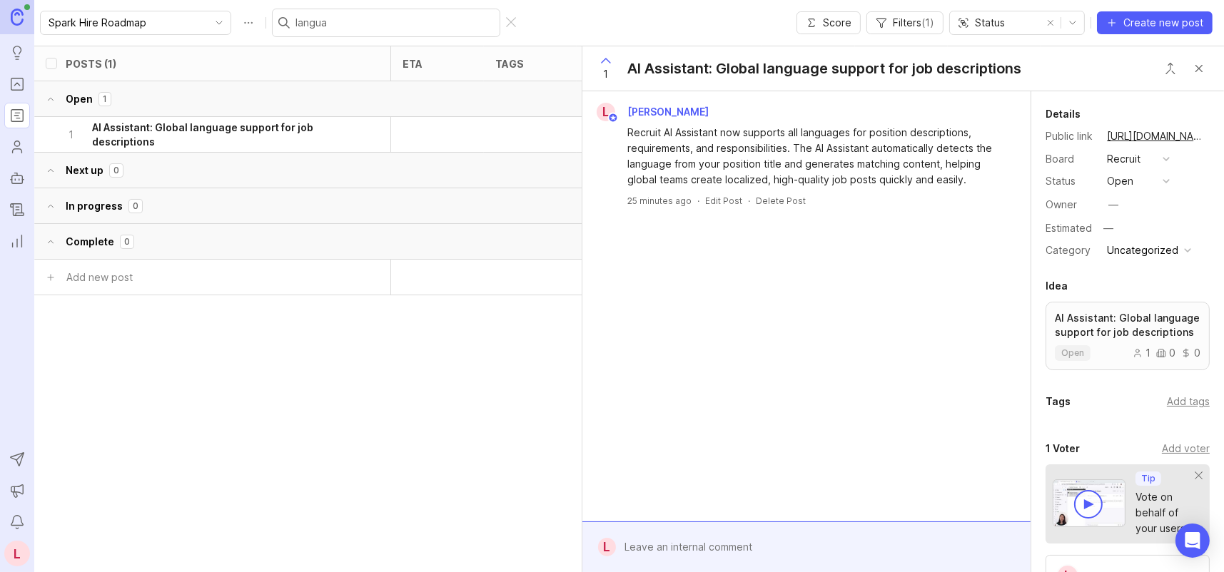
click at [1130, 188] on div "open" at bounding box center [1120, 181] width 26 height 16
click at [1149, 343] on div "complete" at bounding box center [1137, 339] width 54 height 12
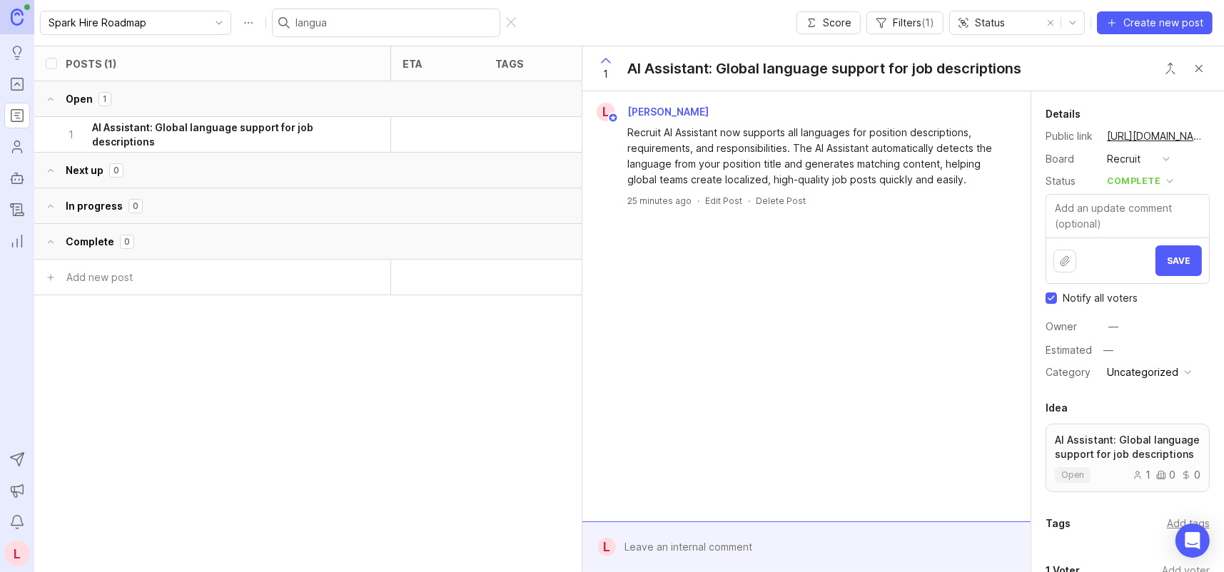
click at [1169, 263] on span "Save" at bounding box center [1179, 260] width 24 height 11
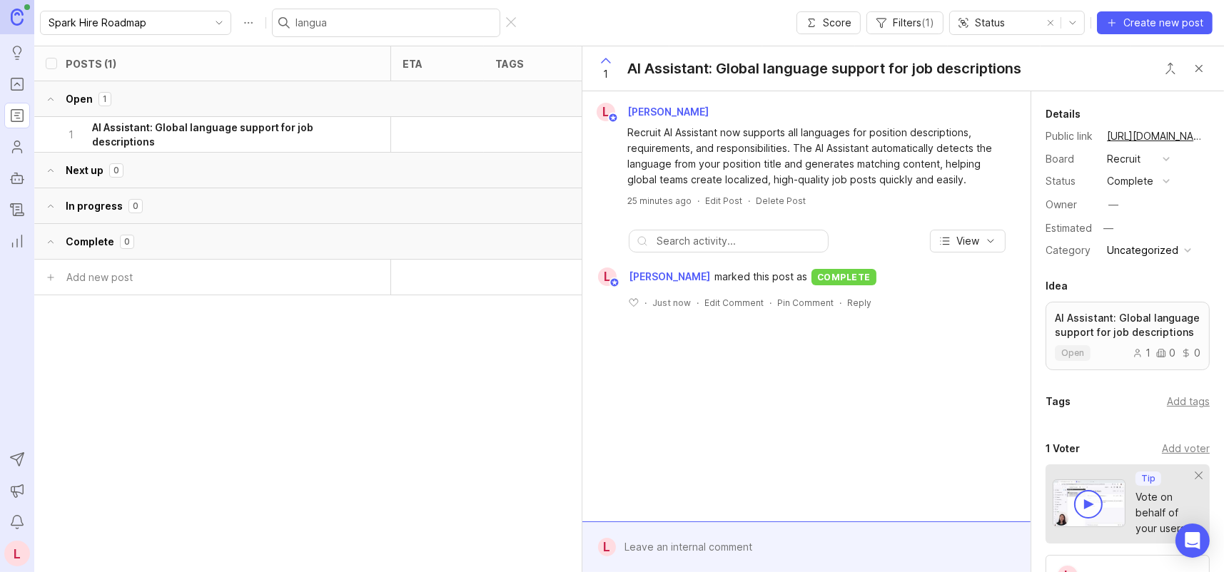
click at [1147, 133] on link "https://sparkhire.canny.io/recruit/p/ai-assistant-global-language-support-for-j…" at bounding box center [1156, 136] width 107 height 19
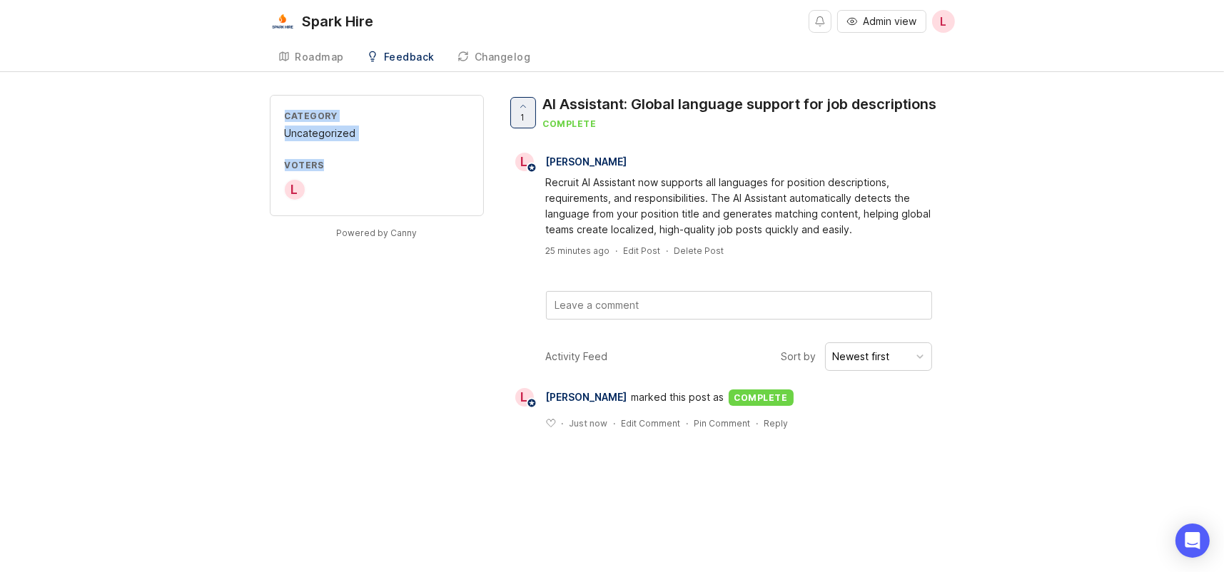
drag, startPoint x: 283, startPoint y: 116, endPoint x: 397, endPoint y: 162, distance: 123.6
click at [397, 162] on div "Category Uncategorized Voters L" at bounding box center [377, 155] width 214 height 121
click at [415, 159] on div "Voters" at bounding box center [377, 165] width 184 height 12
click at [848, 181] on div "Recruit AI Assistant now supports all languages for position descriptions, requ…" at bounding box center [739, 206] width 386 height 63
click at [939, 229] on div "Recruit AI Assistant now supports all languages for position descriptions, requ…" at bounding box center [731, 204] width 448 height 66
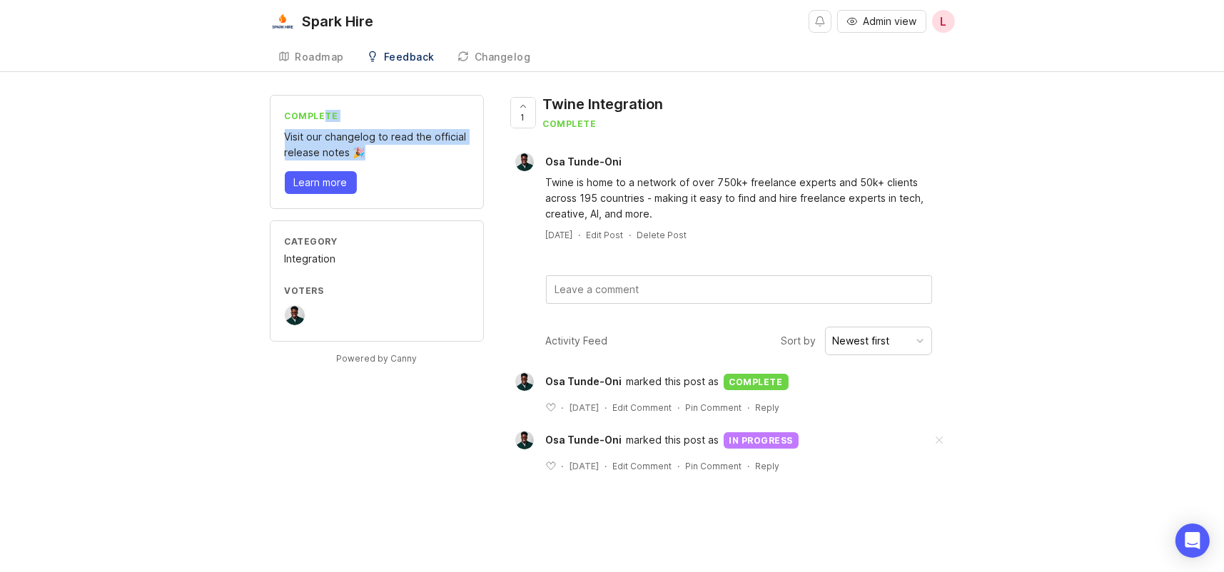
drag, startPoint x: 324, startPoint y: 120, endPoint x: 429, endPoint y: 166, distance: 114.7
click at [429, 166] on div "complete Visit our changelog to read the official release notes 🎉 Learn more" at bounding box center [377, 152] width 214 height 114
click at [430, 167] on div "complete Visit our changelog to read the official release notes 🎉 Learn more" at bounding box center [377, 152] width 214 height 114
click at [308, 111] on div "complete" at bounding box center [377, 116] width 184 height 12
click at [308, 118] on div "complete" at bounding box center [377, 116] width 184 height 12
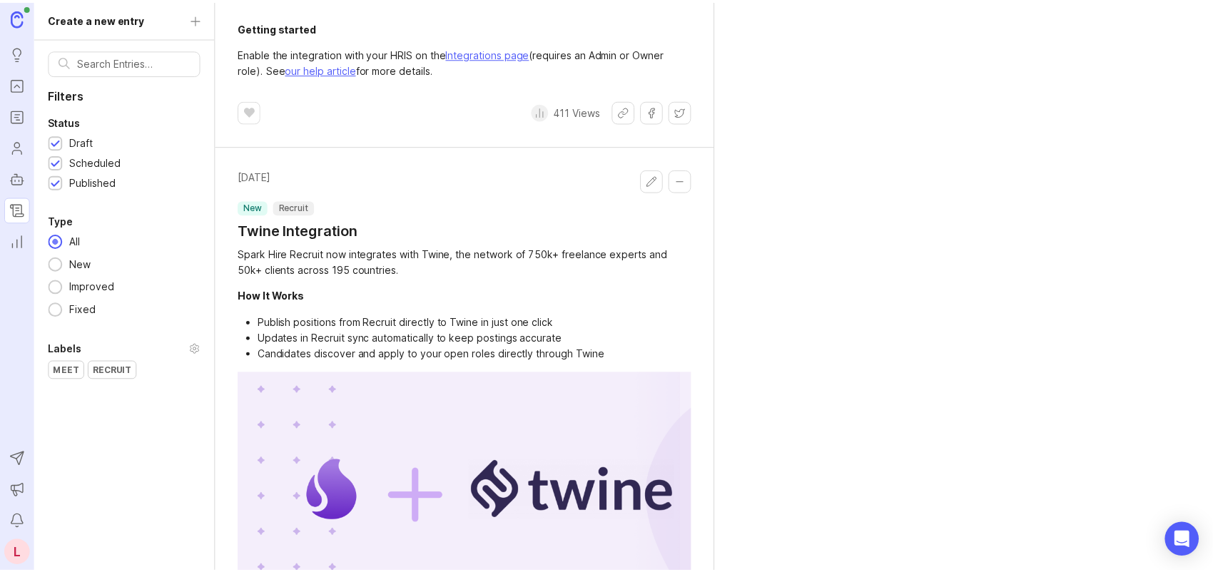
scroll to position [1213, 0]
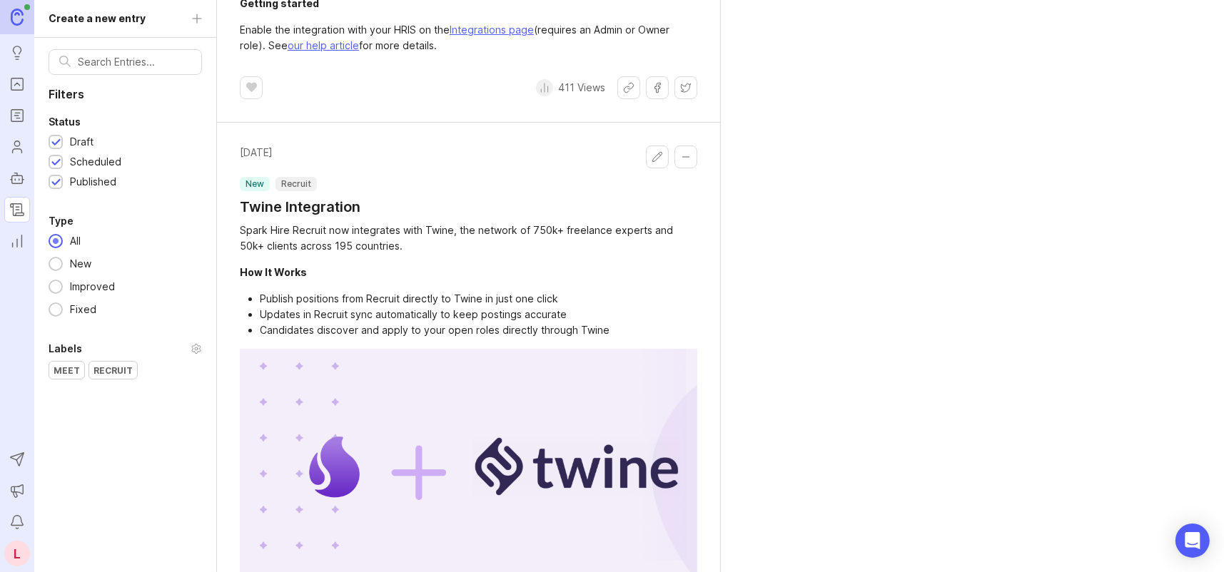
click at [315, 202] on h1 "Twine Integration" at bounding box center [300, 207] width 121 height 20
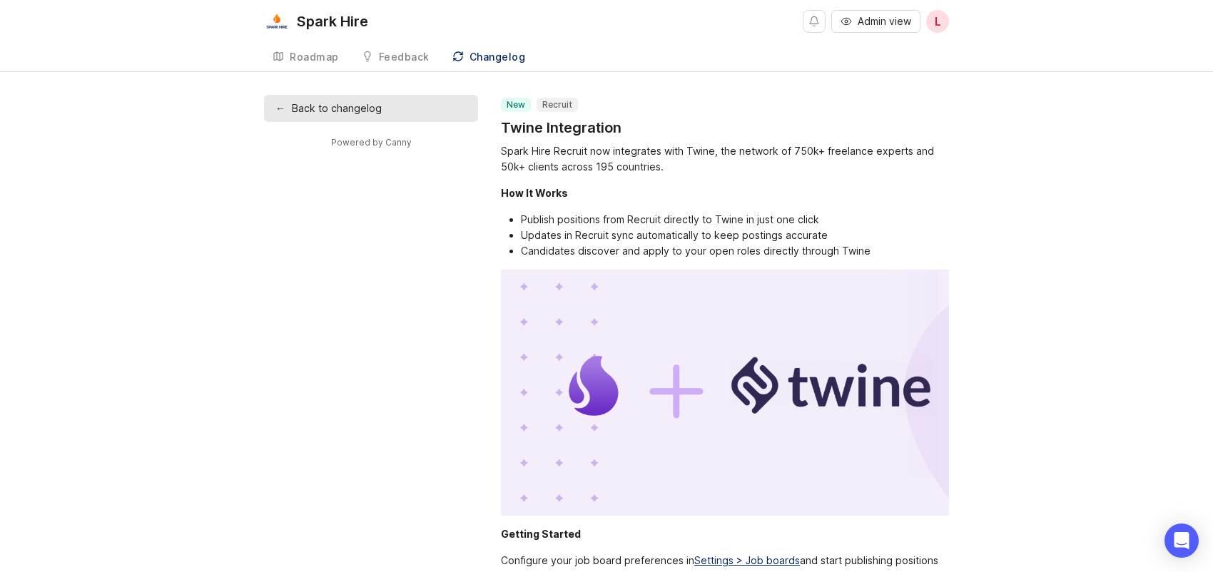
click at [380, 115] on link "← Back to changelog" at bounding box center [371, 108] width 214 height 27
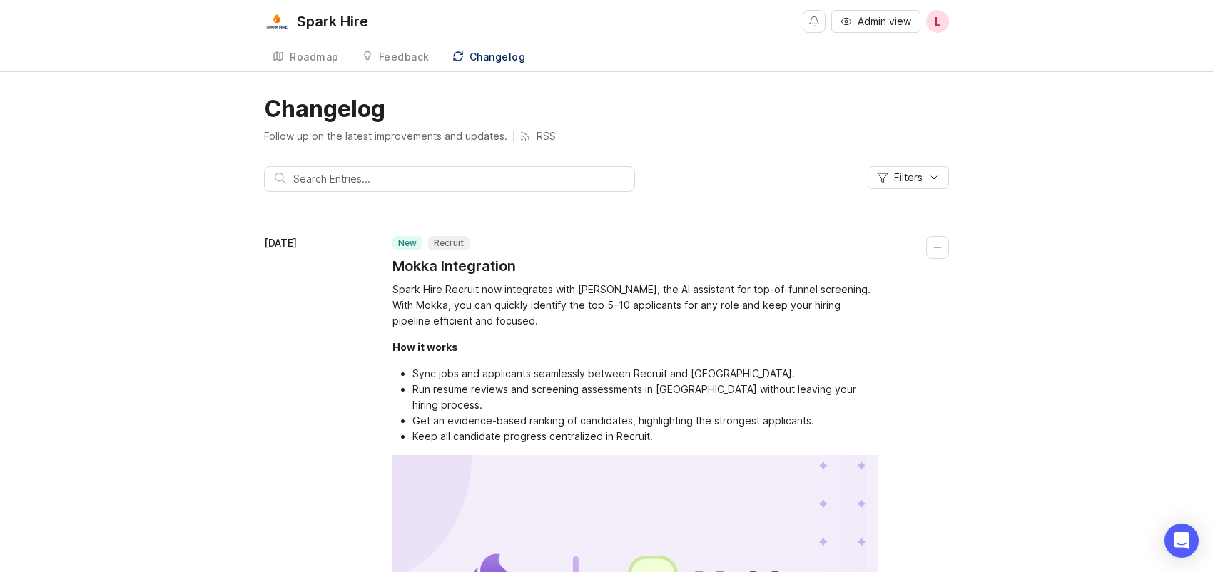
click at [296, 54] on div "Roadmap" at bounding box center [314, 57] width 49 height 10
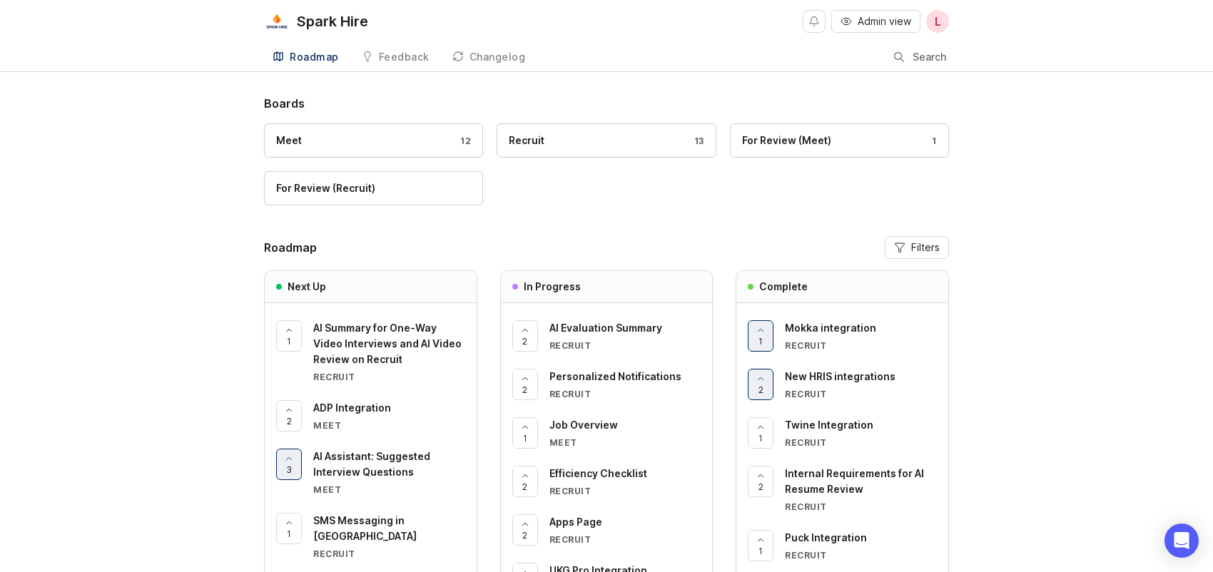
click at [824, 422] on span "Twine Integration" at bounding box center [829, 425] width 88 height 12
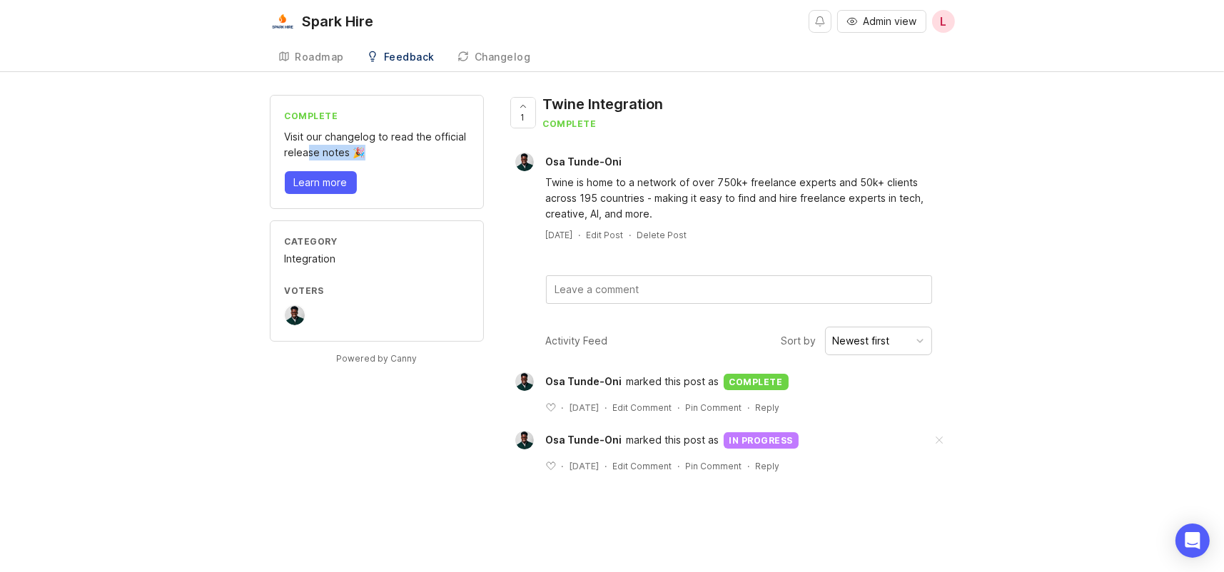
drag, startPoint x: 306, startPoint y: 156, endPoint x: 374, endPoint y: 153, distance: 67.9
click at [373, 153] on div "Visit our changelog to read the official release notes 🎉" at bounding box center [377, 144] width 184 height 31
click at [374, 152] on div "Visit our changelog to read the official release notes 🎉" at bounding box center [377, 144] width 184 height 31
drag, startPoint x: 283, startPoint y: 109, endPoint x: 405, endPoint y: 185, distance: 143.6
click at [405, 185] on div "complete Visit our changelog to read the official release notes 🎉 Learn more" at bounding box center [377, 152] width 214 height 114
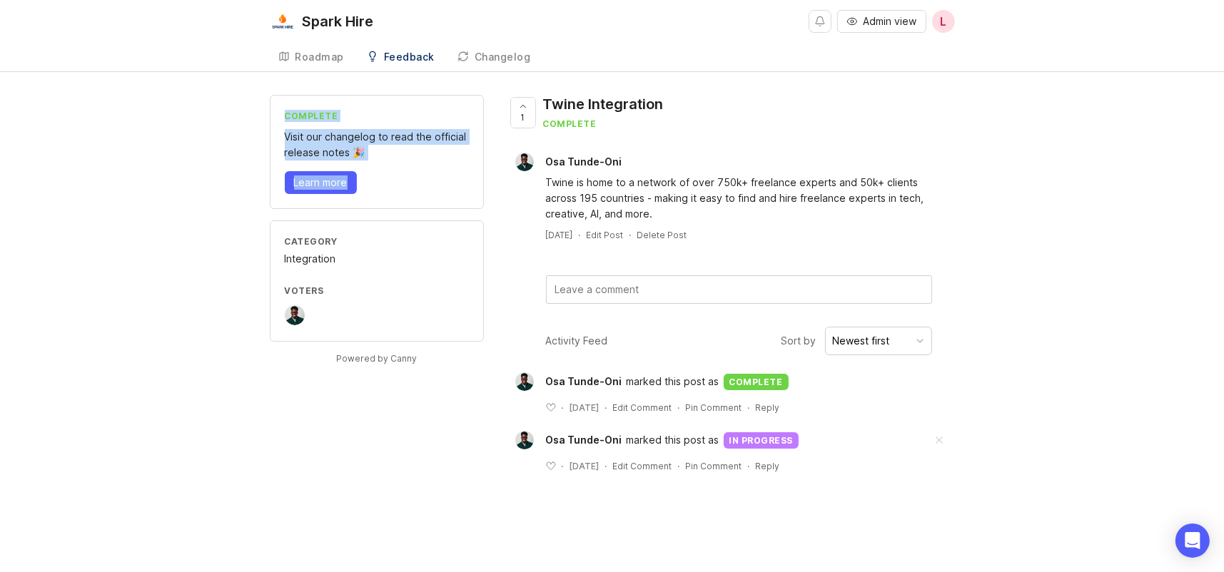
click at [379, 136] on div "Visit our changelog to read the official release notes 🎉" at bounding box center [377, 144] width 184 height 31
drag, startPoint x: 285, startPoint y: 127, endPoint x: 410, endPoint y: 143, distance: 125.2
click at [410, 143] on div "complete Visit our changelog to read the official release notes 🎉 Learn more" at bounding box center [377, 152] width 214 height 114
click at [410, 146] on div "Visit our changelog to read the official release notes 🎉" at bounding box center [377, 144] width 184 height 31
